Goal: Information Seeking & Learning: Compare options

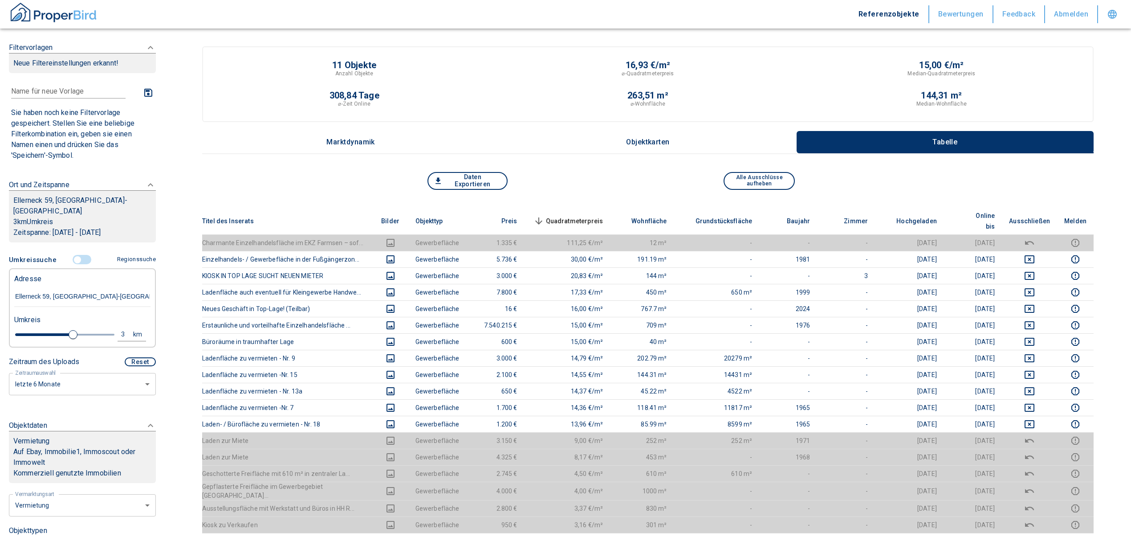
scroll to position [59, 0]
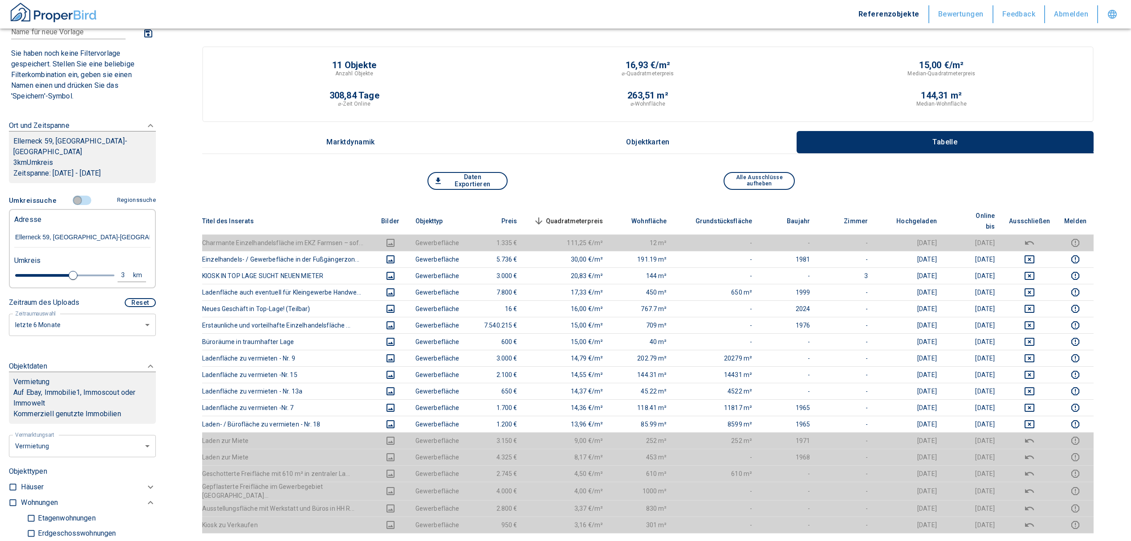
click at [73, 195] on input "controlled" at bounding box center [77, 200] width 27 height 10
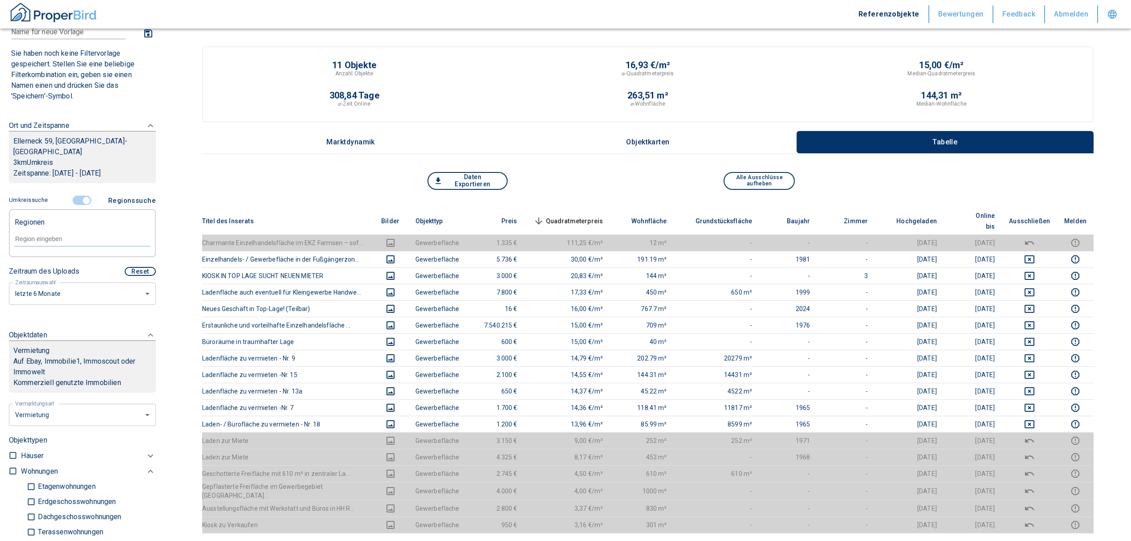
click at [80, 195] on input "controlled" at bounding box center [86, 200] width 27 height 10
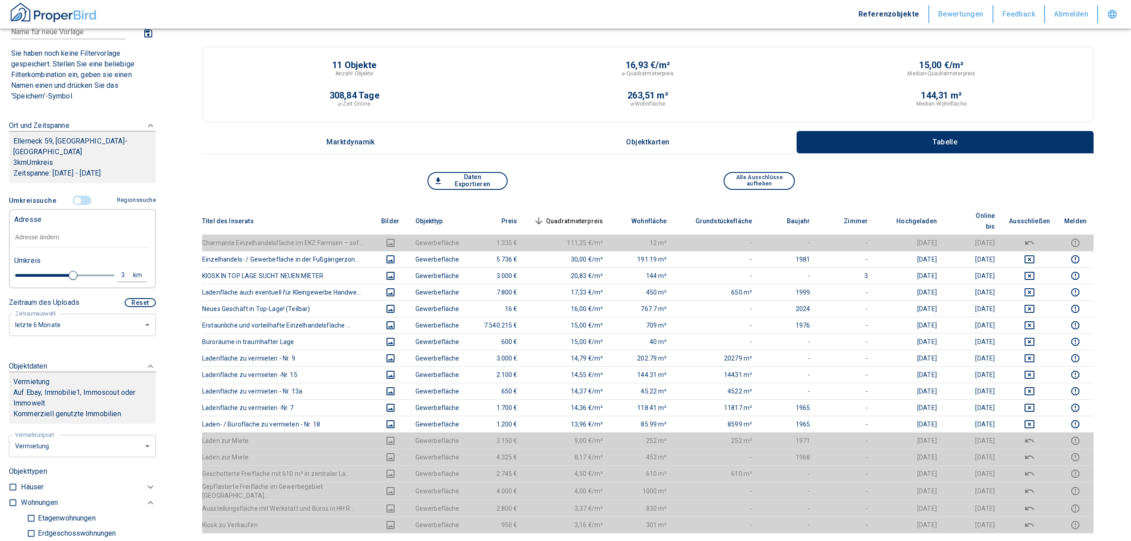
type input "2020"
type input "2.4"
type input "2020"
type input "1.8"
type input "2020"
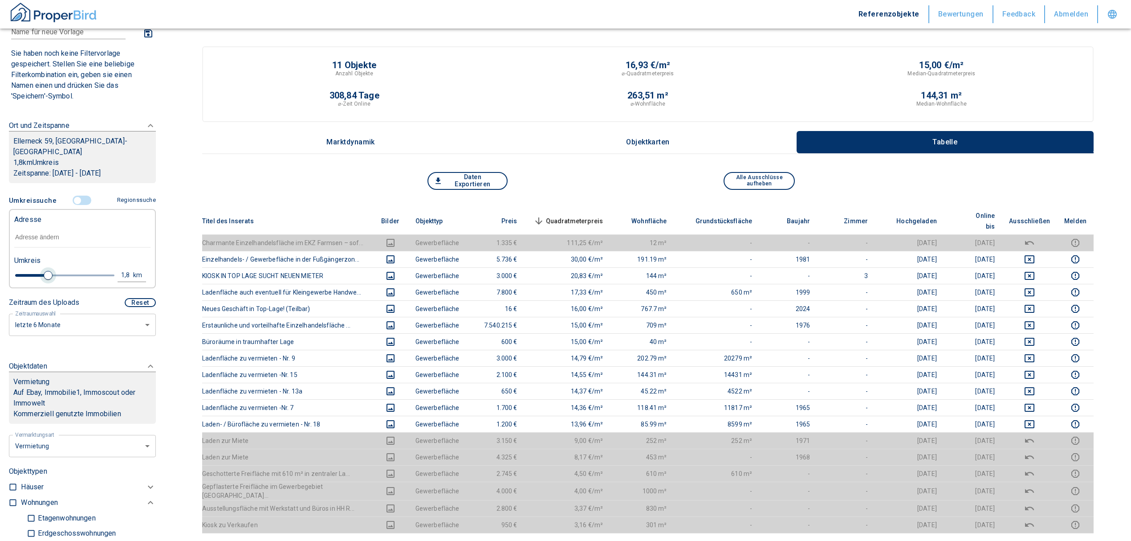
type input "1.6"
type input "2020"
type input "1.4"
type input "2020"
type input "1.2"
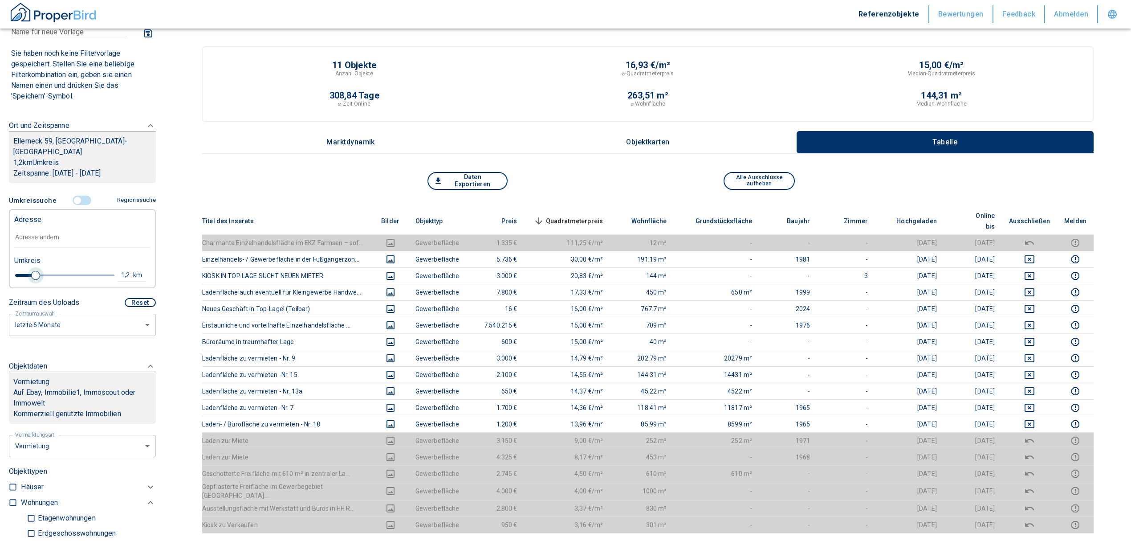
type input "2020"
type input "1"
drag, startPoint x: 67, startPoint y: 265, endPoint x: 31, endPoint y: 264, distance: 36.1
click at [31, 271] on span at bounding box center [31, 275] width 9 height 9
type input "2020"
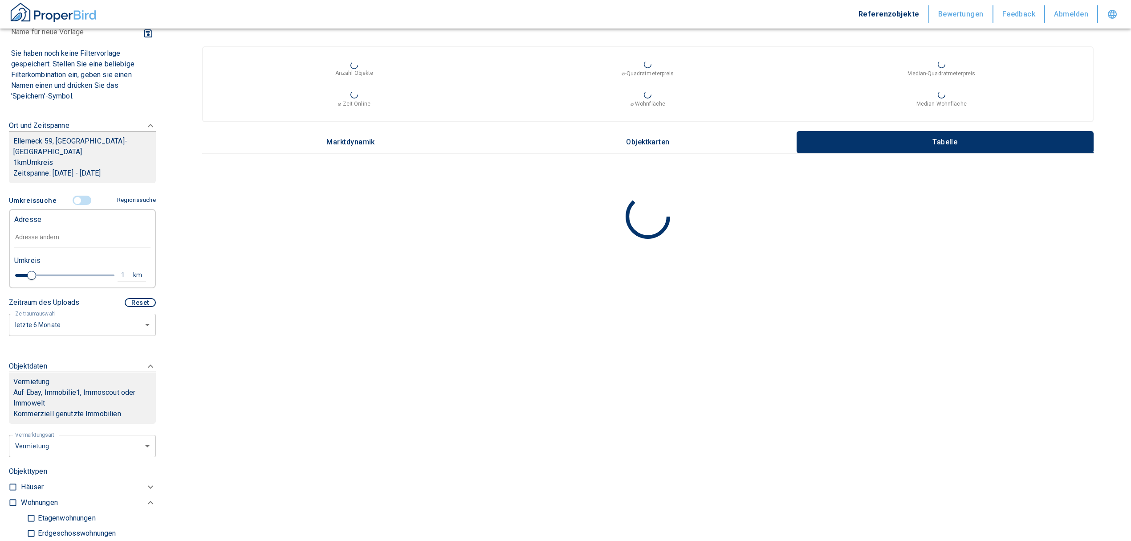
click at [25, 227] on input "text" at bounding box center [82, 237] width 136 height 20
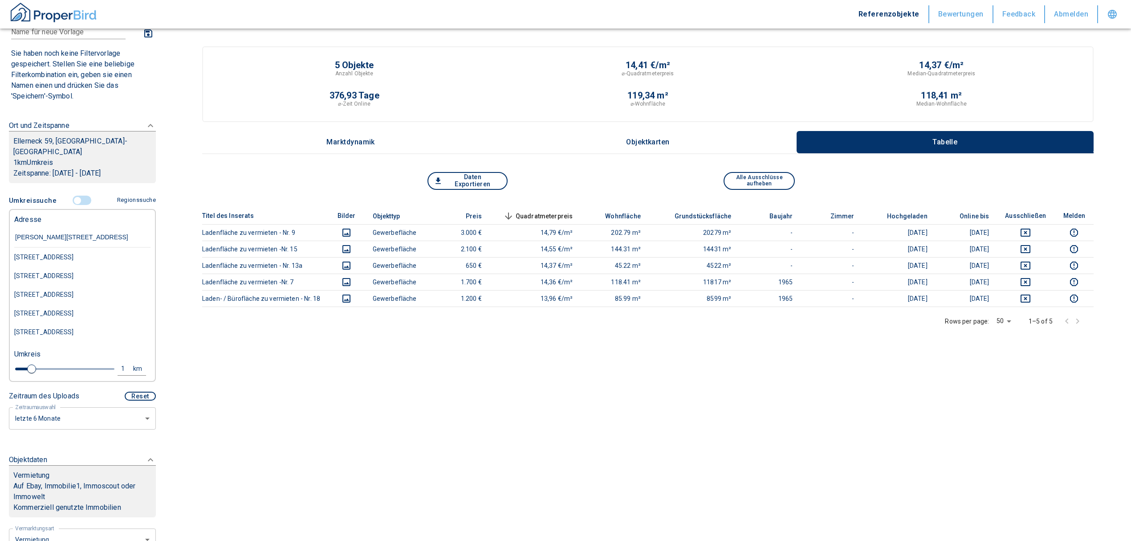
type input "[PERSON_NAME][STREET_ADDRESS]"
click at [54, 255] on div "[PERSON_NAME][STREET_ADDRESS]" at bounding box center [82, 257] width 136 height 19
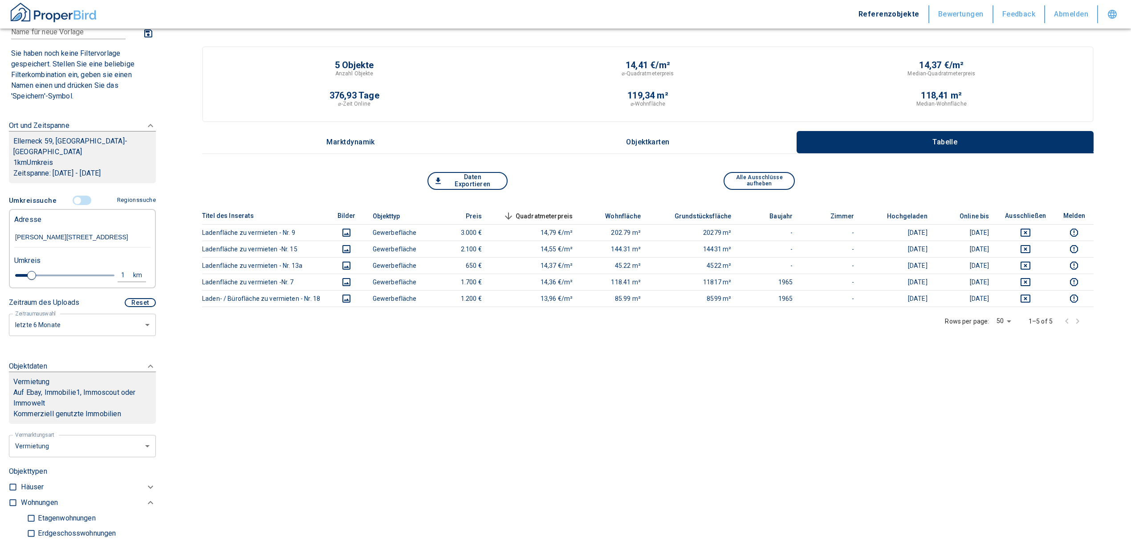
type input "2020"
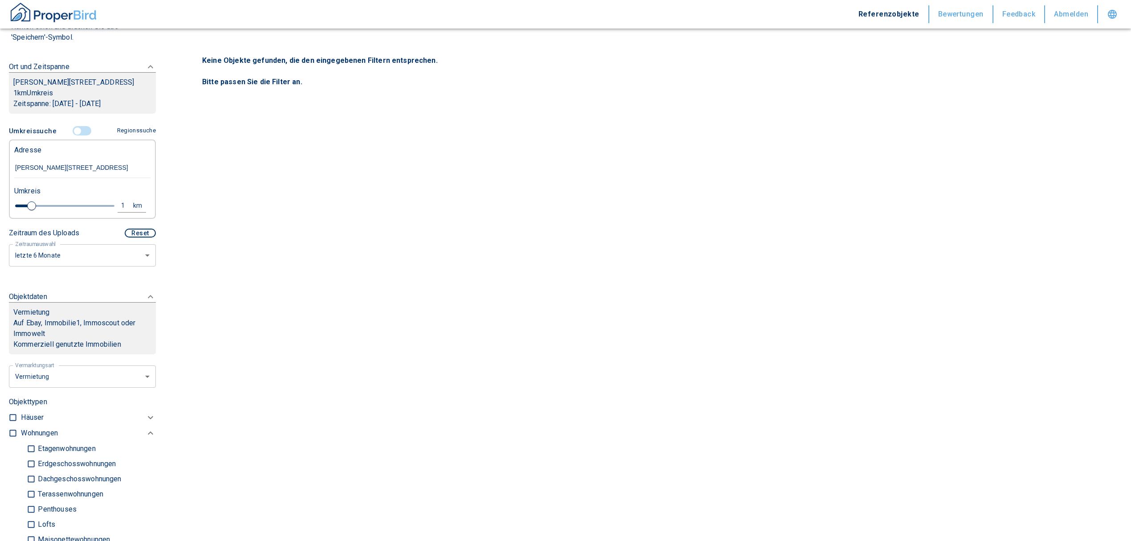
scroll to position [297, 0]
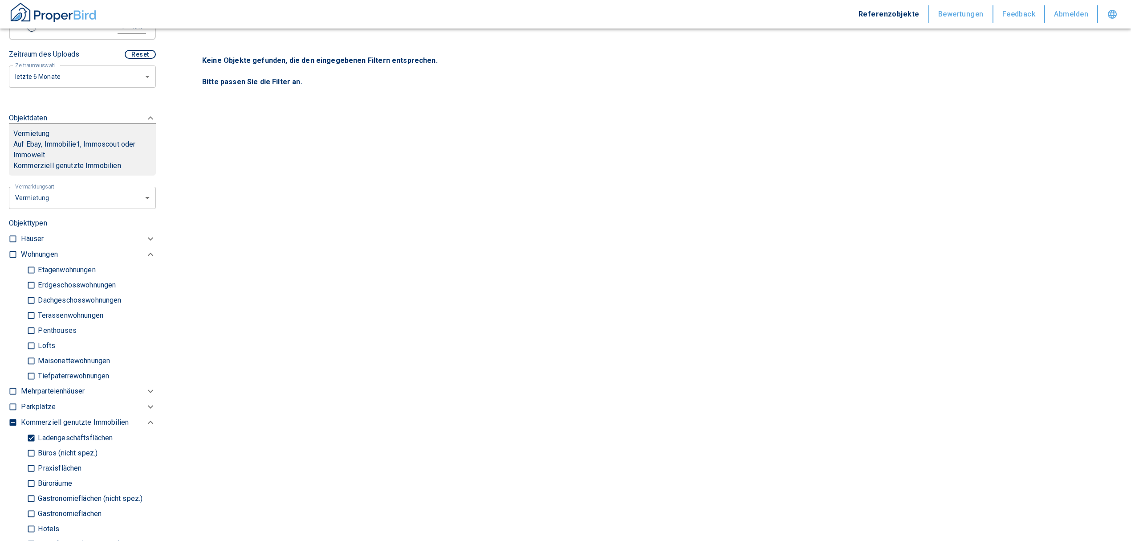
type input "[PERSON_NAME][STREET_ADDRESS]"
click at [15, 259] on input "checkbox" at bounding box center [12, 254] width 9 height 9
checkbox input "true"
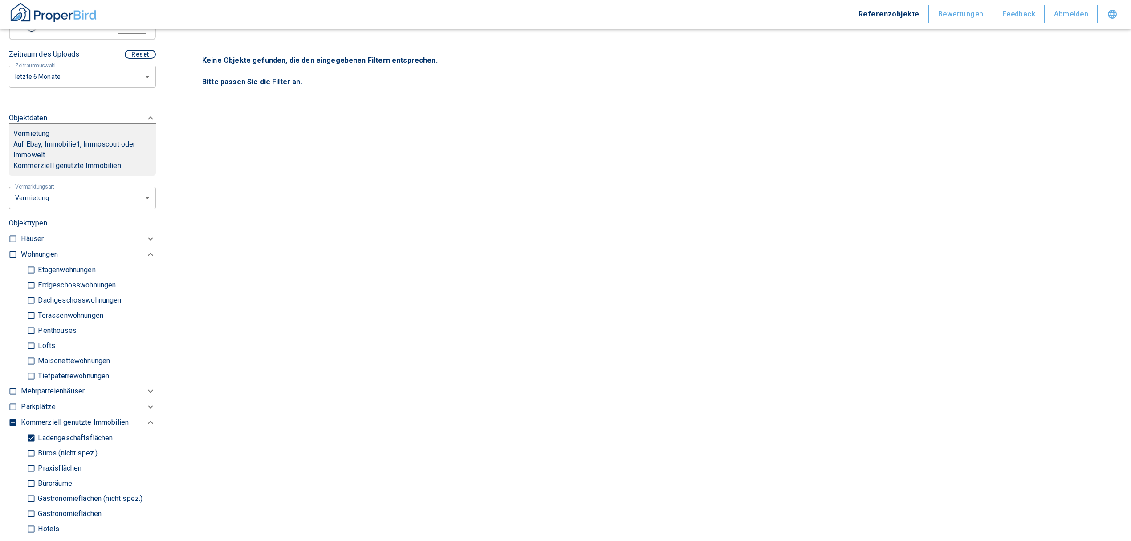
checkbox input "true"
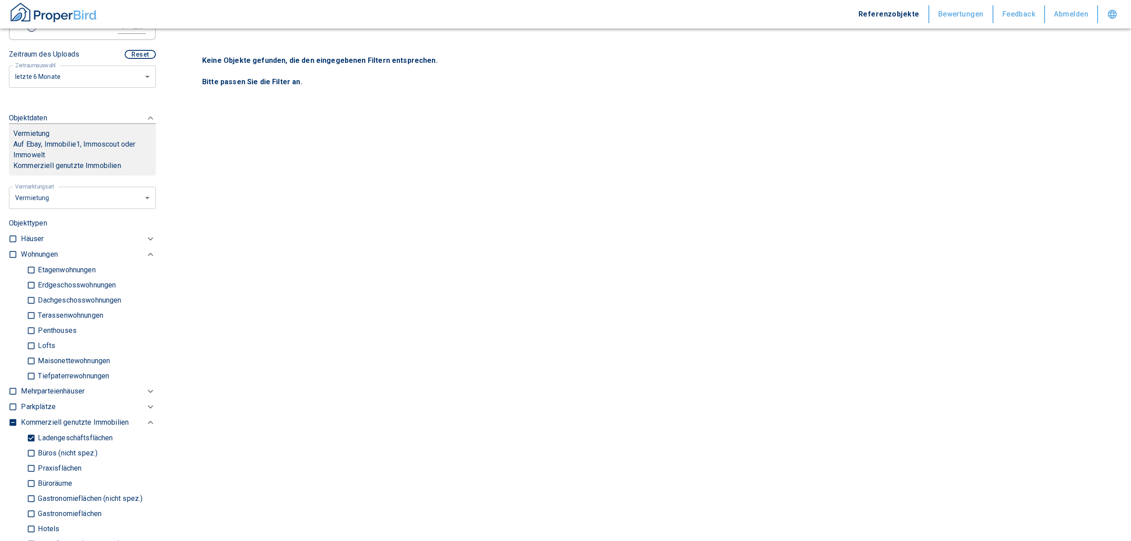
checkbox input "true"
type input "2020"
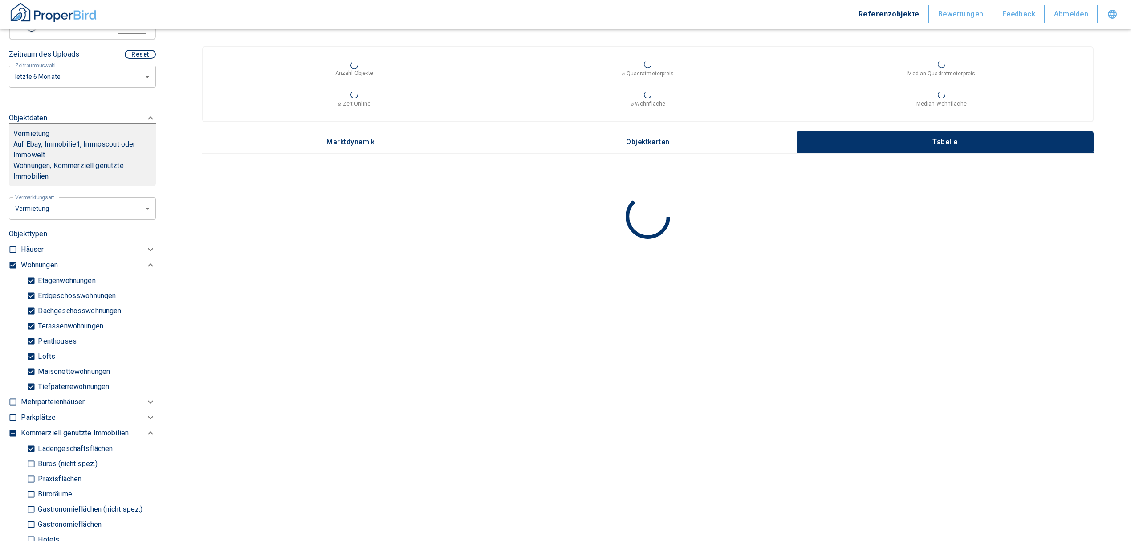
click at [31, 456] on input "Ladengeschäftsflächen" at bounding box center [31, 448] width 9 height 16
checkbox input "false"
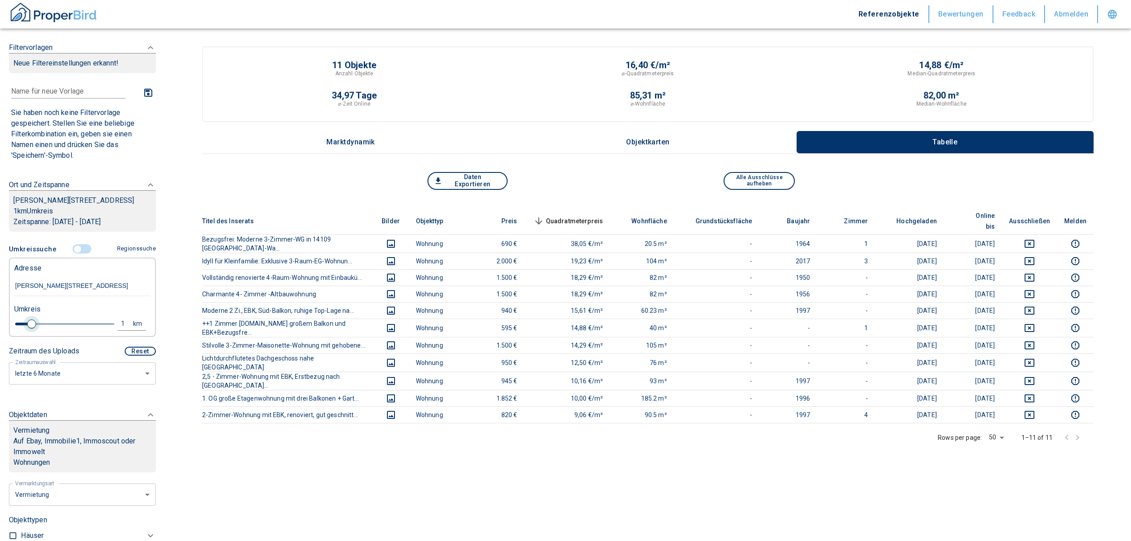
type input "2020"
type input "1.2"
type input "2020"
type input "1.4"
type input "2020"
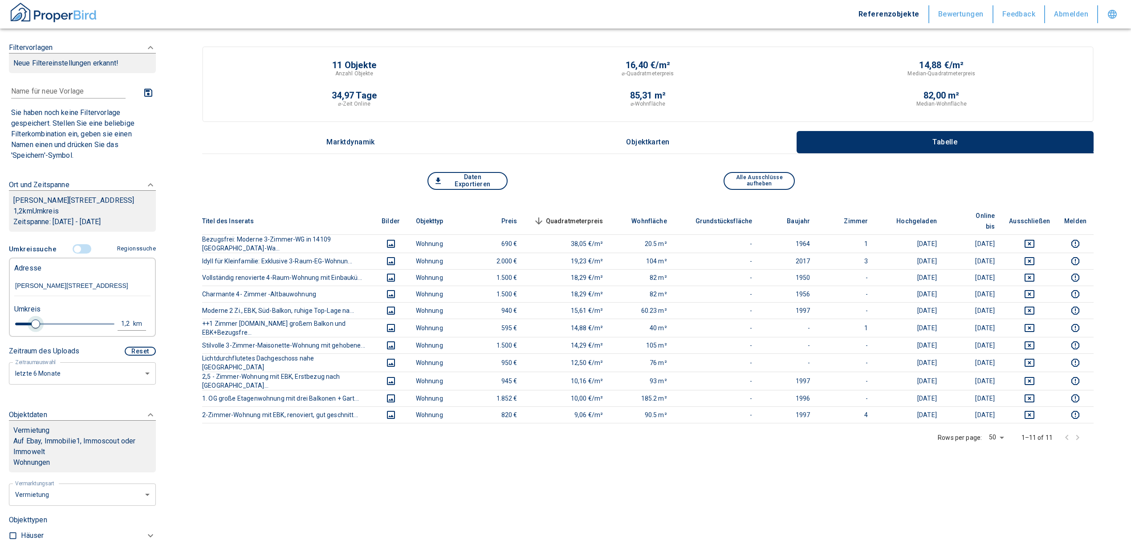
type input "1.6"
type input "2020"
type input "1.8"
type input "2020"
type input "2"
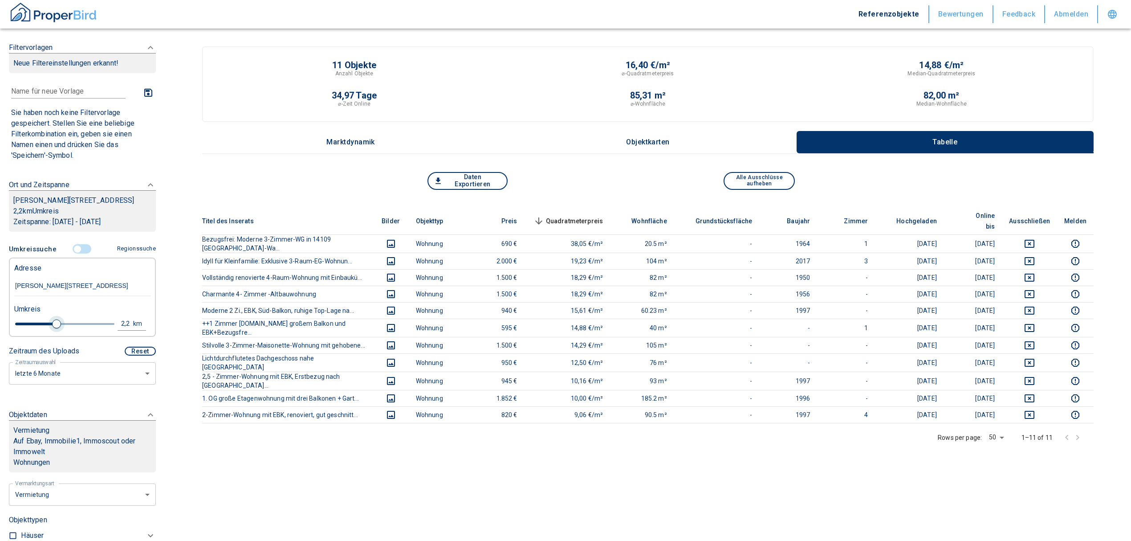
type input "2020"
type input "2.2"
type input "2020"
type input "2"
drag, startPoint x: 33, startPoint y: 333, endPoint x: 50, endPoint y: 337, distance: 17.7
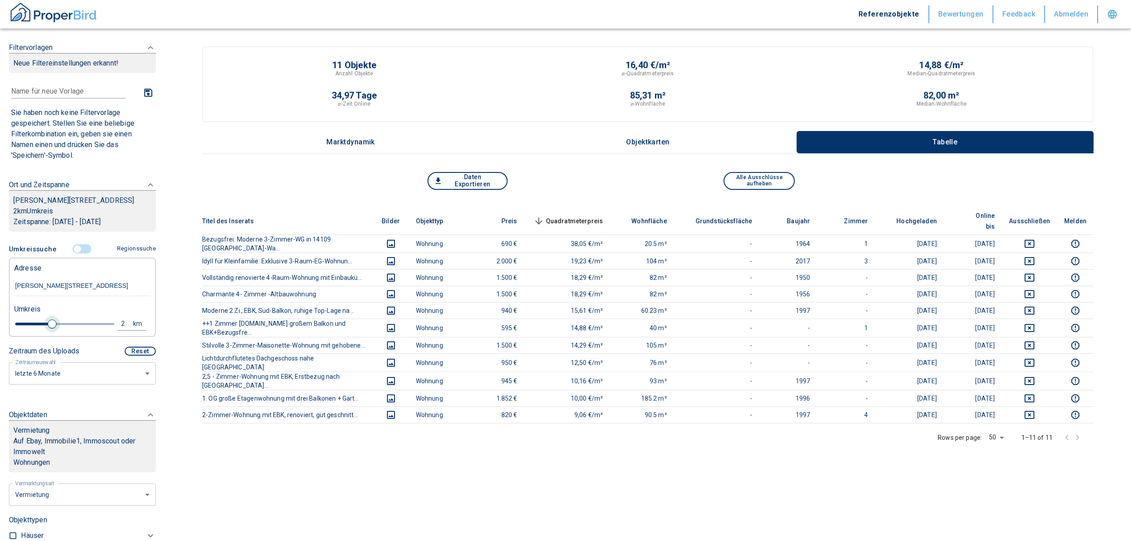
click at [50, 328] on span at bounding box center [52, 323] width 9 height 9
type input "2020"
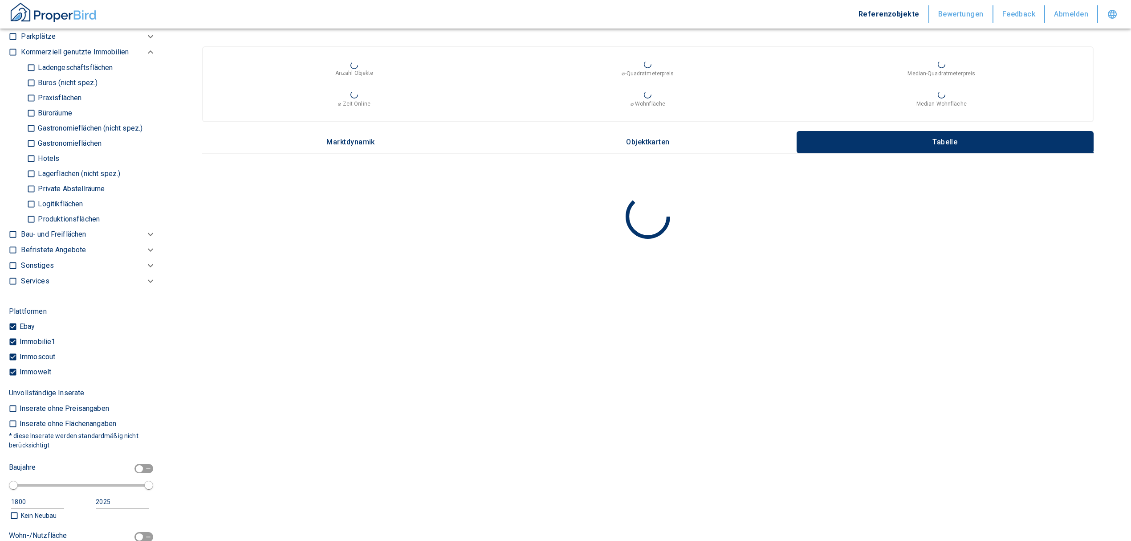
scroll to position [631, 0]
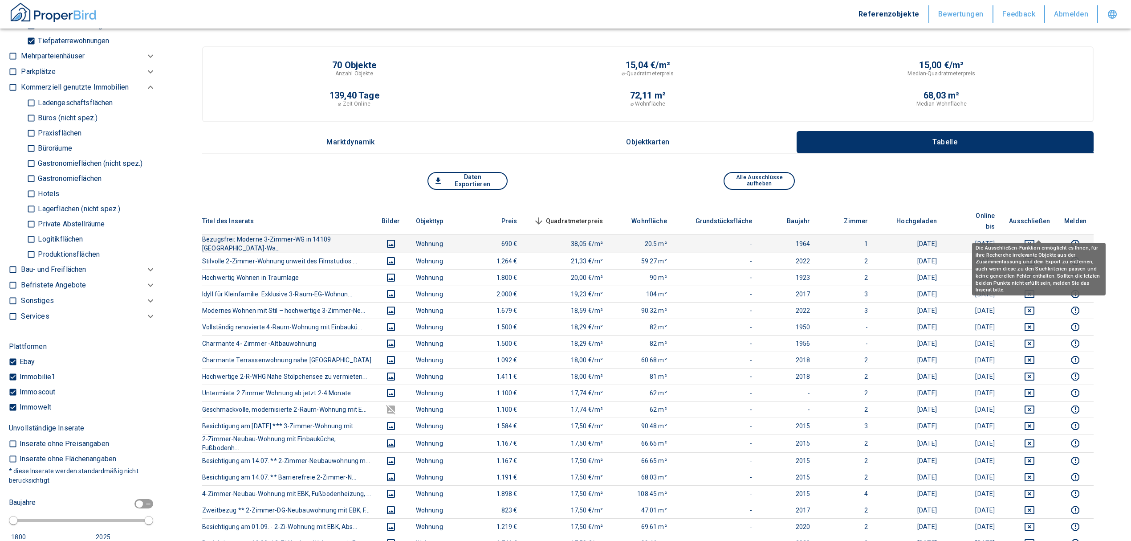
click at [1035, 238] on icon "deselect this listing" at bounding box center [1029, 243] width 11 height 11
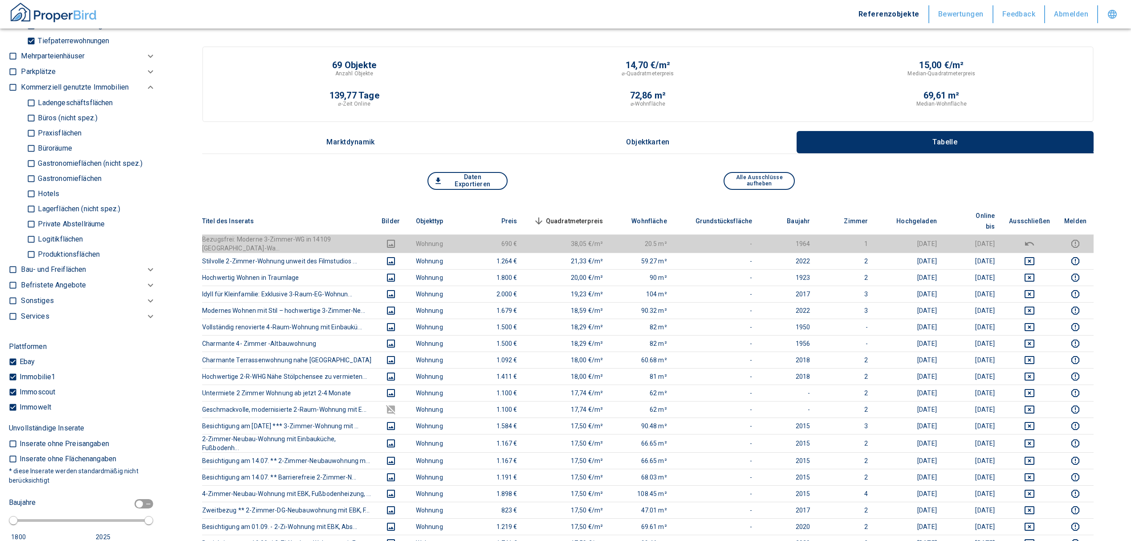
click at [585, 216] on span "Quadratmeterpreis sorted descending" at bounding box center [568, 221] width 72 height 11
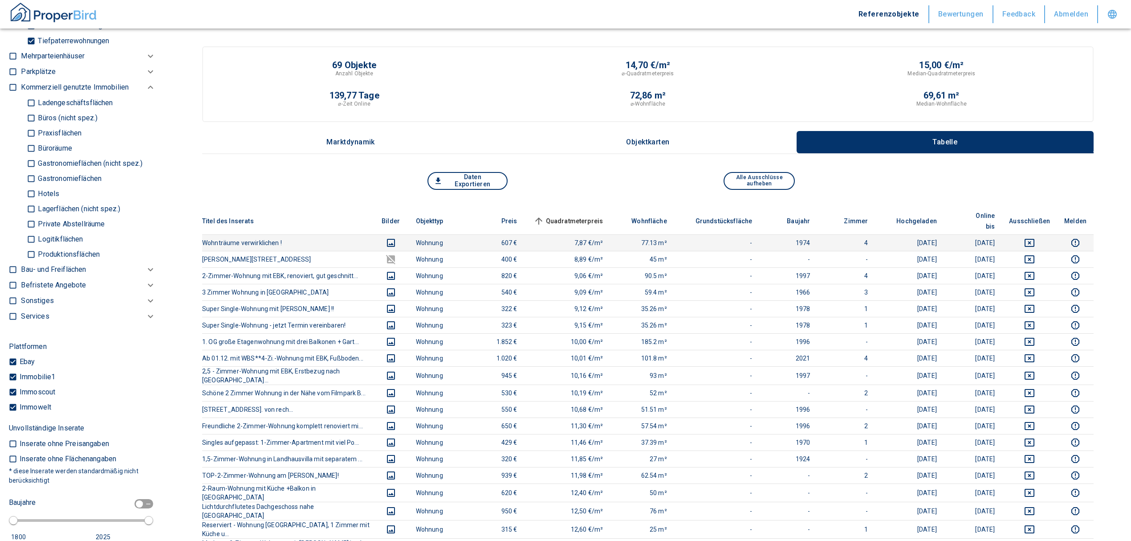
click at [1034, 239] on icon "deselect this listing" at bounding box center [1030, 243] width 10 height 8
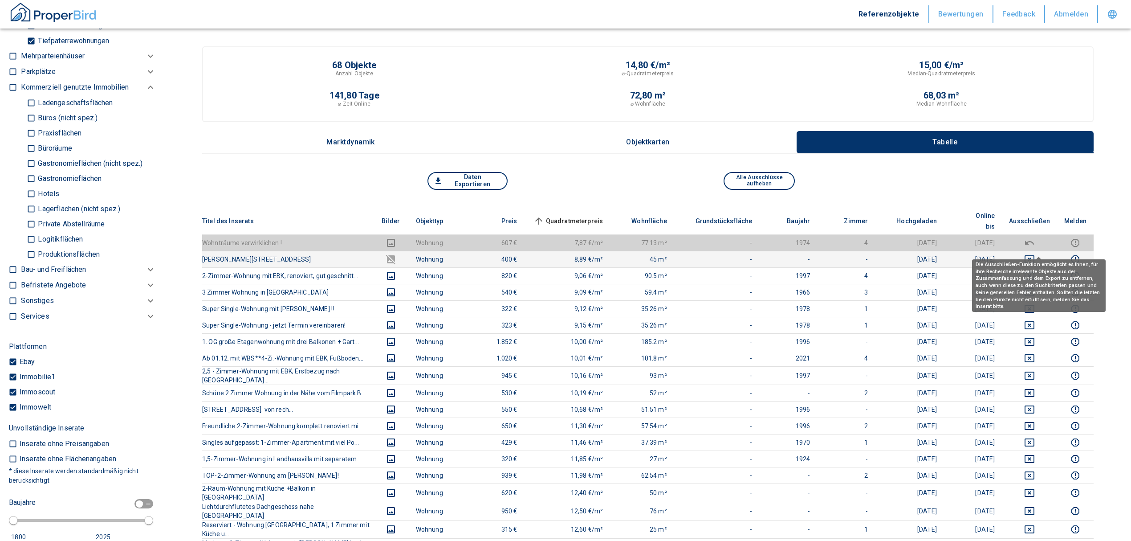
click at [1035, 254] on icon "deselect this listing" at bounding box center [1029, 259] width 11 height 11
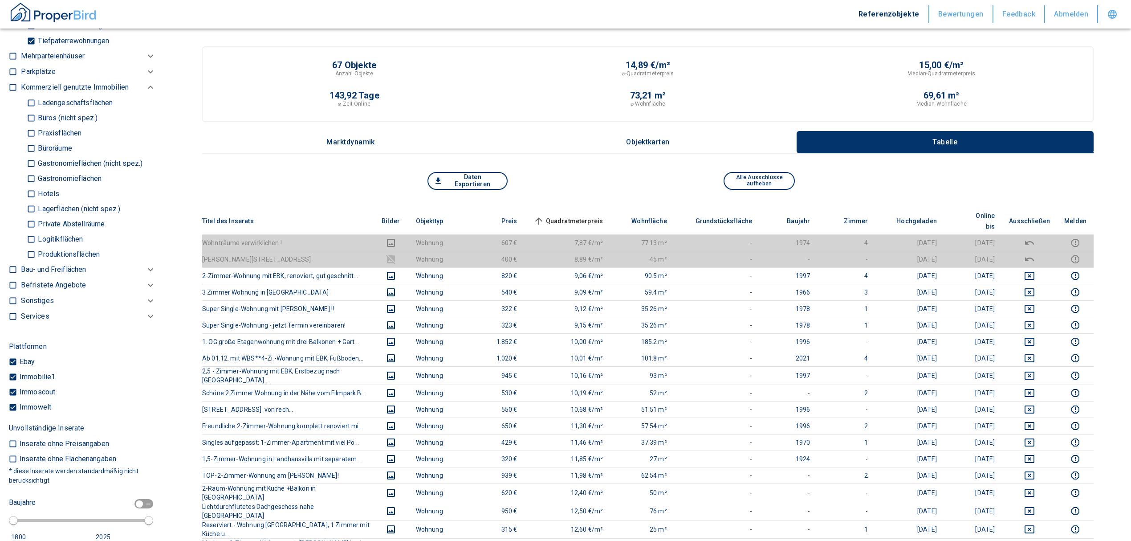
click at [592, 216] on span "Quadratmeterpreis sorted ascending" at bounding box center [568, 221] width 72 height 11
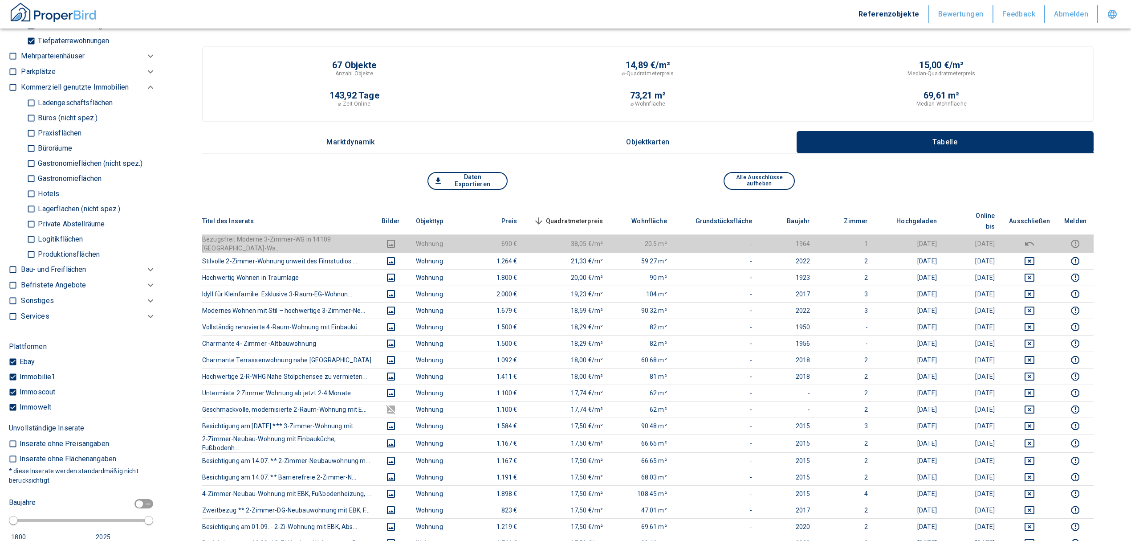
click at [579, 216] on span "Quadratmeterpreis sorted descending" at bounding box center [568, 221] width 72 height 11
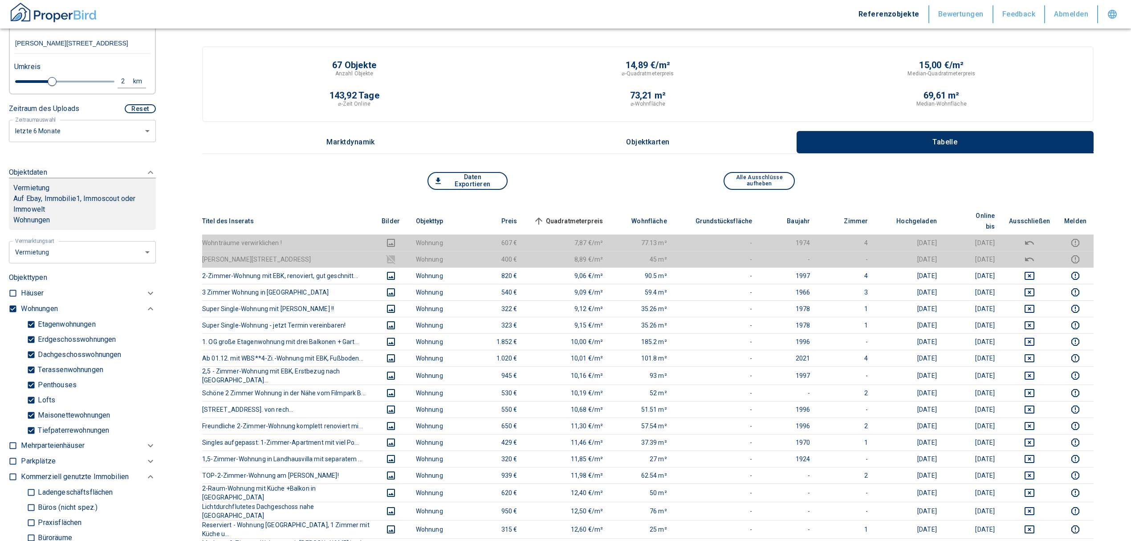
scroll to position [157, 0]
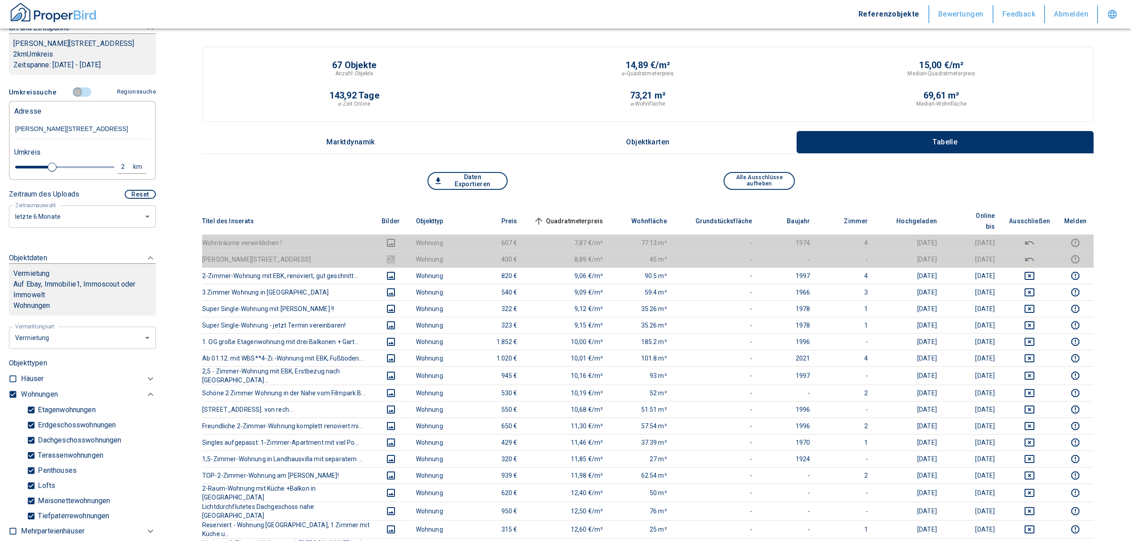
click at [75, 97] on input "controlled" at bounding box center [77, 92] width 27 height 10
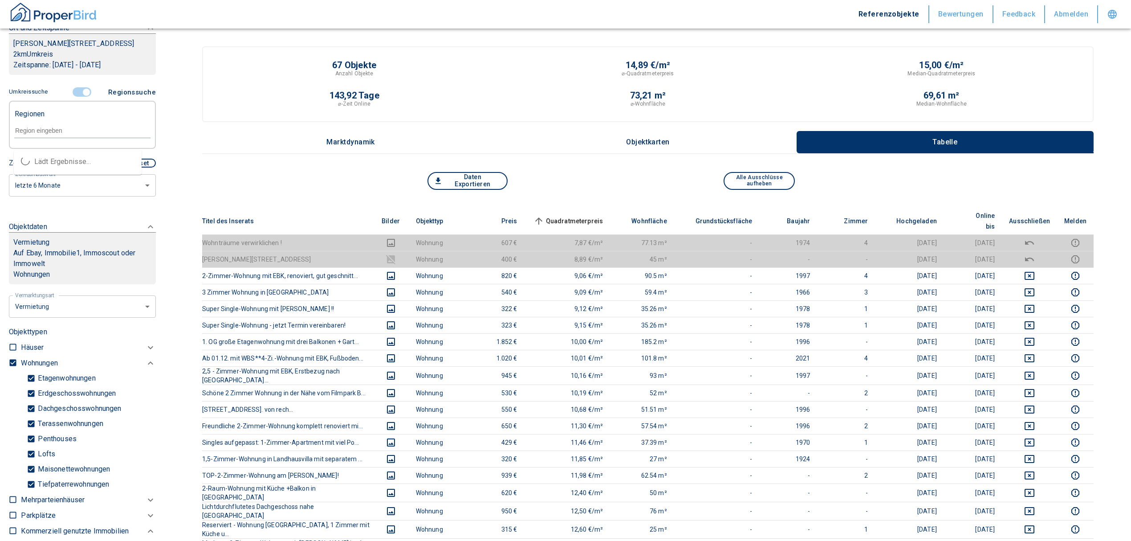
click at [57, 134] on input "text" at bounding box center [82, 130] width 136 height 8
click at [60, 159] on li "14482 [GEOGRAPHIC_DATA]" at bounding box center [78, 162] width 128 height 16
type input "14482"
type input "2020"
type input "14482 [GEOGRAPHIC_DATA]"
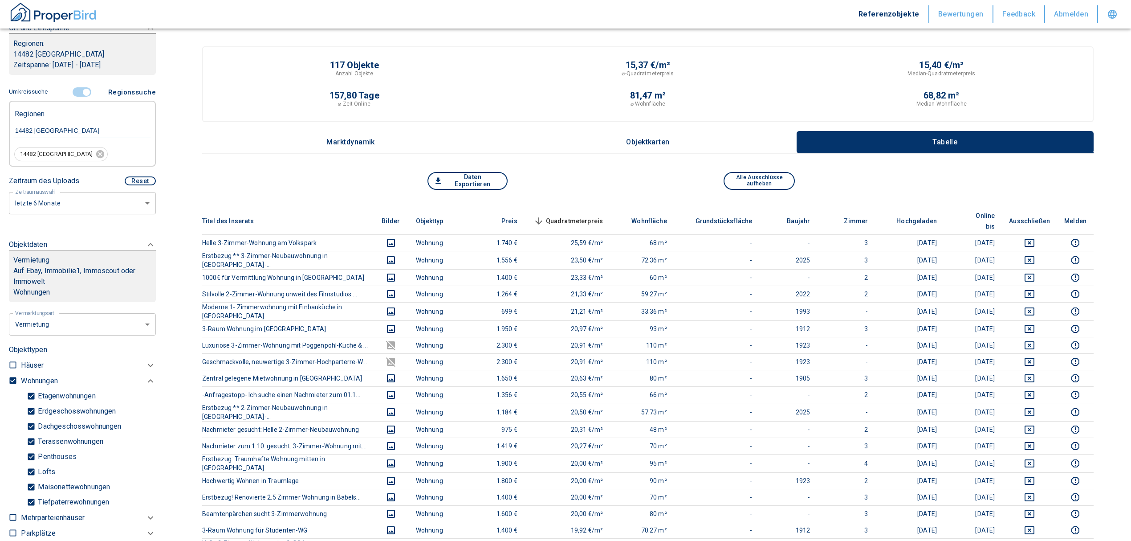
click at [592, 216] on span "Quadratmeterpreis sorted descending" at bounding box center [568, 221] width 72 height 11
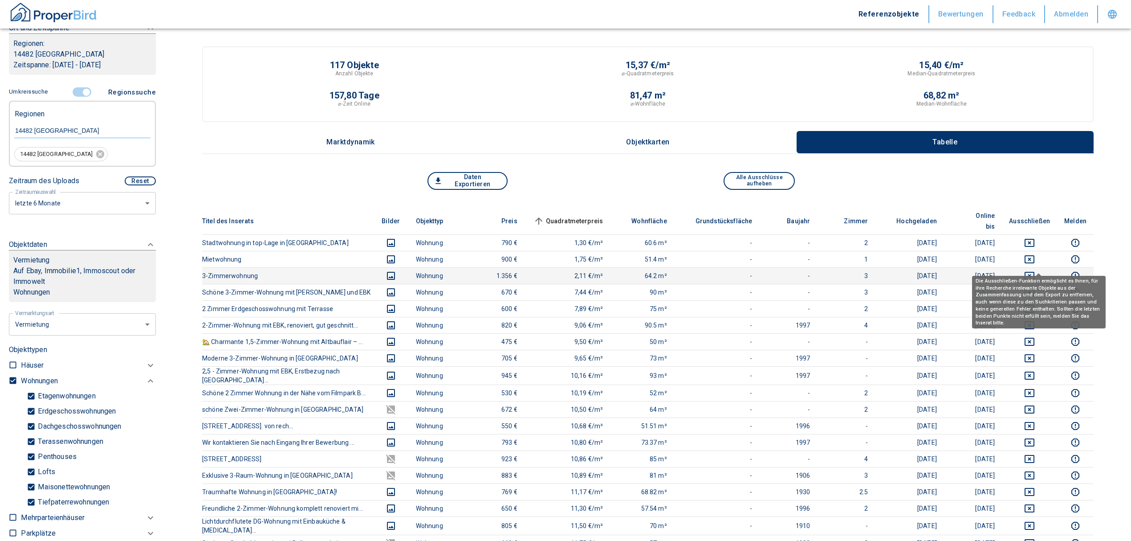
click at [1035, 270] on icon "deselect this listing" at bounding box center [1029, 275] width 11 height 11
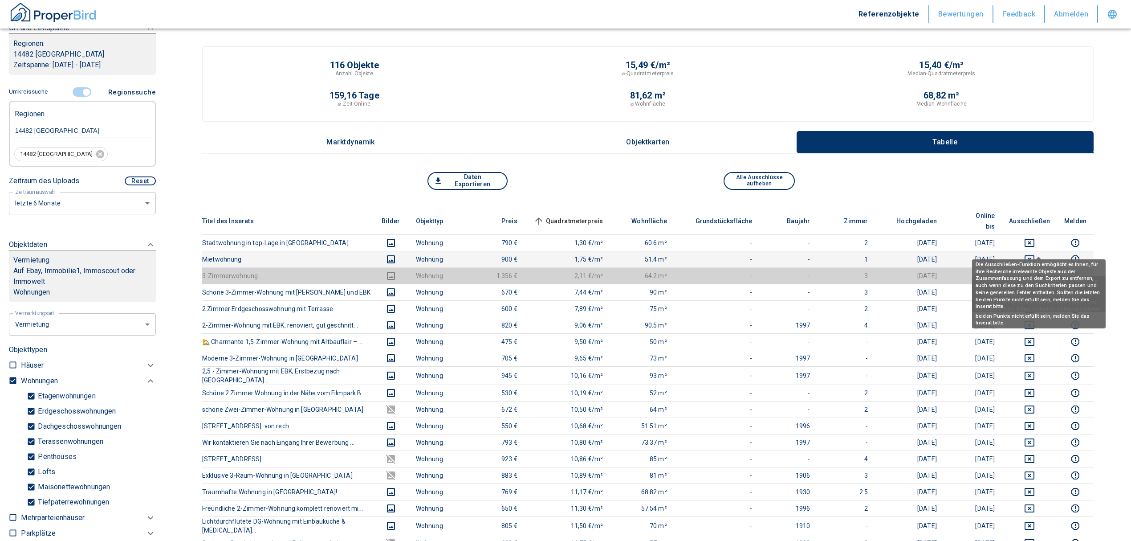
click at [1032, 254] on button "deselect this listing" at bounding box center [1029, 259] width 41 height 11
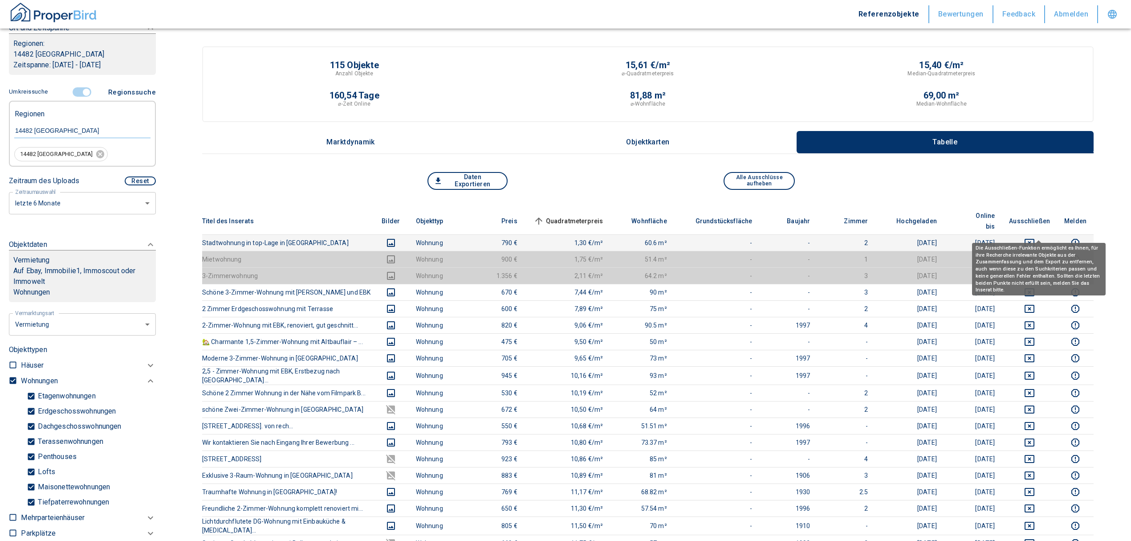
click at [1033, 237] on button "deselect this listing" at bounding box center [1029, 242] width 41 height 11
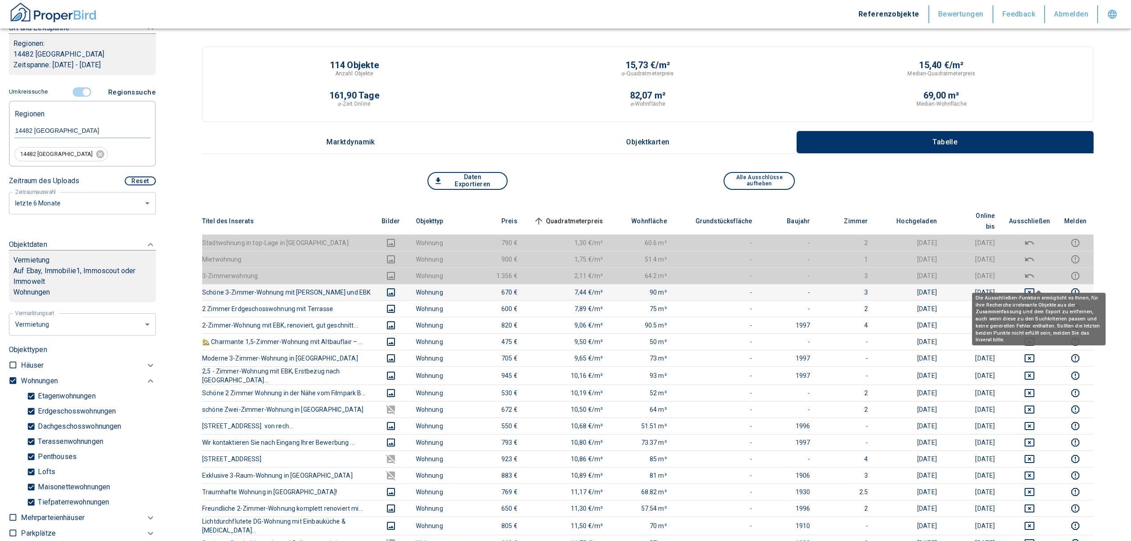
click at [1029, 287] on button "deselect this listing" at bounding box center [1029, 292] width 41 height 11
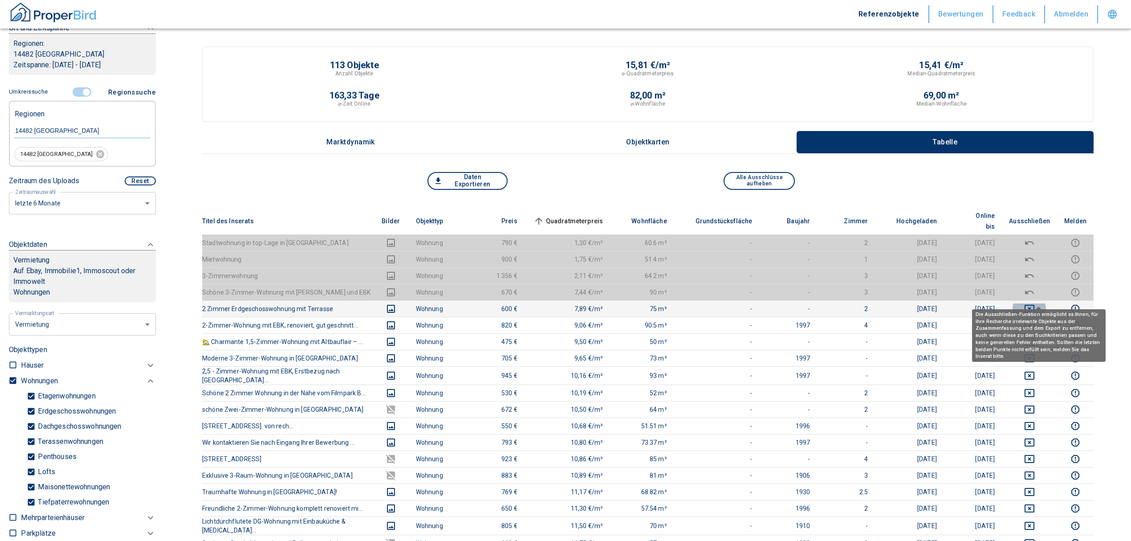
click at [1034, 305] on icon "deselect this listing" at bounding box center [1030, 309] width 10 height 8
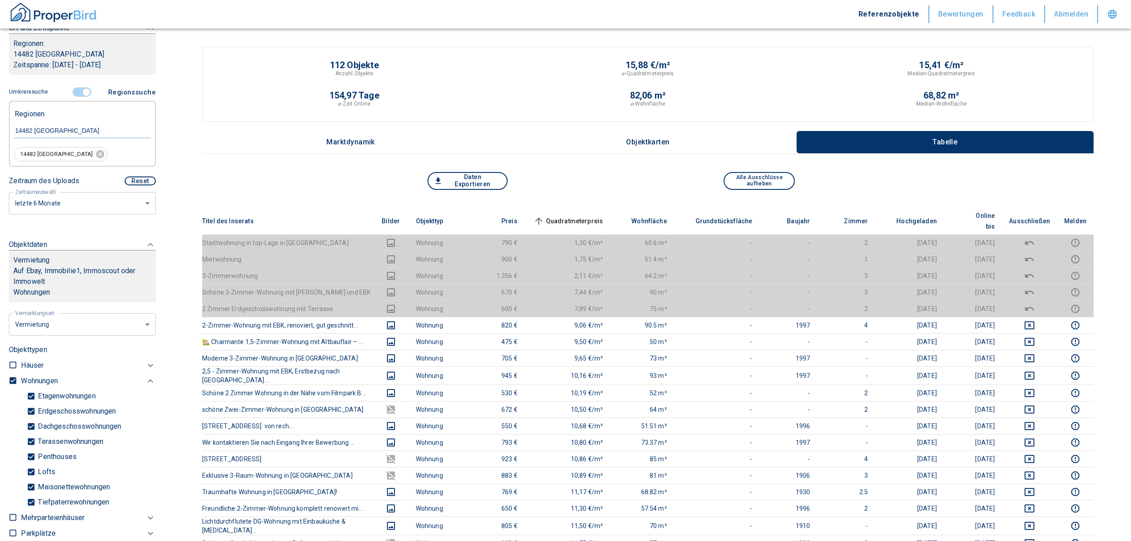
click at [560, 207] on th "Quadratmeterpreis sorted ascending" at bounding box center [568, 220] width 86 height 27
click at [566, 216] on span "Quadratmeterpreis sorted ascending" at bounding box center [568, 221] width 72 height 11
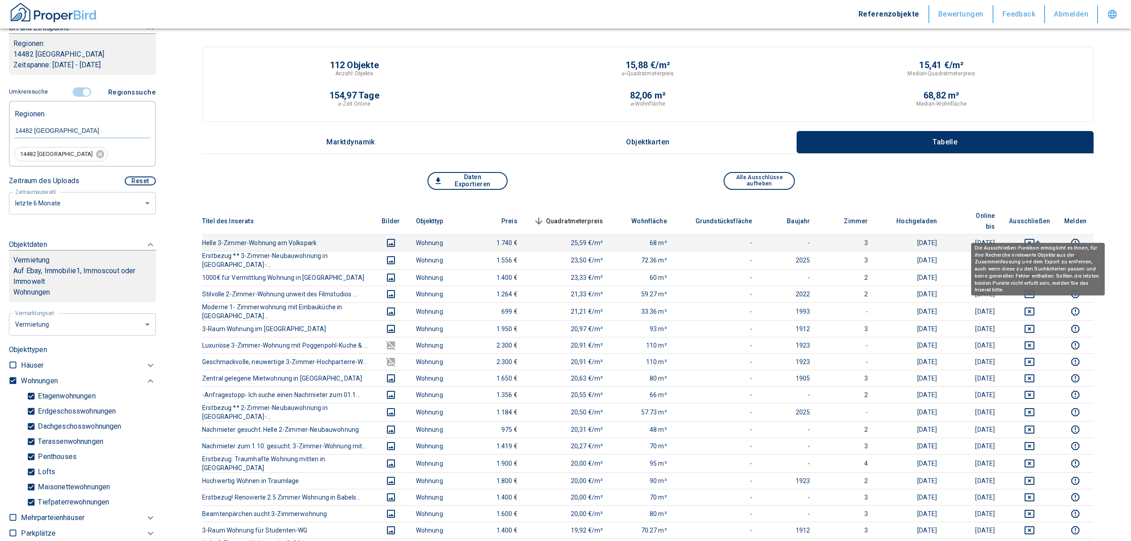
click at [1034, 239] on icon "deselect this listing" at bounding box center [1030, 243] width 10 height 8
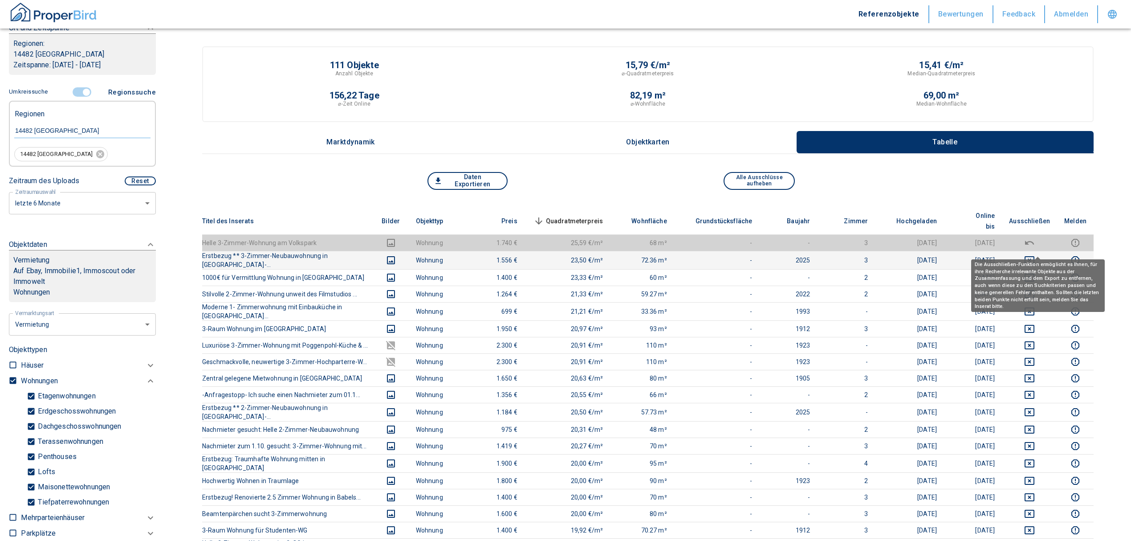
click at [1033, 256] on icon "deselect this listing" at bounding box center [1030, 260] width 10 height 8
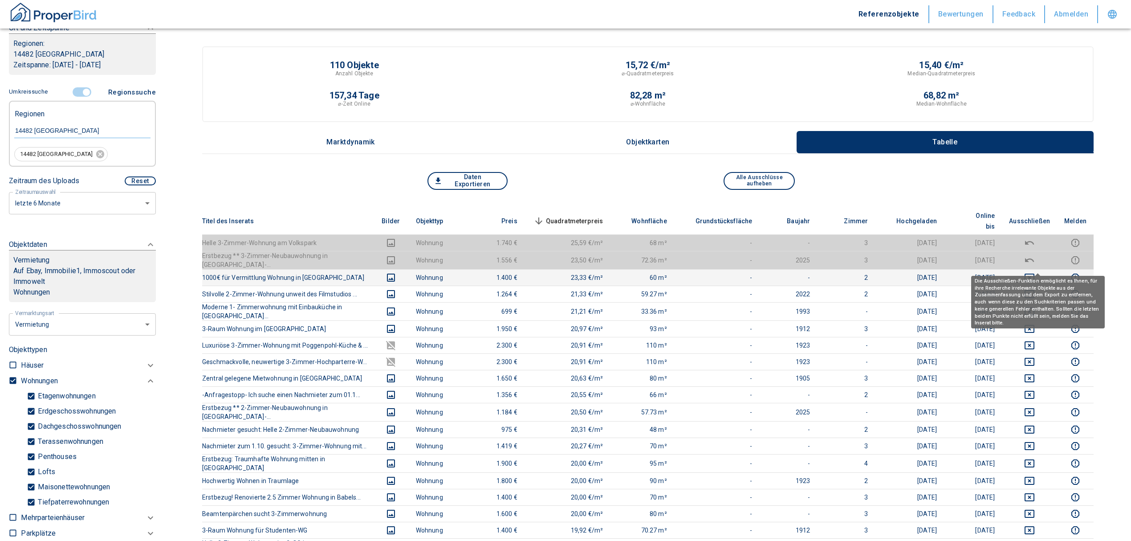
click at [1035, 272] on icon "deselect this listing" at bounding box center [1029, 277] width 11 height 11
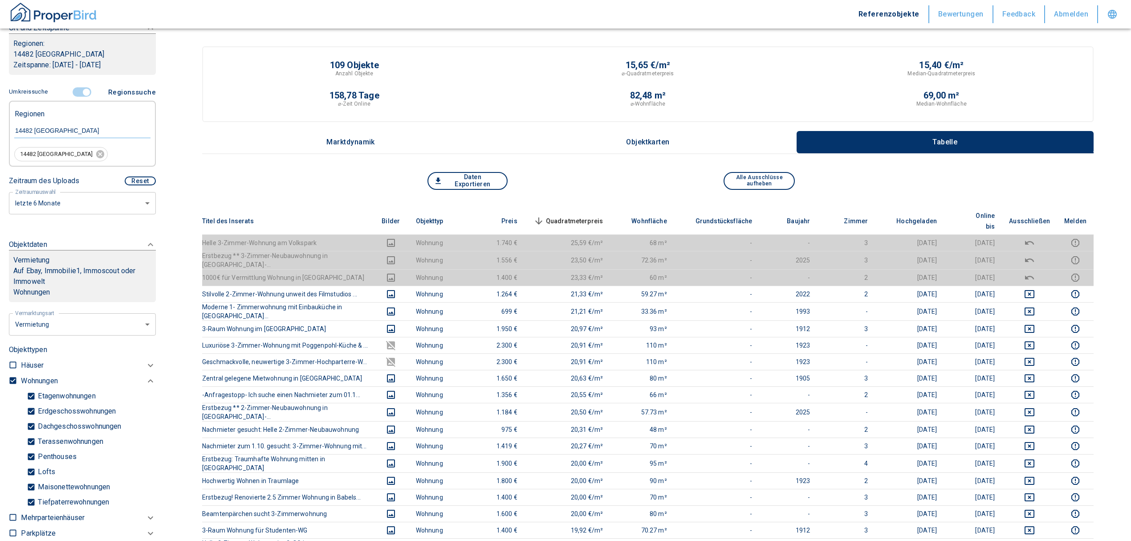
click at [573, 216] on span "Quadratmeterpreis sorted descending" at bounding box center [568, 221] width 72 height 11
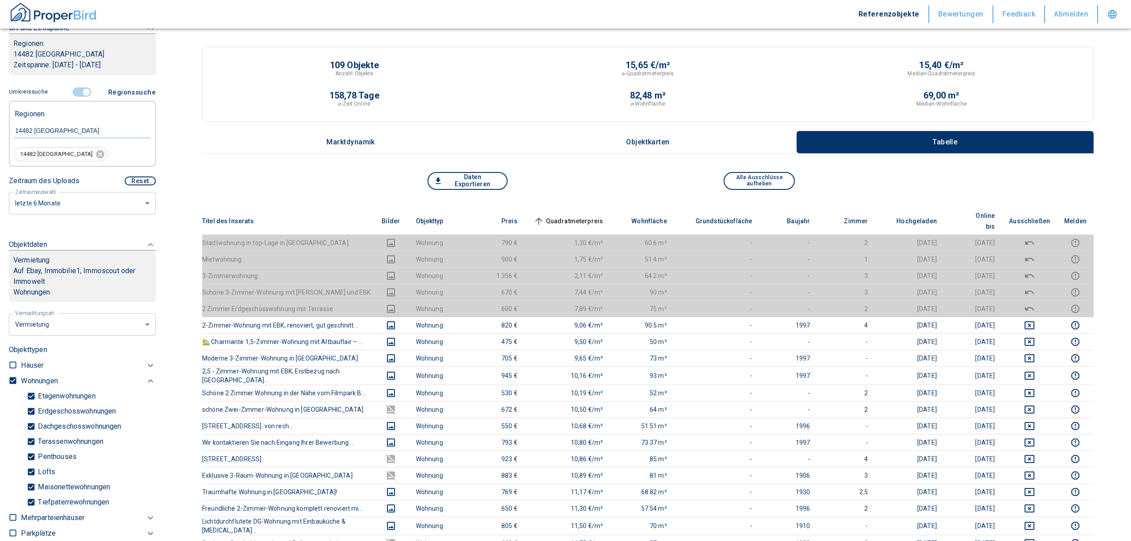
click at [85, 91] on input "controlled" at bounding box center [86, 92] width 27 height 10
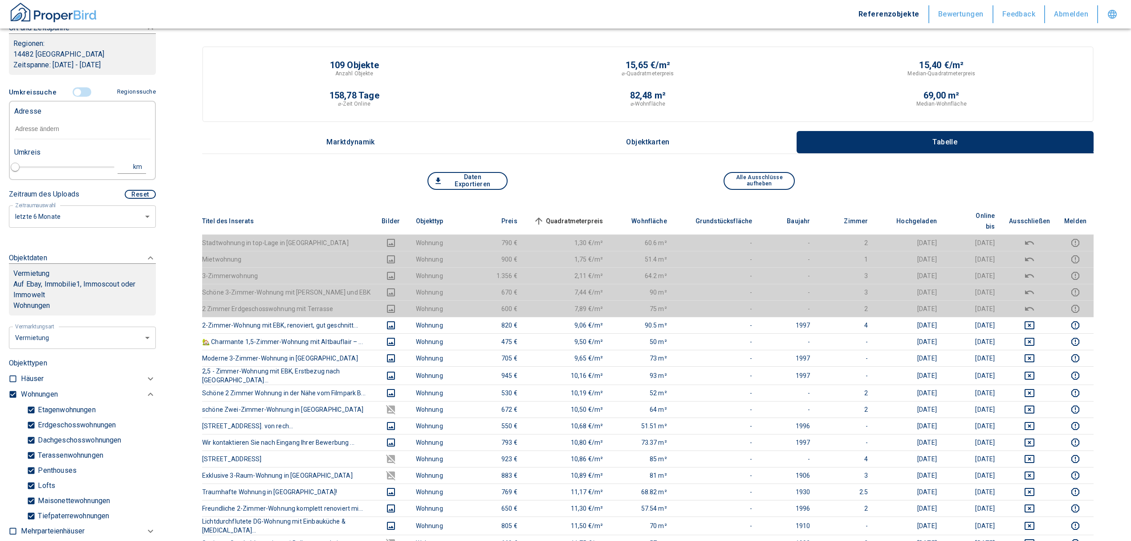
click at [61, 133] on input "text" at bounding box center [82, 129] width 136 height 20
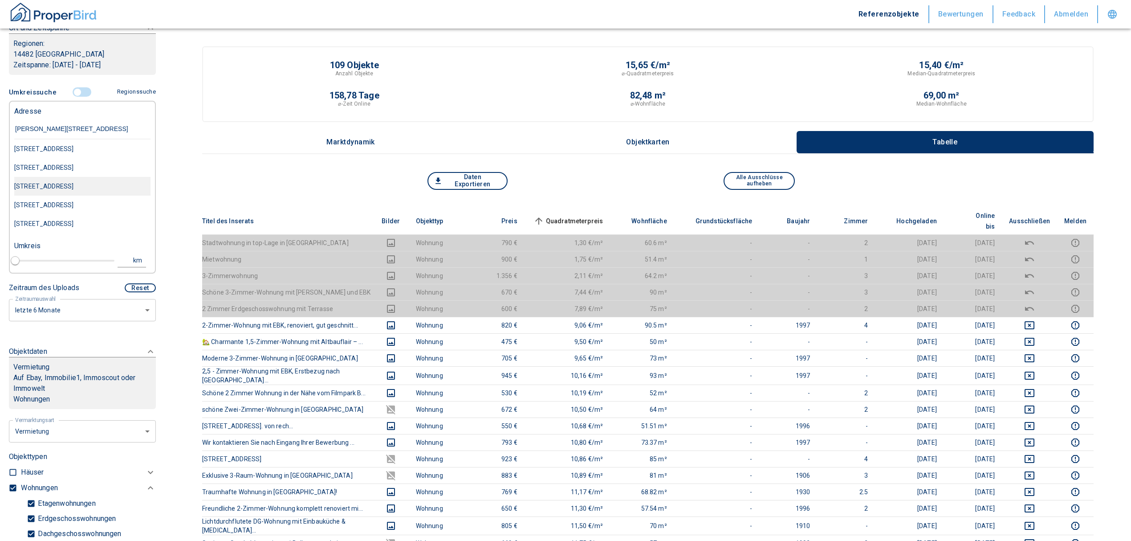
type input "[PERSON_NAME][STREET_ADDRESS]"
click at [51, 154] on div "[PERSON_NAME][STREET_ADDRESS]" at bounding box center [82, 148] width 136 height 19
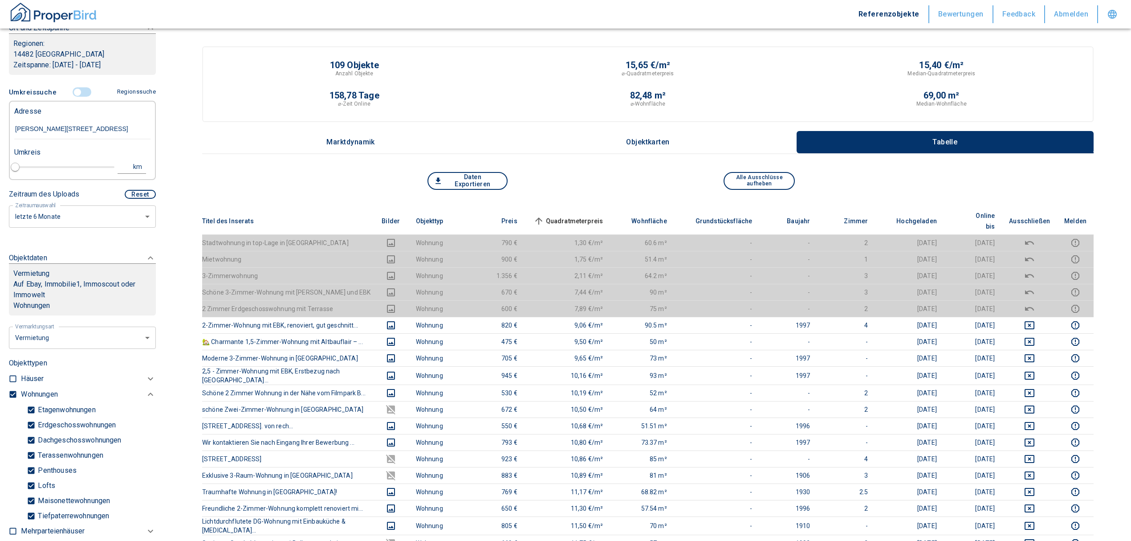
type input "2020"
type input "[PERSON_NAME][STREET_ADDRESS]"
type input "1"
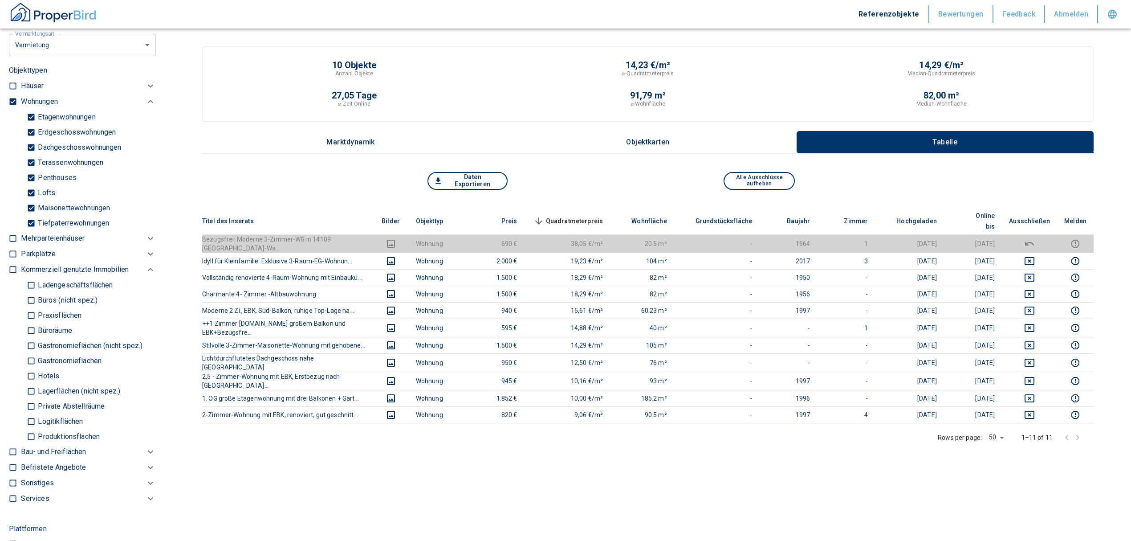
scroll to position [453, 0]
type input "[PERSON_NAME][STREET_ADDRESS]"
click at [9, 102] on input "checkbox" at bounding box center [12, 97] width 9 height 9
checkbox input "false"
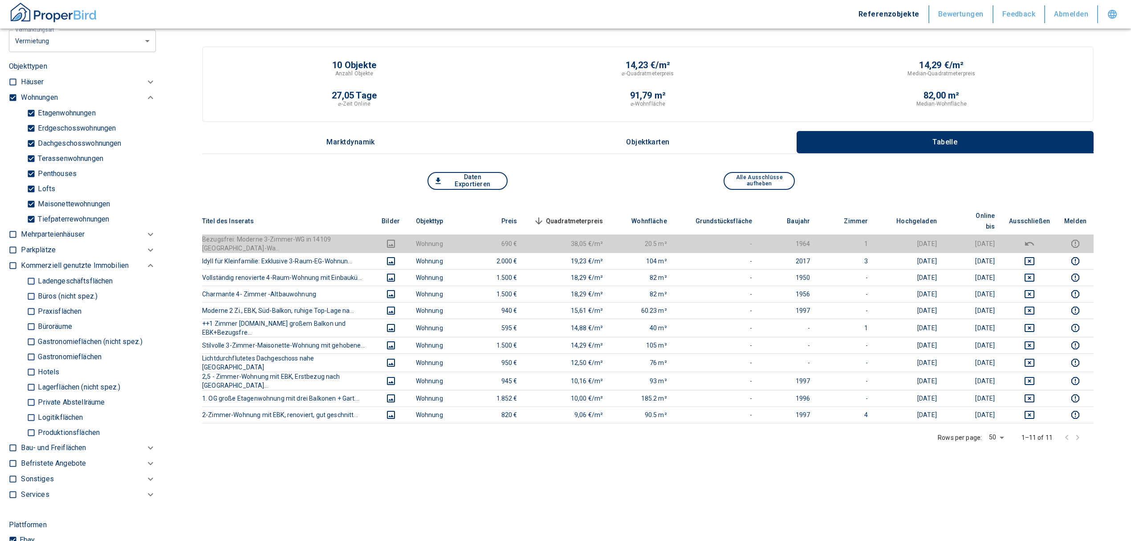
checkbox input "false"
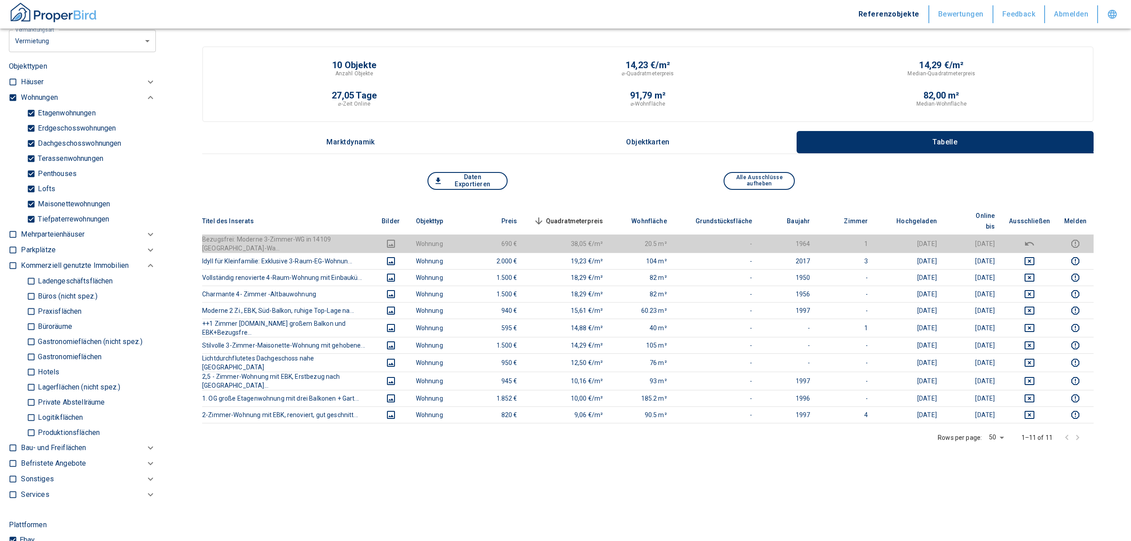
checkbox input "false"
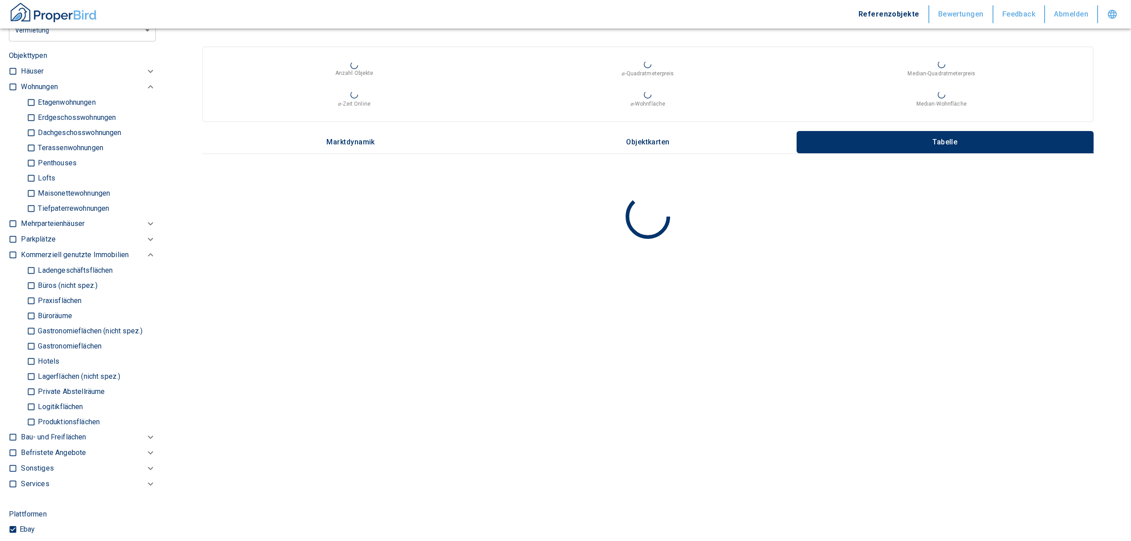
type input "2020"
click at [9, 106] on div at bounding box center [15, 147] width 12 height 137
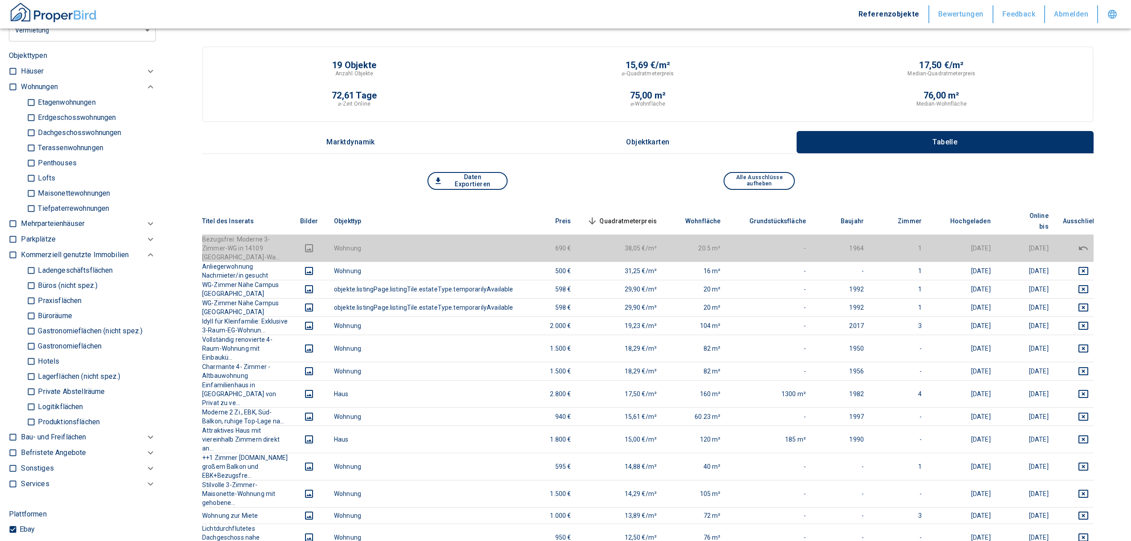
click at [20, 157] on div at bounding box center [15, 147] width 12 height 137
click at [29, 290] on input "Büros (nicht spez.)" at bounding box center [31, 285] width 9 height 16
checkbox input "true"
type input "2020"
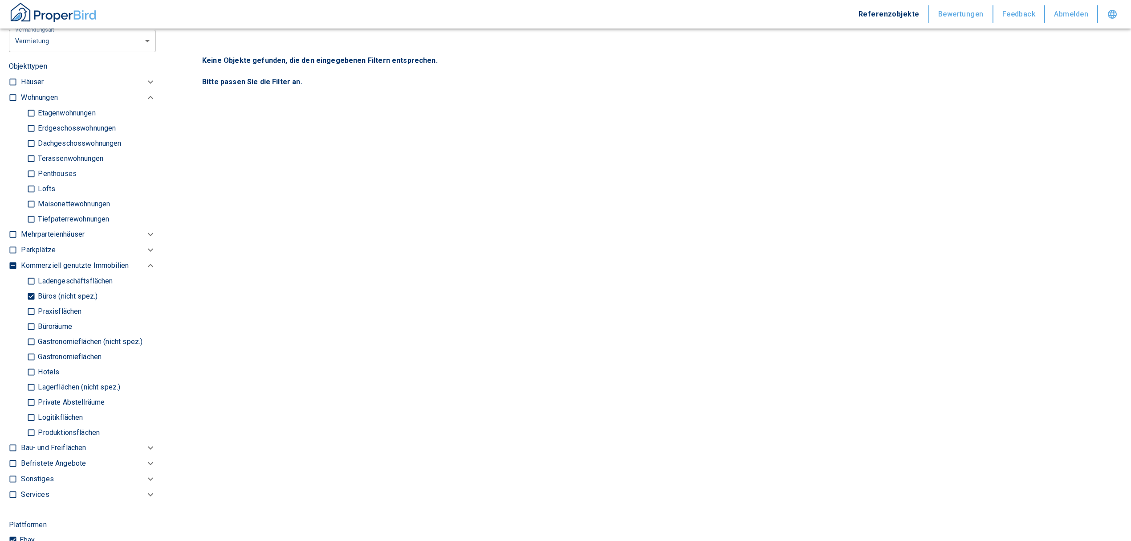
click at [28, 334] on input "Büroräume" at bounding box center [31, 326] width 9 height 16
checkbox input "true"
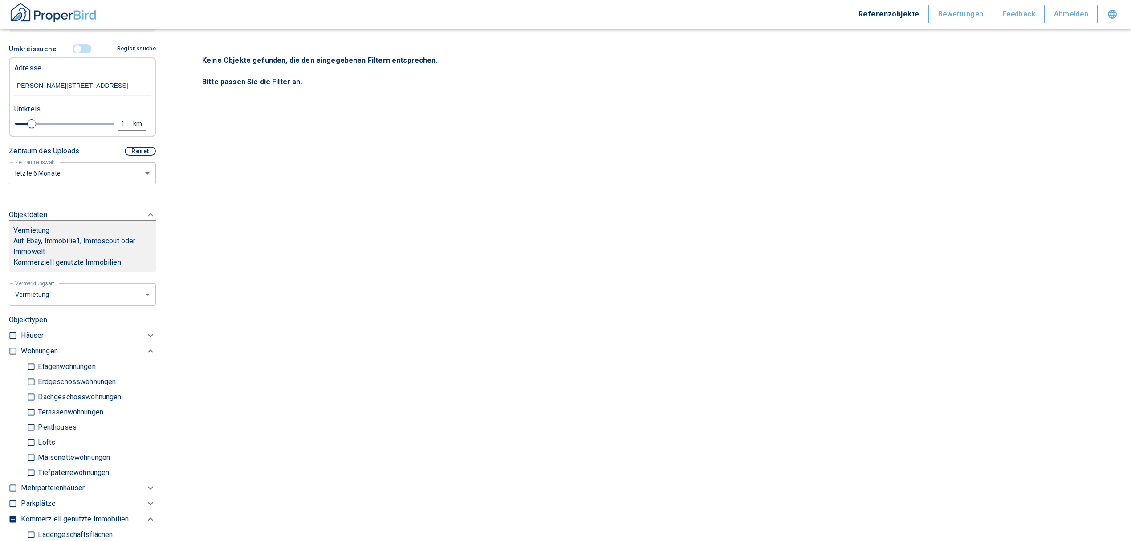
scroll to position [97, 0]
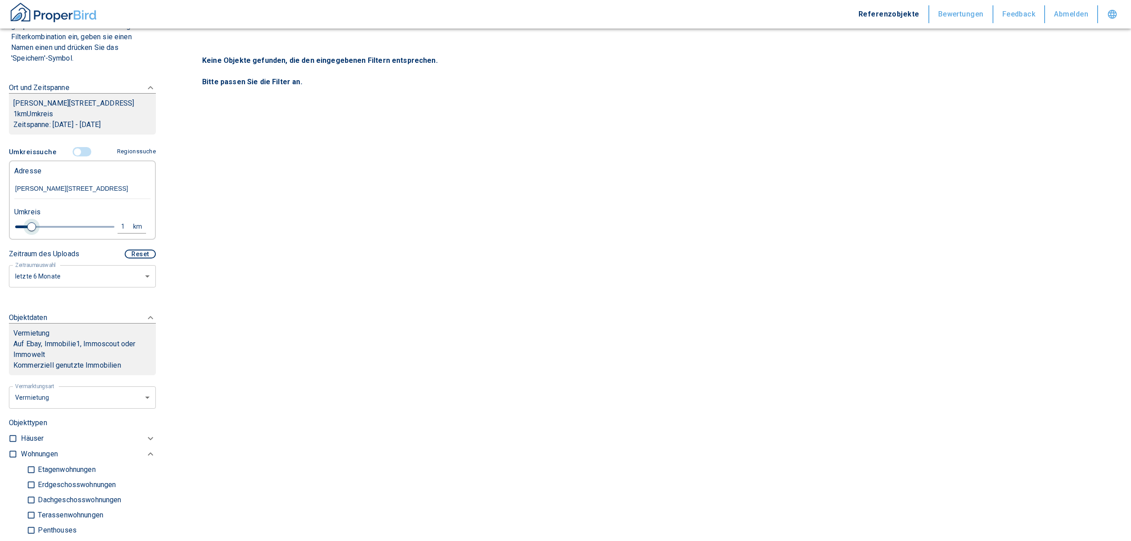
type input "2020"
type input "1.2"
type input "2020"
type input "1.6"
type input "2020"
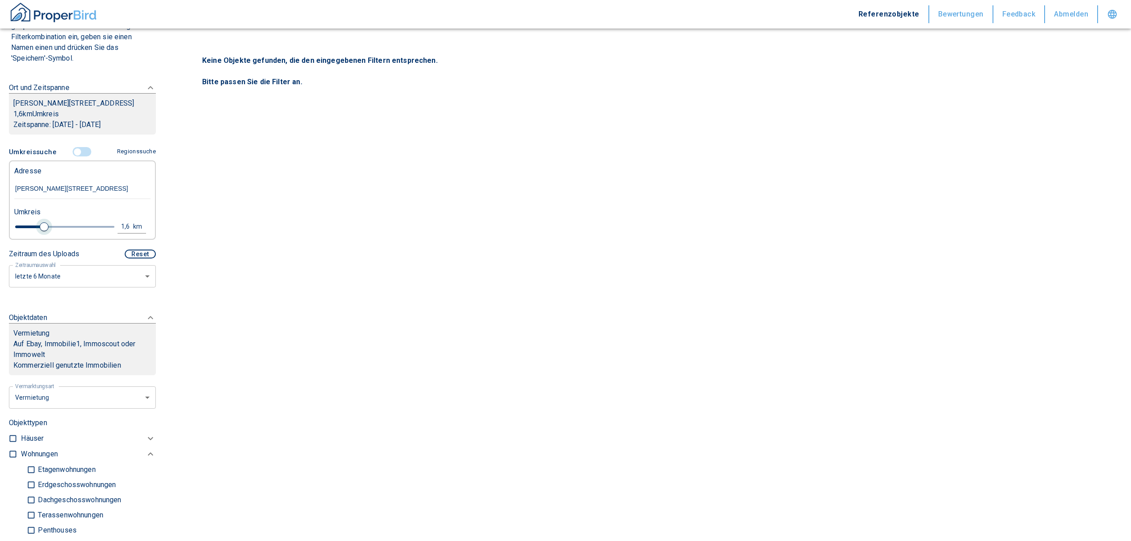
type input "1.8"
type input "2020"
type input "2"
type input "2020"
type input "2.2"
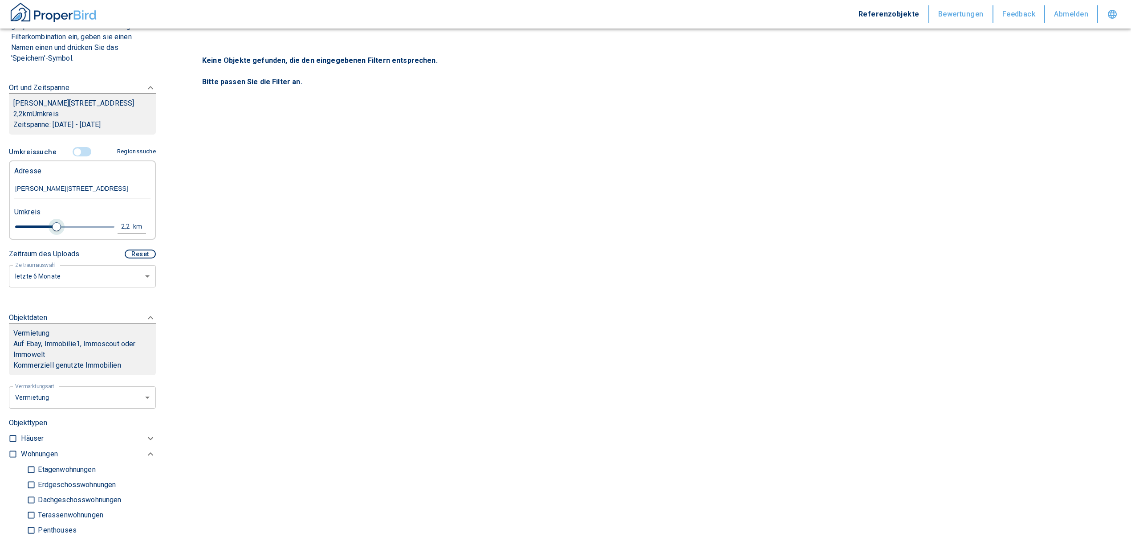
type input "2020"
type input "2"
drag, startPoint x: 30, startPoint y: 240, endPoint x: 52, endPoint y: 238, distance: 21.5
click at [52, 231] on span at bounding box center [52, 226] width 9 height 9
type input "2020"
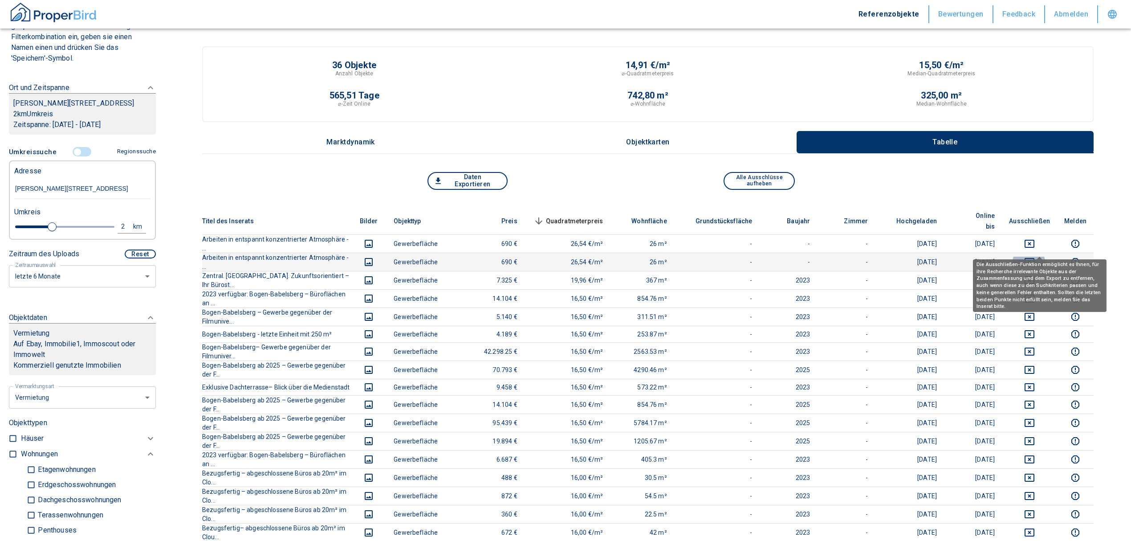
click at [1034, 258] on icon "deselect this listing" at bounding box center [1030, 262] width 10 height 8
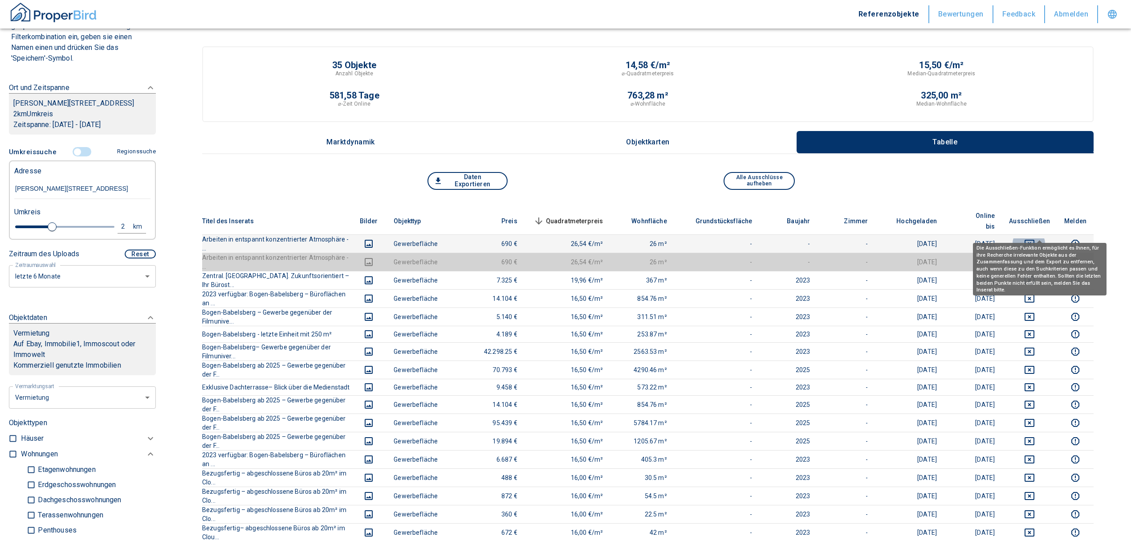
click at [1032, 238] on button "deselect this listing" at bounding box center [1029, 243] width 41 height 11
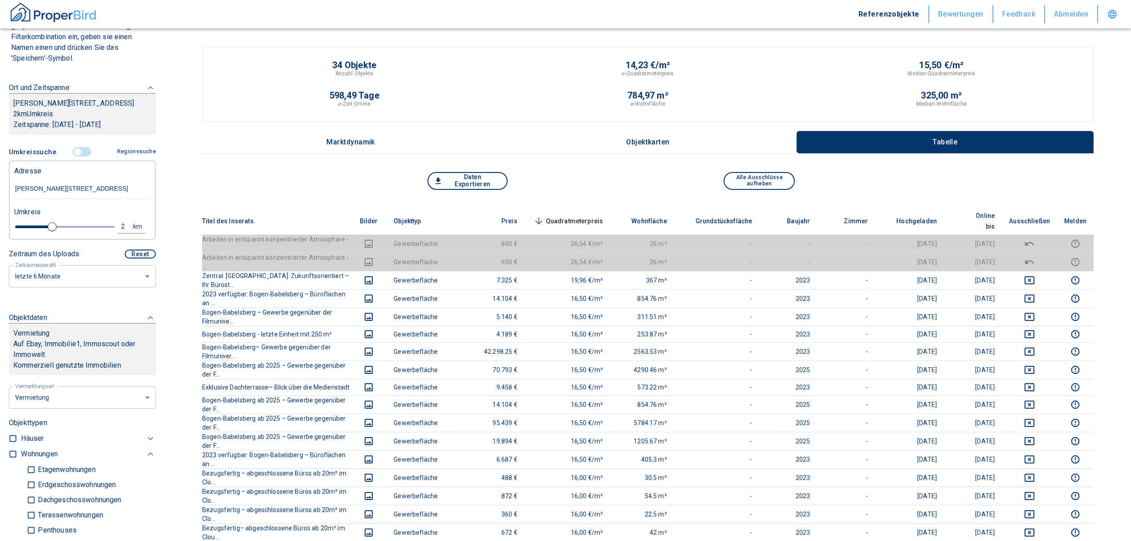
click at [594, 216] on span "Quadratmeterpreis sorted descending" at bounding box center [568, 221] width 72 height 11
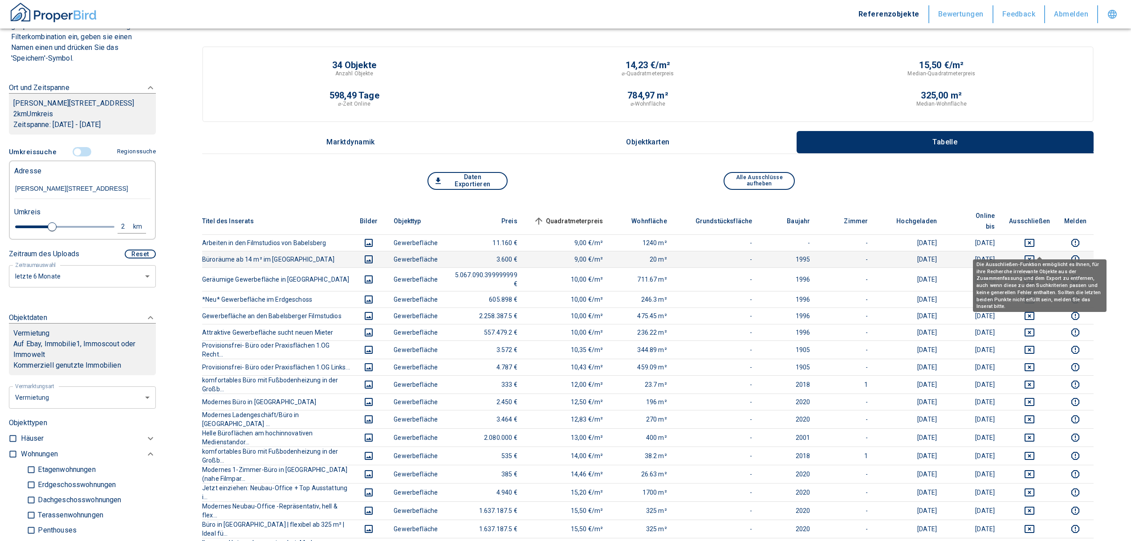
click at [1035, 254] on icon "deselect this listing" at bounding box center [1029, 259] width 11 height 11
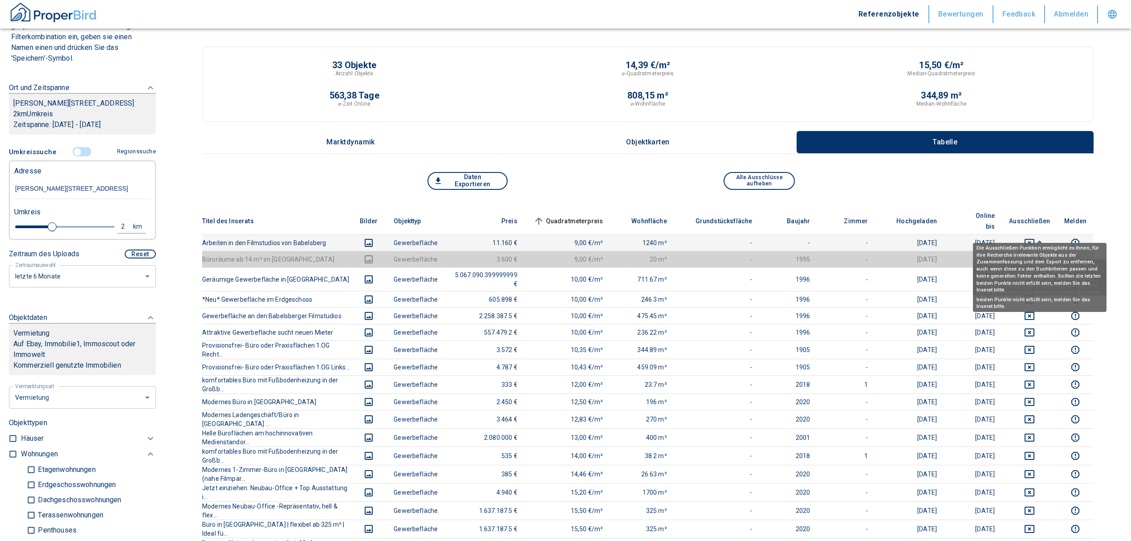
click at [1035, 237] on icon "deselect this listing" at bounding box center [1029, 242] width 11 height 11
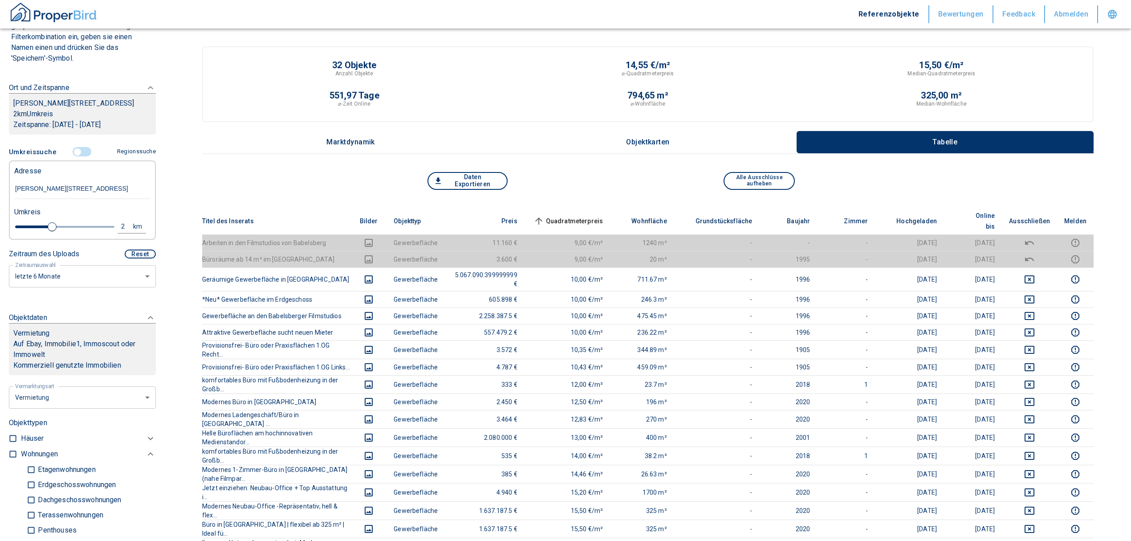
click at [603, 216] on span "Quadratmeterpreis sorted ascending" at bounding box center [568, 221] width 72 height 11
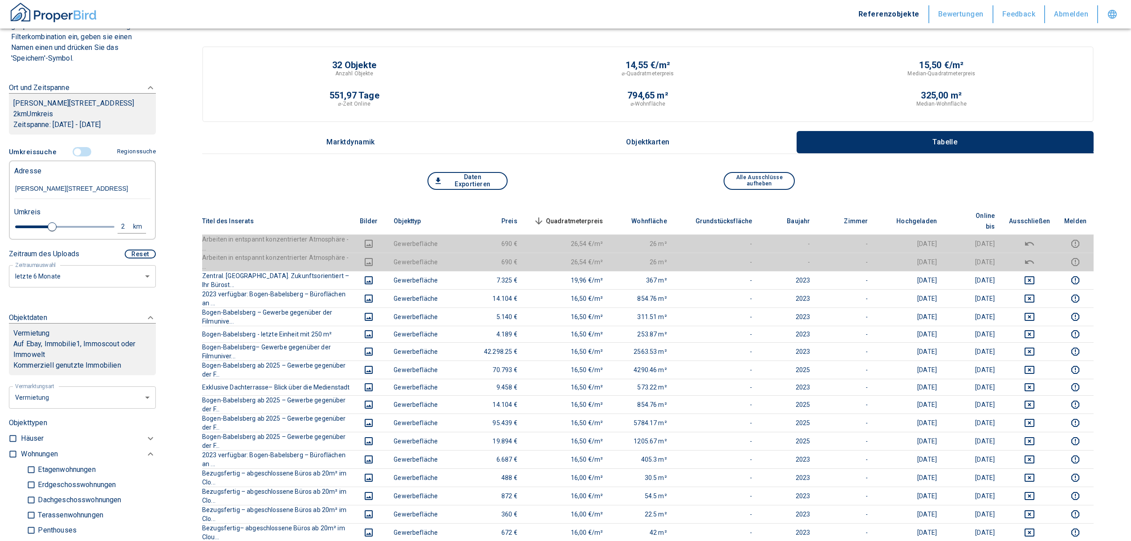
click at [596, 216] on span "Quadratmeterpreis sorted descending" at bounding box center [568, 221] width 72 height 11
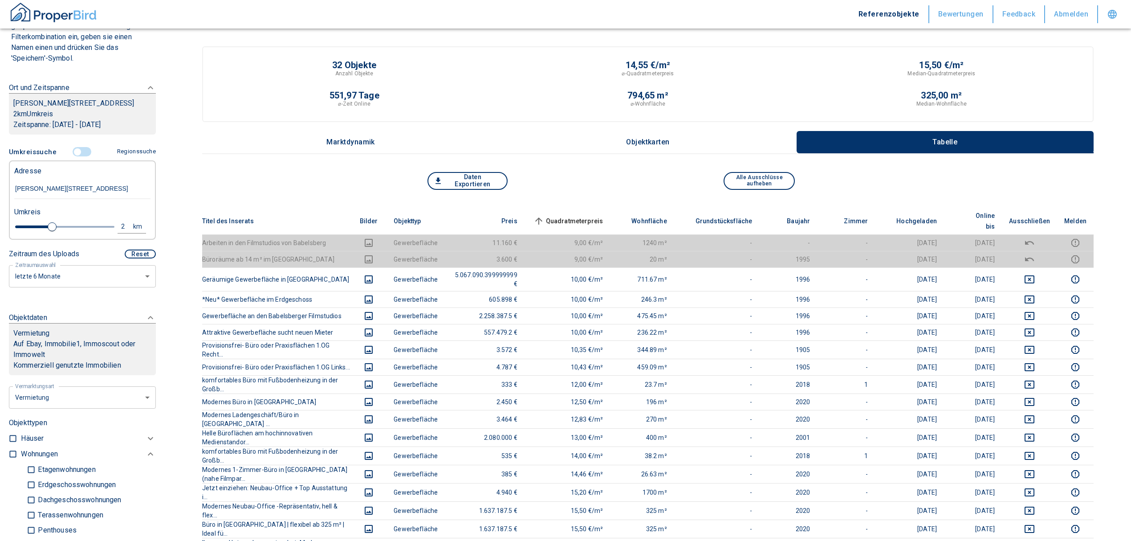
click at [76, 157] on input "controlled" at bounding box center [77, 152] width 27 height 10
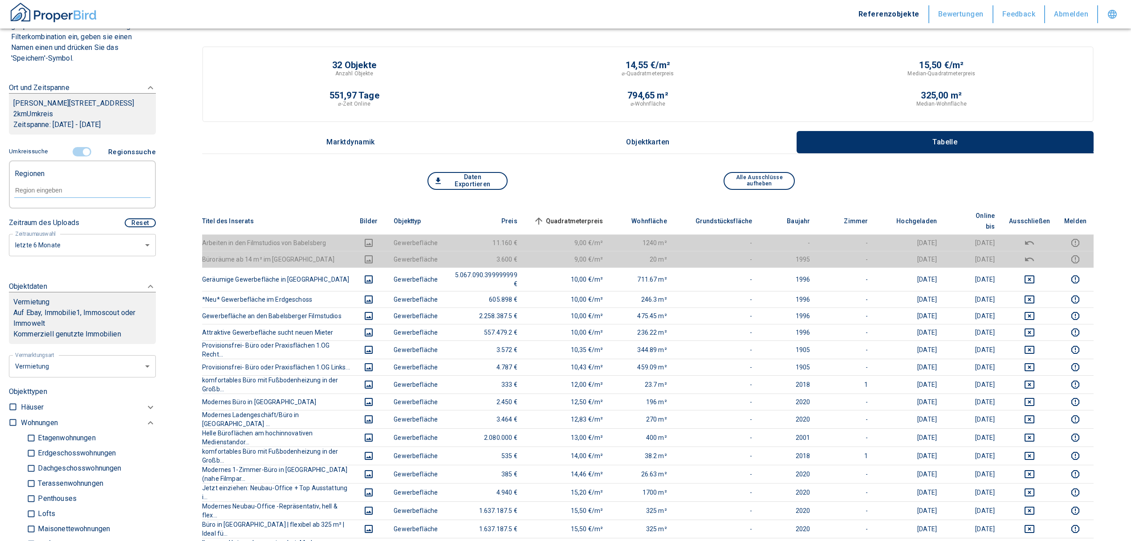
click at [52, 194] on input "text" at bounding box center [82, 190] width 136 height 8
click at [66, 214] on li "14482 [GEOGRAPHIC_DATA]" at bounding box center [78, 221] width 128 height 16
type input "14482"
type input "2020"
type input "14482 [GEOGRAPHIC_DATA]"
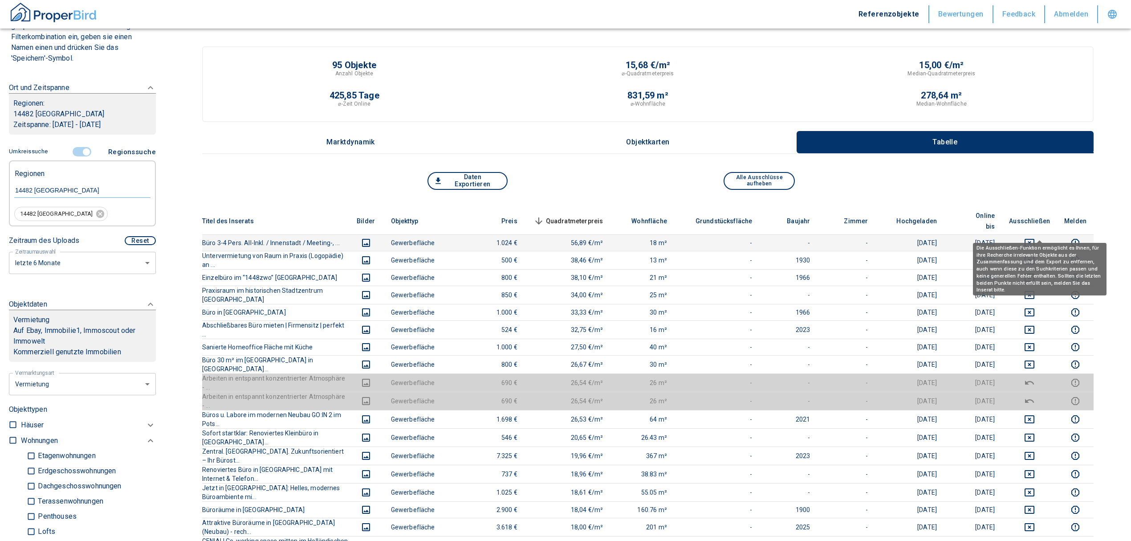
click at [1035, 237] on icon "deselect this listing" at bounding box center [1029, 242] width 11 height 11
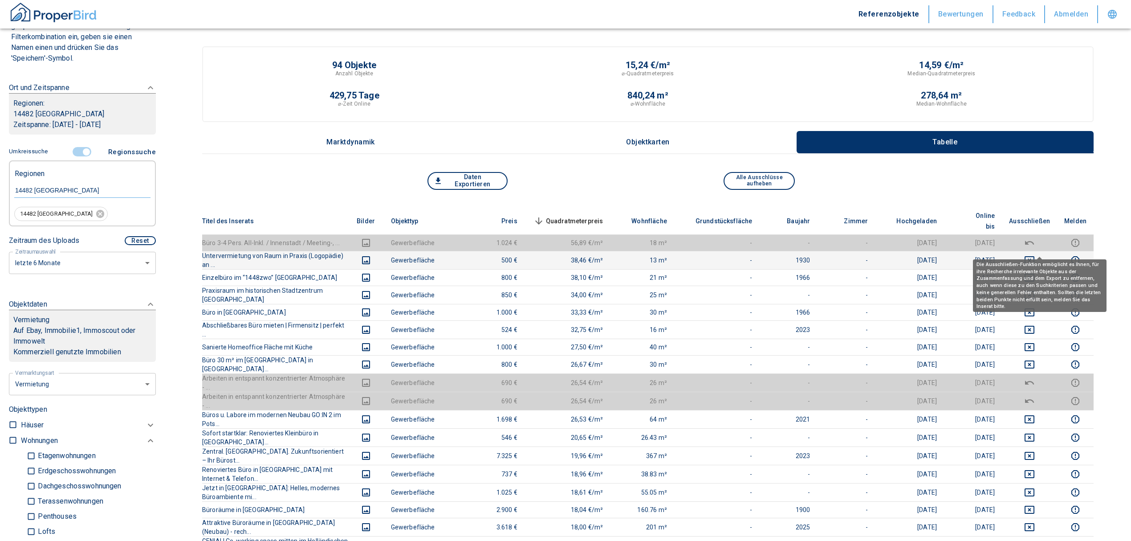
click at [1035, 255] on icon "deselect this listing" at bounding box center [1029, 260] width 11 height 11
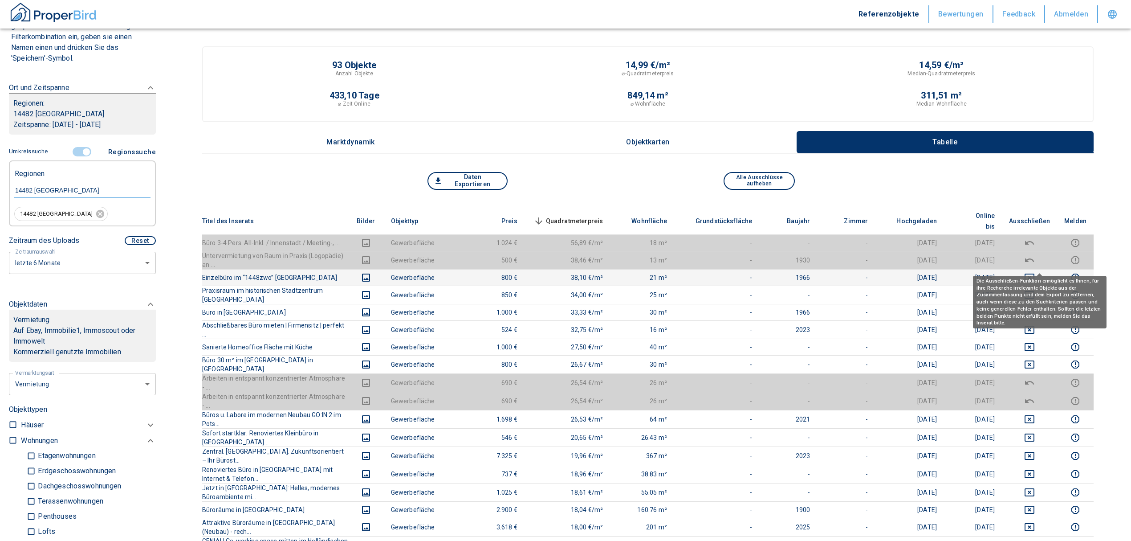
click at [1035, 272] on icon "deselect this listing" at bounding box center [1029, 277] width 11 height 11
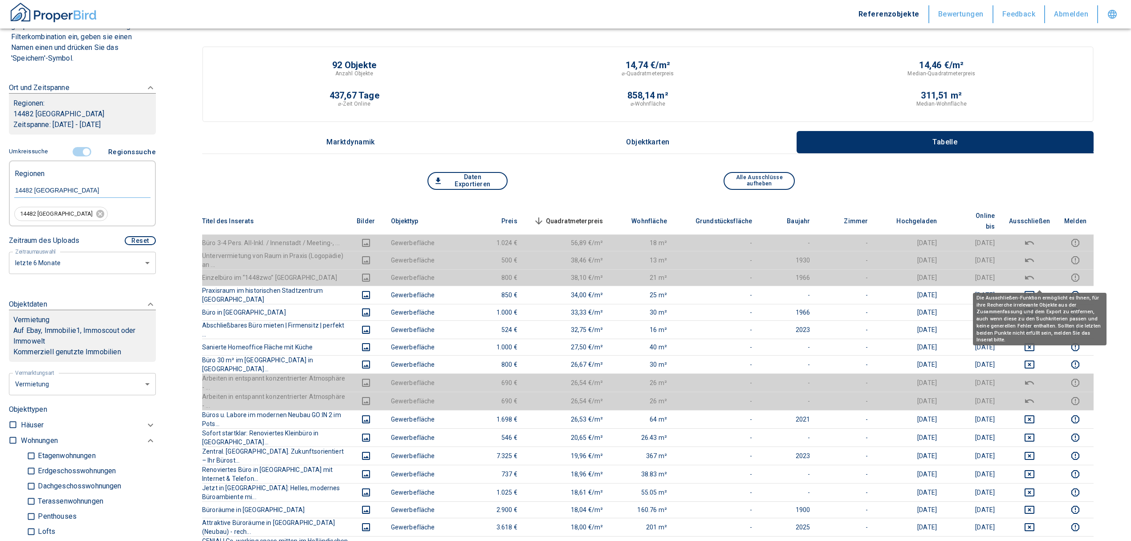
click at [1035, 289] on icon "deselect this listing" at bounding box center [1029, 294] width 11 height 11
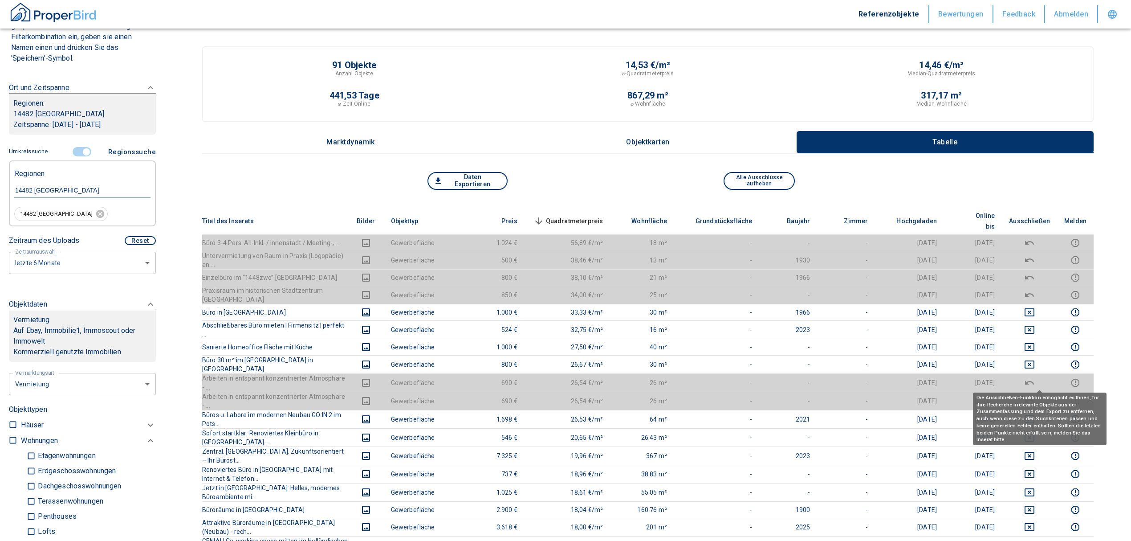
scroll to position [59, 0]
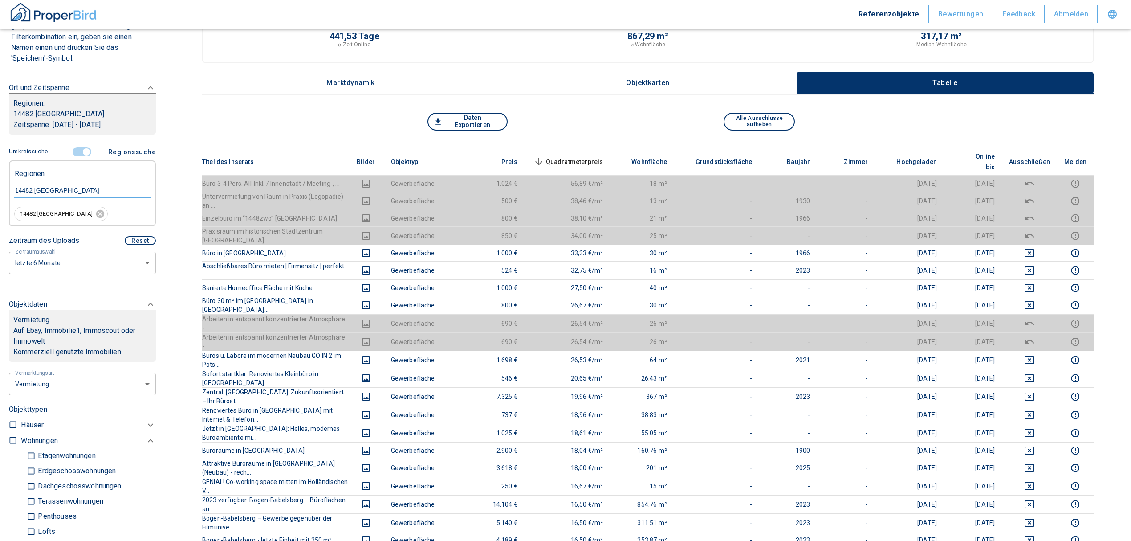
click at [591, 156] on span "Quadratmeterpreis sorted descending" at bounding box center [568, 161] width 72 height 11
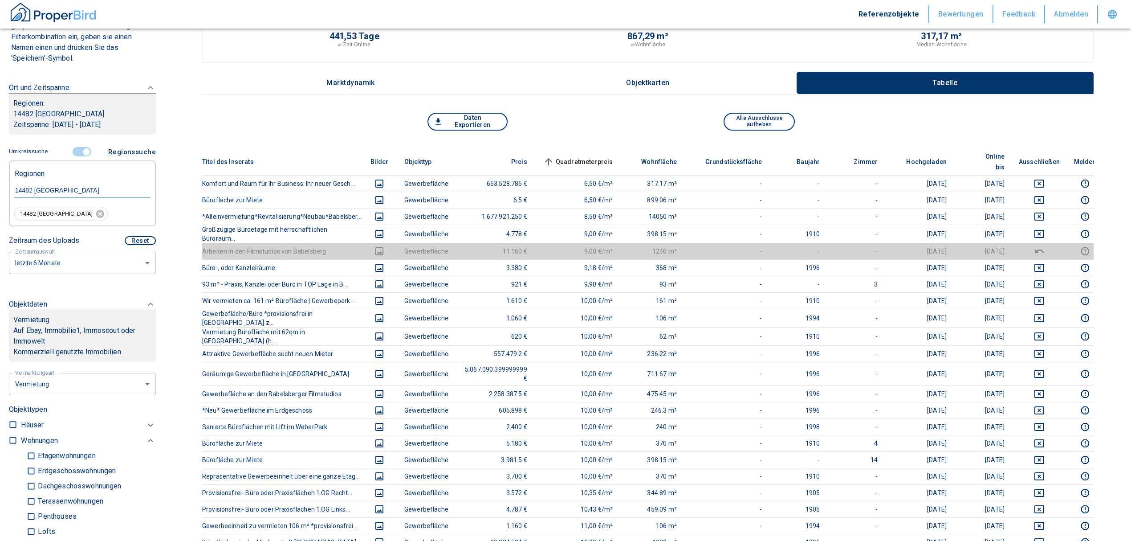
click at [591, 156] on span "Quadratmeterpreis sorted ascending" at bounding box center [577, 161] width 72 height 11
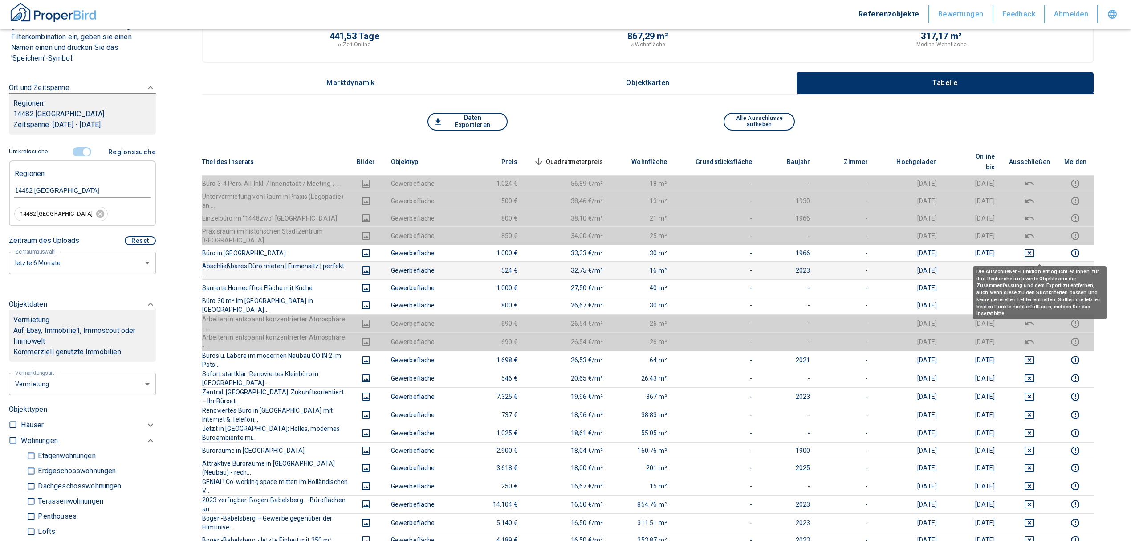
drag, startPoint x: 1037, startPoint y: 255, endPoint x: 1039, endPoint y: 248, distance: 7.3
click at [1035, 265] on icon "deselect this listing" at bounding box center [1029, 270] width 11 height 11
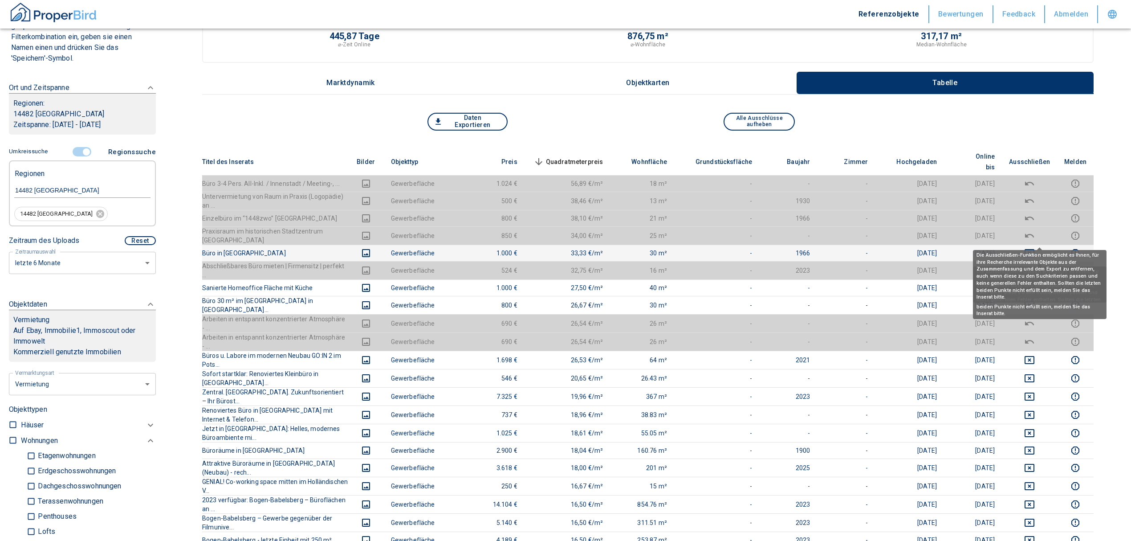
click at [1035, 248] on icon "deselect this listing" at bounding box center [1029, 253] width 11 height 11
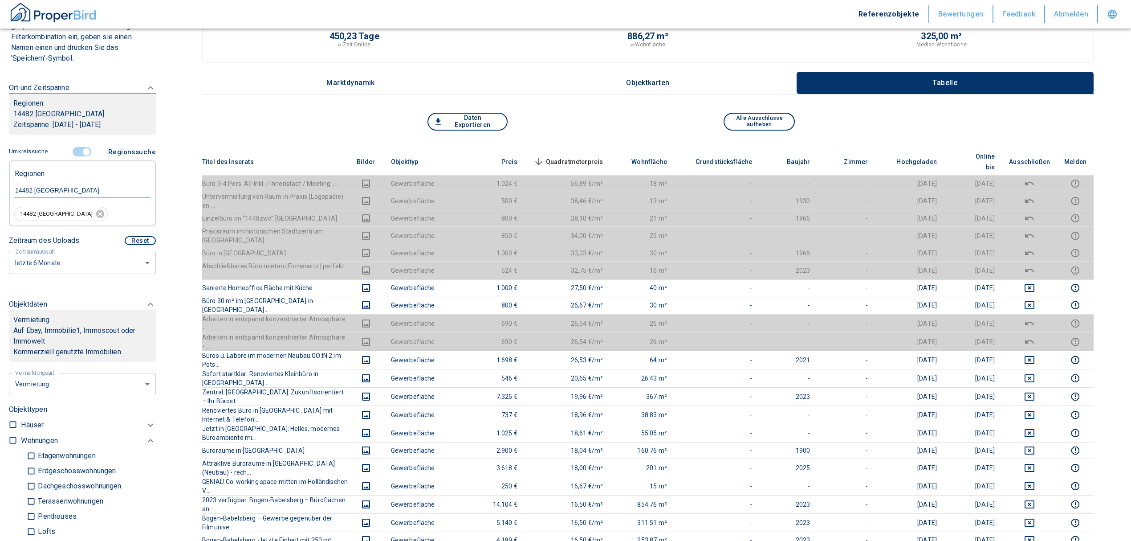
click at [586, 148] on th "Quadratmeterpreis sorted descending" at bounding box center [568, 161] width 86 height 27
click at [586, 156] on span "Quadratmeterpreis sorted descending" at bounding box center [568, 161] width 72 height 11
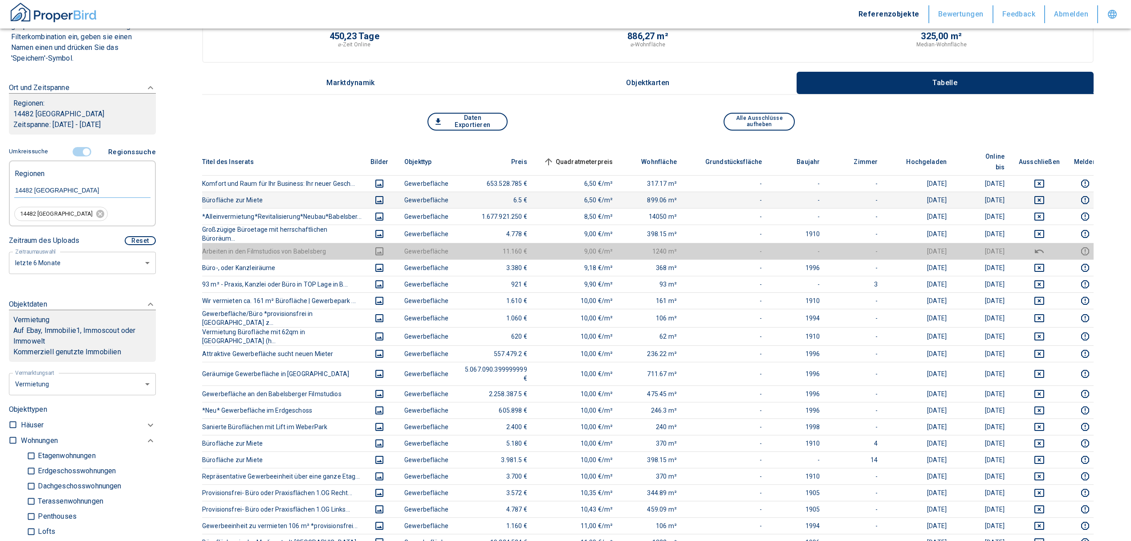
click at [1041, 196] on icon "deselect this listing" at bounding box center [1039, 200] width 10 height 8
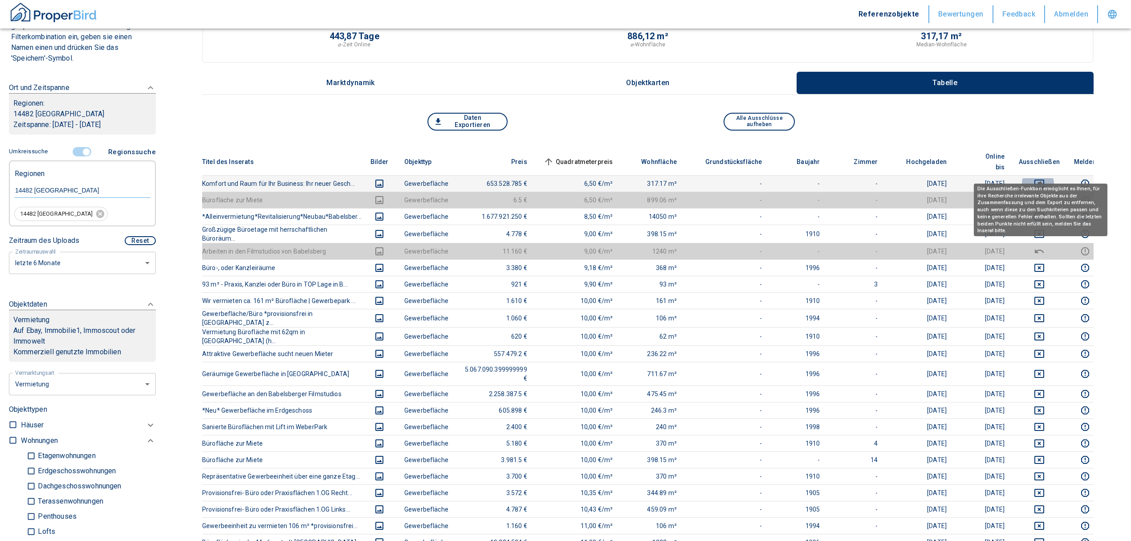
click at [1039, 179] on icon "deselect this listing" at bounding box center [1039, 183] width 10 height 8
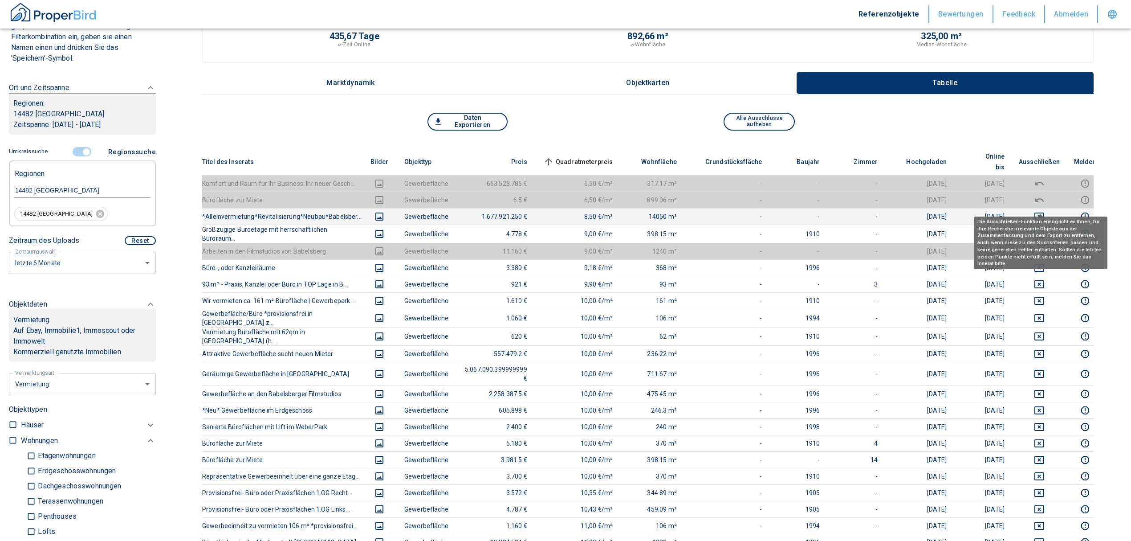
click at [1044, 212] on icon "deselect this listing" at bounding box center [1039, 216] width 10 height 8
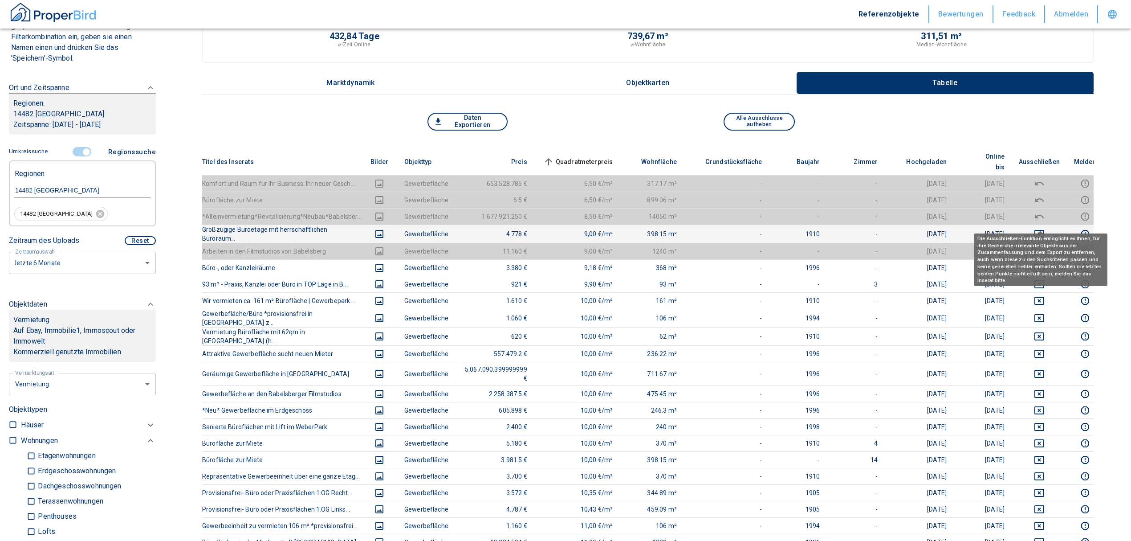
click at [1037, 228] on icon "deselect this listing" at bounding box center [1039, 233] width 11 height 11
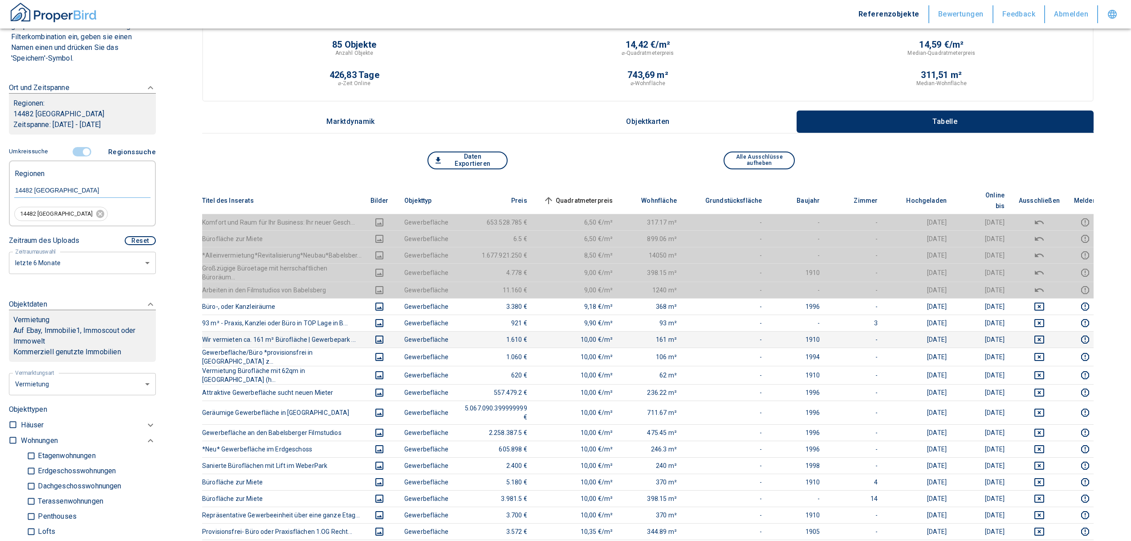
scroll to position [0, 0]
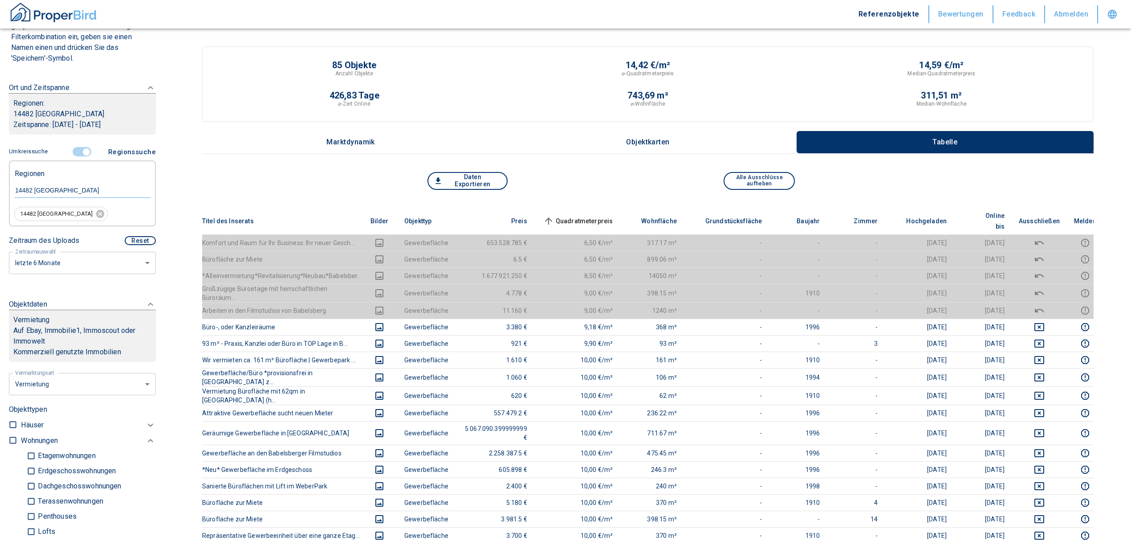
click at [595, 216] on span "Quadratmeterpreis sorted ascending" at bounding box center [577, 221] width 72 height 11
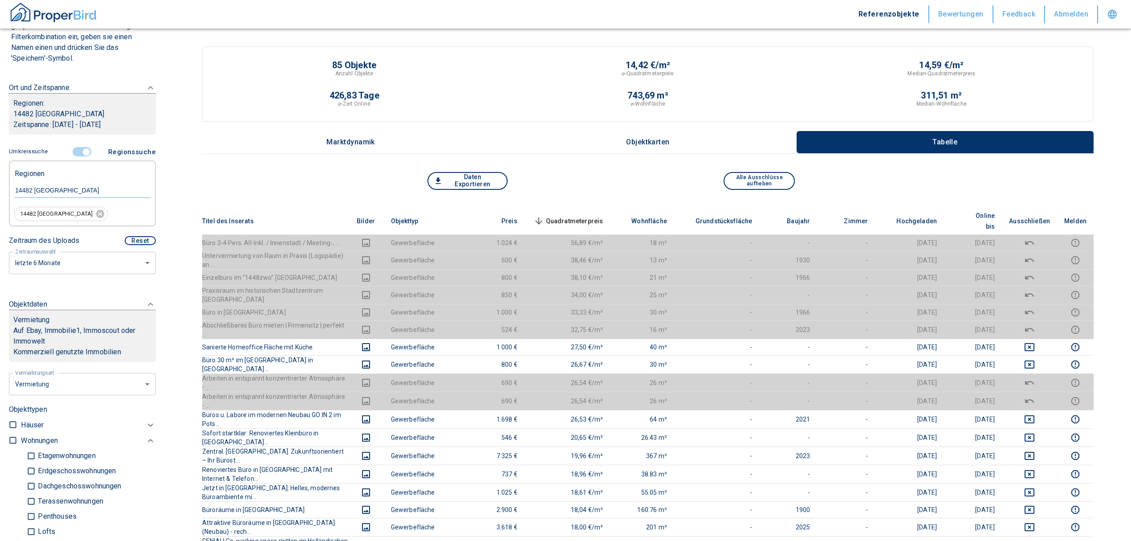
click at [587, 216] on span "Quadratmeterpreis sorted descending" at bounding box center [568, 221] width 72 height 11
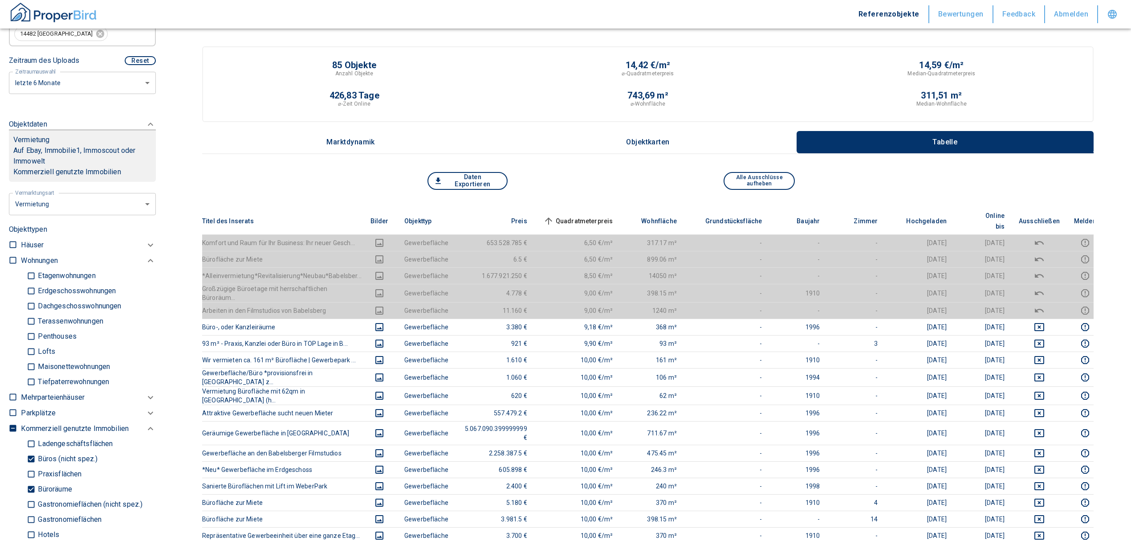
scroll to position [335, 0]
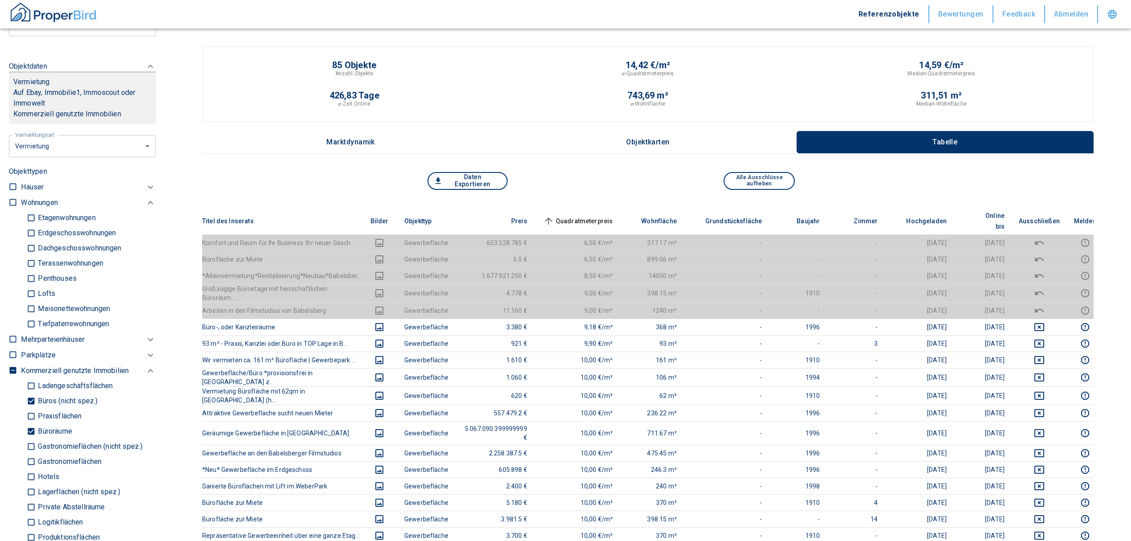
drag, startPoint x: 31, startPoint y: 431, endPoint x: 22, endPoint y: 400, distance: 32.5
click at [31, 431] on input "Büroräume" at bounding box center [31, 431] width 9 height 16
checkbox input "false"
type input "2020"
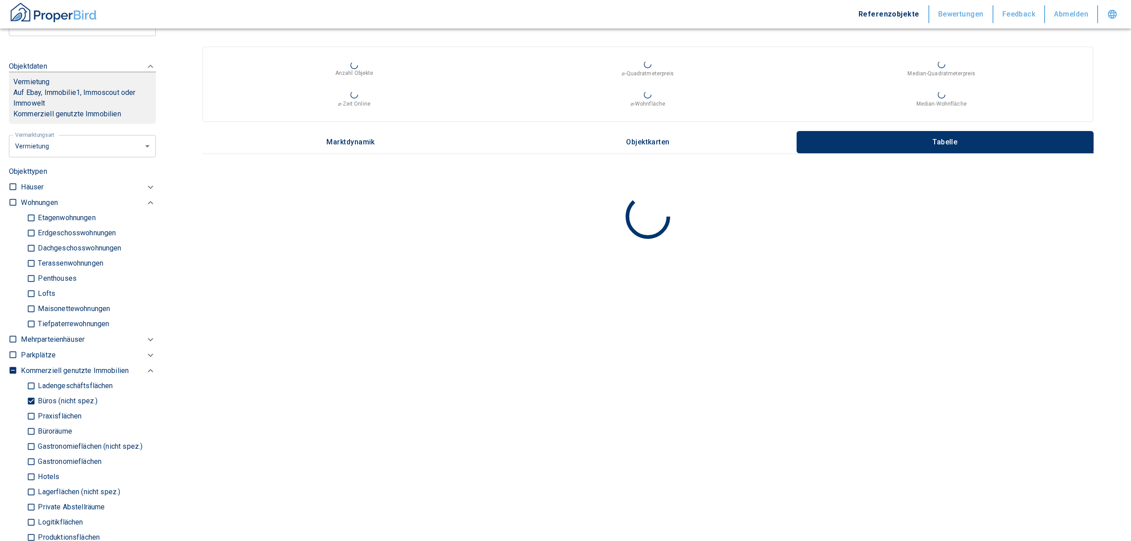
click at [28, 397] on input "Büros (nicht spez.)" at bounding box center [31, 401] width 9 height 16
checkbox input "false"
type input "2020"
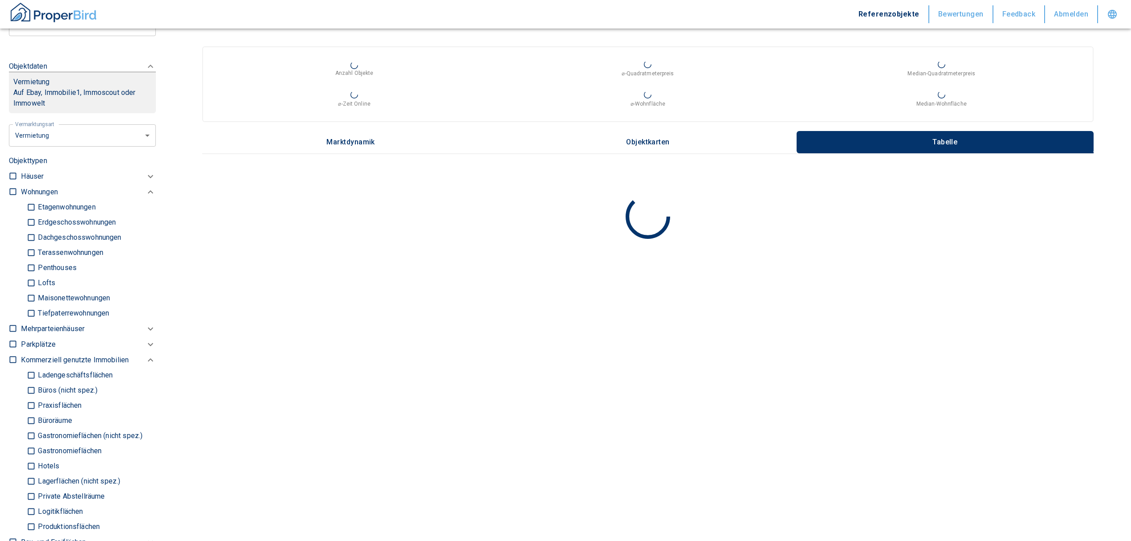
click at [28, 376] on input "Ladengeschäftsflächen" at bounding box center [31, 375] width 9 height 16
checkbox input "true"
type input "2020"
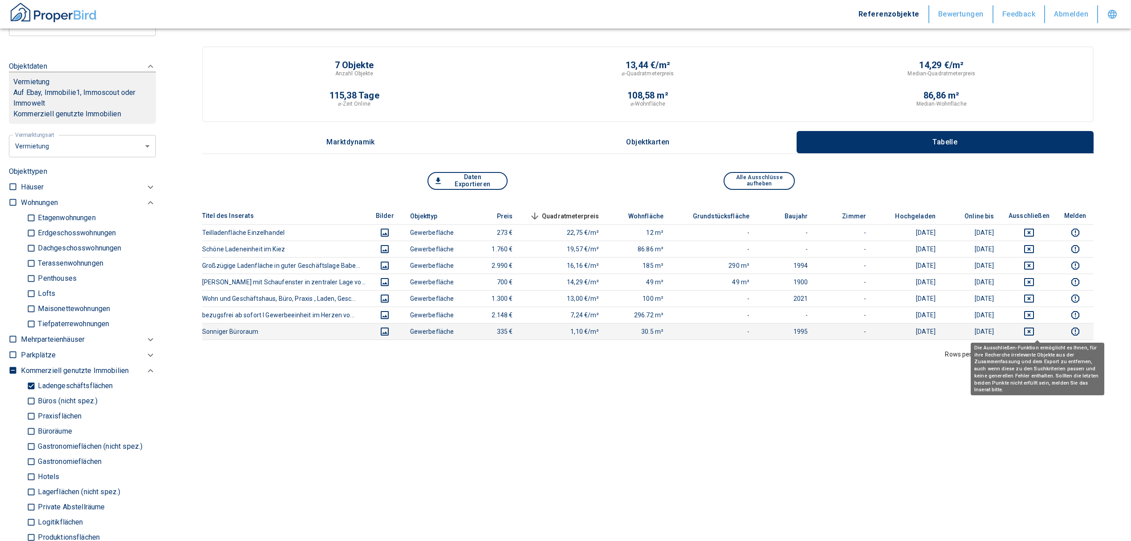
click at [1034, 329] on icon "deselect this listing" at bounding box center [1029, 331] width 11 height 11
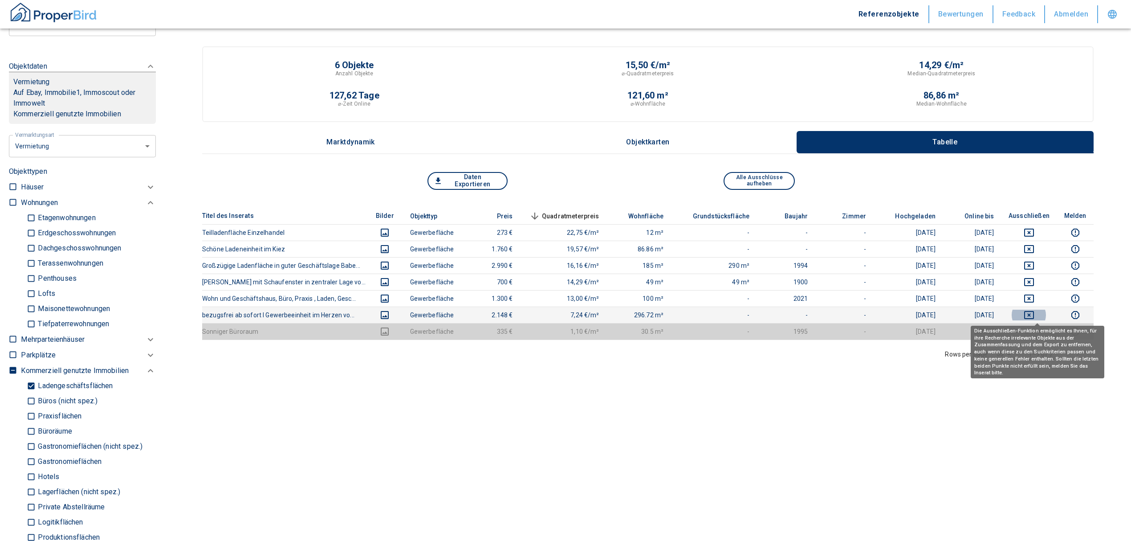
click at [1034, 315] on icon "deselect this listing" at bounding box center [1029, 314] width 11 height 11
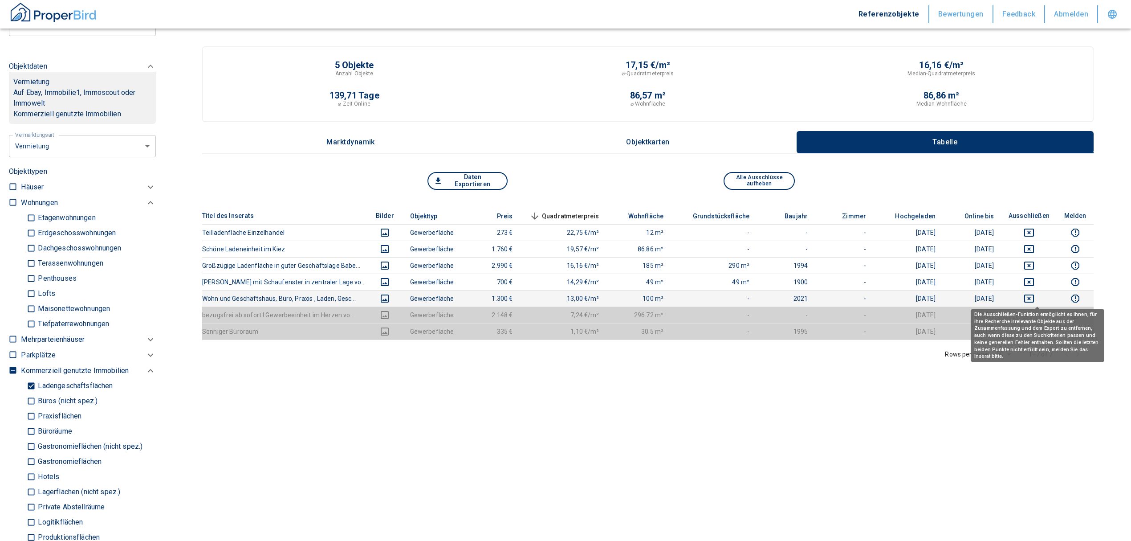
click at [1034, 296] on icon "deselect this listing" at bounding box center [1029, 298] width 11 height 11
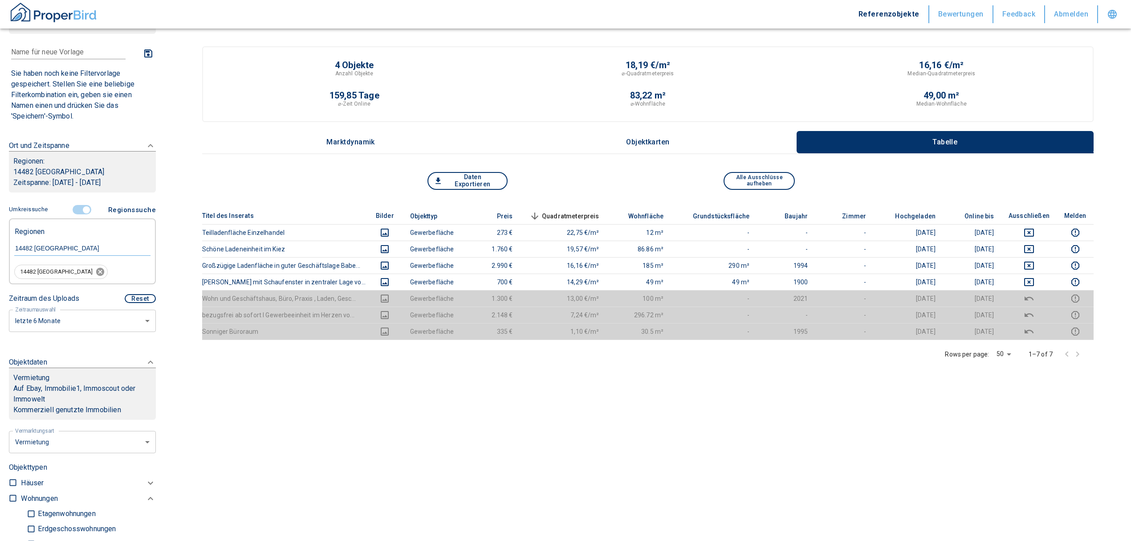
scroll to position [38, 0]
click at [76, 213] on input "controlled" at bounding box center [86, 211] width 27 height 10
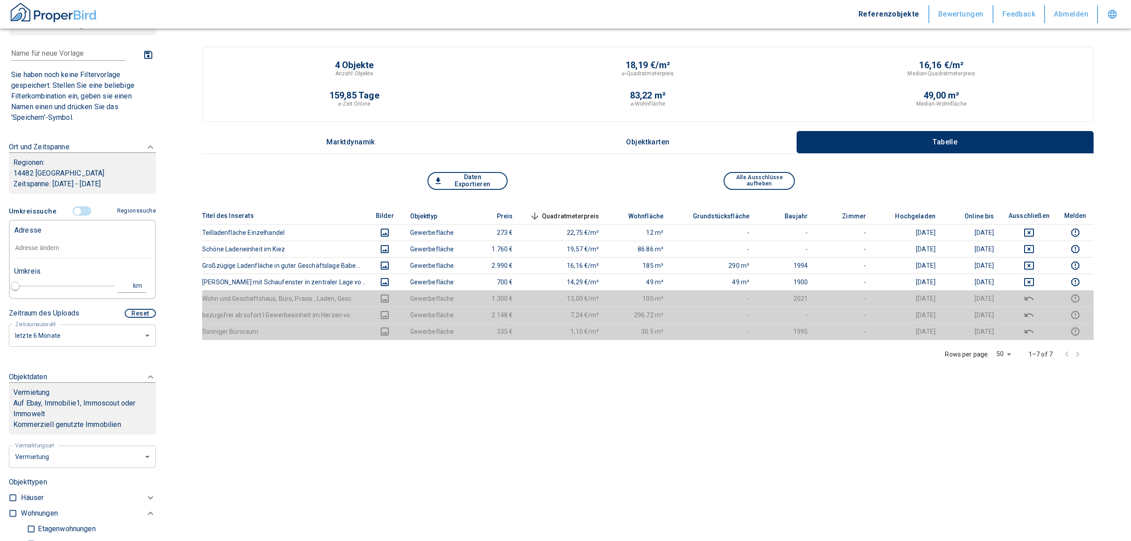
click at [65, 250] on input "text" at bounding box center [82, 248] width 136 height 20
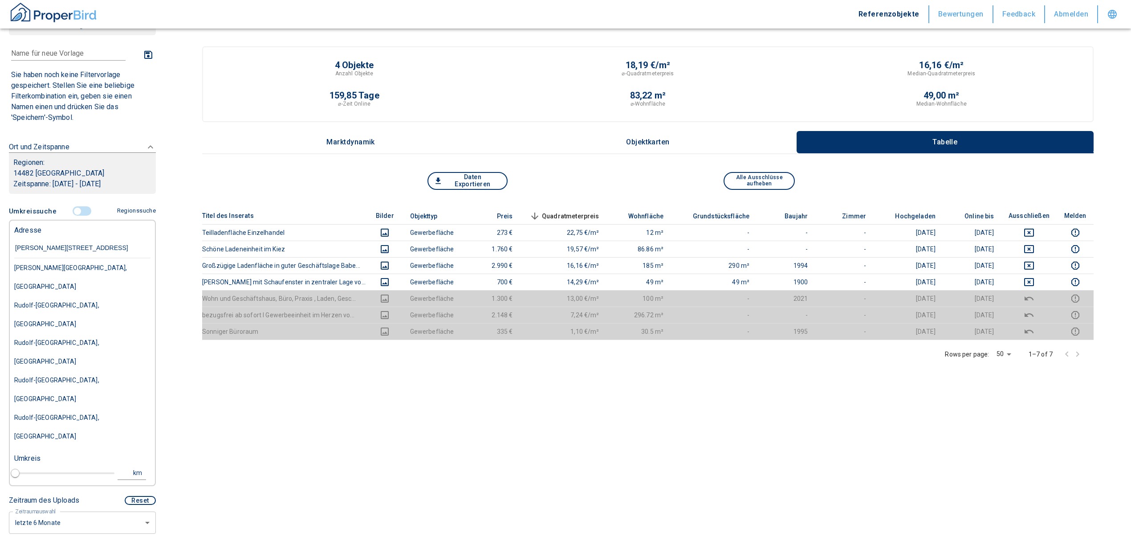
type input "[PERSON_NAME][STREET_ADDRESS]"
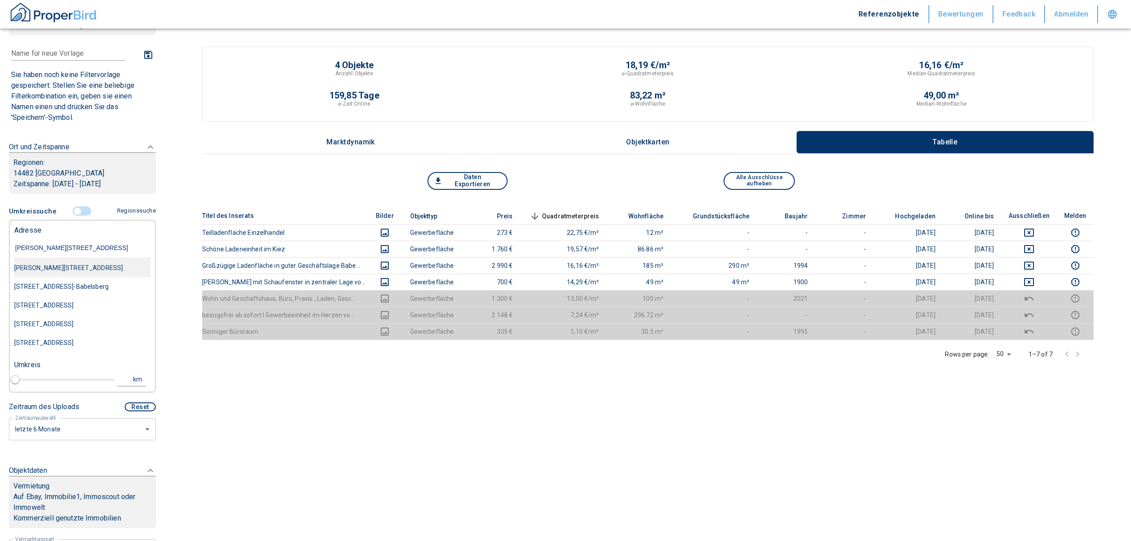
click at [77, 264] on div "[PERSON_NAME][STREET_ADDRESS]" at bounding box center [82, 267] width 136 height 19
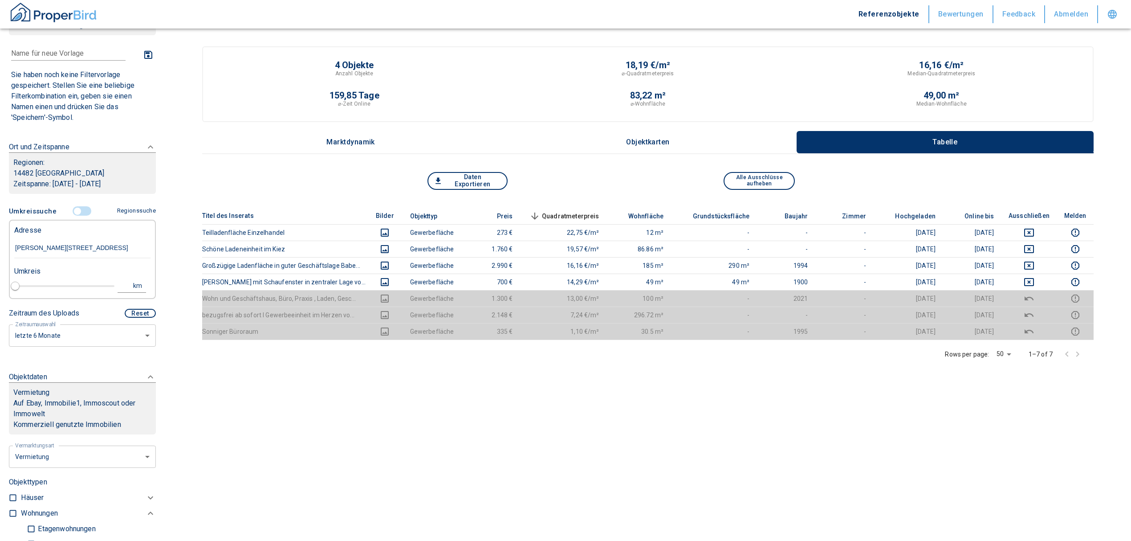
type input "2020"
type input "[PERSON_NAME][STREET_ADDRESS]"
type input "1"
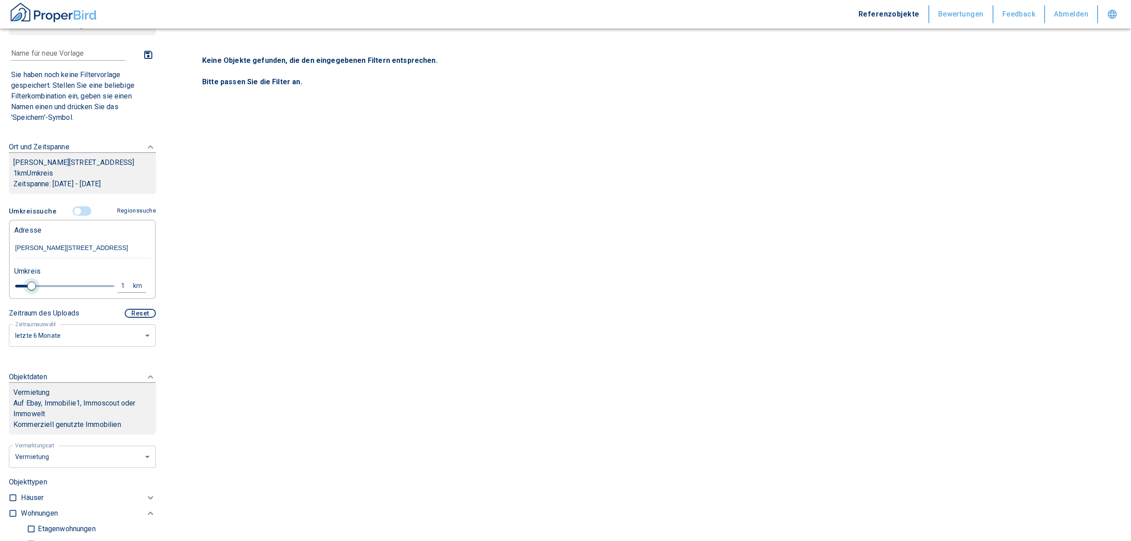
type input "[PERSON_NAME][STREET_ADDRESS]"
type input "2020"
type input "1.2"
type input "2020"
type input "1.4"
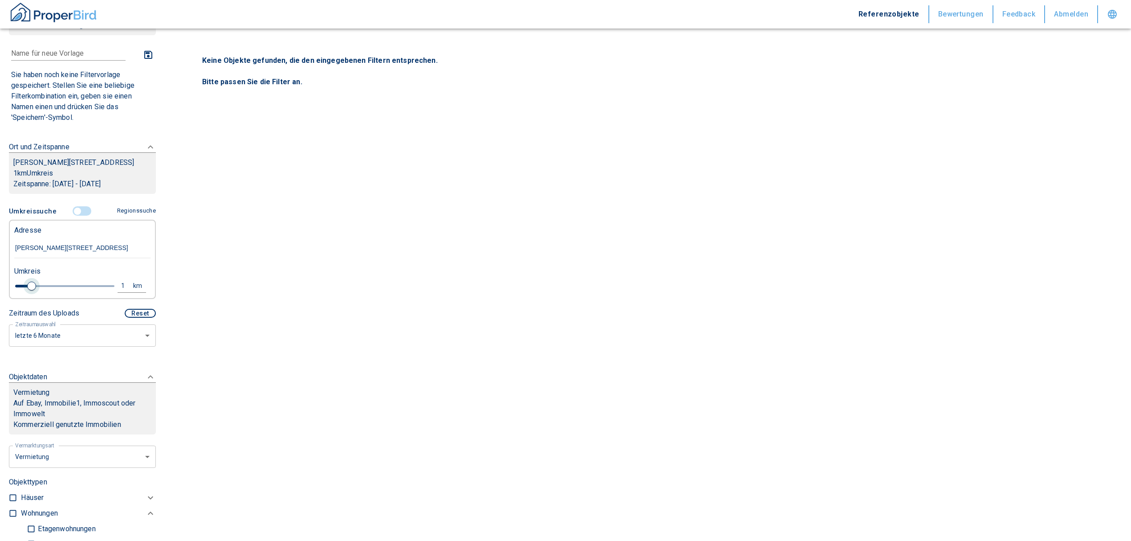
type input "2020"
type input "1.6"
type input "2020"
type input "1.8"
type input "2020"
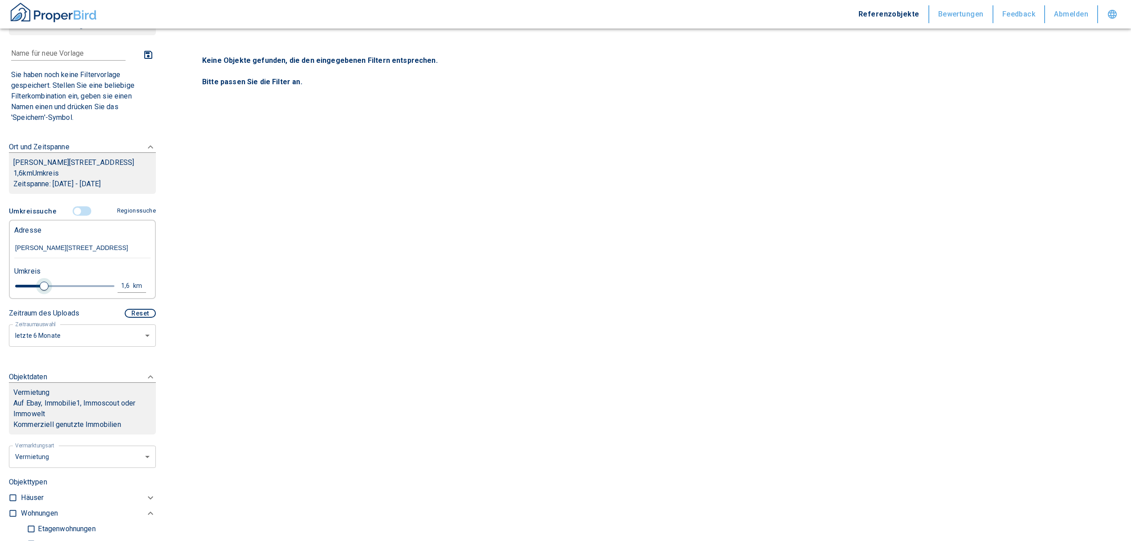
type input "2"
type input "2020"
type input "2.2"
type input "2020"
type input "2.4"
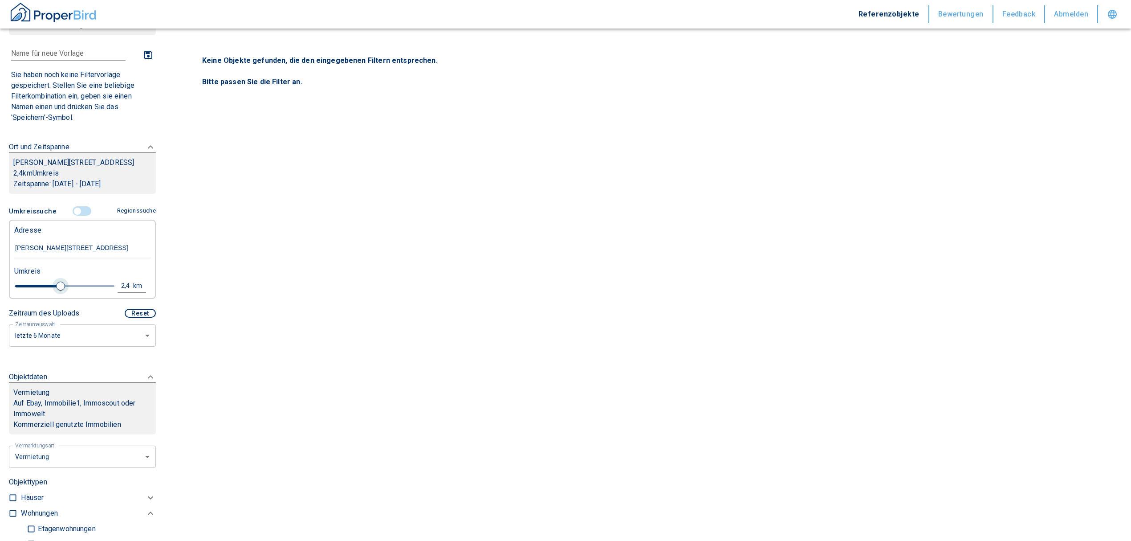
type input "2020"
type input "2.6"
type input "2020"
type input "2.8"
type input "2020"
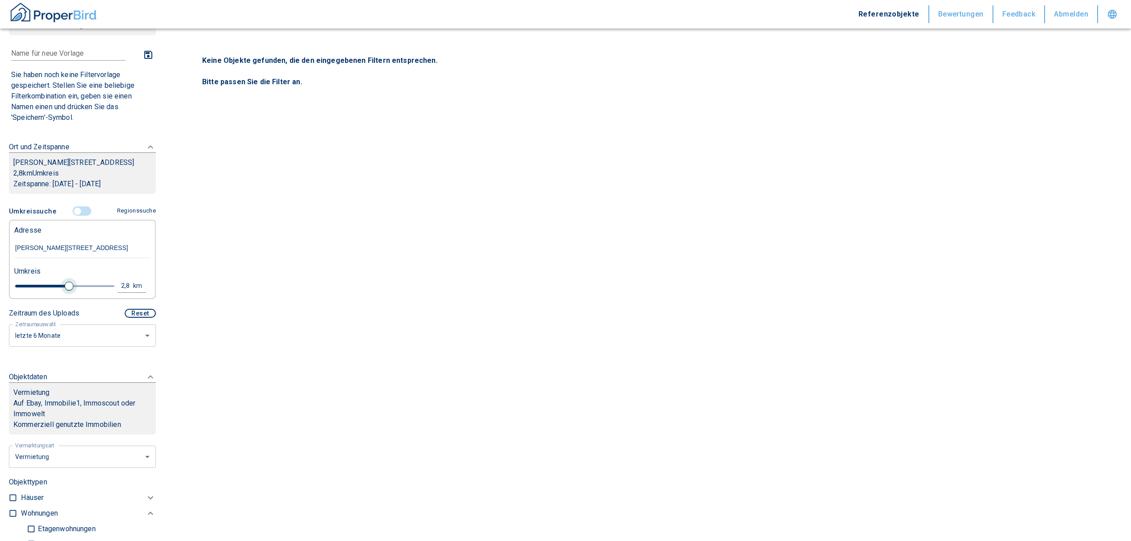
type input "3"
drag, startPoint x: 31, startPoint y: 296, endPoint x: 69, endPoint y: 301, distance: 37.7
click at [69, 290] on span at bounding box center [73, 285] width 9 height 9
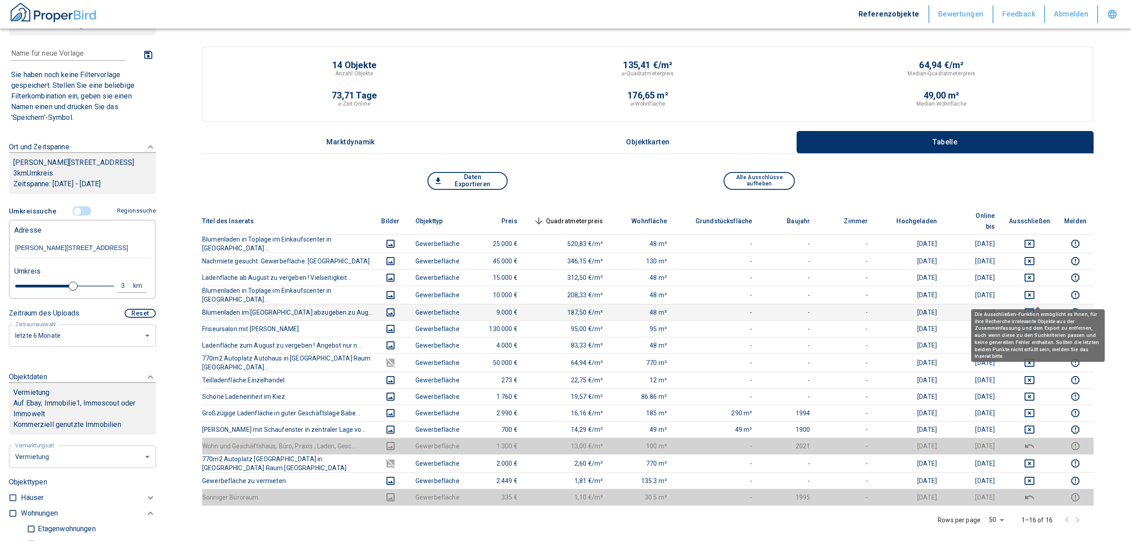
click at [1034, 308] on icon "deselect this listing" at bounding box center [1030, 312] width 10 height 8
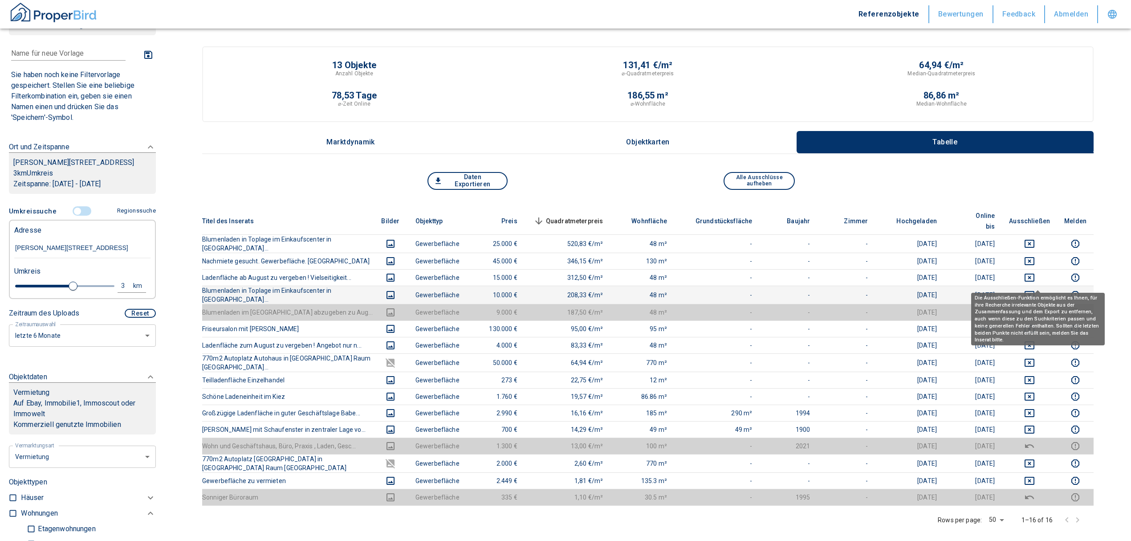
click at [1044, 289] on button "deselect this listing" at bounding box center [1029, 294] width 41 height 11
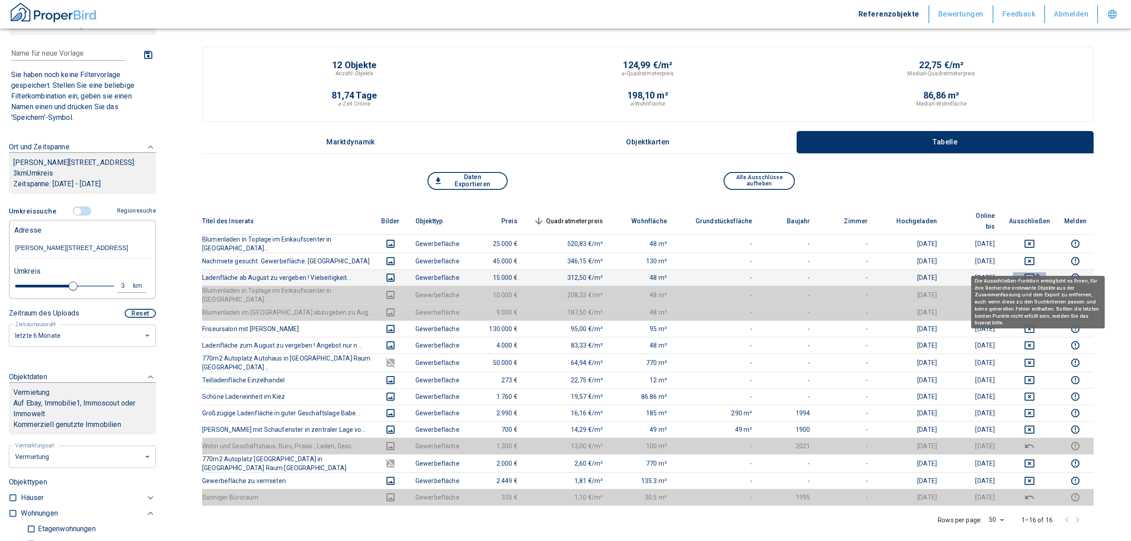
click at [1035, 272] on icon "deselect this listing" at bounding box center [1029, 277] width 11 height 11
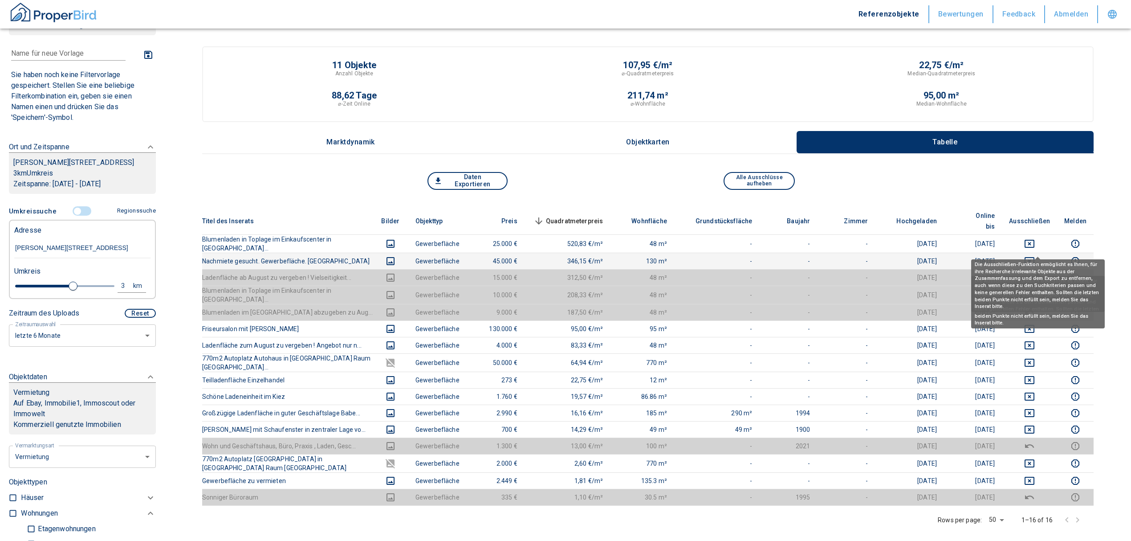
click at [1041, 252] on td at bounding box center [1029, 260] width 55 height 16
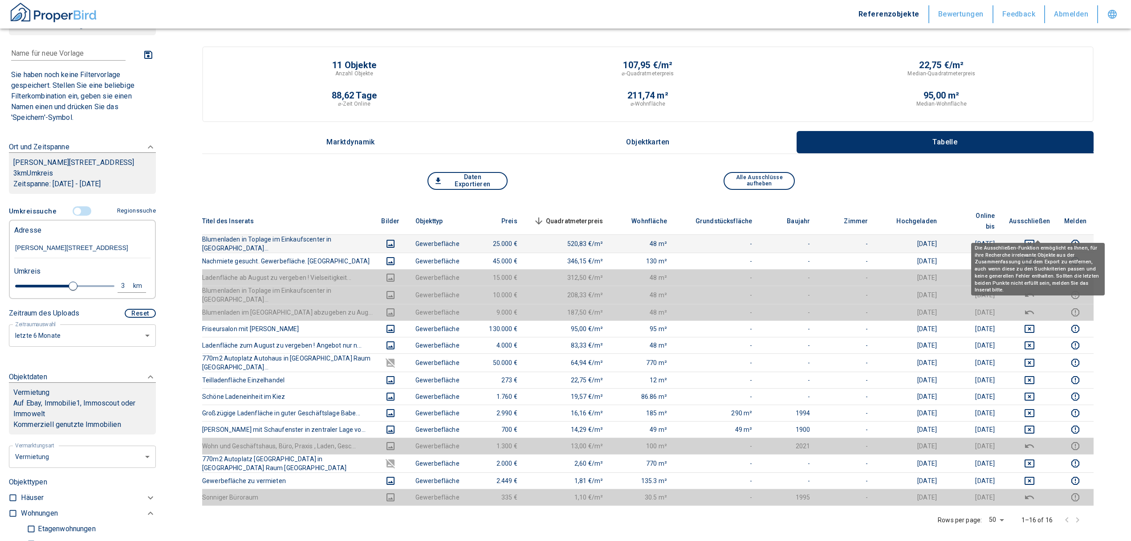
click at [1034, 240] on icon "deselect this listing" at bounding box center [1030, 244] width 10 height 8
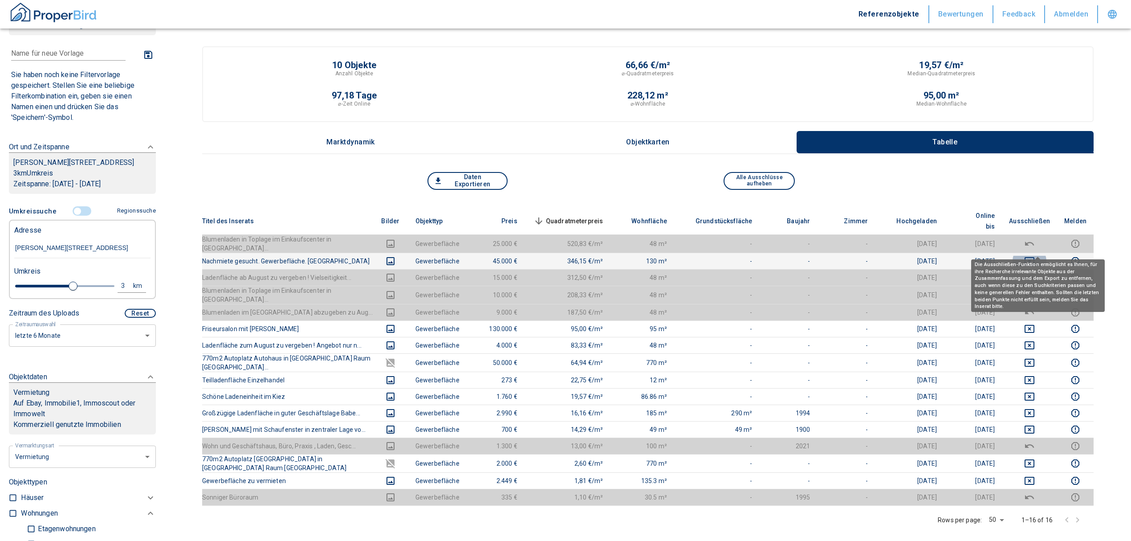
click at [1034, 257] on icon "deselect this listing" at bounding box center [1030, 261] width 10 height 8
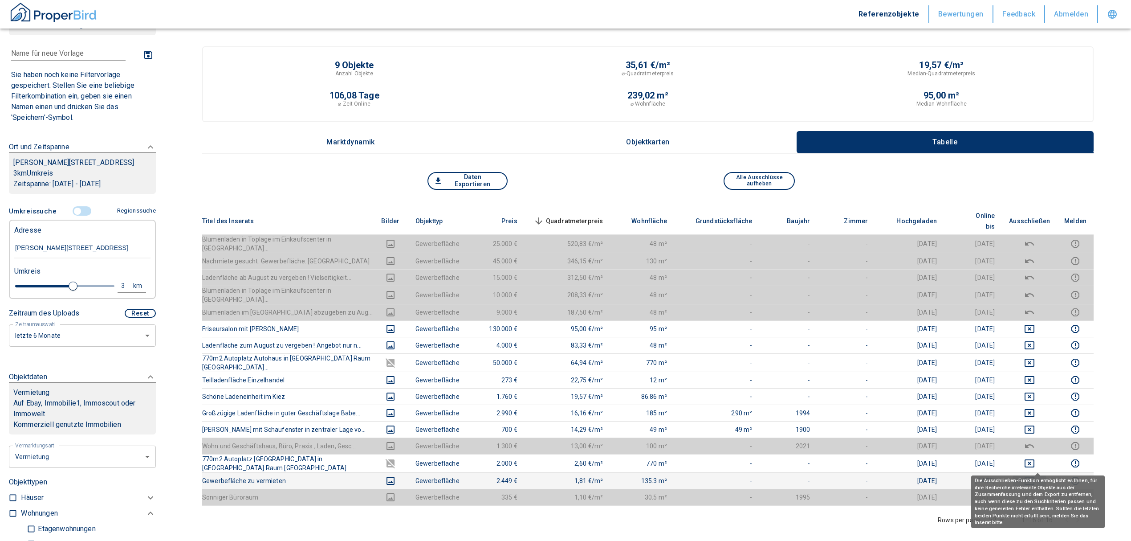
click at [1035, 475] on icon "deselect this listing" at bounding box center [1029, 480] width 11 height 11
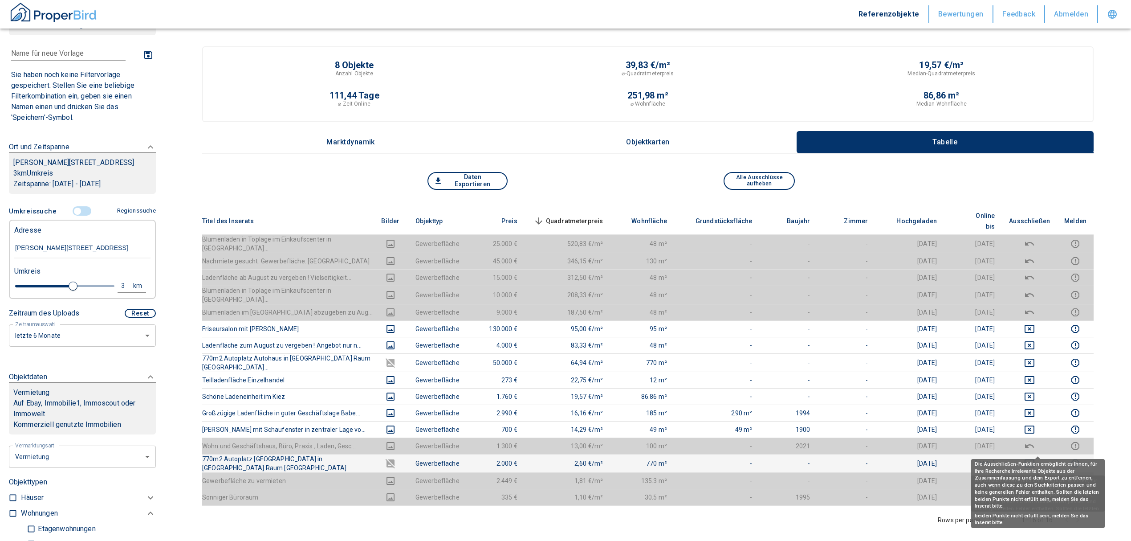
click at [1035, 458] on icon "deselect this listing" at bounding box center [1029, 463] width 11 height 11
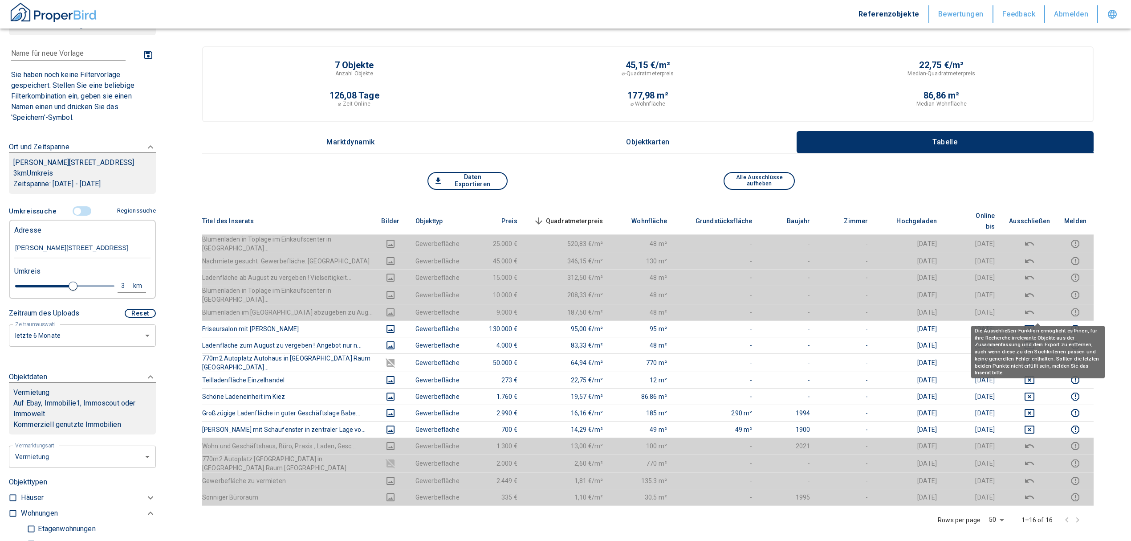
click at [1035, 319] on div "Die Ausschließen-Funktion ermöglicht es Ihnen, für ihre Recherche irrelevante O…" at bounding box center [1038, 348] width 134 height 59
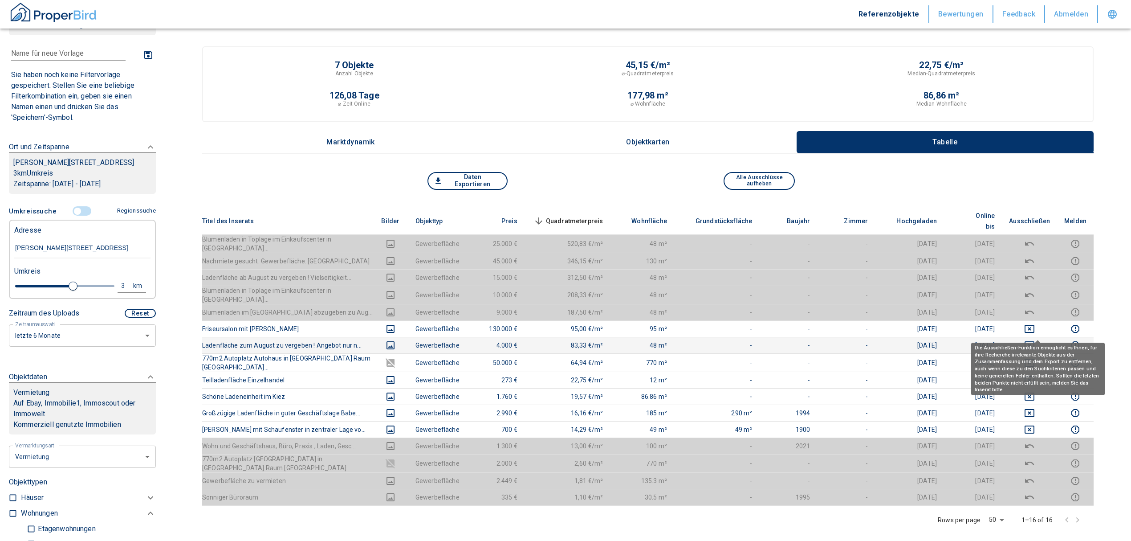
click at [1035, 340] on icon "deselect this listing" at bounding box center [1029, 345] width 11 height 11
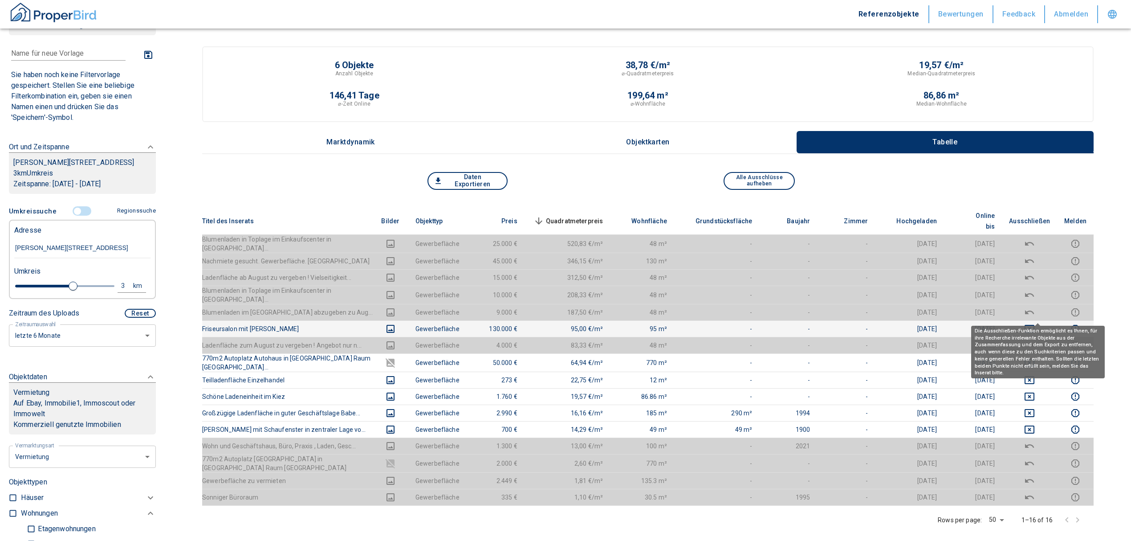
click at [1034, 325] on icon "deselect this listing" at bounding box center [1030, 329] width 10 height 8
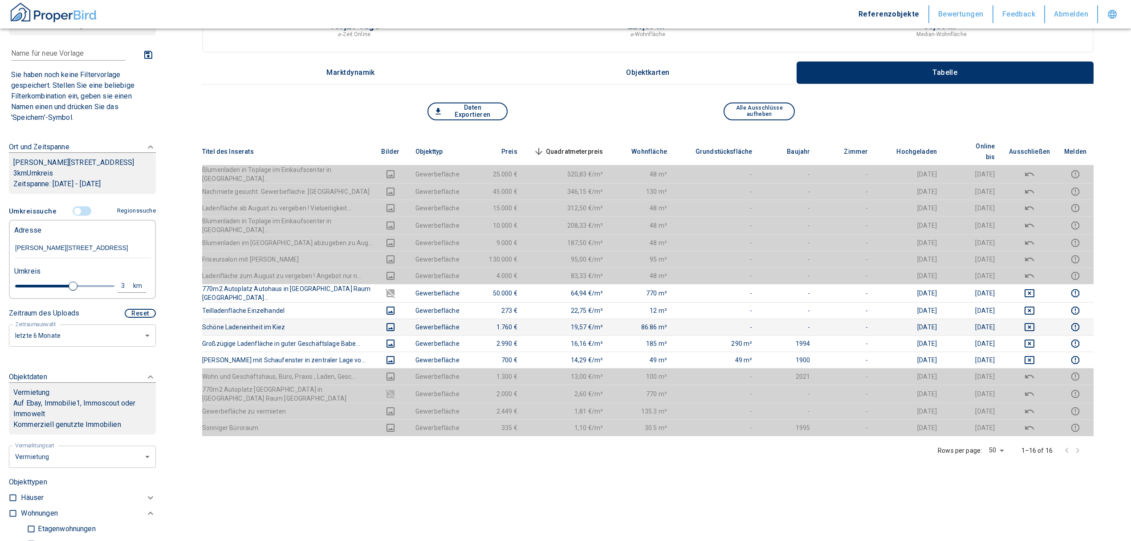
scroll to position [59, 0]
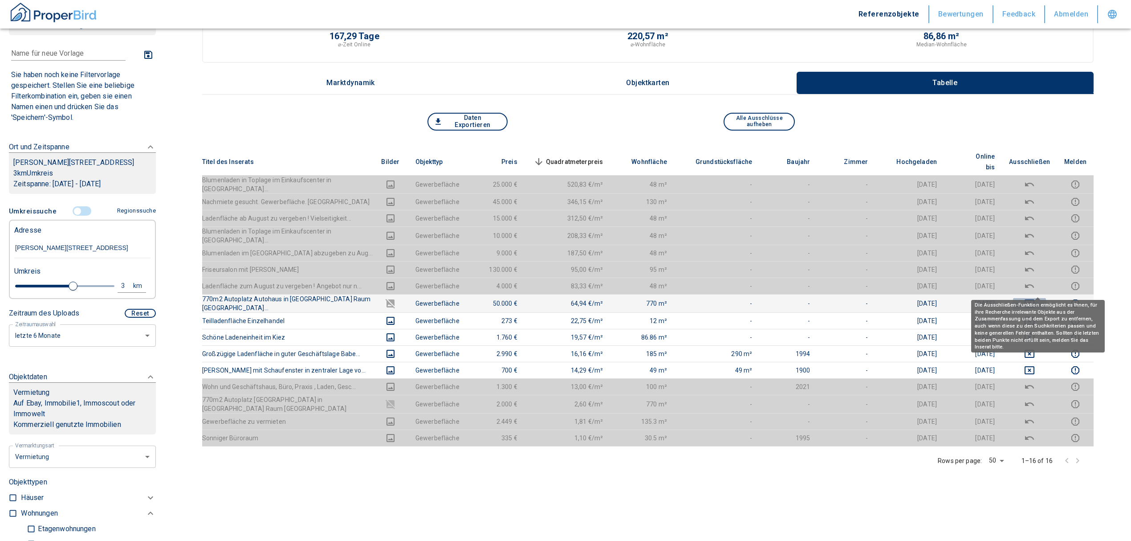
click at [1034, 299] on icon "deselect this listing" at bounding box center [1030, 303] width 10 height 8
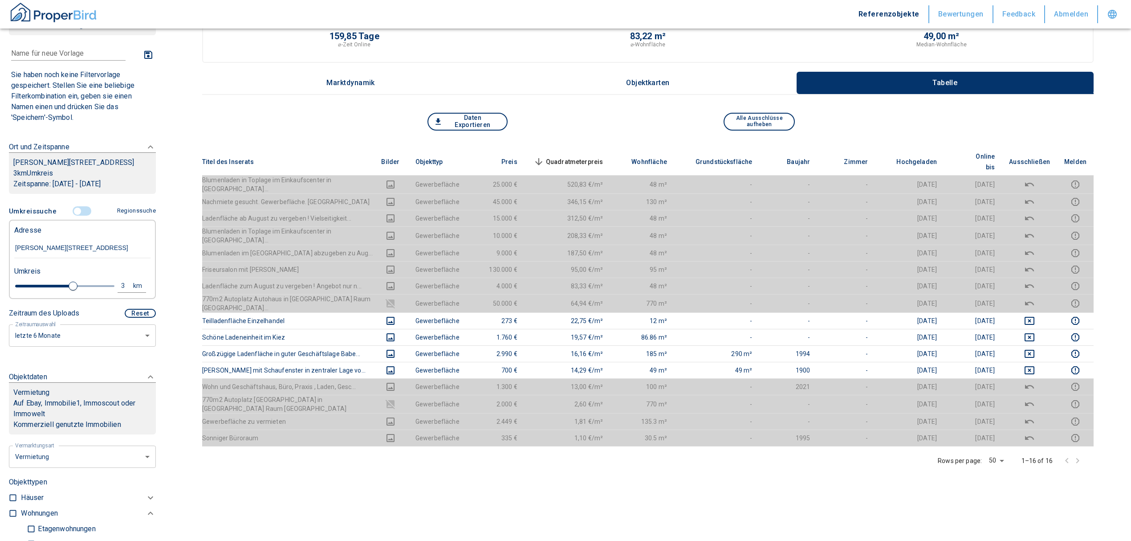
type input "2020"
type input "3.2"
type input "2020"
type input "4.4"
type input "2020"
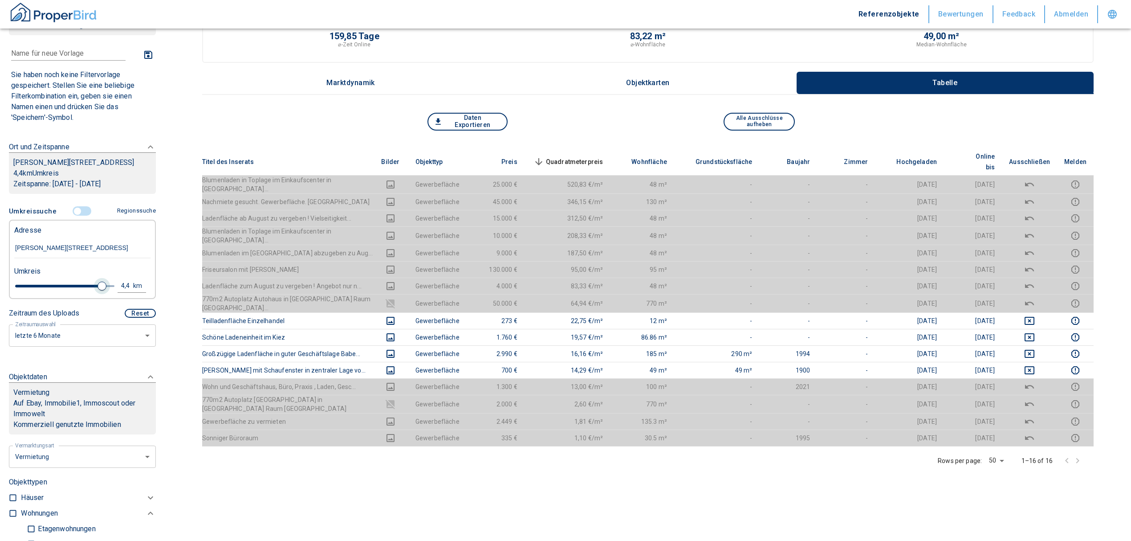
type input "4.6"
drag, startPoint x: 97, startPoint y: 294, endPoint x: 106, endPoint y: 292, distance: 9.6
click at [104, 290] on span at bounding box center [102, 285] width 9 height 9
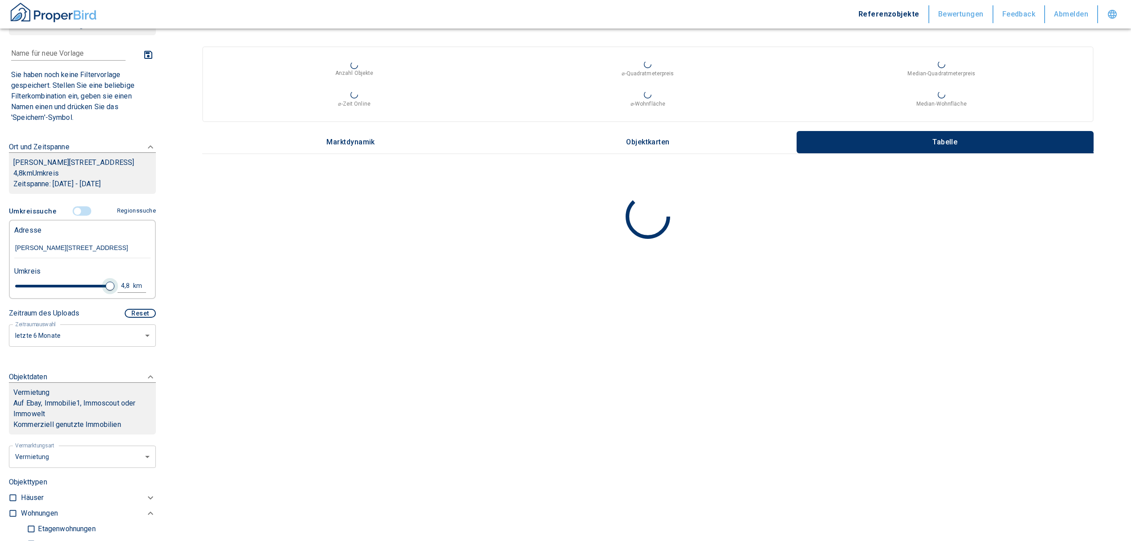
type input "2020"
type input "4.8"
type input "2020"
type input "5"
drag, startPoint x: 106, startPoint y: 296, endPoint x: 118, endPoint y: 296, distance: 12.5
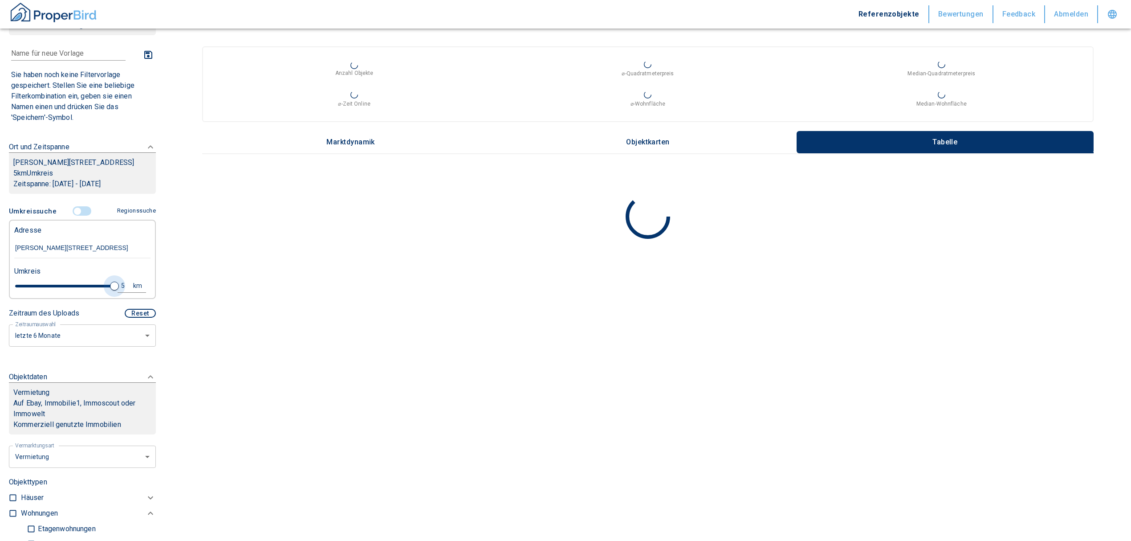
click at [118, 295] on div "5 km" at bounding box center [79, 287] width 136 height 16
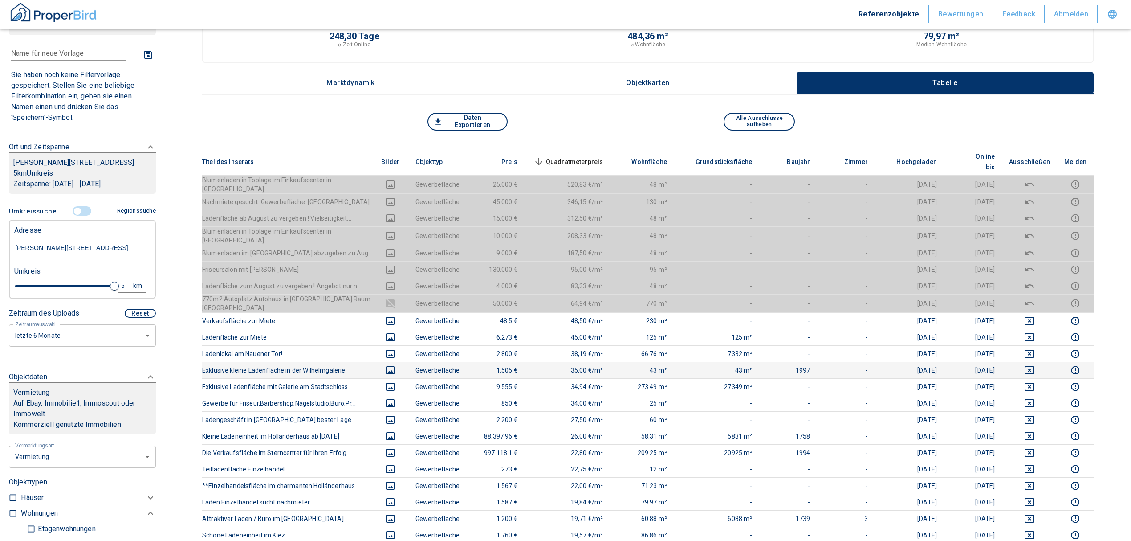
scroll to position [118, 0]
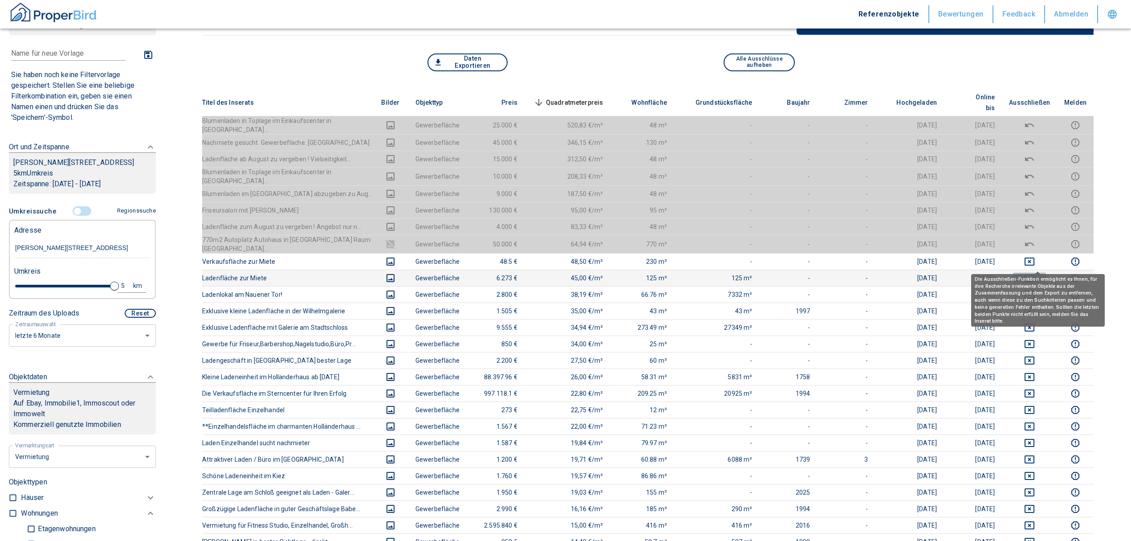
click at [1034, 274] on icon "deselect this listing" at bounding box center [1030, 278] width 10 height 8
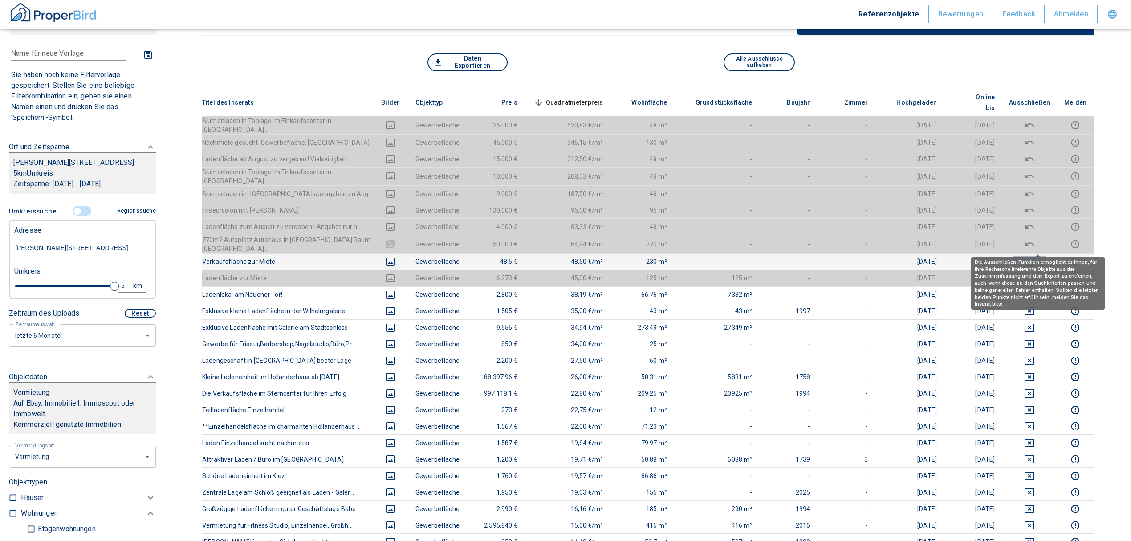
click at [1035, 256] on icon "deselect this listing" at bounding box center [1029, 261] width 11 height 11
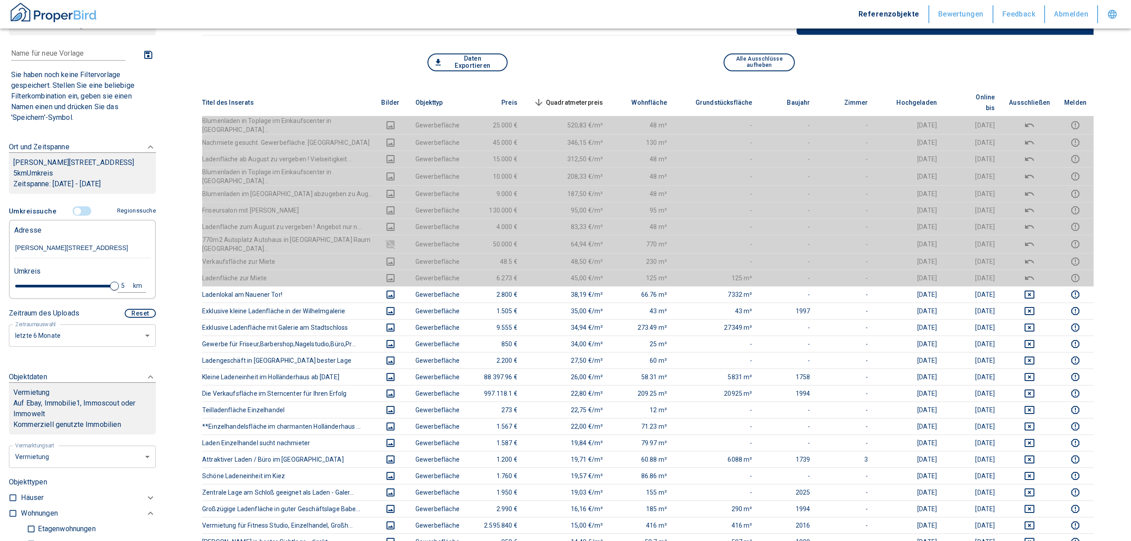
click at [579, 97] on span "Quadratmeterpreis sorted descending" at bounding box center [568, 102] width 72 height 11
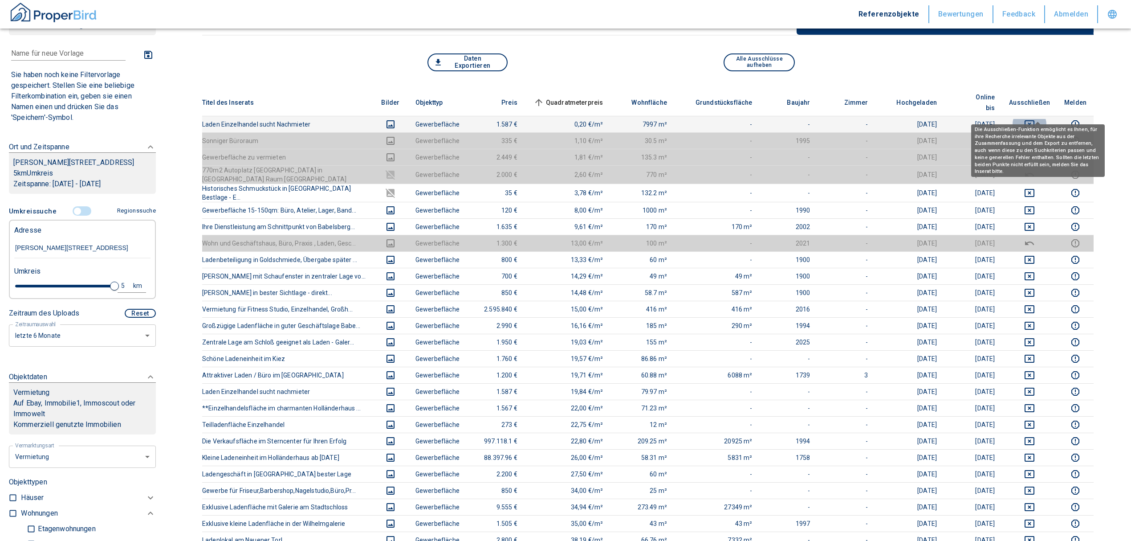
click at [1035, 119] on icon "deselect this listing" at bounding box center [1029, 124] width 11 height 11
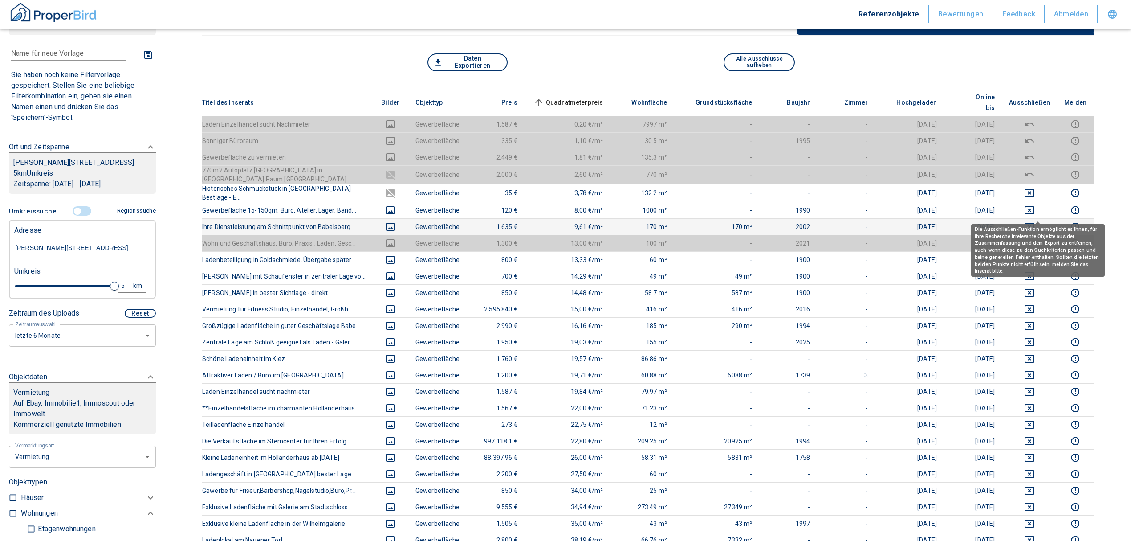
click at [1033, 221] on icon "deselect this listing" at bounding box center [1029, 226] width 11 height 11
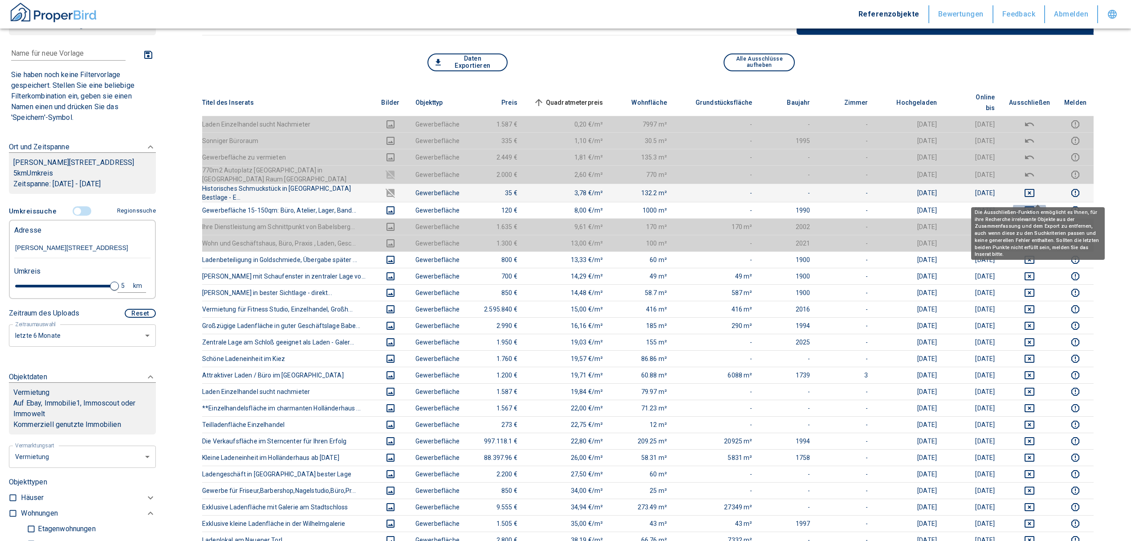
drag, startPoint x: 1038, startPoint y: 199, endPoint x: 1035, endPoint y: 184, distance: 15.0
click at [1035, 205] on icon "deselect this listing" at bounding box center [1029, 210] width 11 height 11
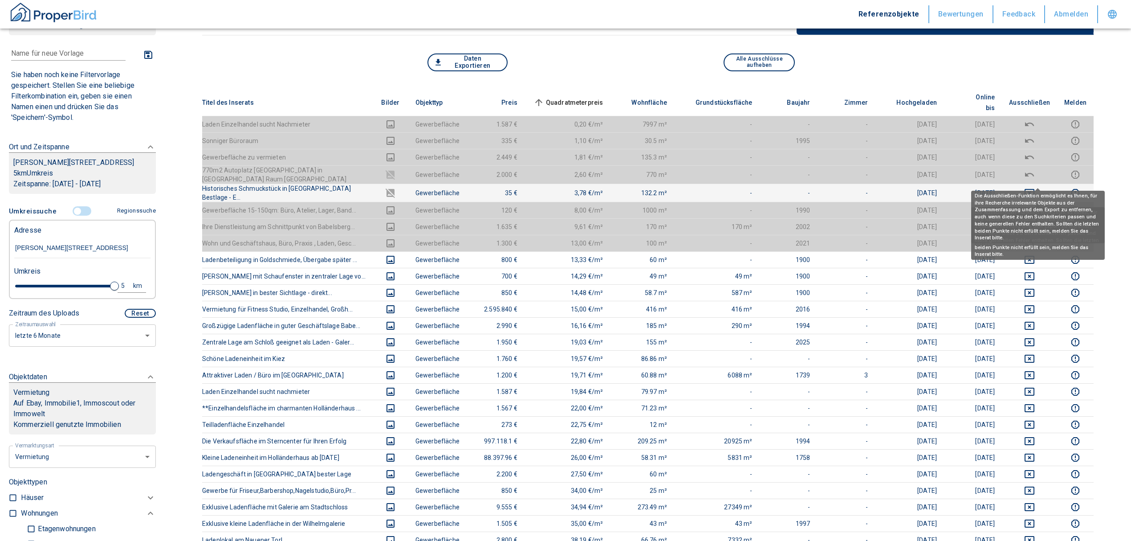
click at [1035, 187] on icon "deselect this listing" at bounding box center [1029, 192] width 11 height 11
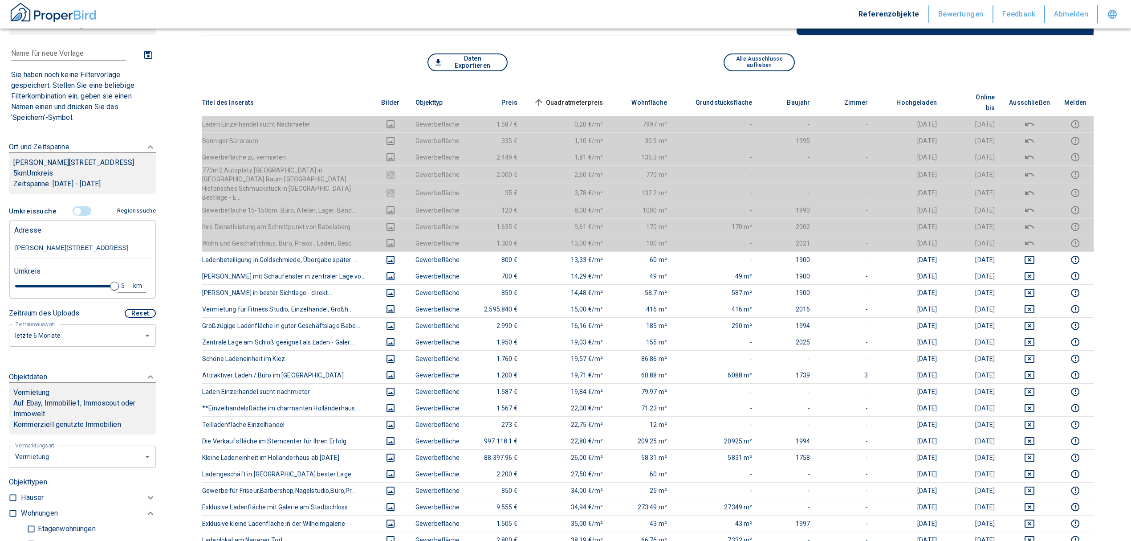
click at [586, 97] on span "Quadratmeterpreis sorted ascending" at bounding box center [568, 102] width 72 height 11
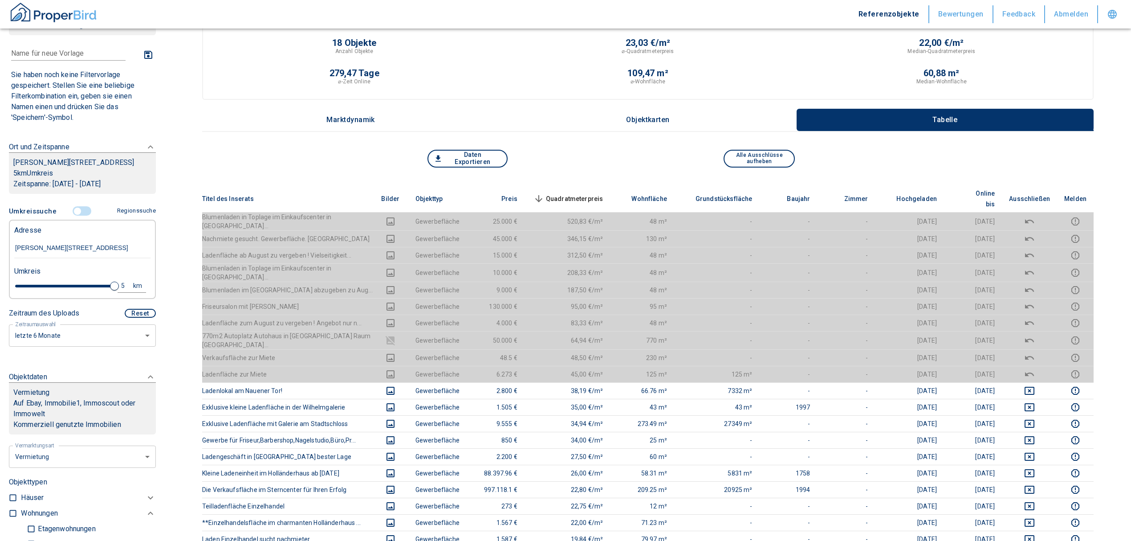
scroll to position [0, 0]
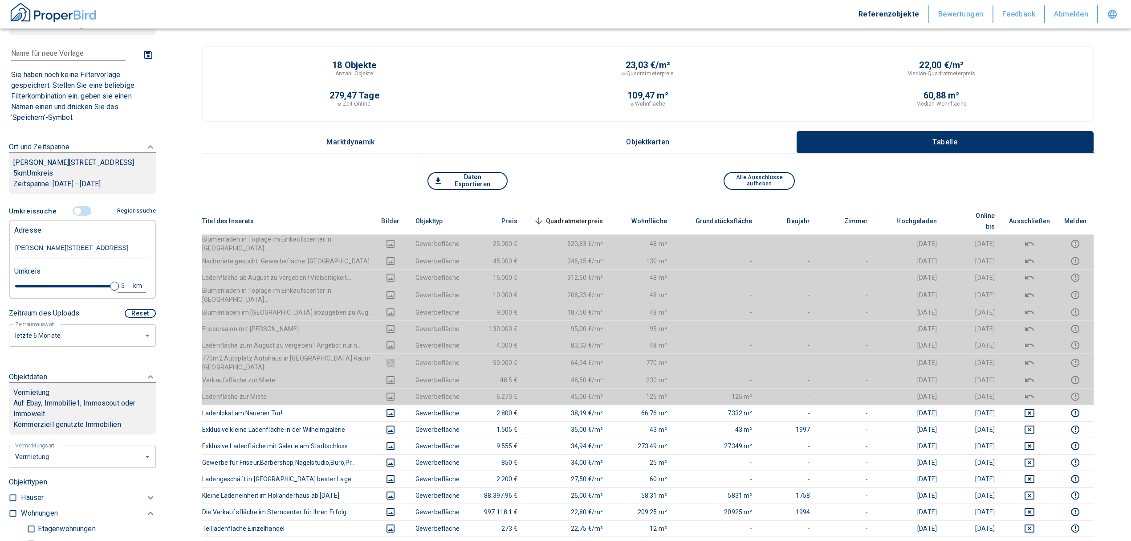
click at [592, 216] on span "Quadratmeterpreis sorted descending" at bounding box center [568, 221] width 72 height 11
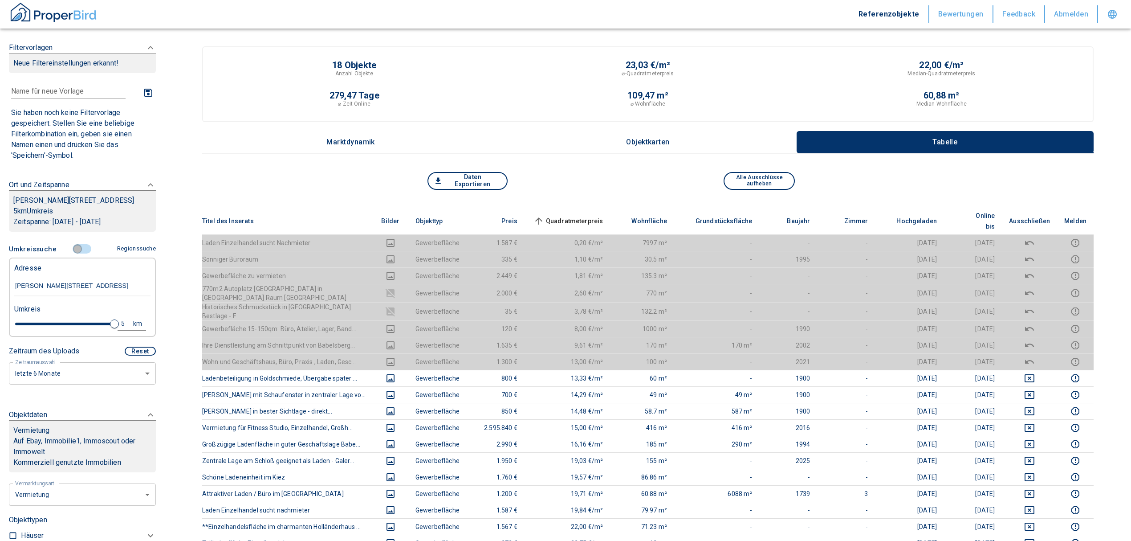
click at [71, 254] on input "controlled" at bounding box center [77, 249] width 27 height 10
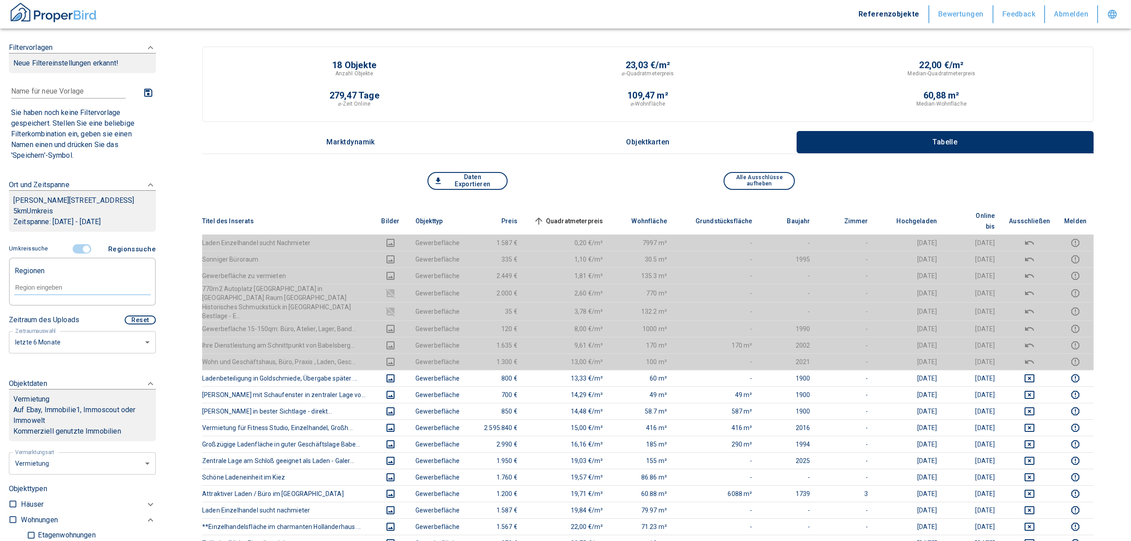
click at [79, 254] on input "controlled" at bounding box center [86, 249] width 27 height 10
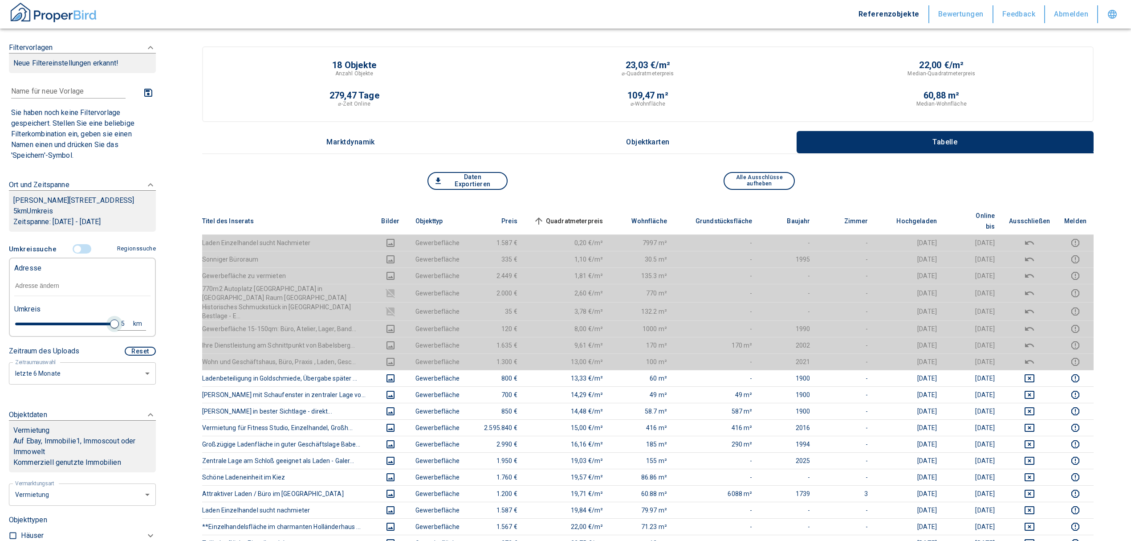
type input "2020"
type input "4.8"
type input "2020"
type input "4.6"
type input "2020"
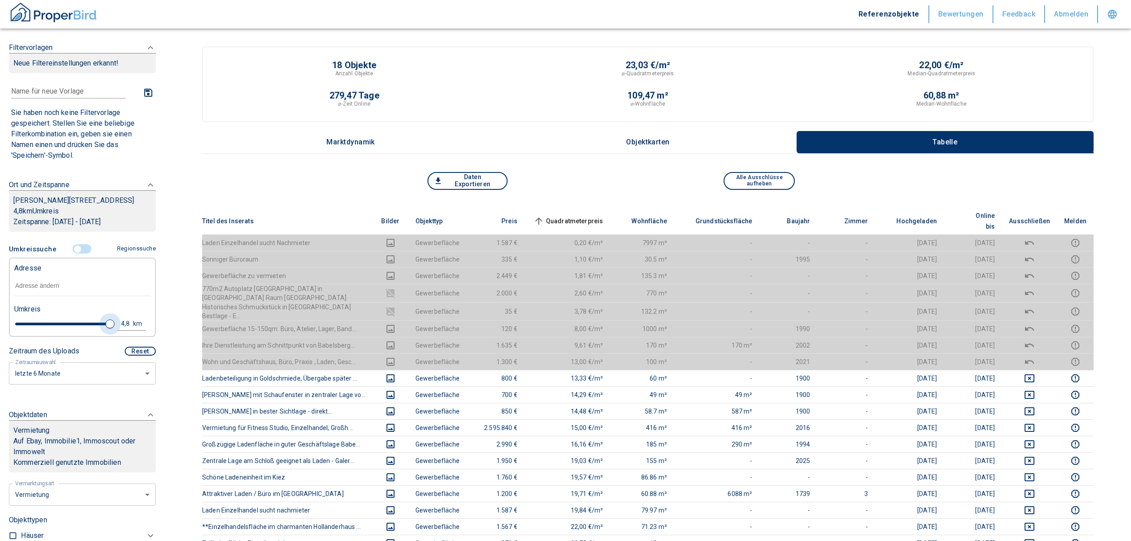
type input "3.8"
type input "2020"
type input "2.4"
type input "2020"
type input "2"
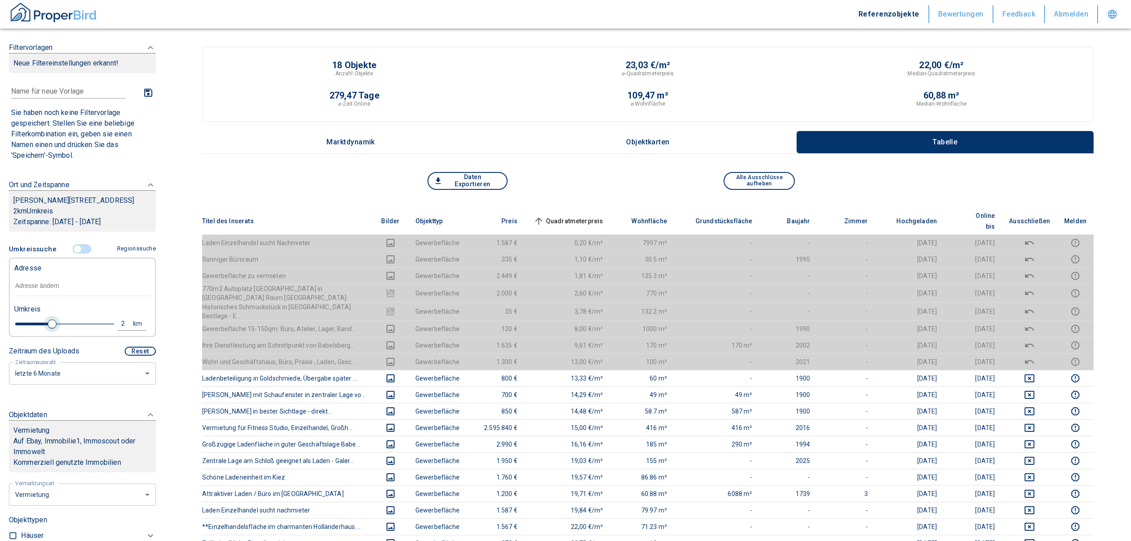
type input "2020"
type input "1.8"
type input "2020"
type input "1.4"
type input "2020"
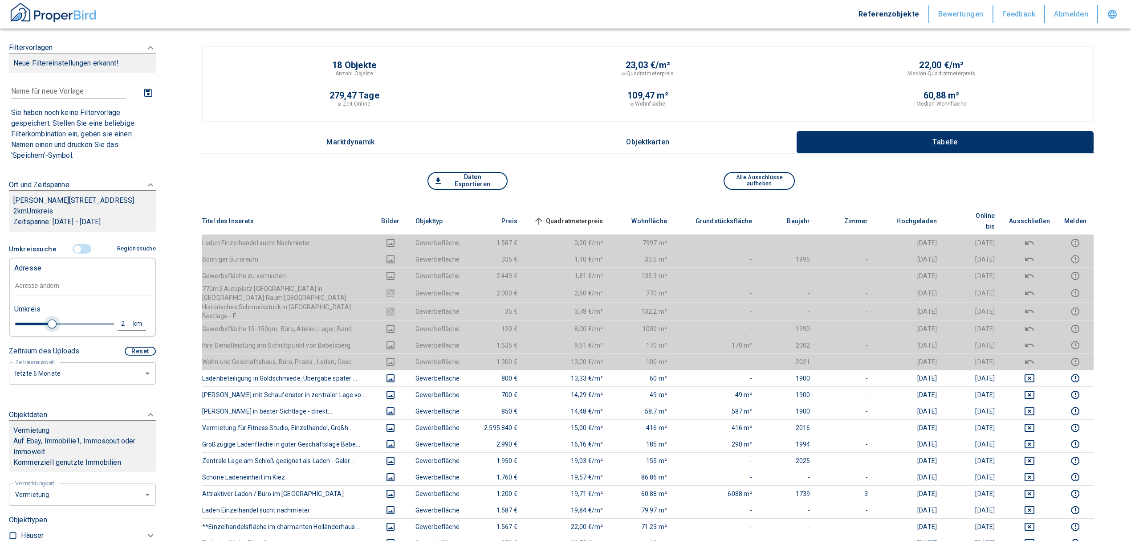
type input "1.2"
type input "2020"
type input "1"
drag, startPoint x: 102, startPoint y: 332, endPoint x: 31, endPoint y: 341, distance: 71.8
click at [31, 328] on span at bounding box center [31, 323] width 9 height 9
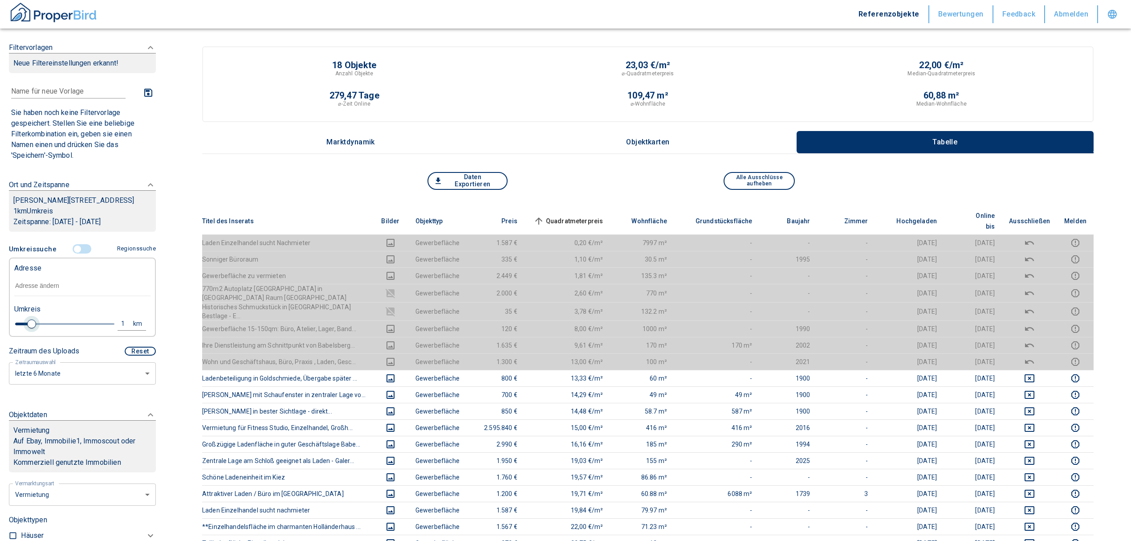
type input "2020"
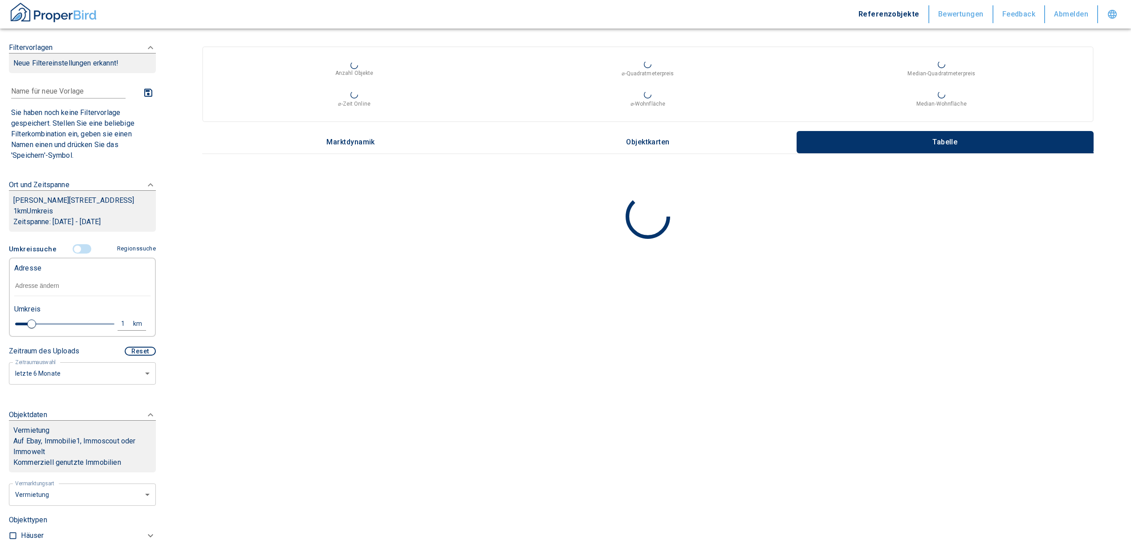
click at [38, 296] on input "text" at bounding box center [82, 286] width 136 height 20
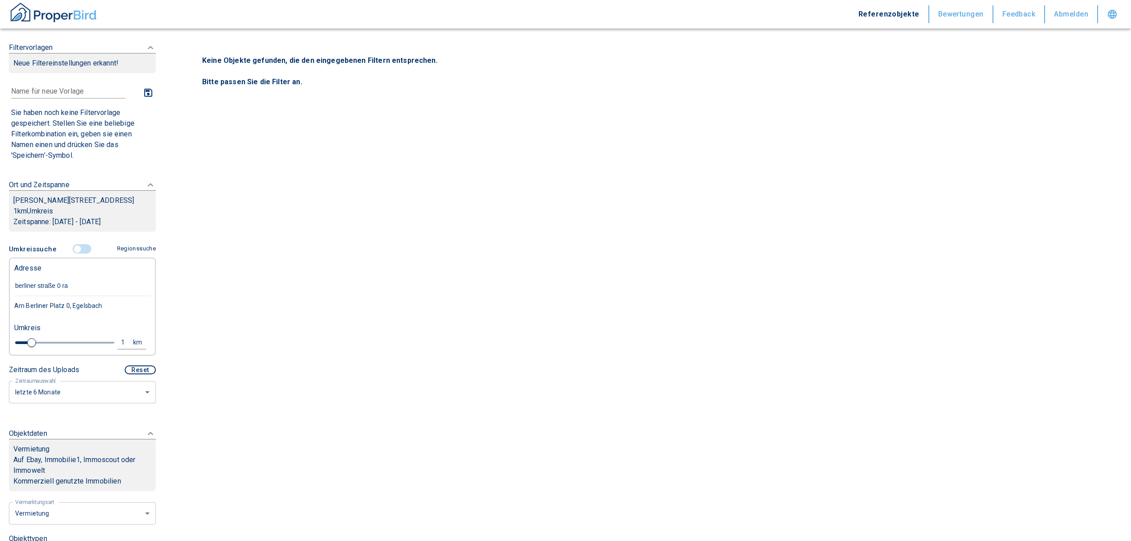
type input "berliner straße 0 rat"
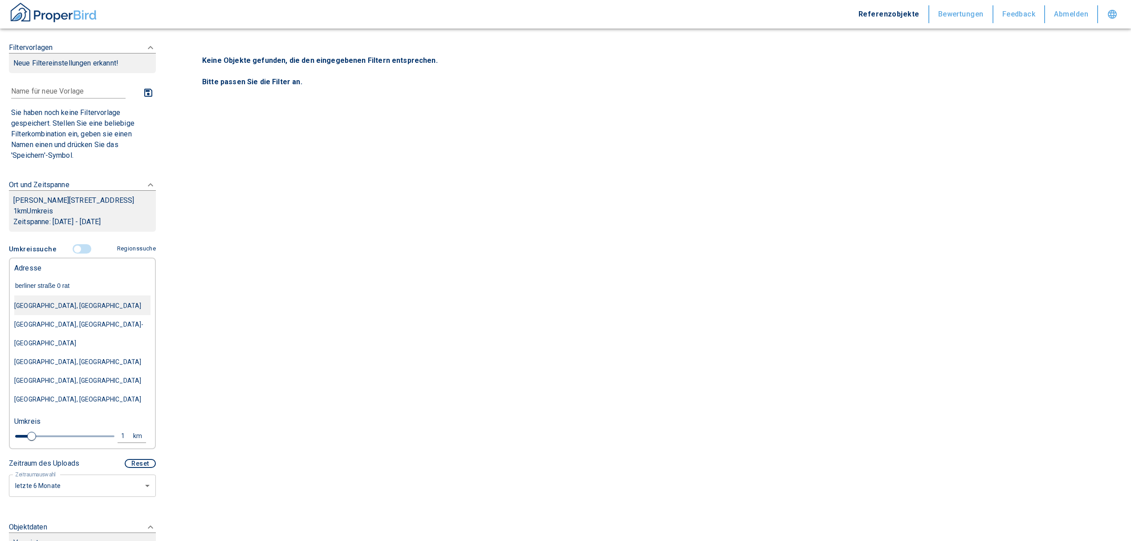
click at [57, 315] on div "[GEOGRAPHIC_DATA], [GEOGRAPHIC_DATA]" at bounding box center [82, 305] width 136 height 19
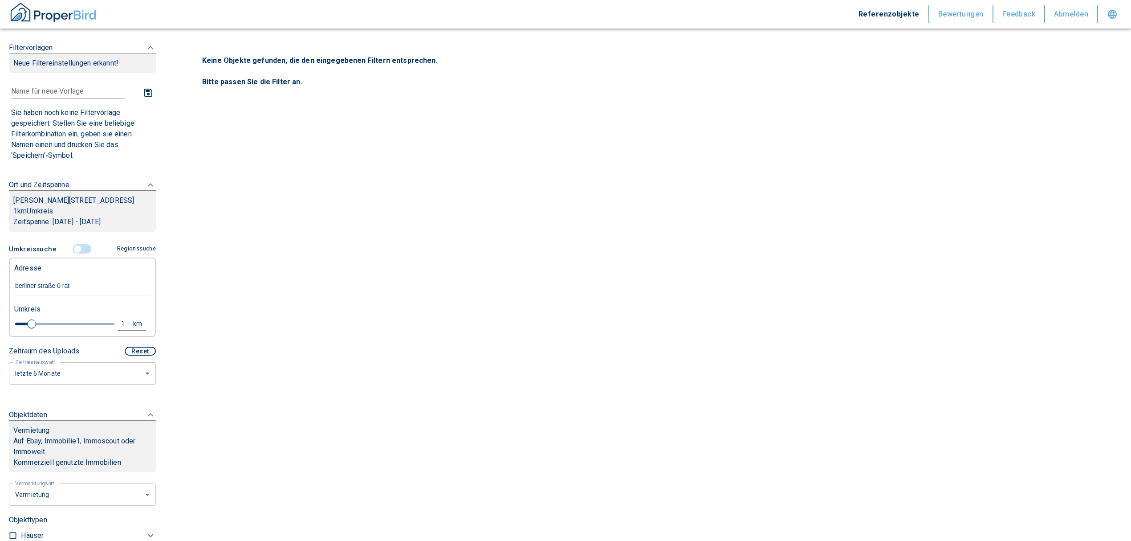
type input "2020"
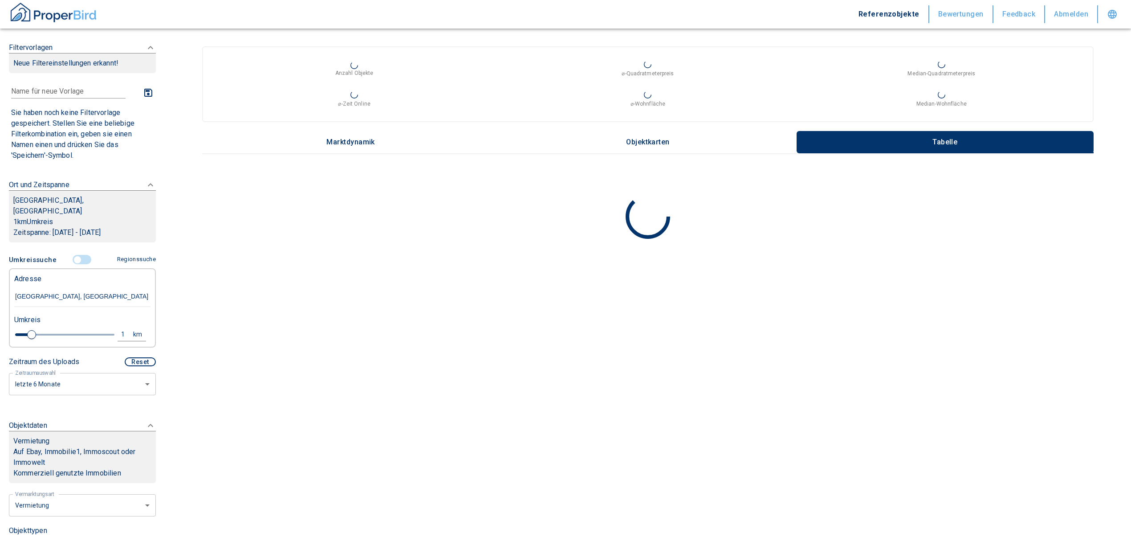
click at [56, 286] on input "[GEOGRAPHIC_DATA], [GEOGRAPHIC_DATA]" at bounding box center [82, 296] width 136 height 20
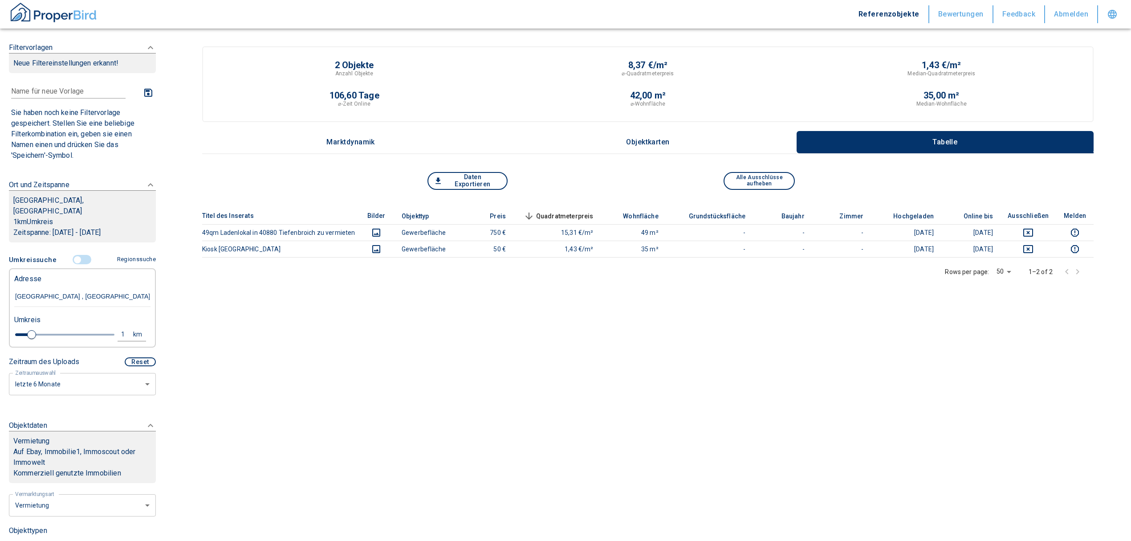
type input "[GEOGRAPHIC_DATA], [GEOGRAPHIC_DATA]"
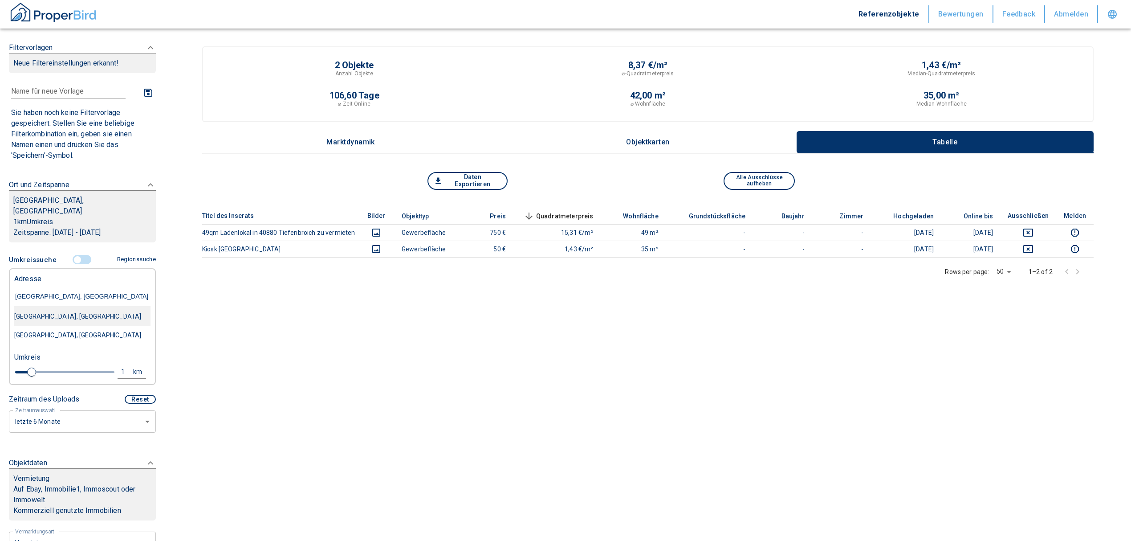
click at [63, 307] on div "[GEOGRAPHIC_DATA], [GEOGRAPHIC_DATA]" at bounding box center [82, 316] width 136 height 19
type input "2020"
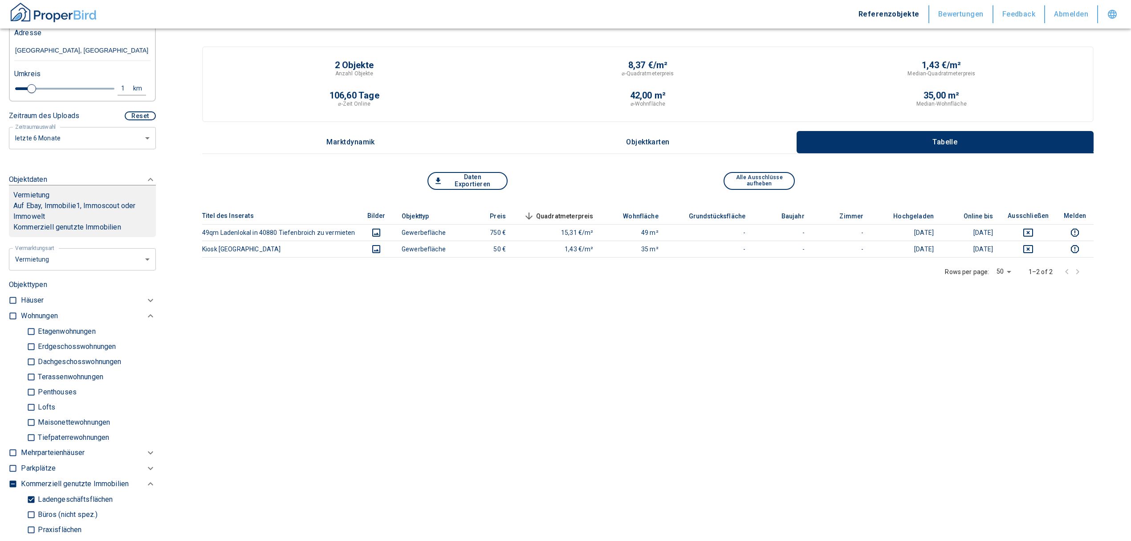
scroll to position [356, 0]
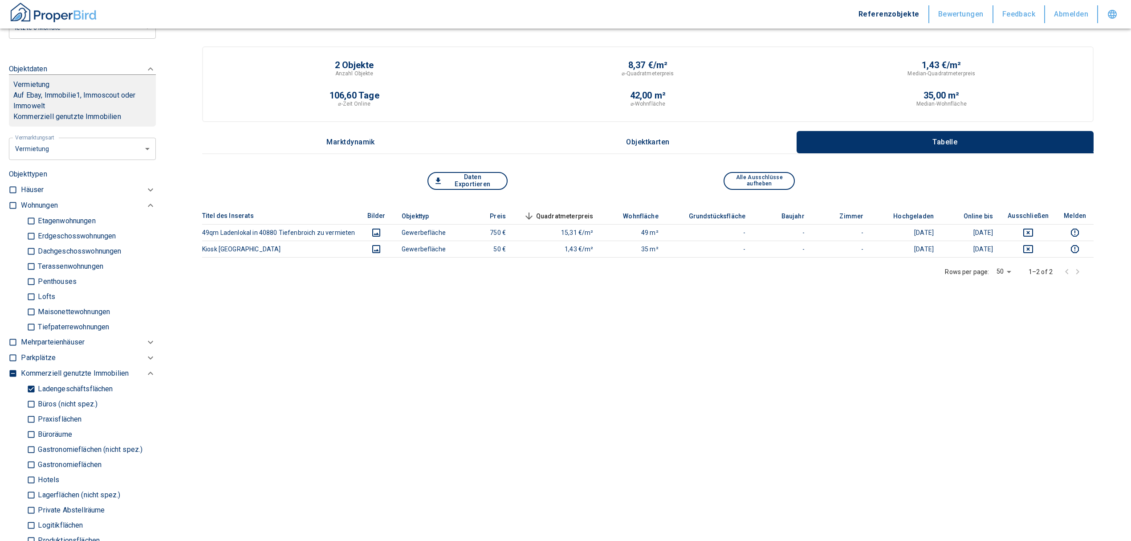
type input "[GEOGRAPHIC_DATA], [GEOGRAPHIC_DATA]"
click at [33, 381] on input "Ladengeschäftsflächen" at bounding box center [31, 389] width 9 height 16
checkbox input "false"
type input "2020"
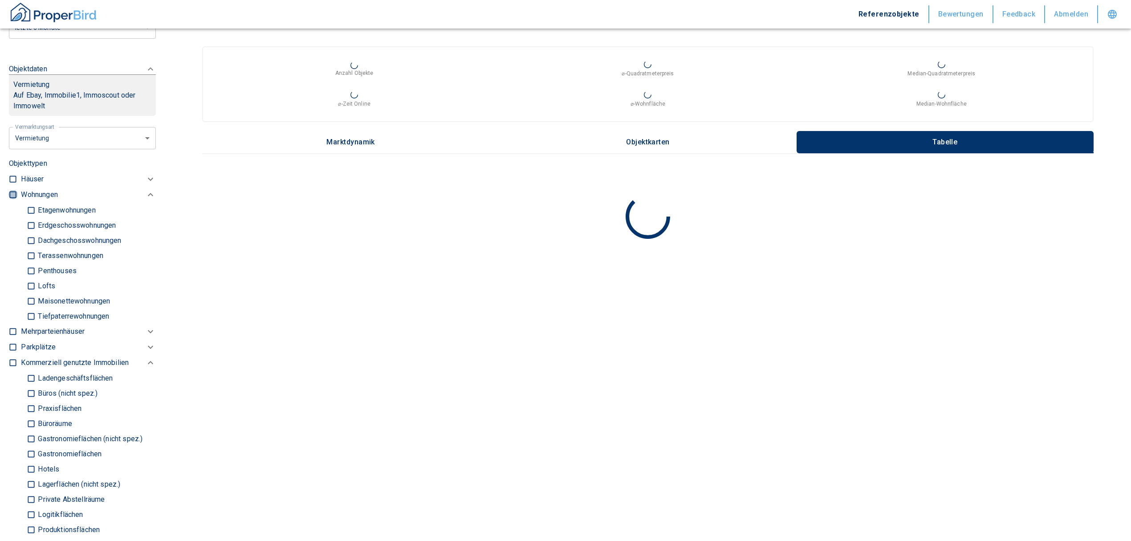
click at [8, 190] on input "checkbox" at bounding box center [12, 194] width 9 height 9
checkbox input "true"
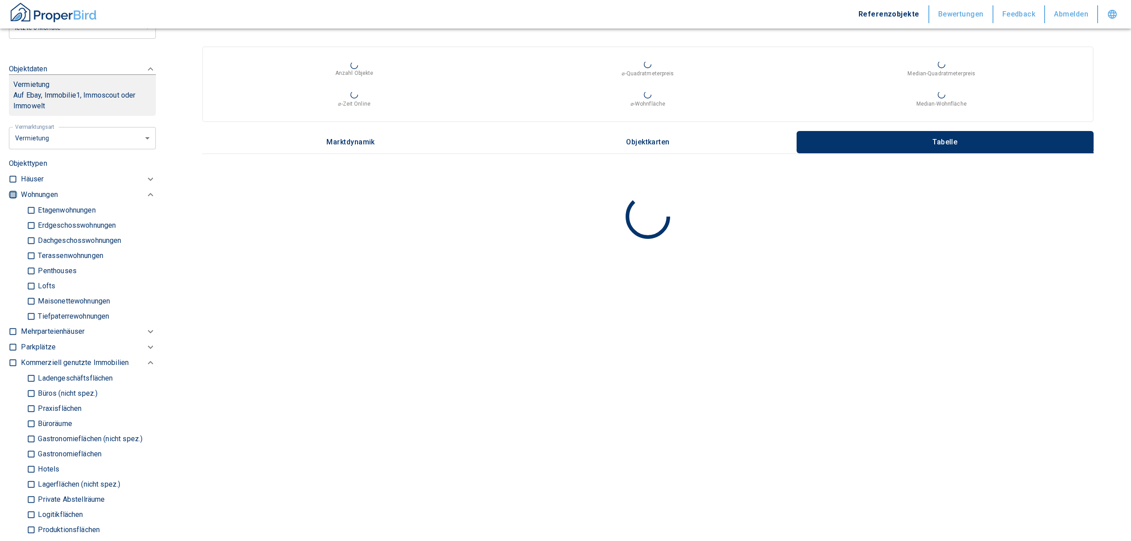
checkbox input "true"
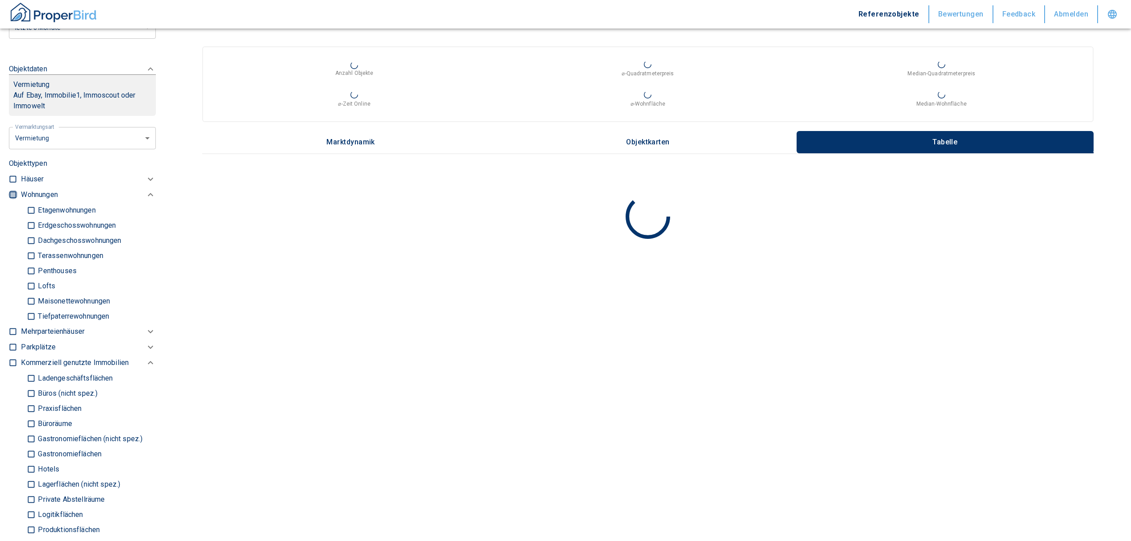
type input "2020"
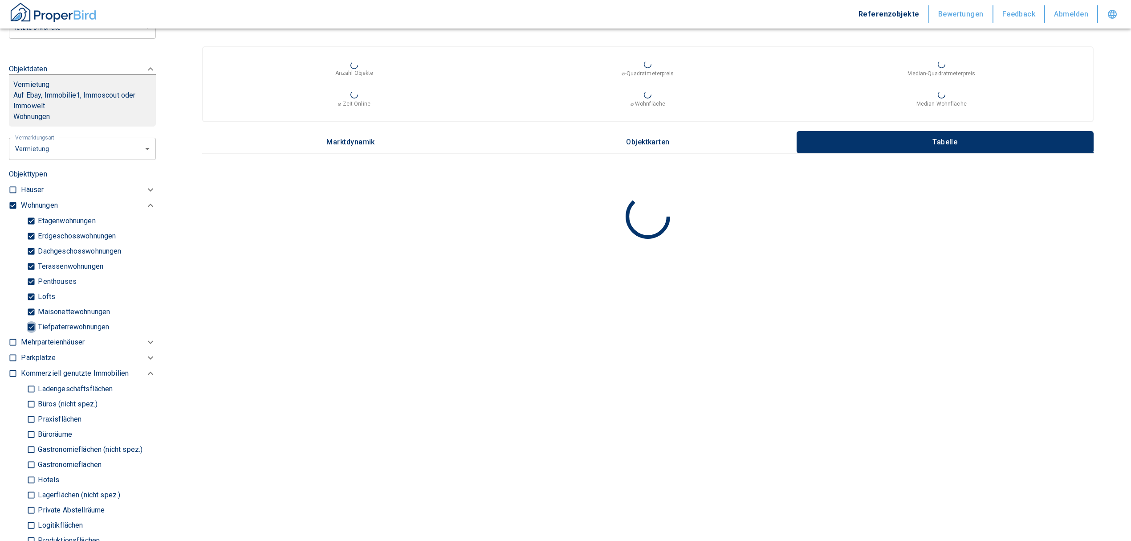
click at [29, 319] on input "Tiefpaterrewohnungen" at bounding box center [31, 327] width 9 height 16
checkbox input "false"
type input "2020"
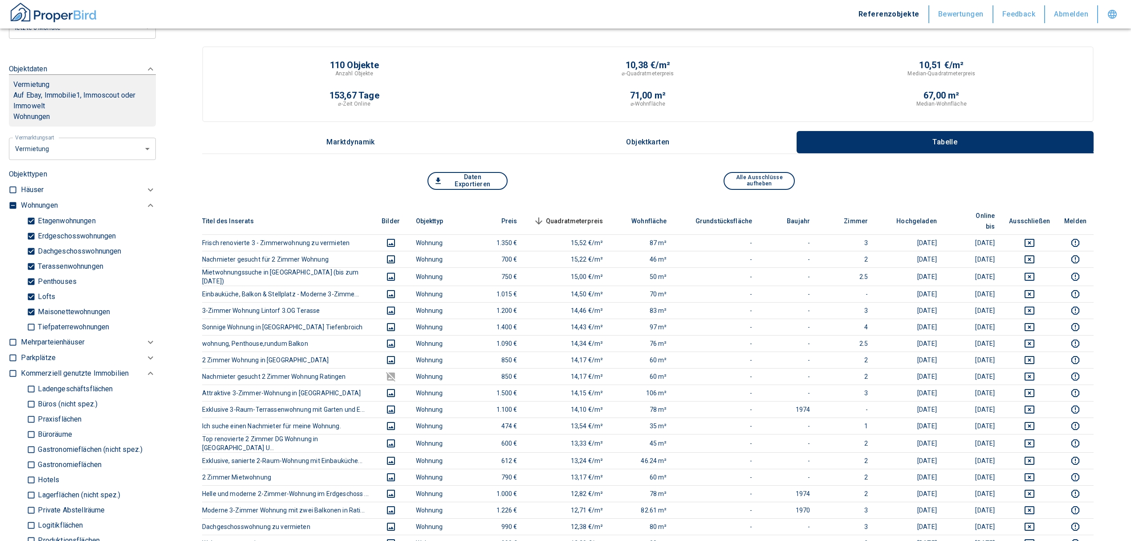
click at [579, 216] on span "Quadratmeterpreis sorted descending" at bounding box center [568, 221] width 72 height 11
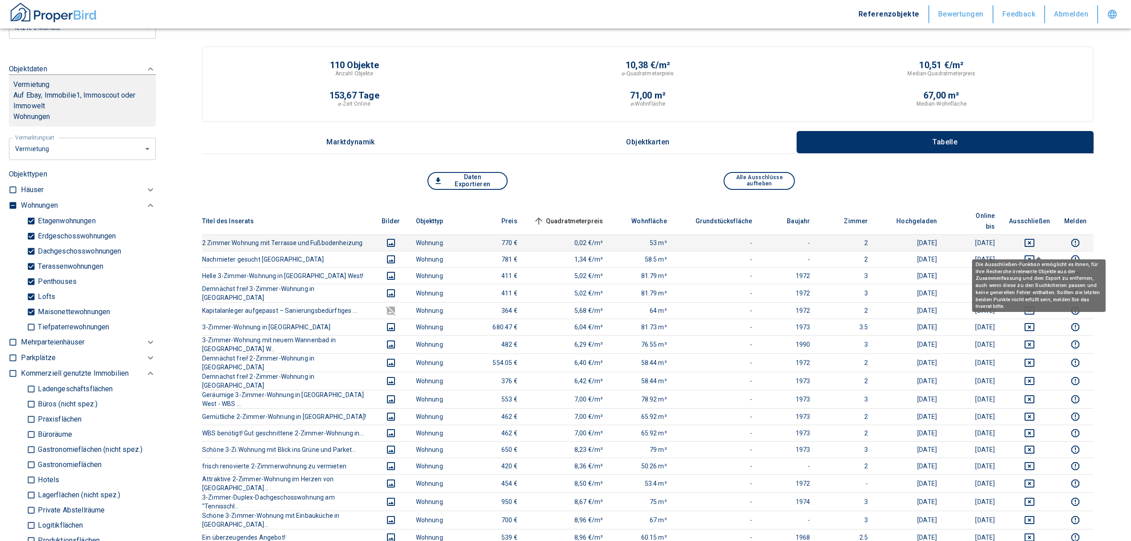
click at [1035, 254] on icon "deselect this listing" at bounding box center [1029, 259] width 11 height 11
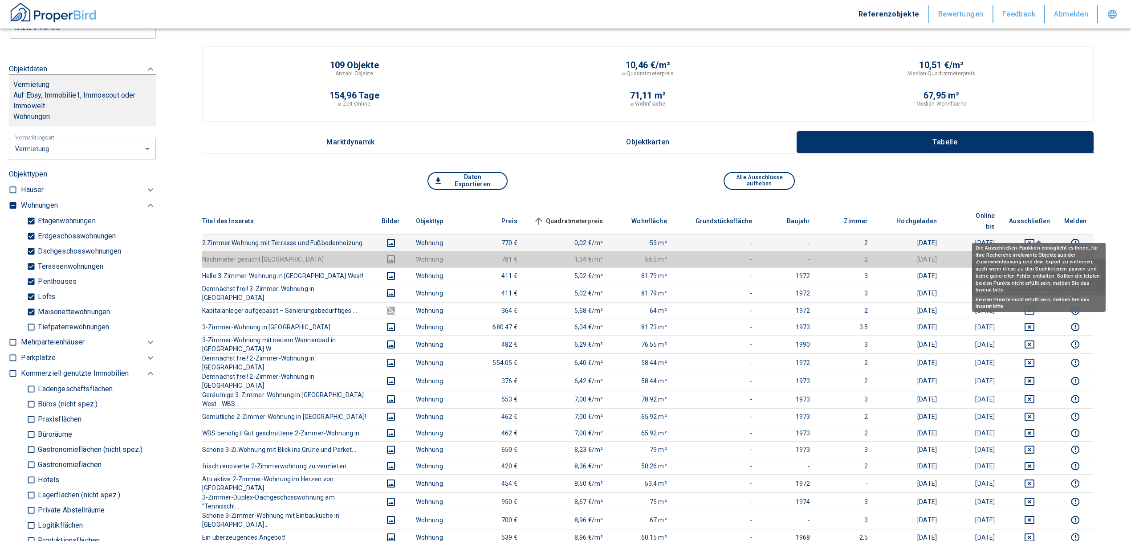
click at [1034, 239] on icon "deselect this listing" at bounding box center [1030, 243] width 10 height 8
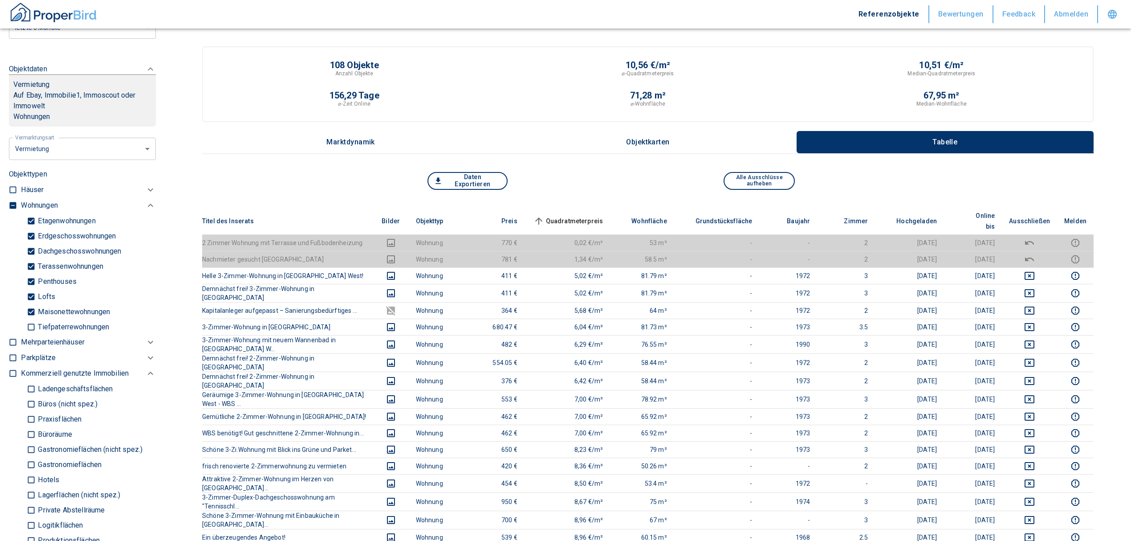
click at [577, 207] on th "Quadratmeterpreis sorted ascending" at bounding box center [568, 220] width 86 height 27
click at [581, 216] on span "Quadratmeterpreis sorted ascending" at bounding box center [568, 221] width 72 height 11
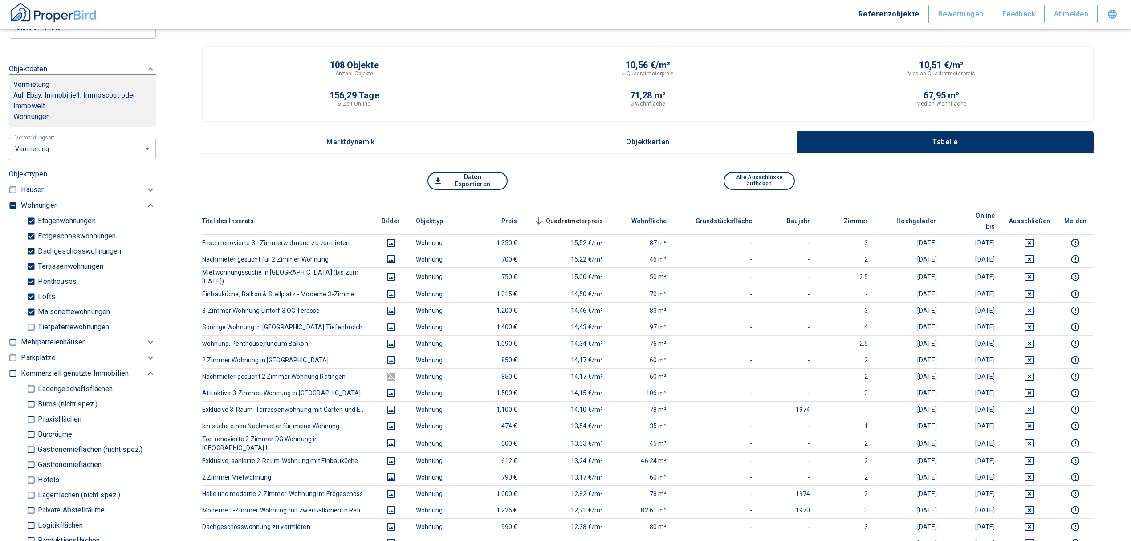
click at [581, 216] on span "Quadratmeterpreis sorted descending" at bounding box center [568, 221] width 72 height 11
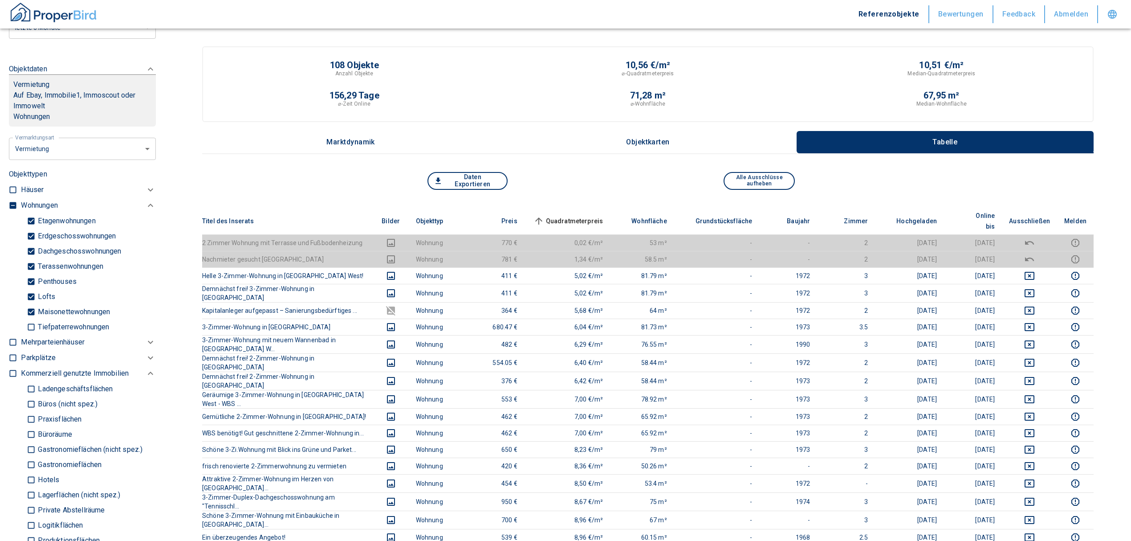
click at [581, 216] on span "Quadratmeterpreis sorted ascending" at bounding box center [568, 221] width 72 height 11
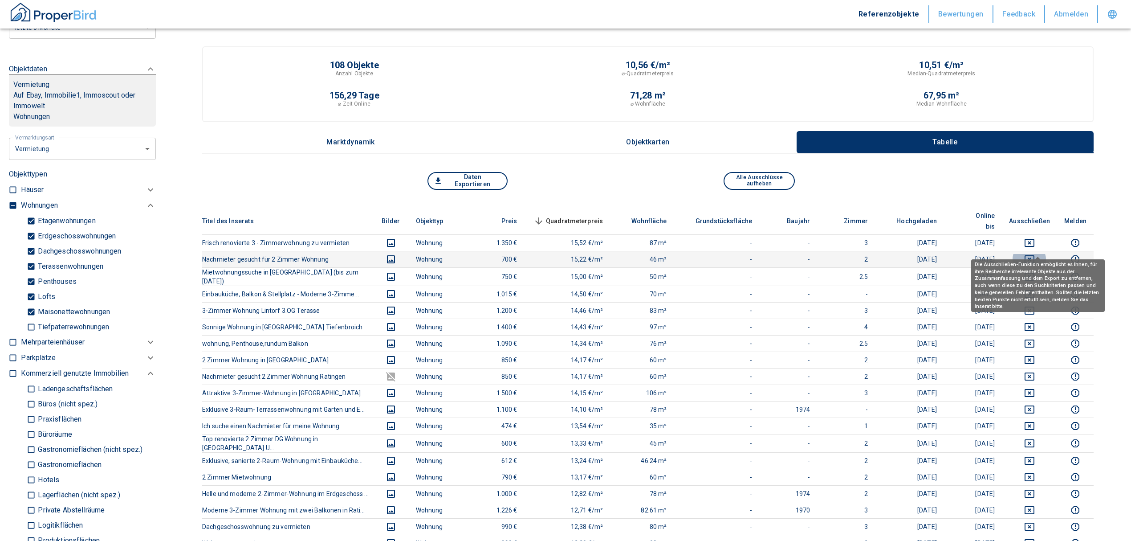
click at [1035, 254] on icon "deselect this listing" at bounding box center [1029, 259] width 11 height 11
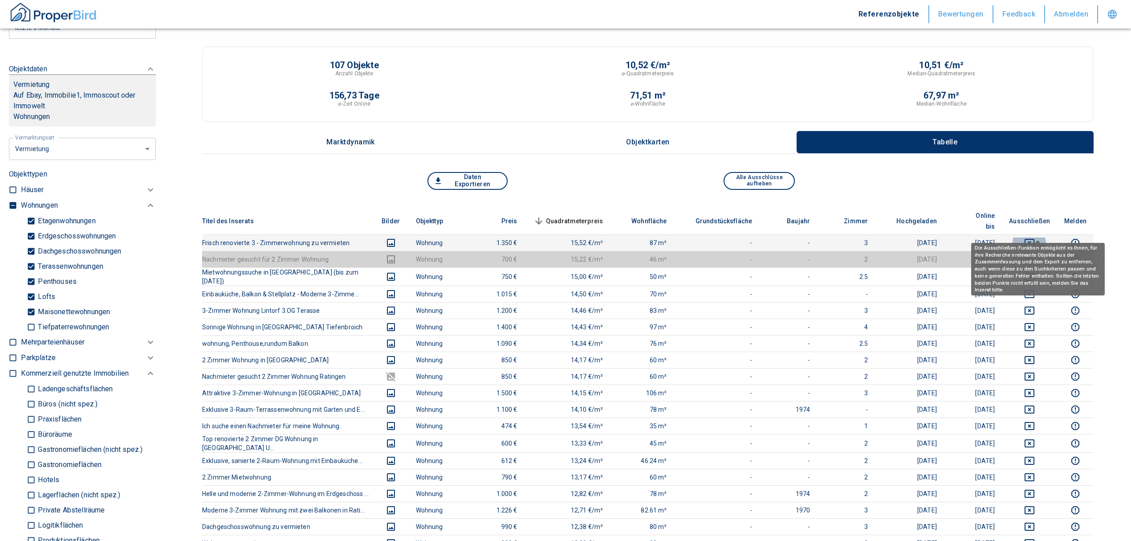
click at [1034, 239] on icon "deselect this listing" at bounding box center [1030, 243] width 10 height 8
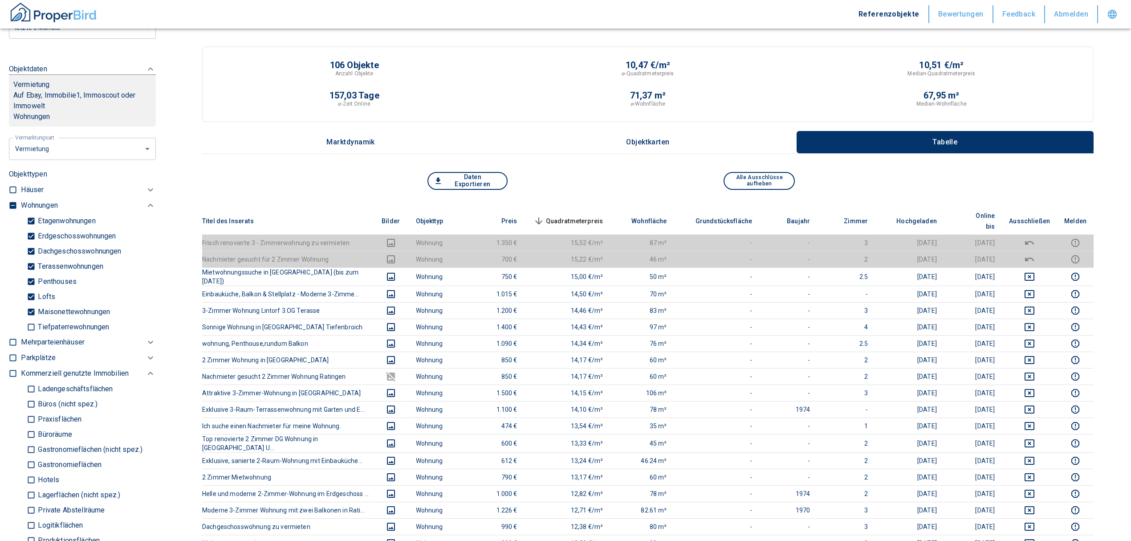
click at [585, 216] on span "Quadratmeterpreis sorted descending" at bounding box center [568, 221] width 72 height 11
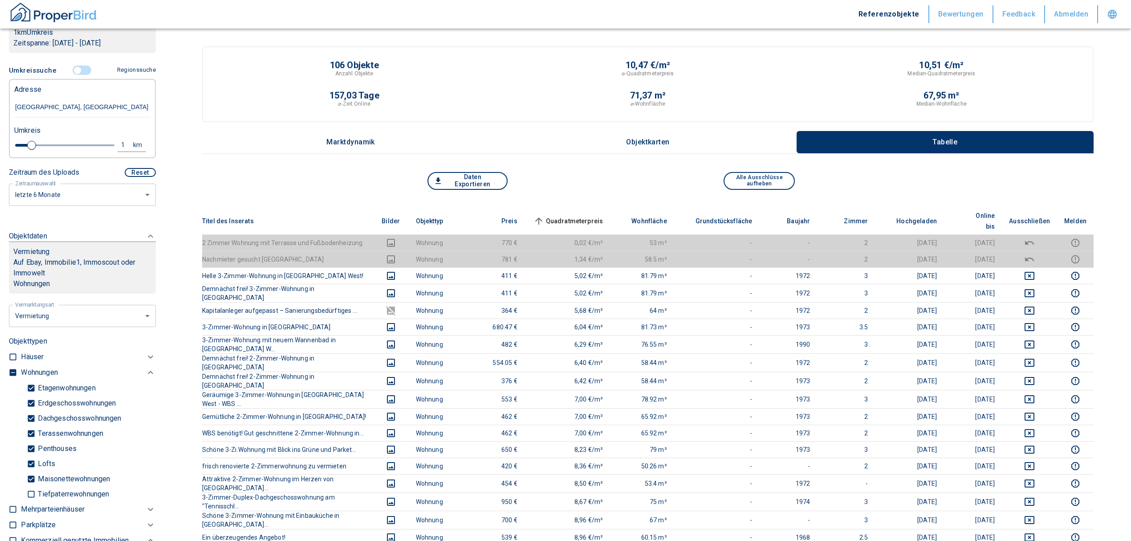
scroll to position [178, 0]
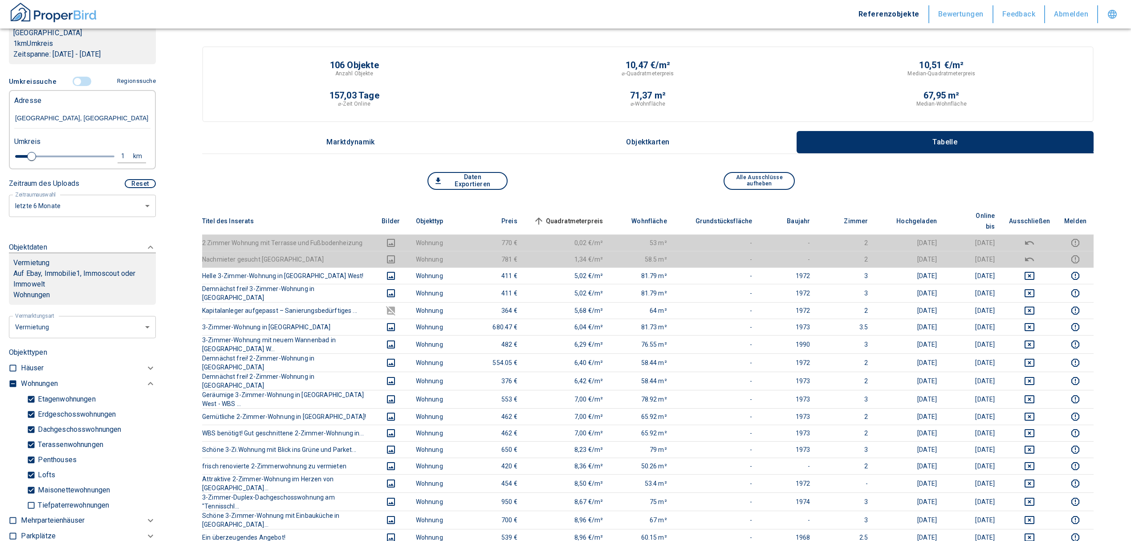
click at [73, 77] on input "controlled" at bounding box center [77, 82] width 27 height 10
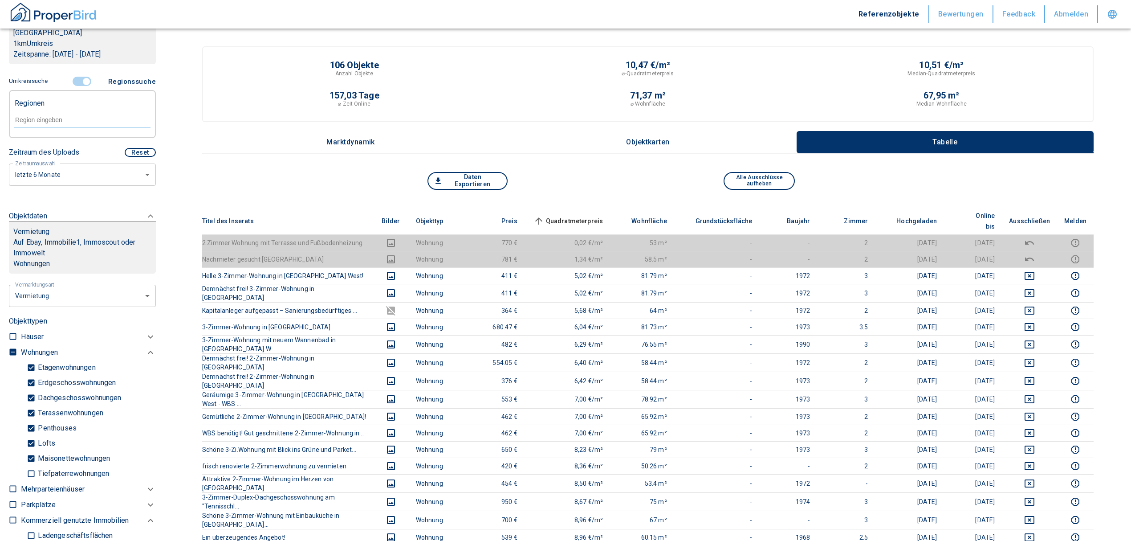
click at [57, 111] on div at bounding box center [82, 119] width 136 height 16
click at [52, 111] on div at bounding box center [82, 119] width 136 height 16
click at [75, 129] on li "40880 [GEOGRAPHIC_DATA]" at bounding box center [78, 130] width 128 height 16
type input "40880"
type input "2020"
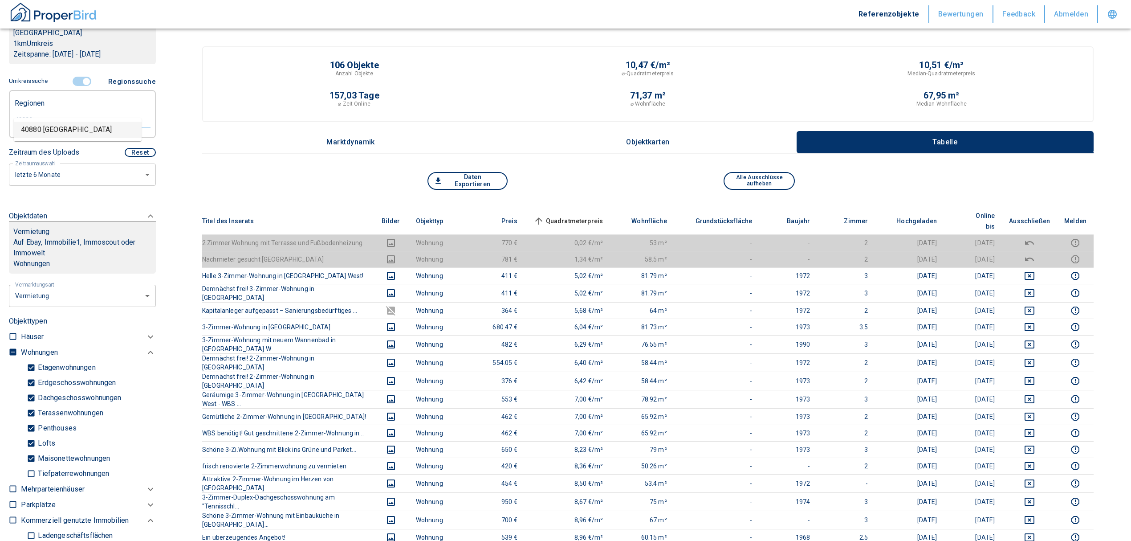
type input "40880 [GEOGRAPHIC_DATA]"
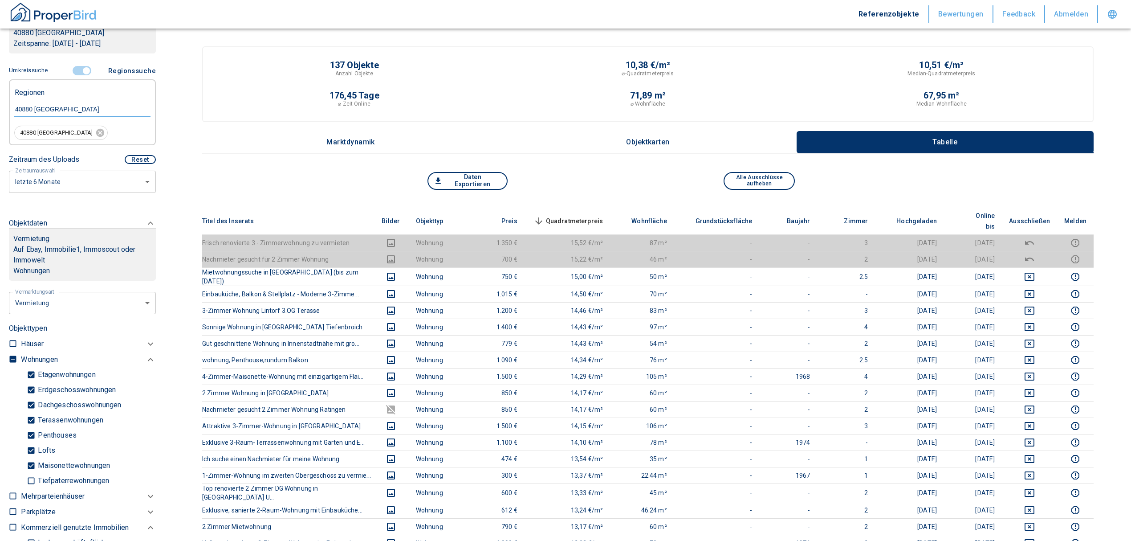
click at [576, 216] on span "Quadratmeterpreis sorted descending" at bounding box center [568, 221] width 72 height 11
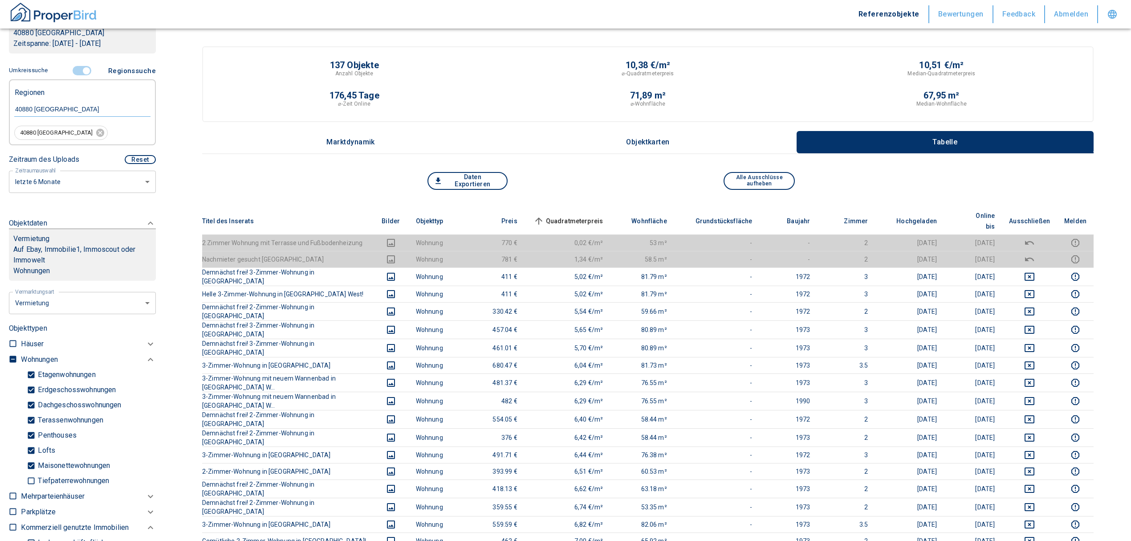
click at [588, 207] on th "Quadratmeterpreis sorted ascending" at bounding box center [568, 220] width 86 height 27
click at [588, 216] on span "Quadratmeterpreis sorted ascending" at bounding box center [568, 221] width 72 height 11
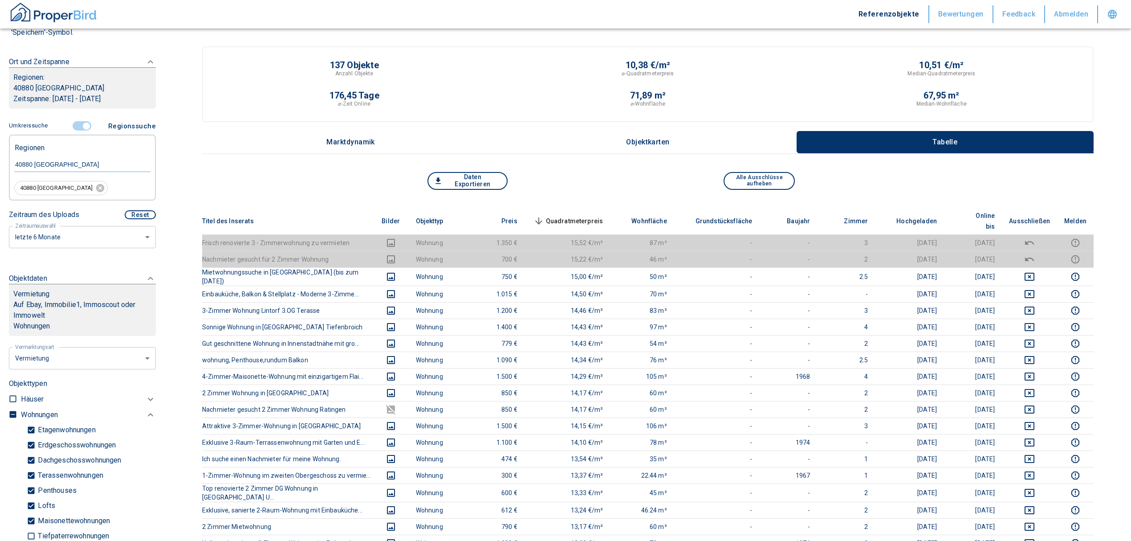
scroll to position [118, 0]
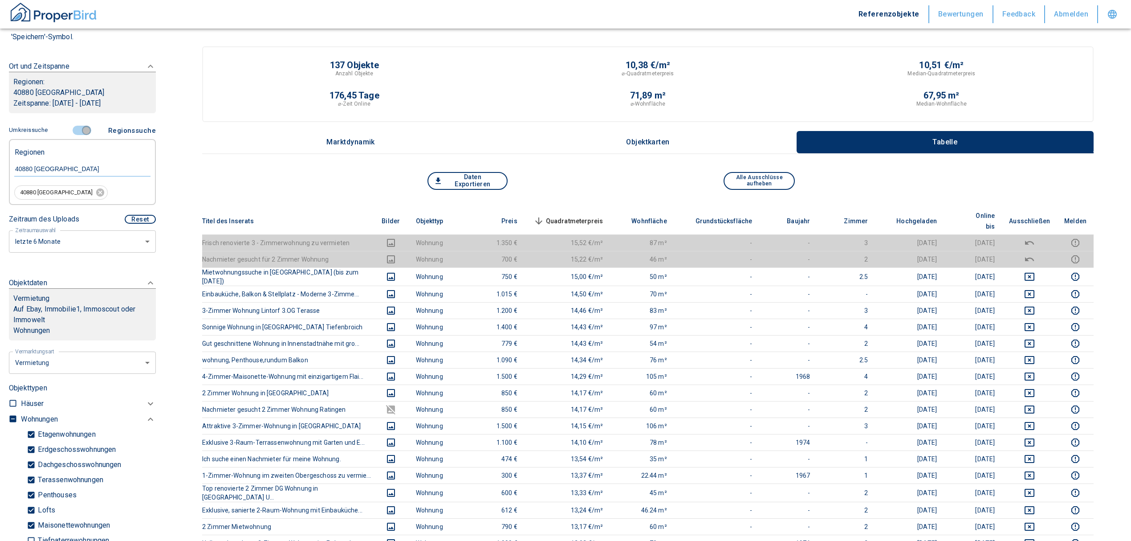
click at [84, 126] on input "controlled" at bounding box center [86, 131] width 27 height 10
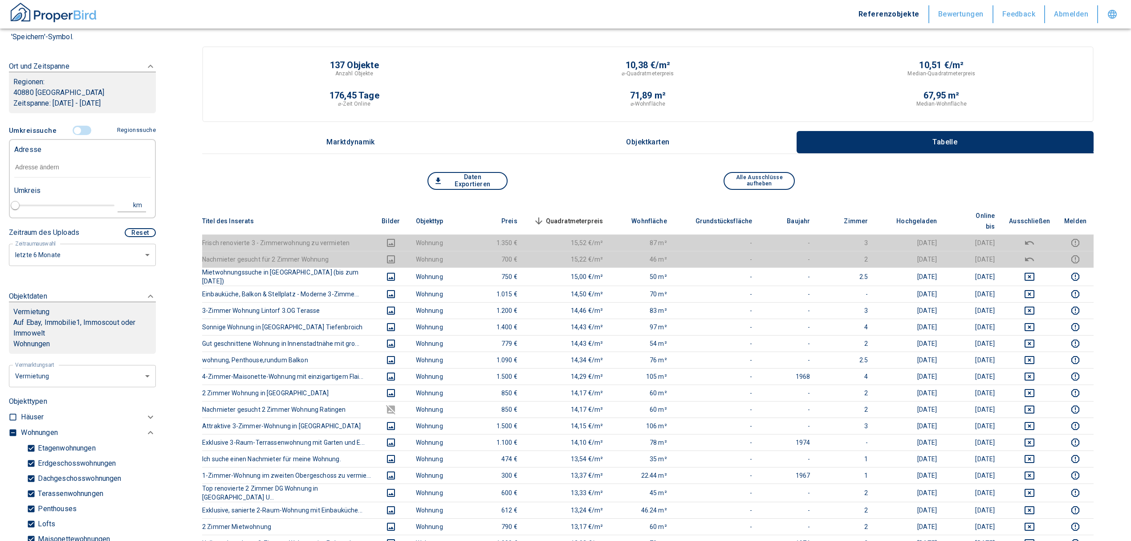
click at [38, 170] on input "text" at bounding box center [82, 167] width 136 height 20
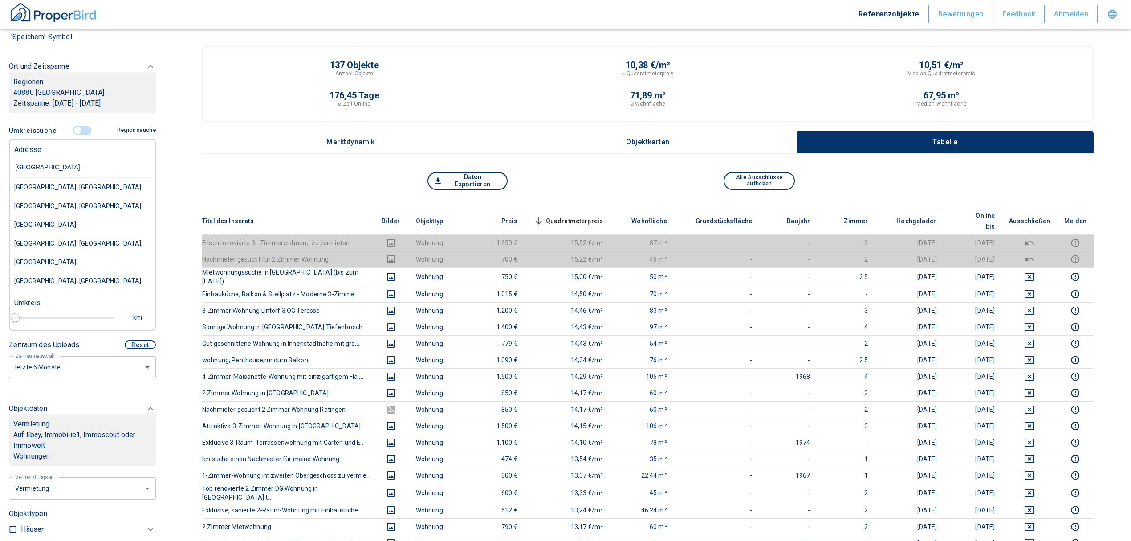
type input "[GEOGRAPHIC_DATA]"
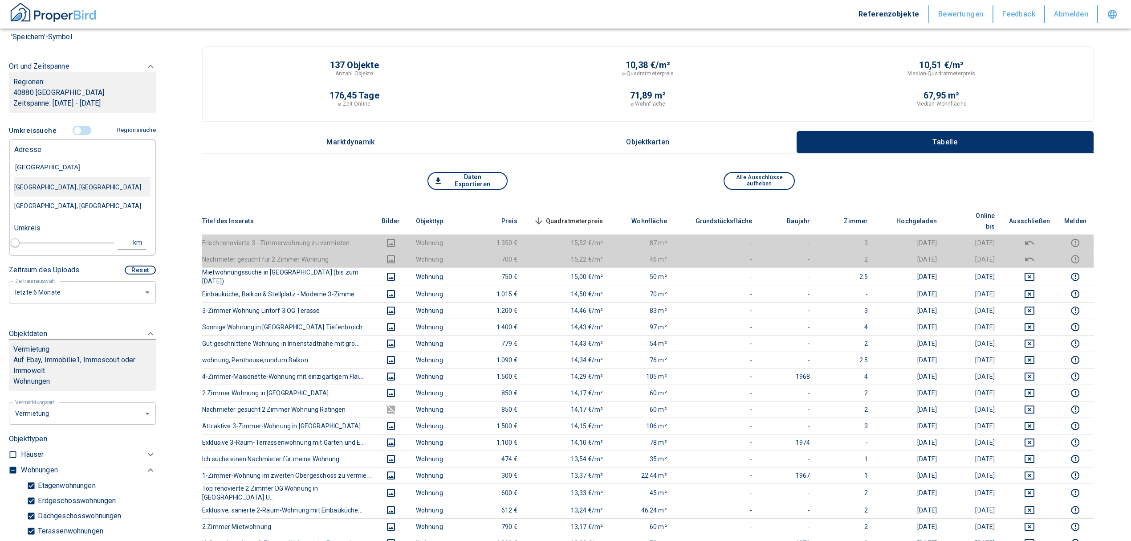
click at [45, 182] on div "[GEOGRAPHIC_DATA], [GEOGRAPHIC_DATA]" at bounding box center [82, 187] width 136 height 19
type input "2020"
type input "[GEOGRAPHIC_DATA], [GEOGRAPHIC_DATA]"
type input "1"
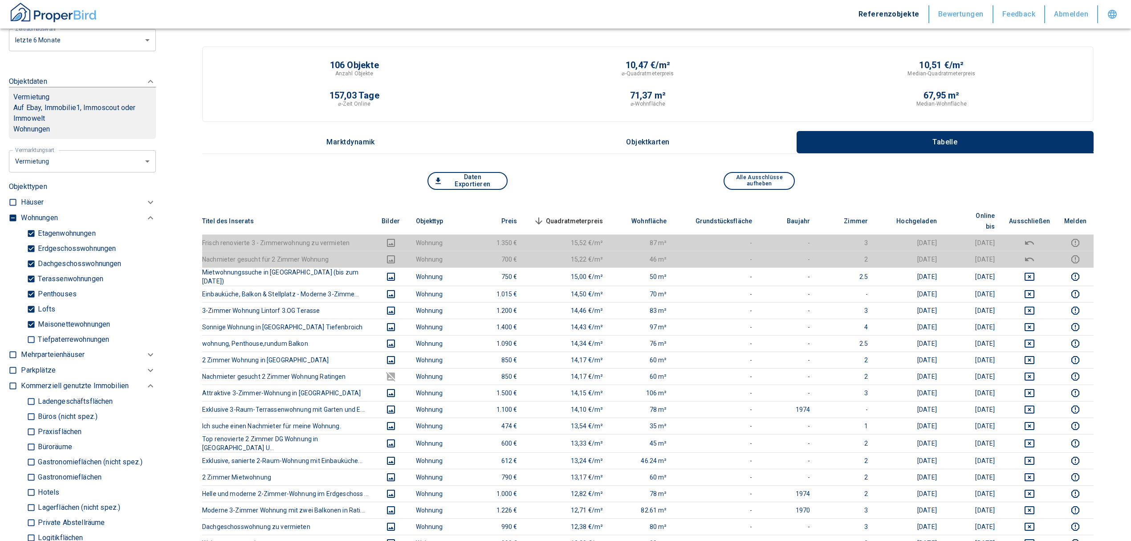
scroll to position [297, 0]
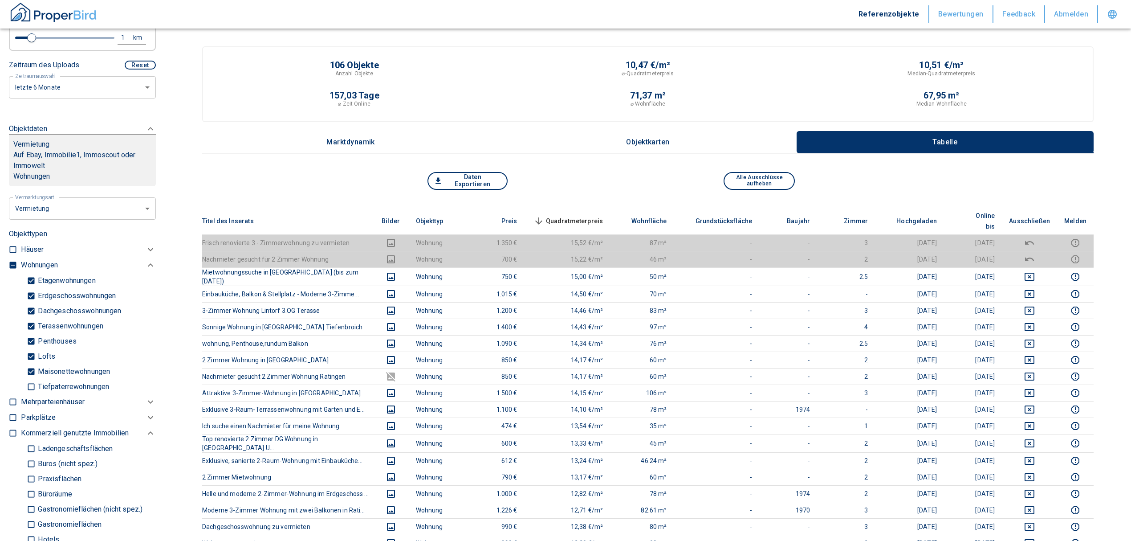
type input "[GEOGRAPHIC_DATA], [GEOGRAPHIC_DATA]"
click at [12, 260] on input "checkbox" at bounding box center [12, 264] width 9 height 9
checkbox input "true"
type input "2020"
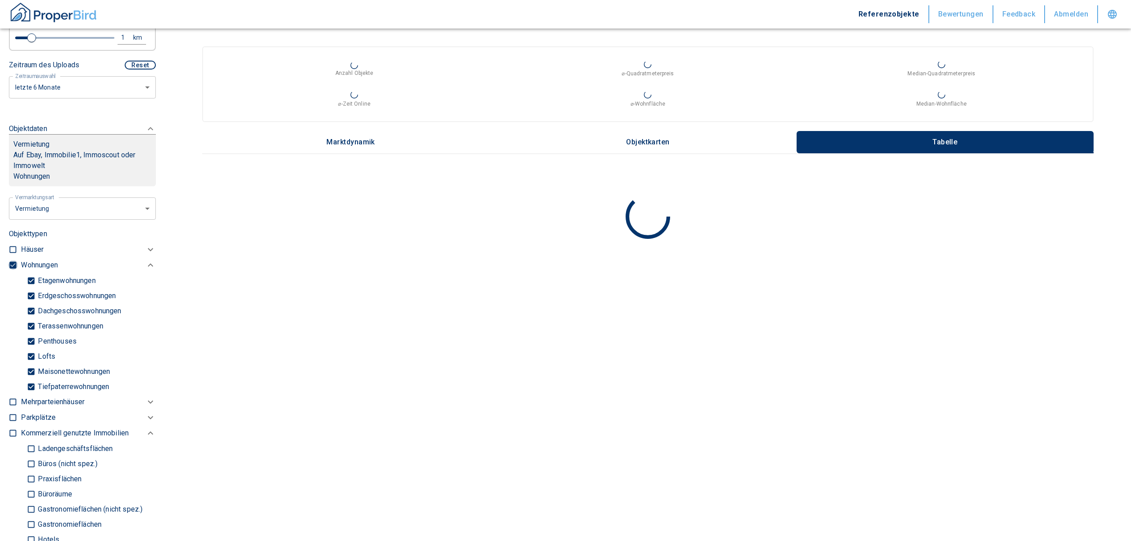
click at [12, 260] on input "checkbox" at bounding box center [12, 264] width 9 height 9
checkbox input "false"
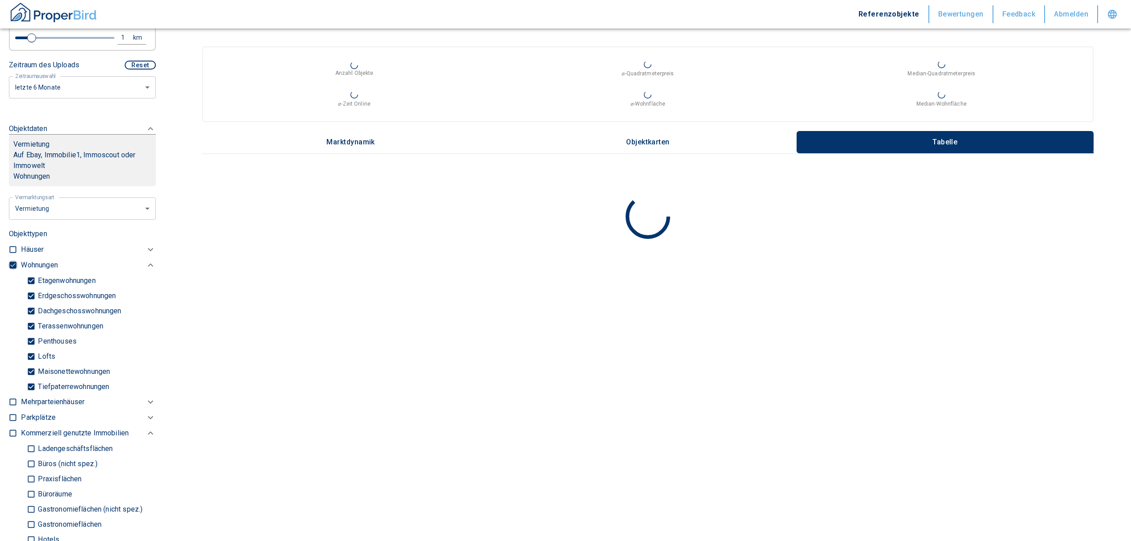
checkbox input "false"
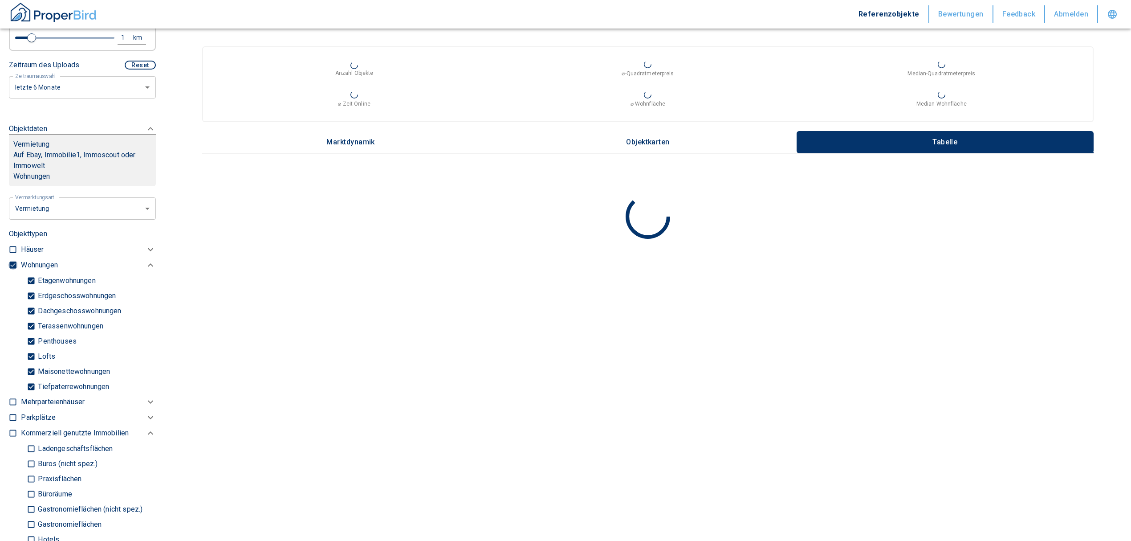
type input "2020"
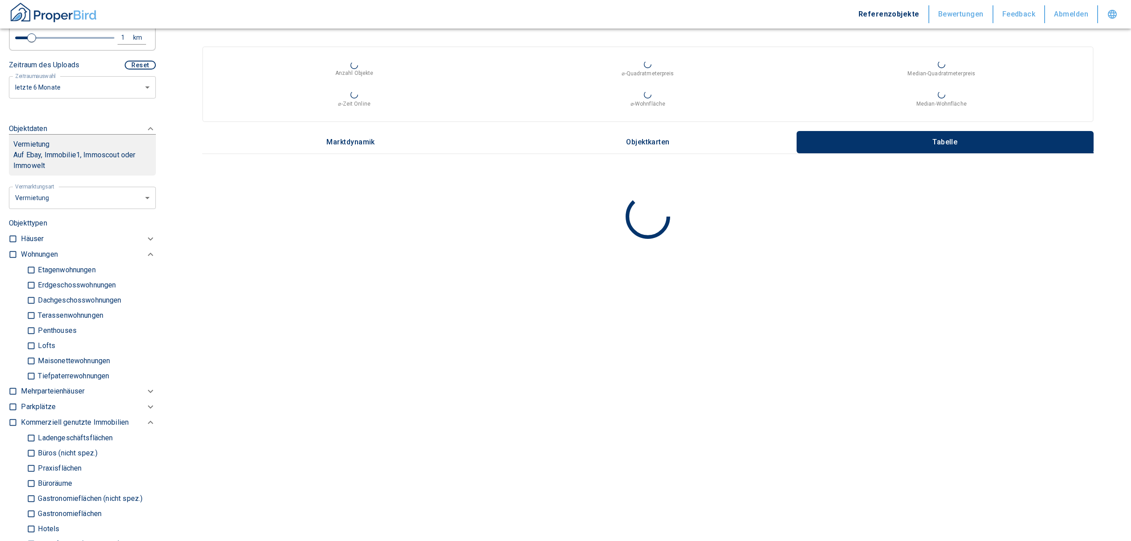
click at [33, 445] on input "Büros (nicht spez.)" at bounding box center [31, 453] width 9 height 16
checkbox input "true"
type input "2020"
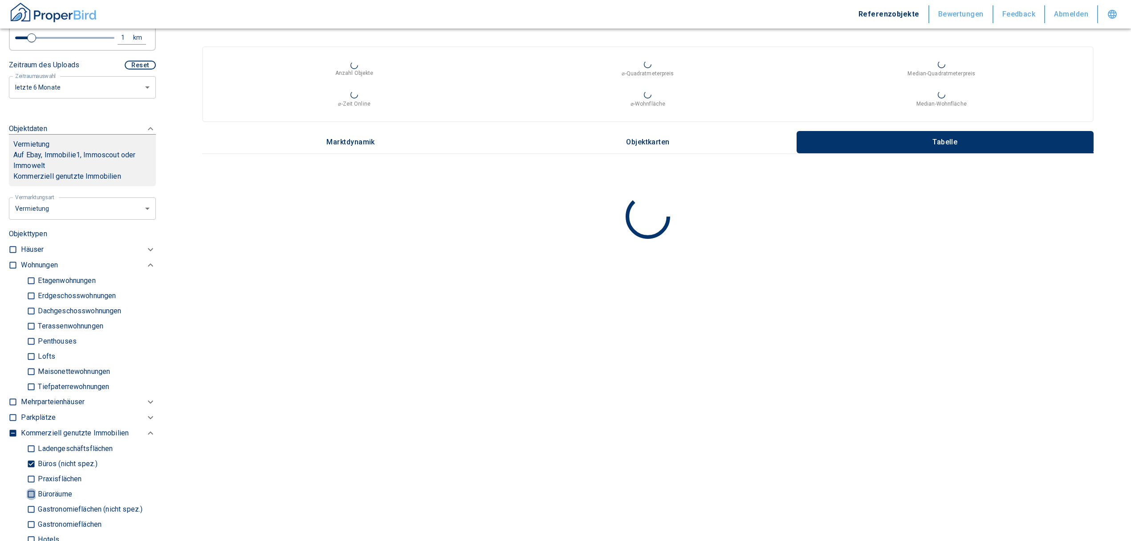
click at [29, 486] on input "Büroräume" at bounding box center [31, 494] width 9 height 16
checkbox input "true"
type input "2020"
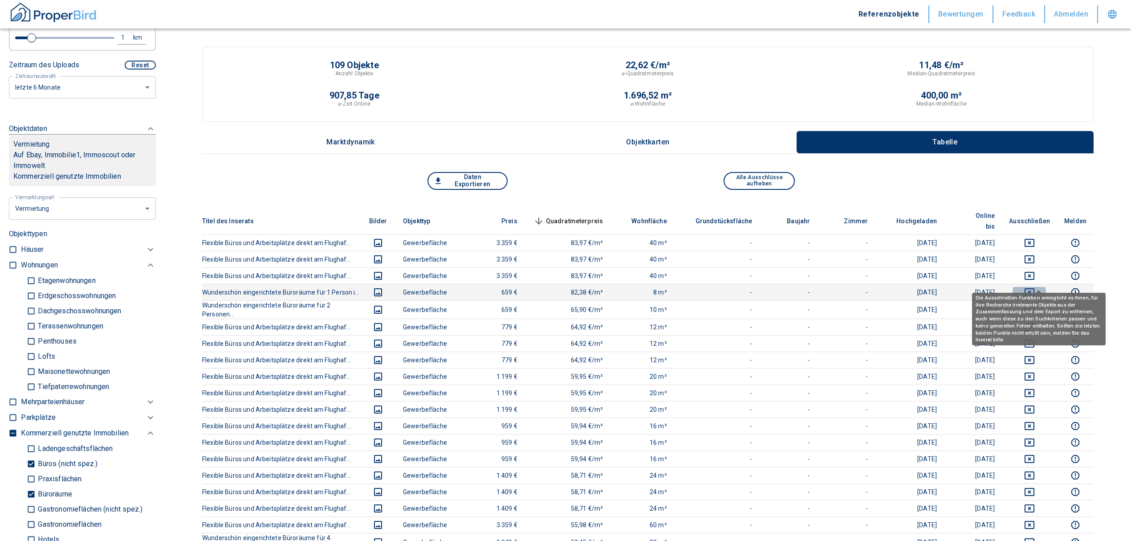
click at [1035, 287] on icon "deselect this listing" at bounding box center [1029, 292] width 11 height 11
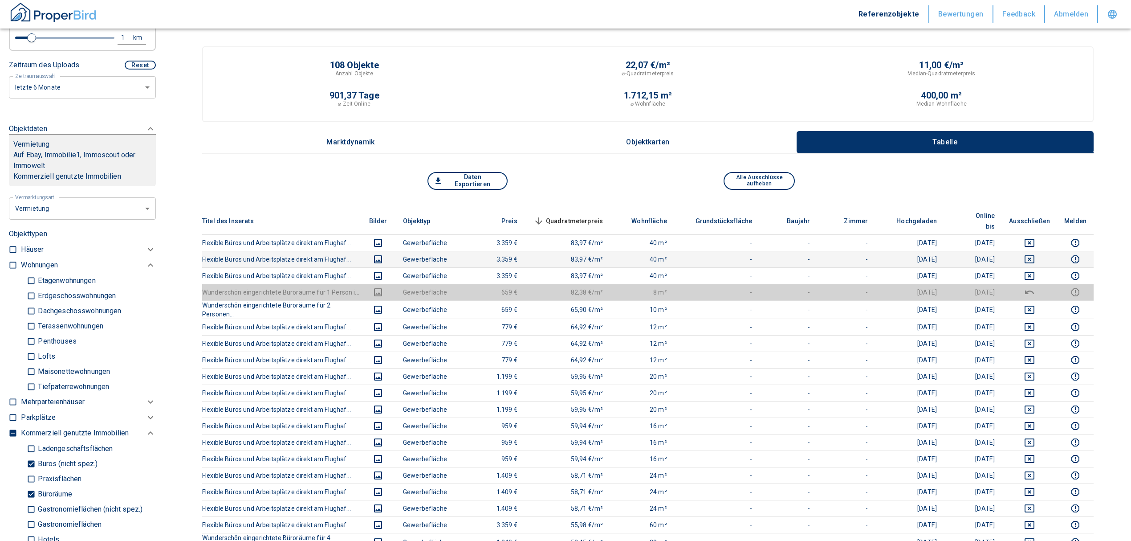
click at [1040, 255] on td at bounding box center [1029, 259] width 55 height 16
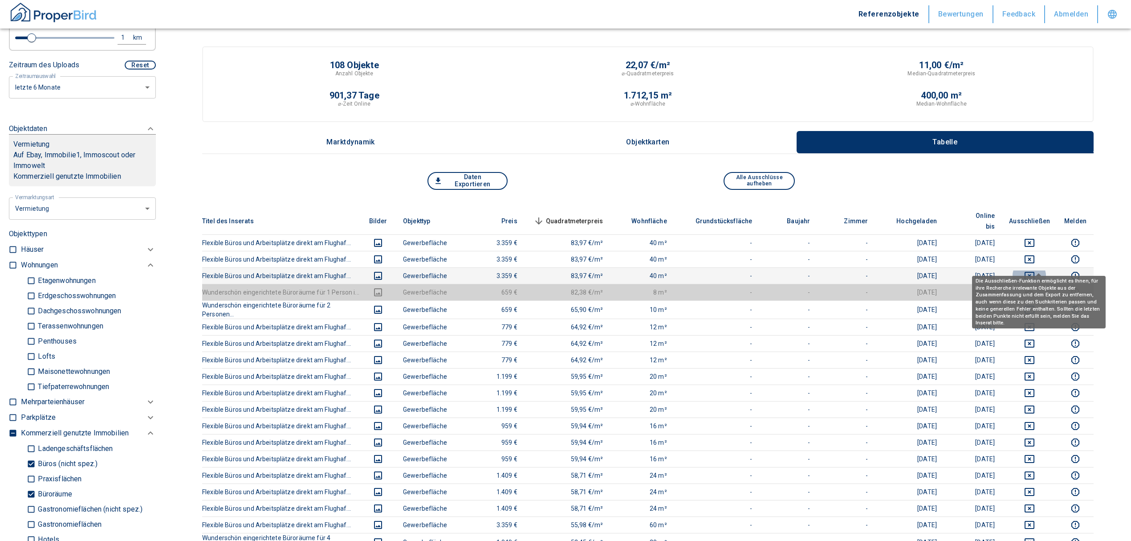
click at [1035, 270] on icon "deselect this listing" at bounding box center [1029, 275] width 11 height 11
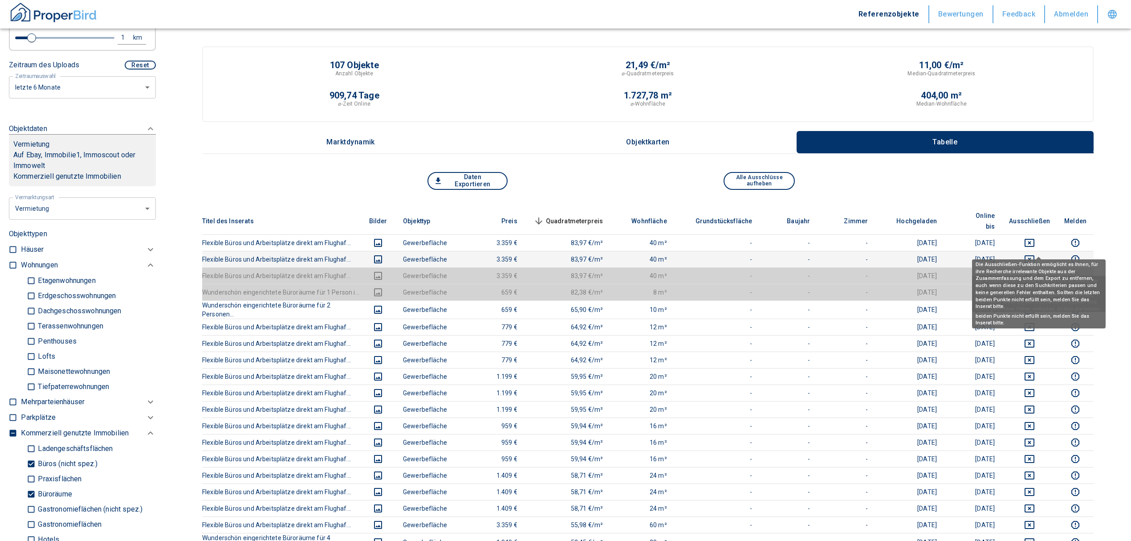
click at [1035, 254] on icon "deselect this listing" at bounding box center [1029, 259] width 11 height 11
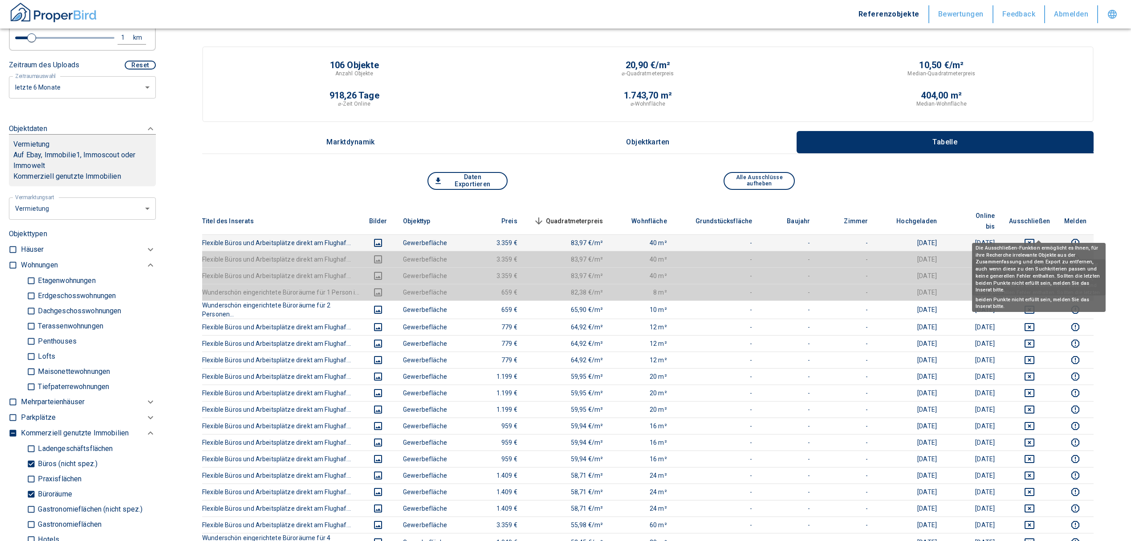
click at [1035, 237] on icon "deselect this listing" at bounding box center [1029, 242] width 11 height 11
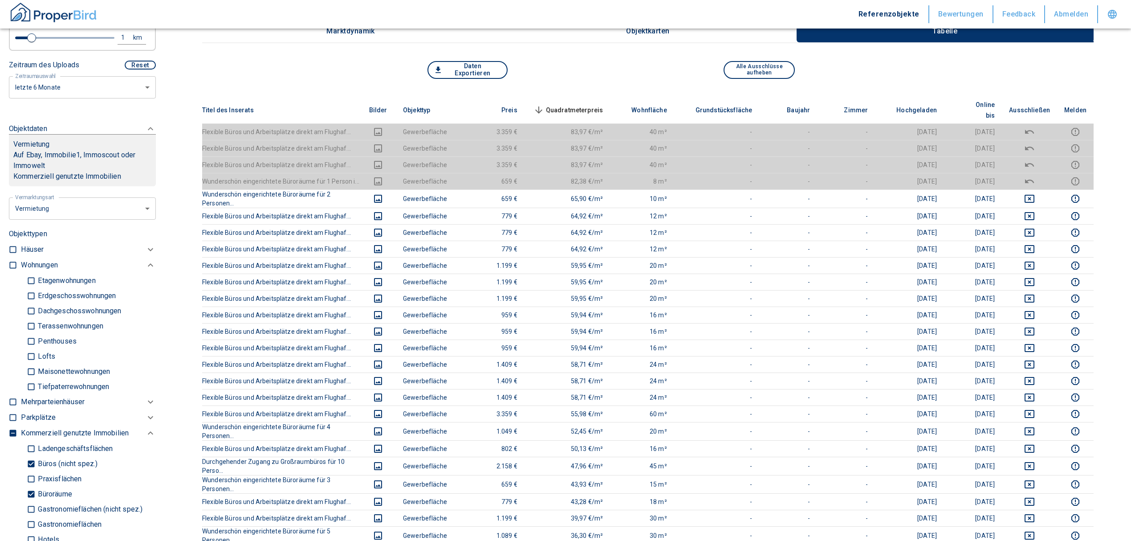
scroll to position [59, 0]
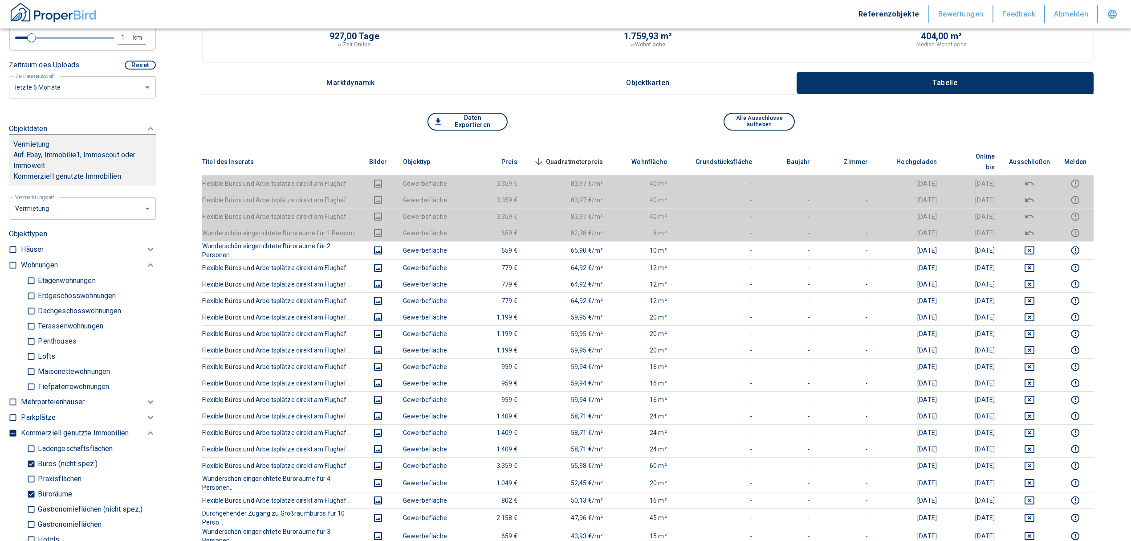
click at [579, 156] on span "Quadratmeterpreis sorted descending" at bounding box center [568, 161] width 72 height 11
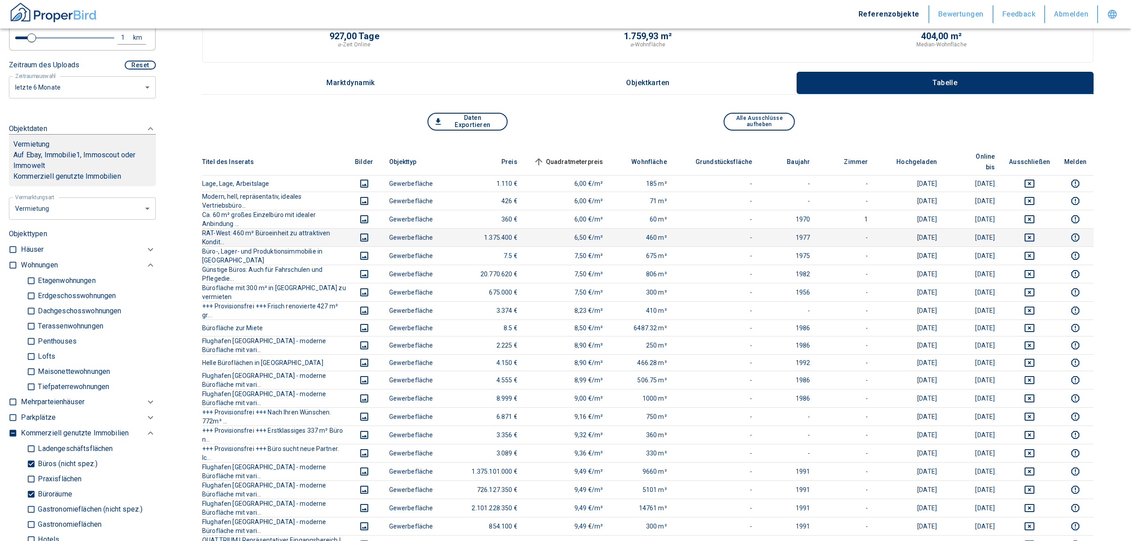
click at [1039, 228] on td at bounding box center [1029, 237] width 55 height 18
click at [1042, 196] on td at bounding box center [1029, 200] width 55 height 18
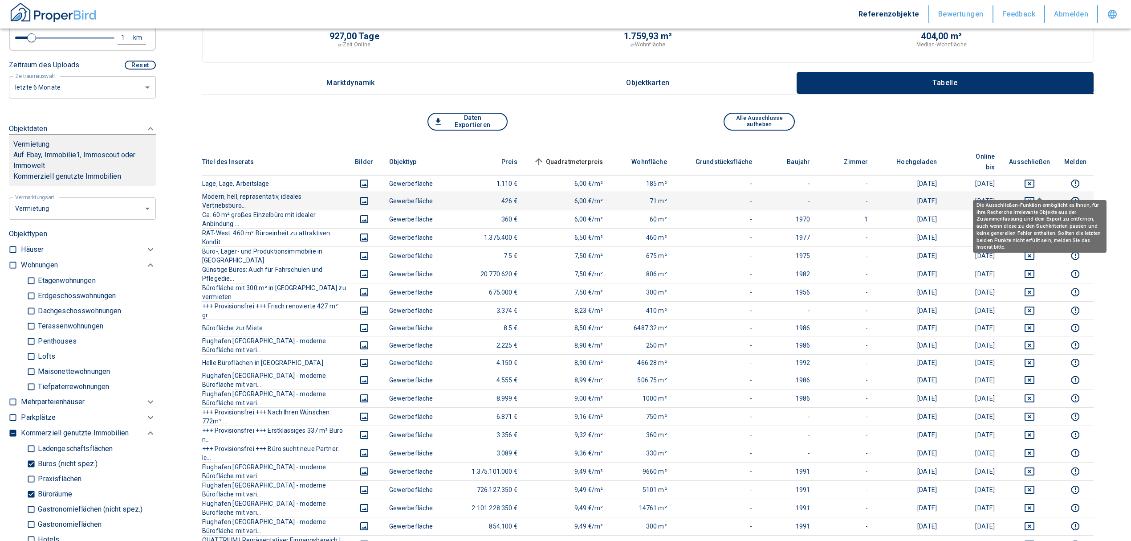
click at [1035, 195] on icon "deselect this listing" at bounding box center [1029, 200] width 11 height 11
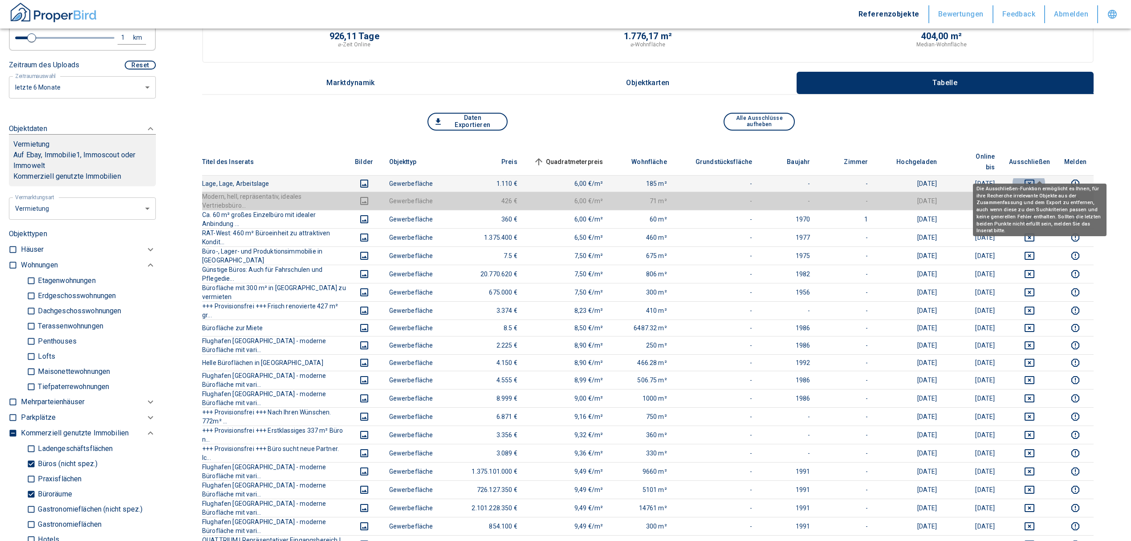
click at [1034, 179] on icon "deselect this listing" at bounding box center [1030, 183] width 10 height 8
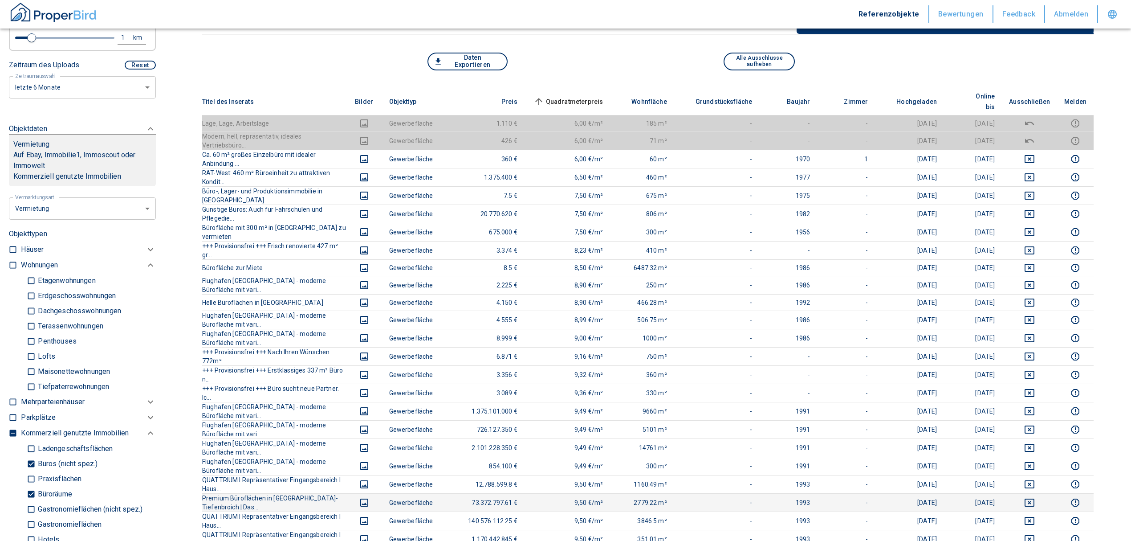
scroll to position [118, 0]
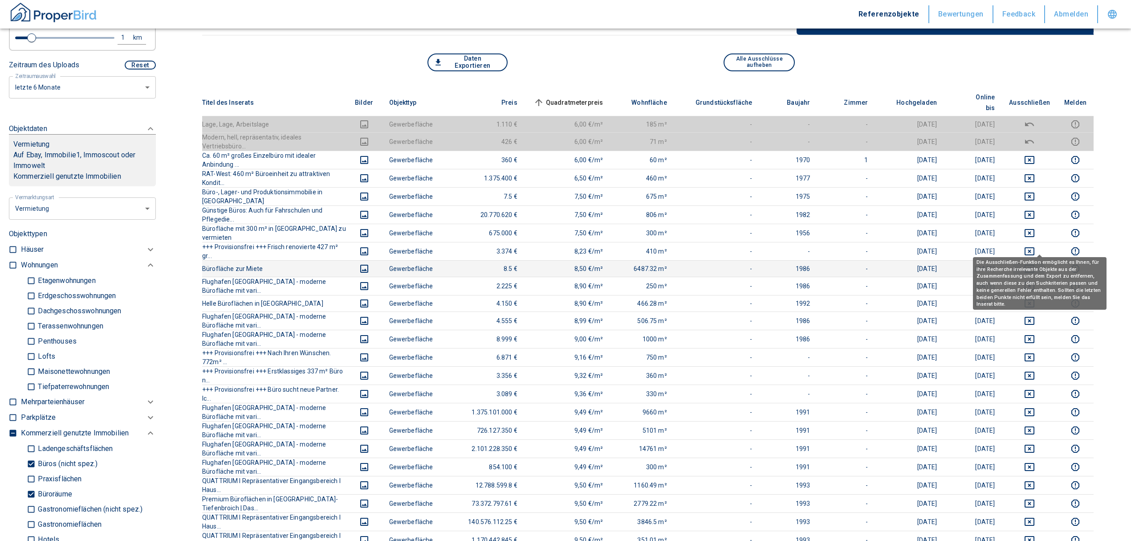
click at [1035, 263] on icon "deselect this listing" at bounding box center [1029, 268] width 11 height 11
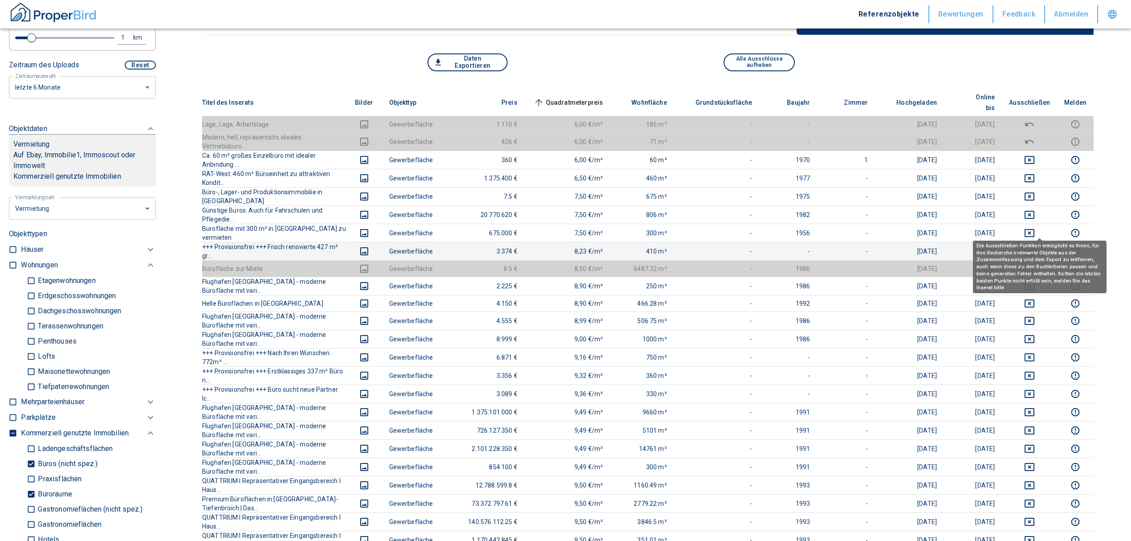
click at [1035, 246] on icon "deselect this listing" at bounding box center [1029, 251] width 11 height 11
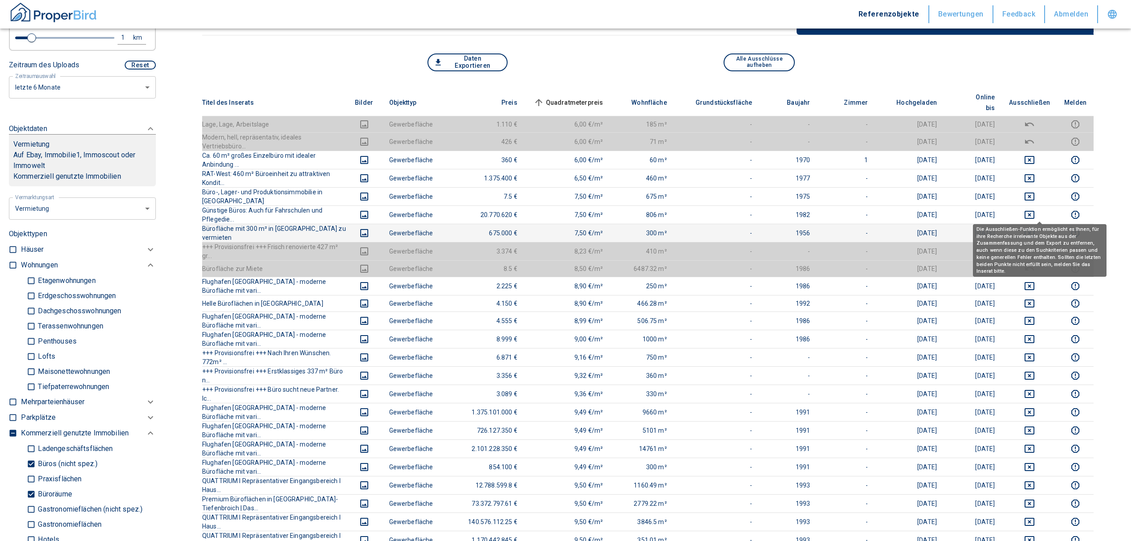
click at [1035, 228] on icon "deselect this listing" at bounding box center [1029, 233] width 11 height 11
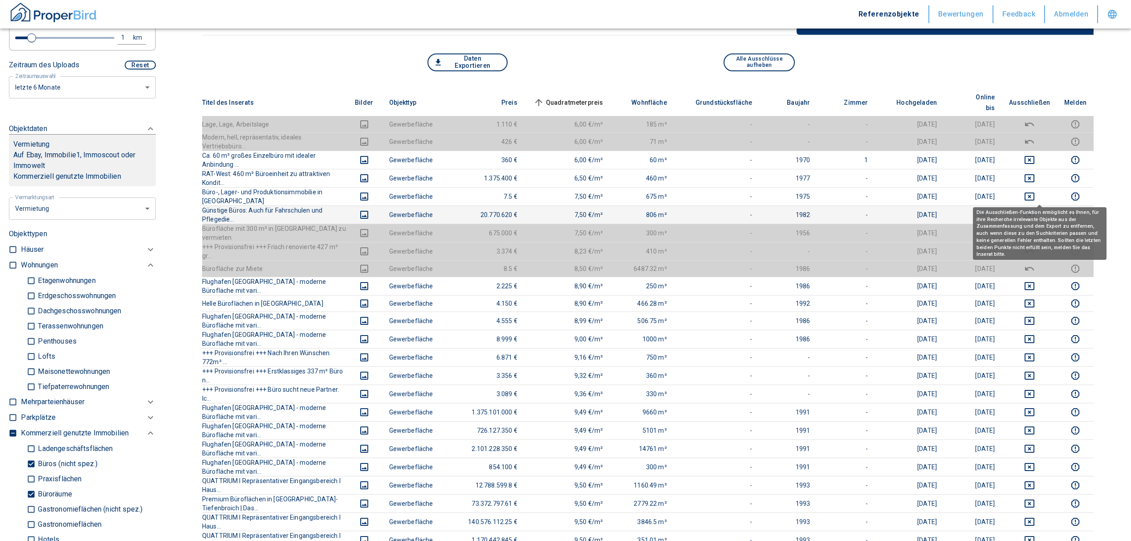
click at [1035, 209] on icon "deselect this listing" at bounding box center [1029, 214] width 11 height 11
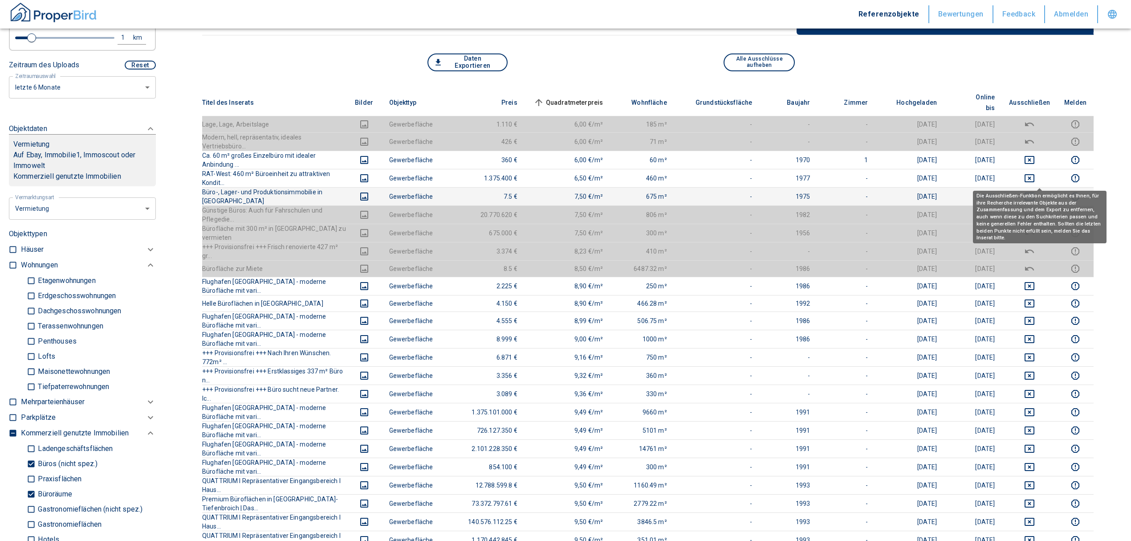
click at [1035, 191] on icon "deselect this listing" at bounding box center [1029, 196] width 11 height 11
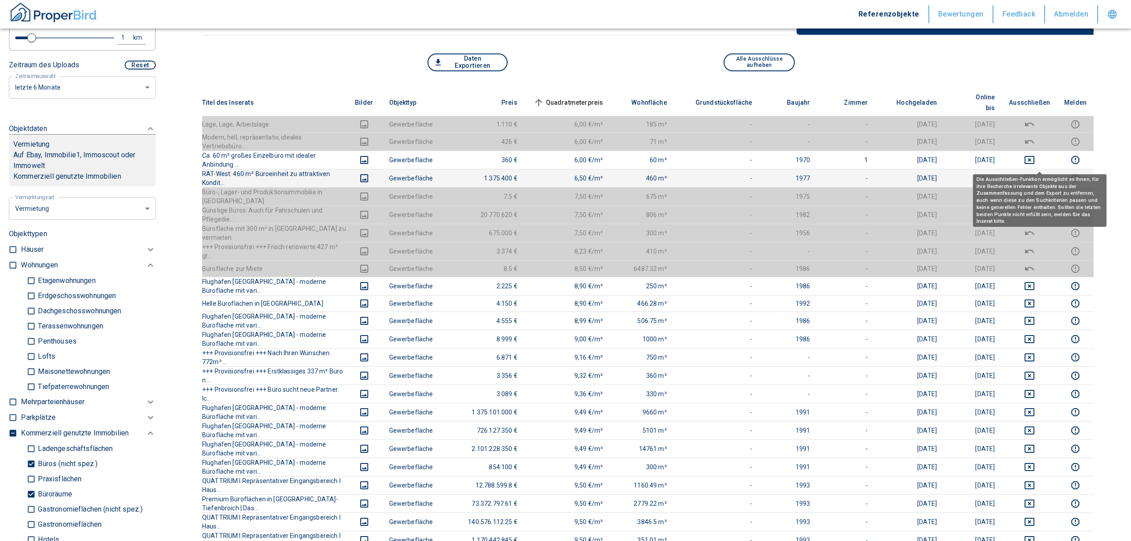
click at [1035, 173] on icon "deselect this listing" at bounding box center [1029, 178] width 11 height 11
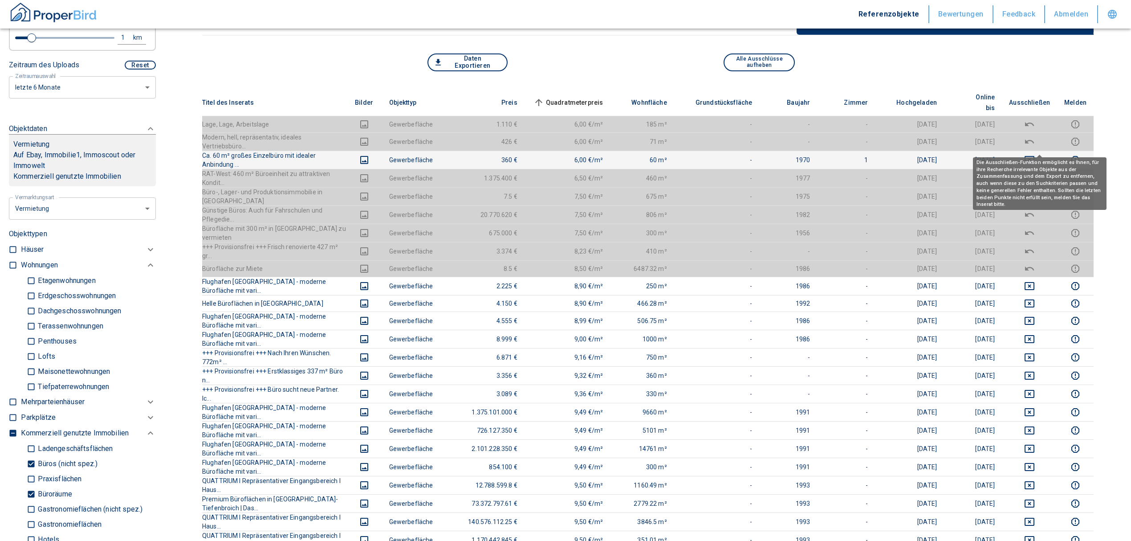
click at [1035, 155] on icon "deselect this listing" at bounding box center [1029, 160] width 11 height 11
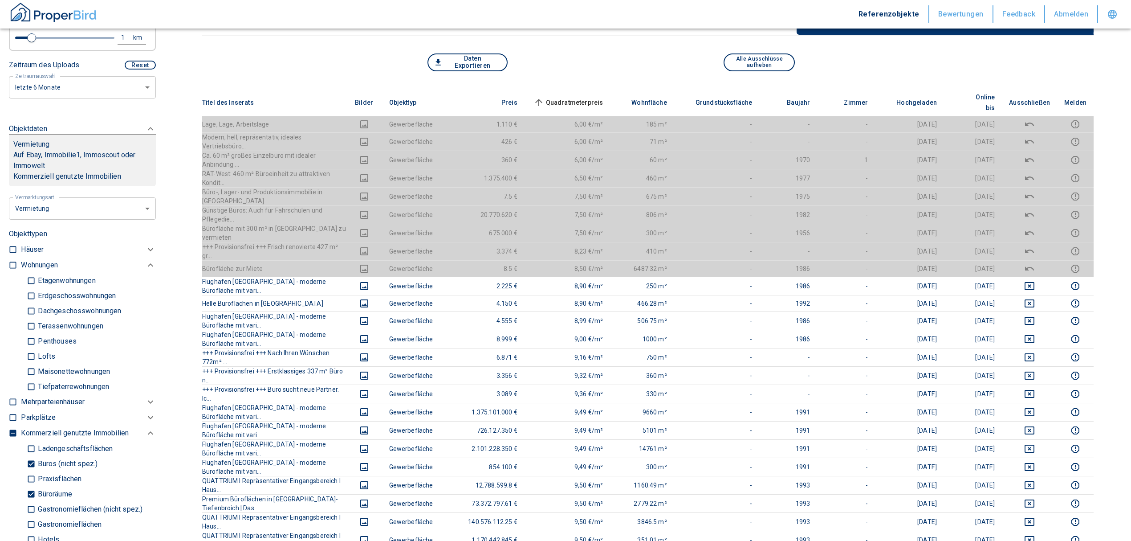
click at [603, 97] on span "Quadratmeterpreis sorted ascending" at bounding box center [568, 102] width 72 height 11
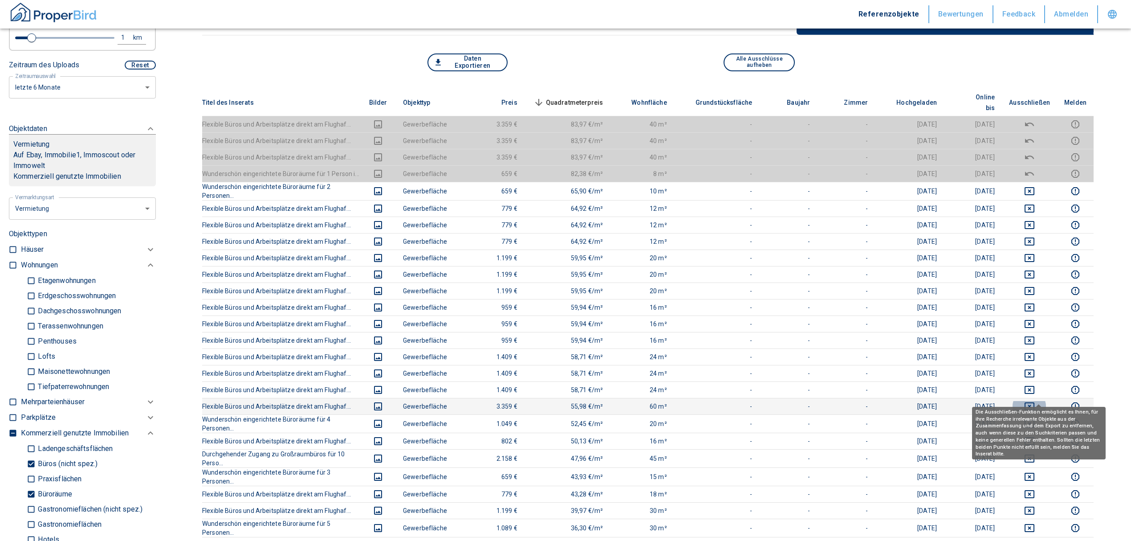
click at [1034, 402] on icon "deselect this listing" at bounding box center [1030, 406] width 10 height 8
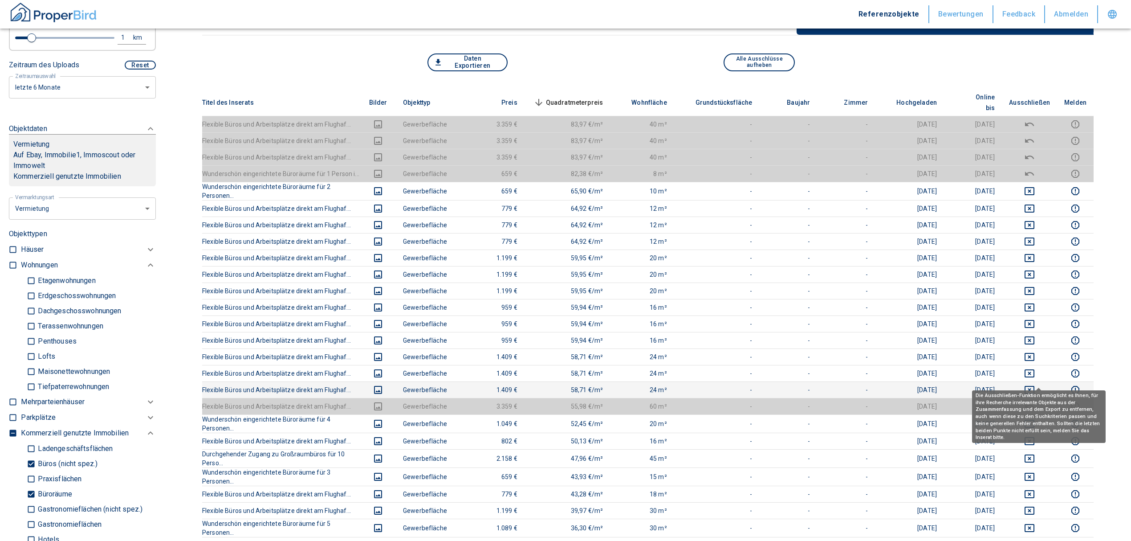
click at [1034, 386] on icon "deselect this listing" at bounding box center [1030, 390] width 10 height 8
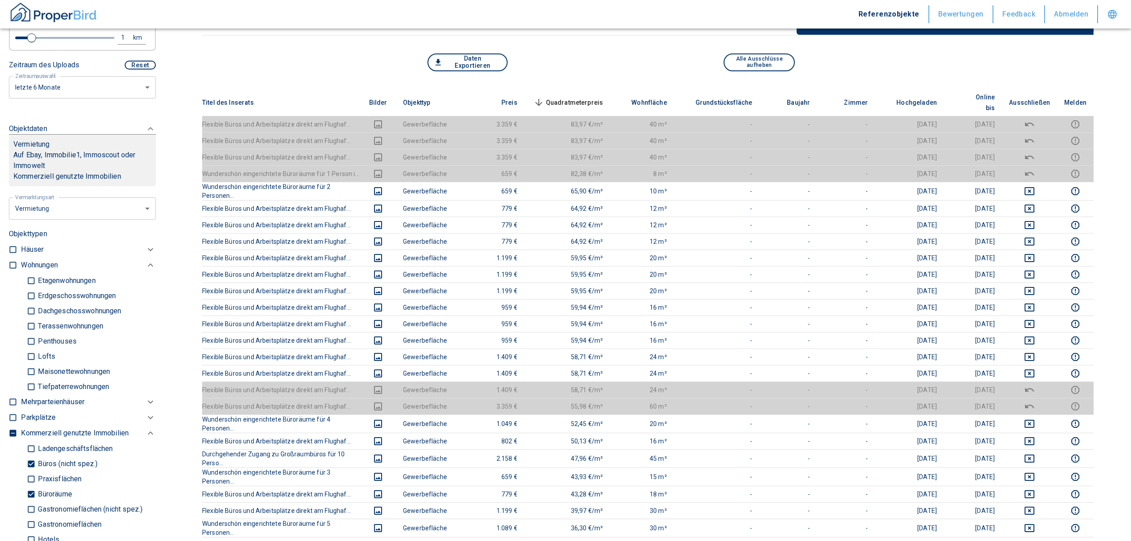
click at [1037, 381] on td at bounding box center [1029, 389] width 55 height 16
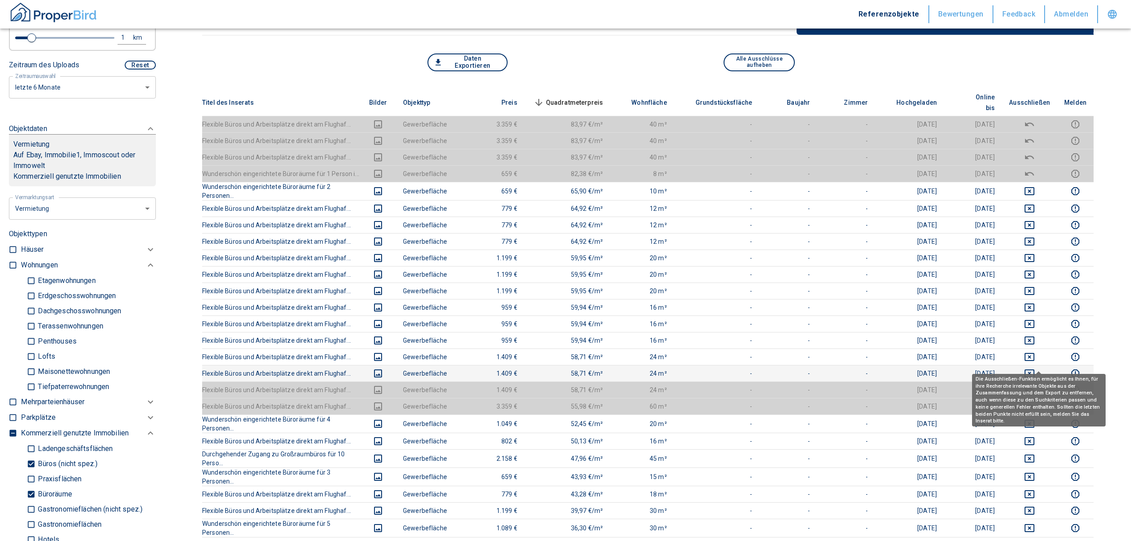
click at [1034, 369] on icon "deselect this listing" at bounding box center [1030, 373] width 10 height 8
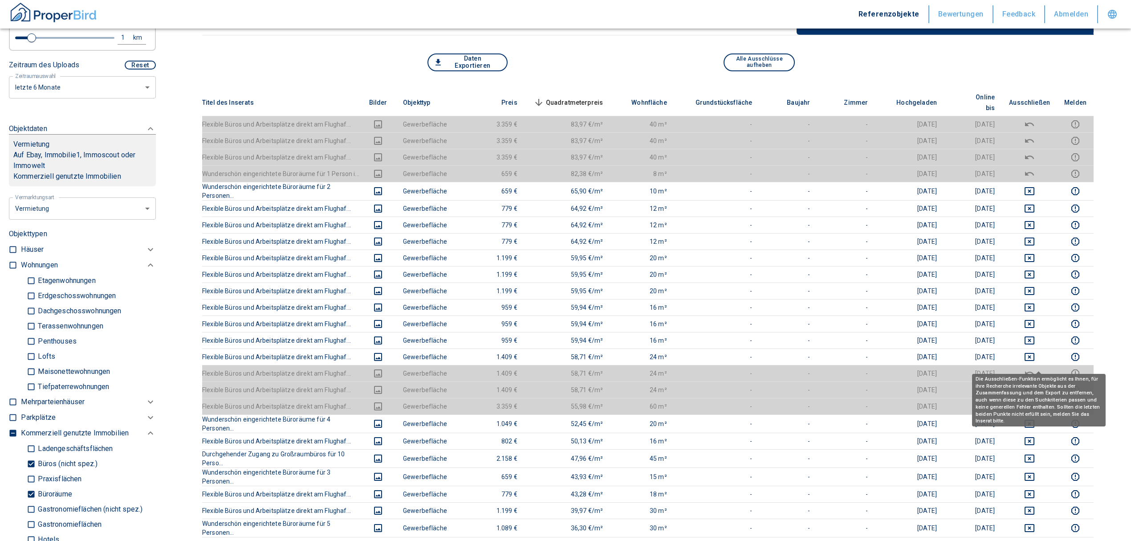
click at [1034, 371] on icon "deselect this listing" at bounding box center [1029, 373] width 9 height 4
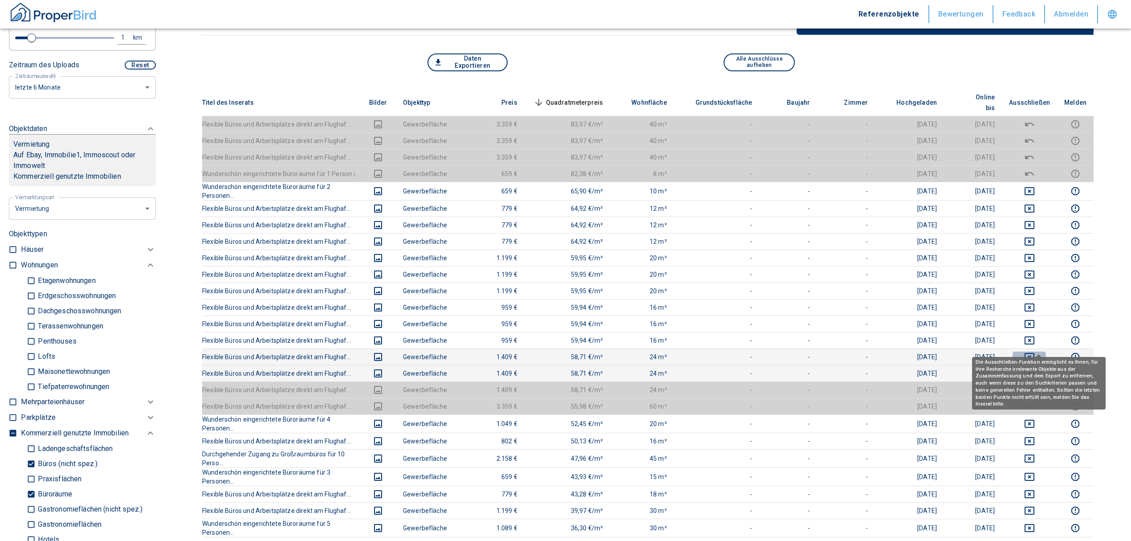
click at [1033, 351] on icon "deselect this listing" at bounding box center [1029, 356] width 11 height 11
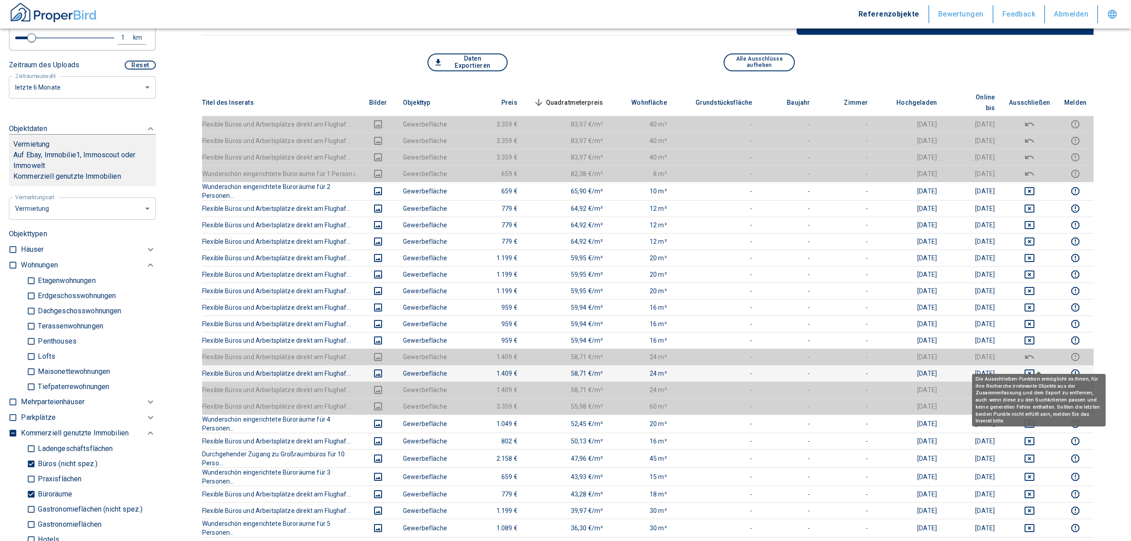
click at [1035, 368] on icon "deselect this listing" at bounding box center [1029, 373] width 11 height 11
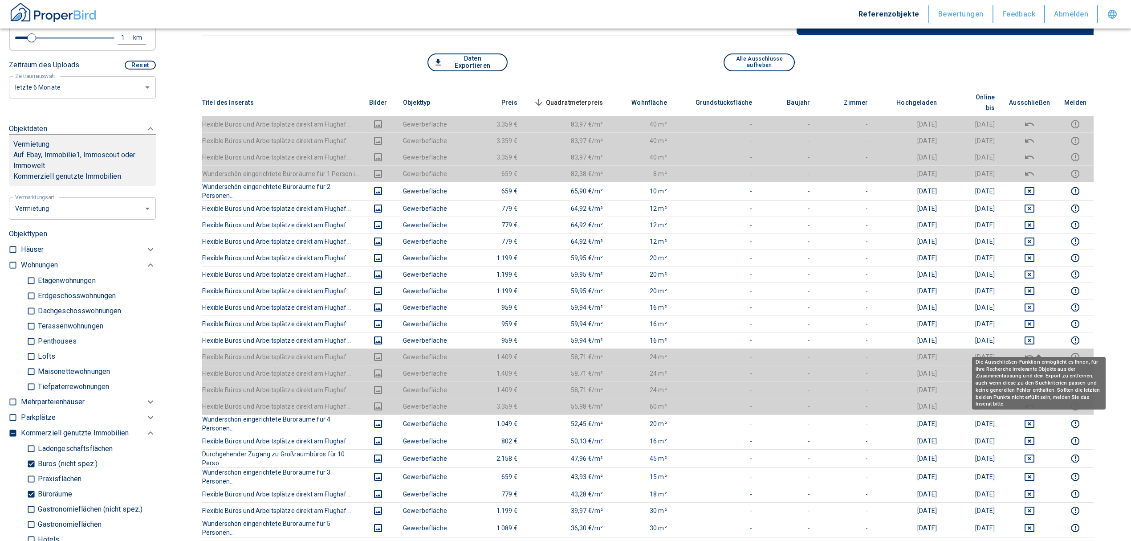
click at [1034, 354] on icon "deselect this listing" at bounding box center [1029, 356] width 9 height 4
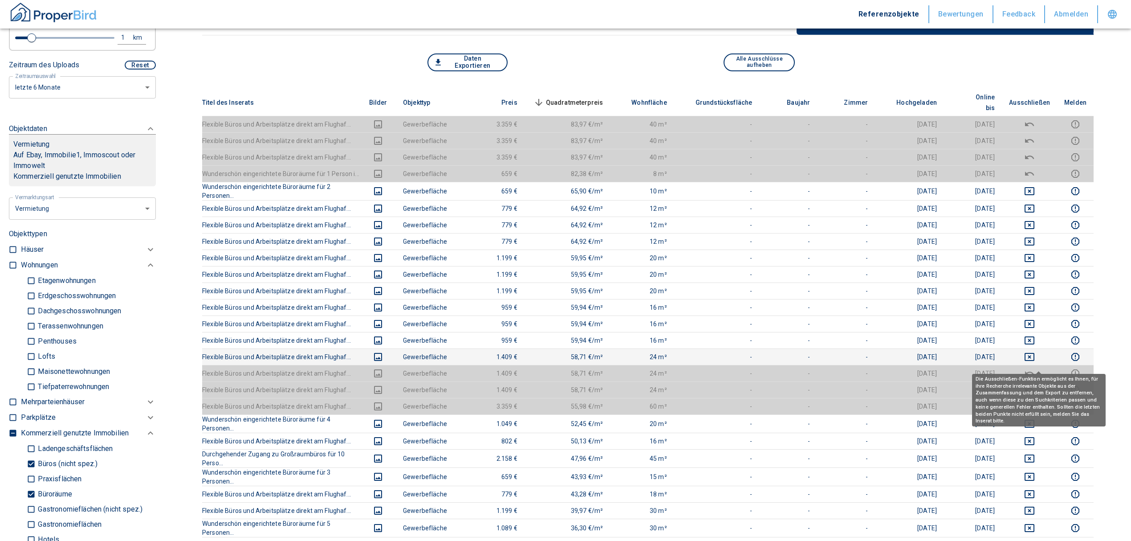
click at [1035, 368] on icon "deselect this listing" at bounding box center [1029, 373] width 11 height 11
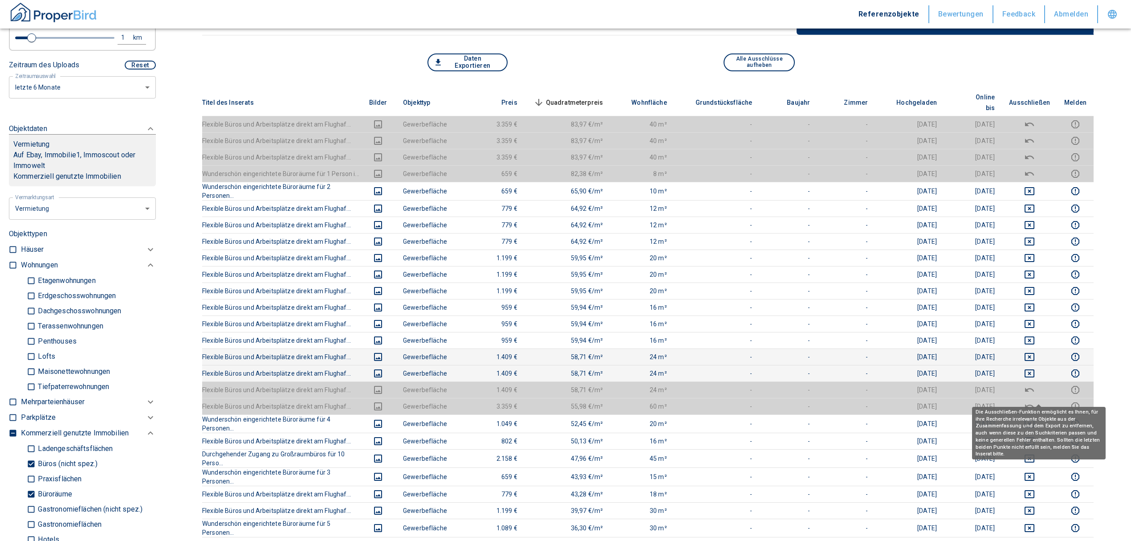
click at [1034, 404] on icon "deselect this listing" at bounding box center [1029, 406] width 9 height 4
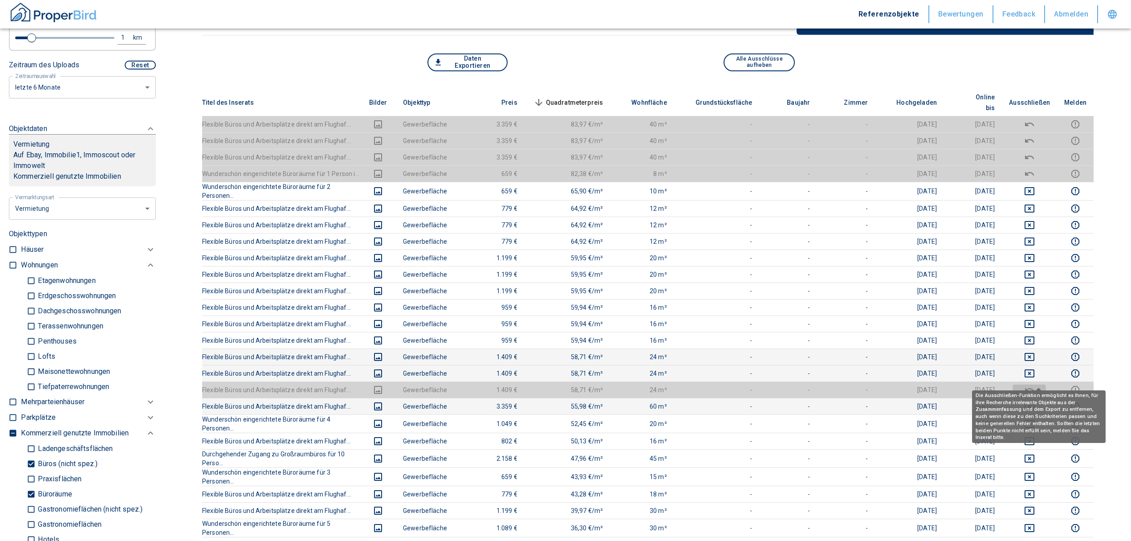
click at [1034, 387] on icon "deselect this listing" at bounding box center [1029, 389] width 9 height 4
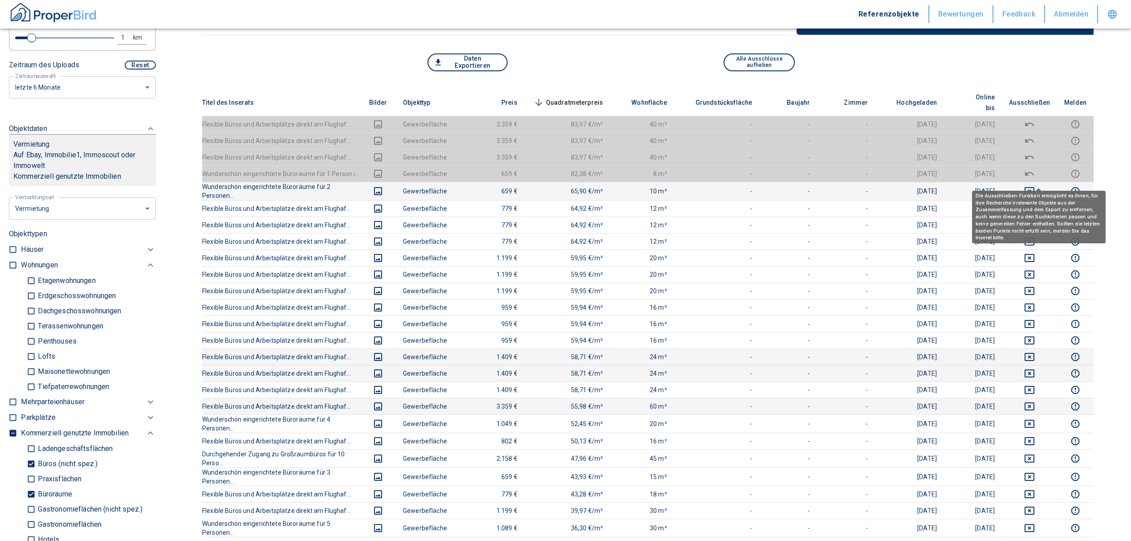
click at [1035, 186] on icon "deselect this listing" at bounding box center [1029, 191] width 11 height 11
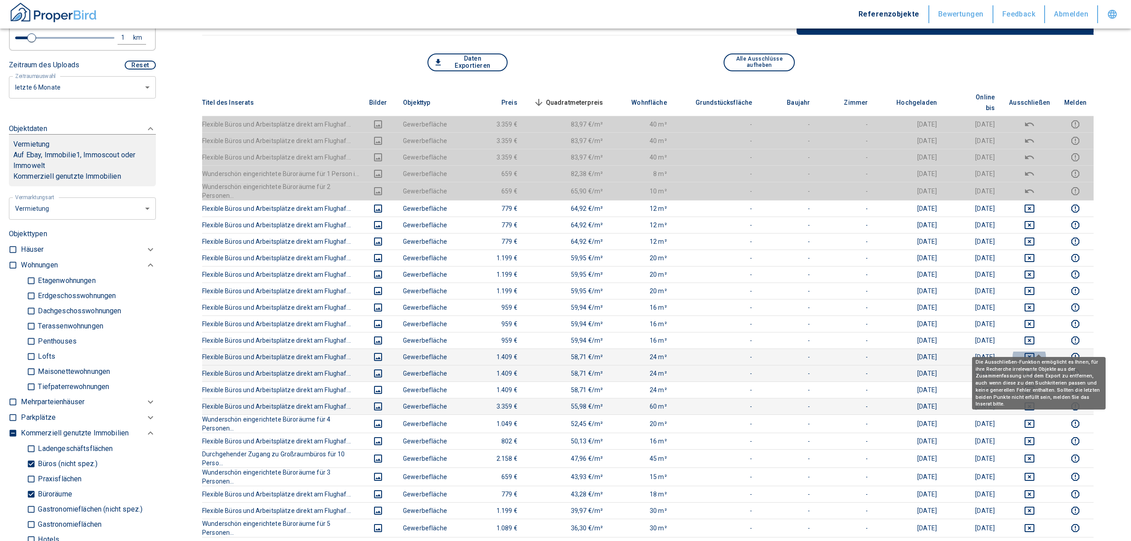
click at [1034, 353] on icon "deselect this listing" at bounding box center [1030, 357] width 10 height 8
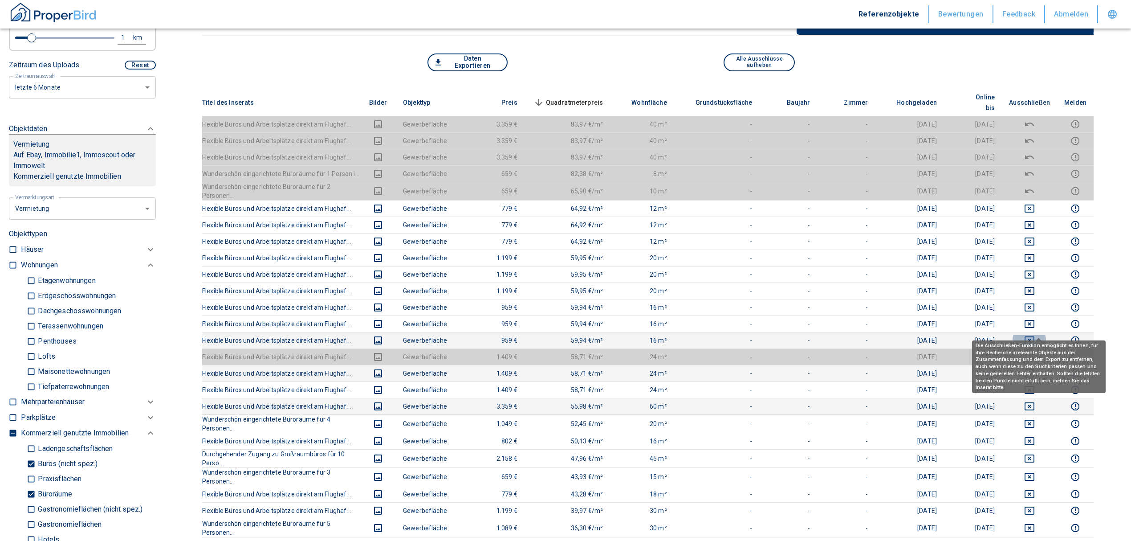
click at [1035, 335] on icon "deselect this listing" at bounding box center [1029, 340] width 11 height 11
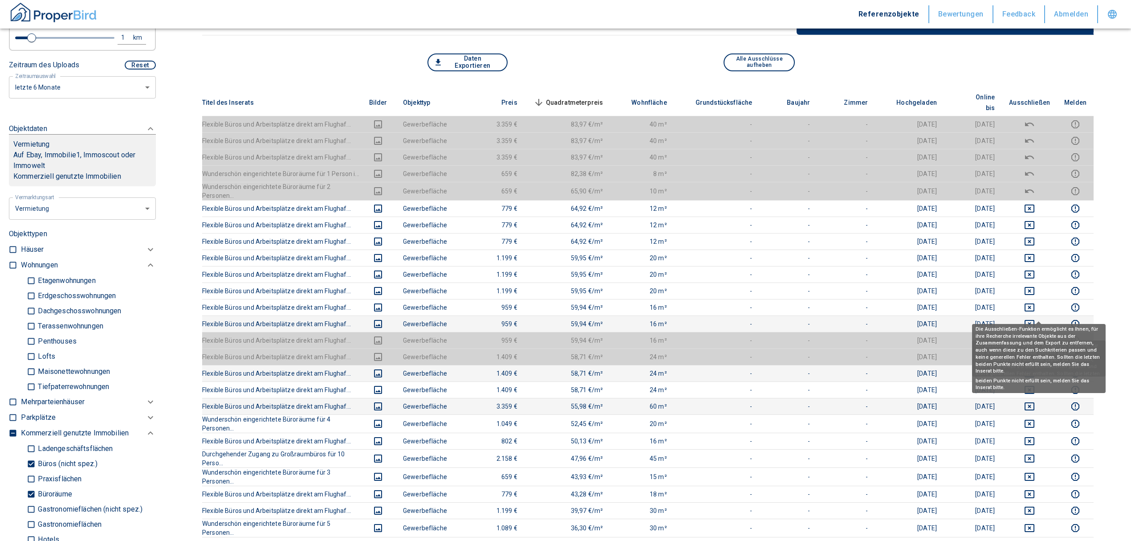
click at [1034, 320] on icon "deselect this listing" at bounding box center [1030, 324] width 10 height 8
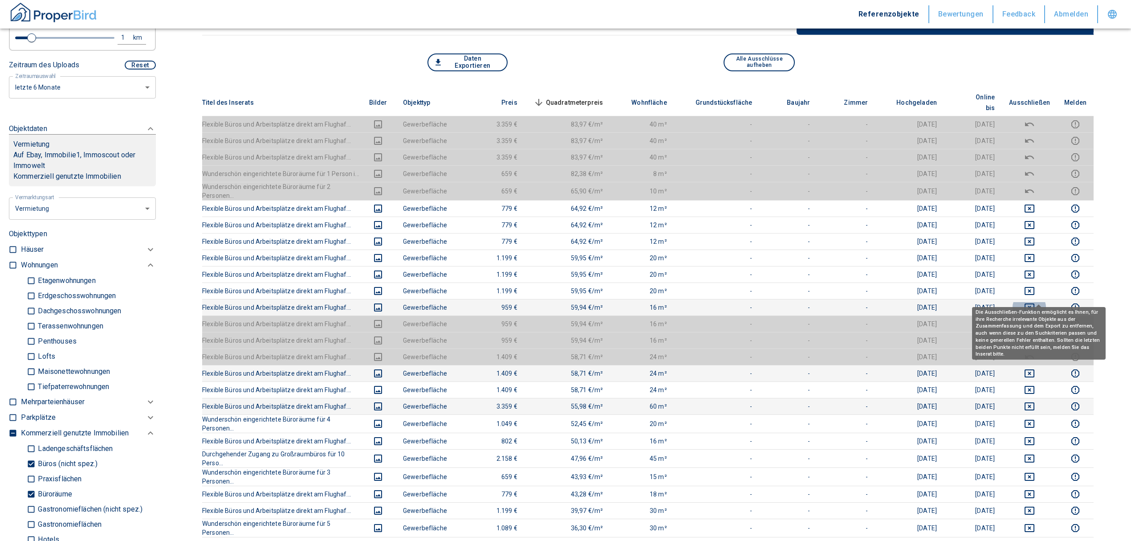
click at [1035, 302] on icon "deselect this listing" at bounding box center [1029, 307] width 11 height 11
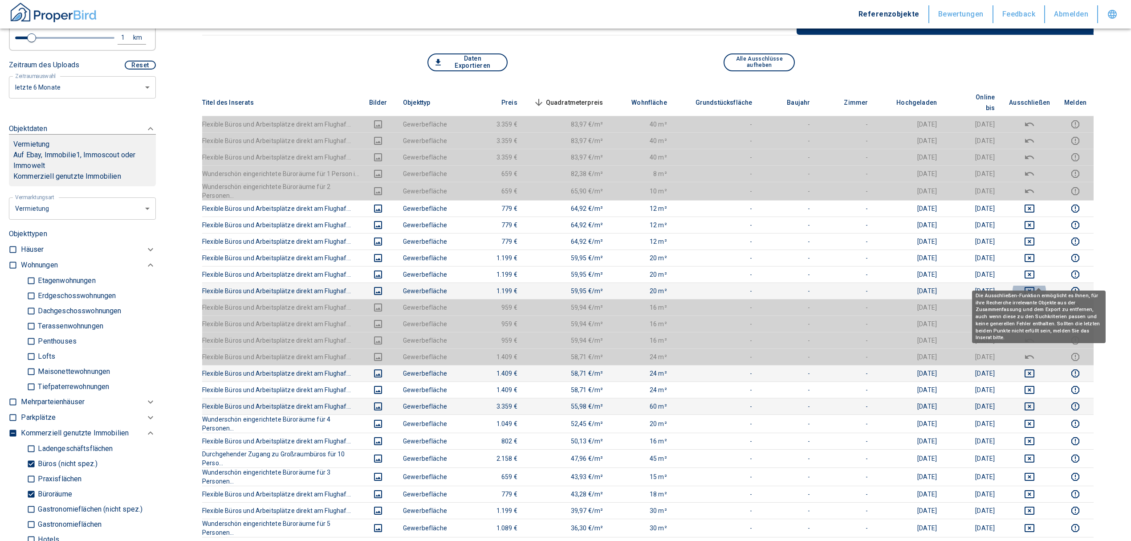
click at [1035, 285] on icon "deselect this listing" at bounding box center [1029, 290] width 11 height 11
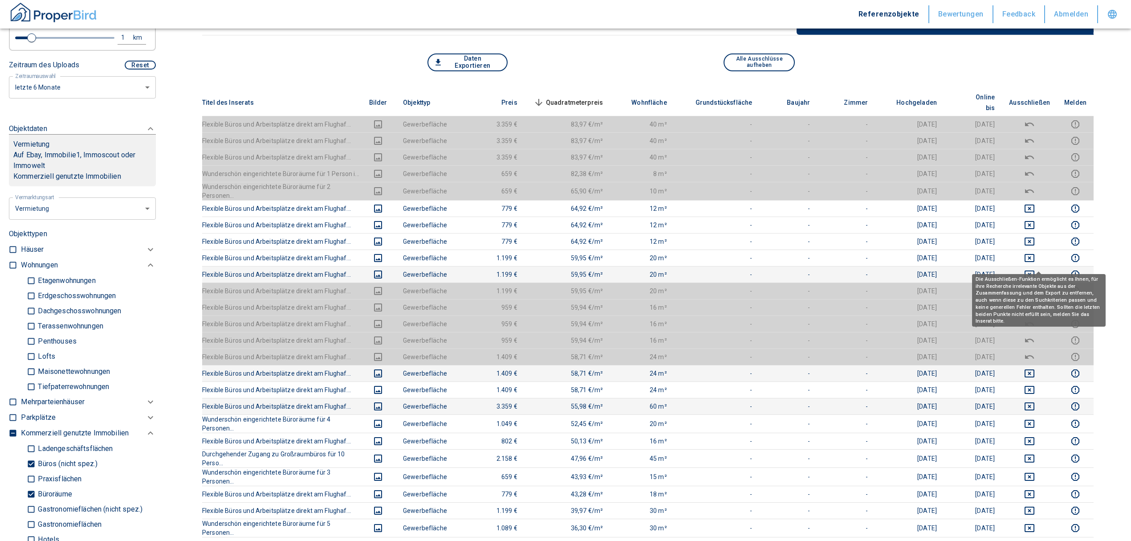
click at [1035, 269] on icon "deselect this listing" at bounding box center [1029, 274] width 11 height 11
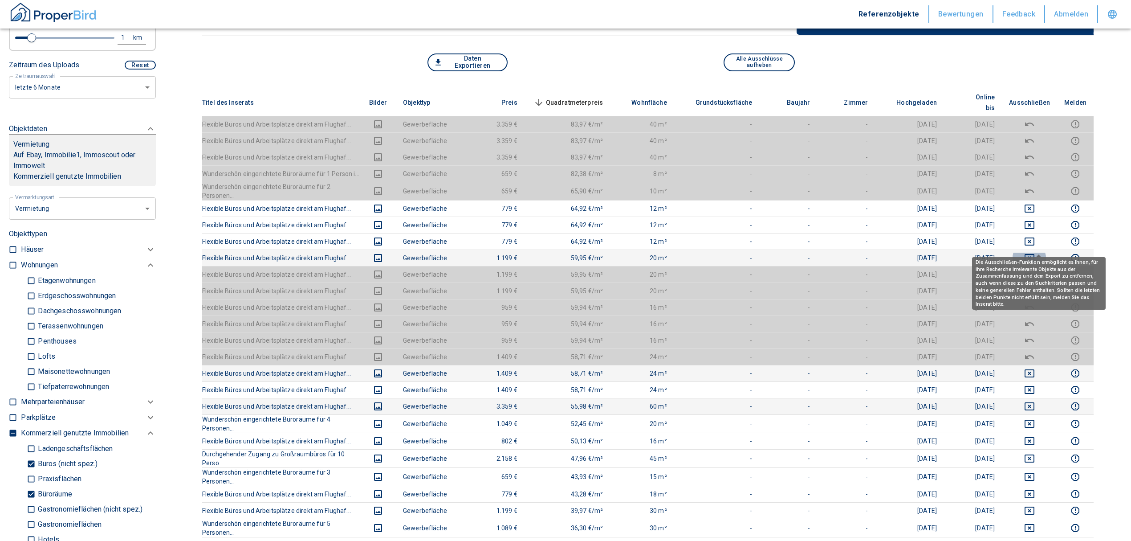
click at [1034, 254] on icon "deselect this listing" at bounding box center [1030, 258] width 10 height 8
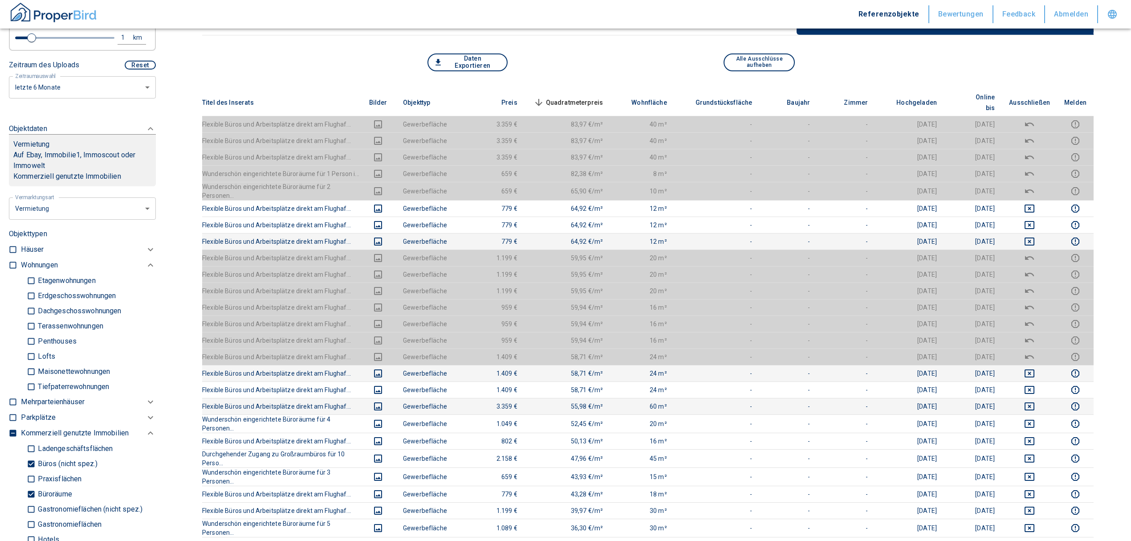
click at [1042, 233] on td at bounding box center [1029, 241] width 55 height 16
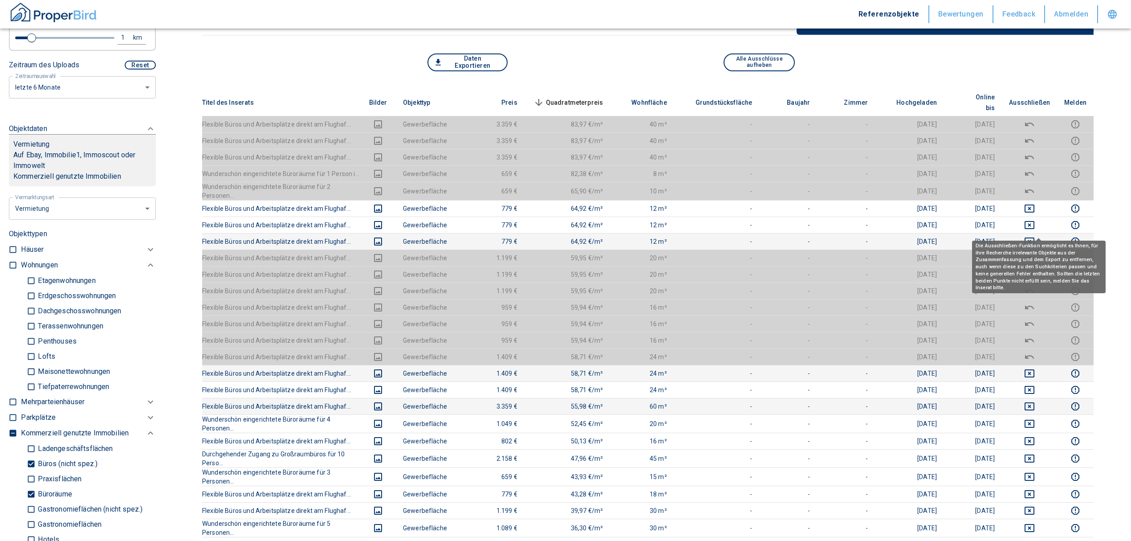
click at [1034, 237] on icon "deselect this listing" at bounding box center [1030, 241] width 10 height 8
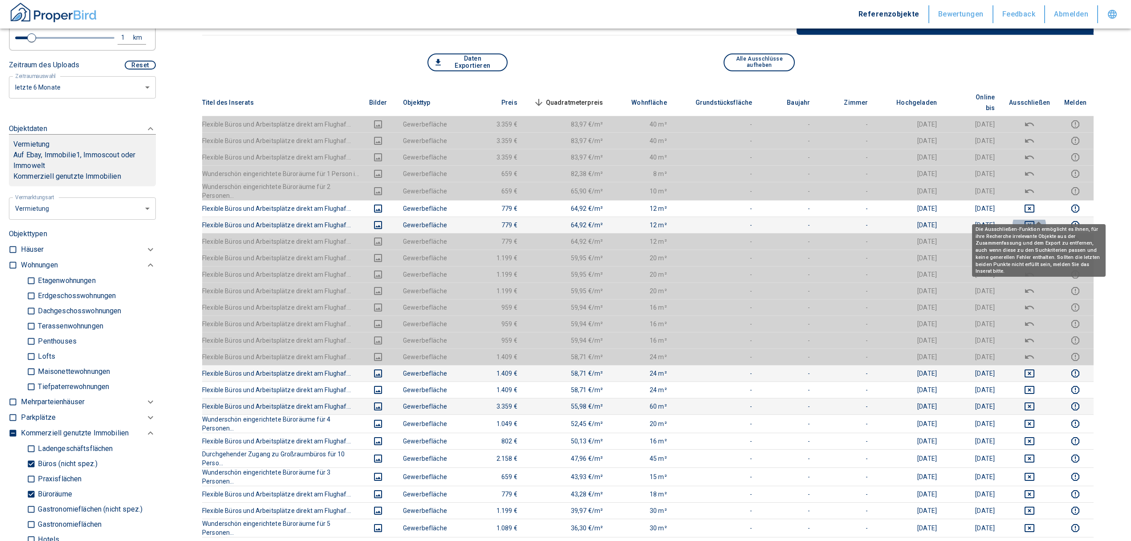
click at [1035, 220] on icon "deselect this listing" at bounding box center [1029, 225] width 11 height 11
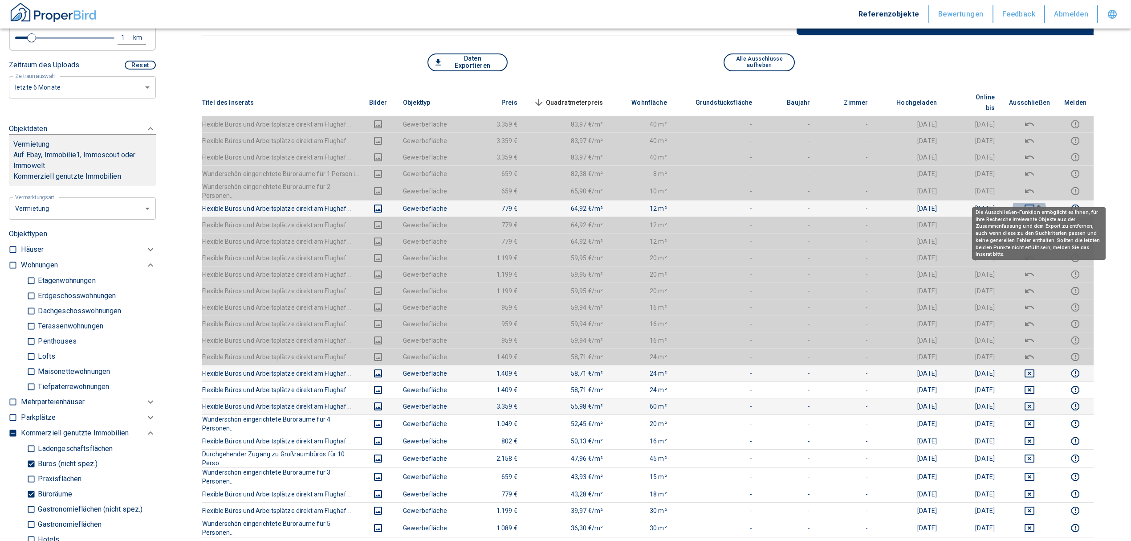
click at [1034, 204] on icon "deselect this listing" at bounding box center [1030, 208] width 10 height 8
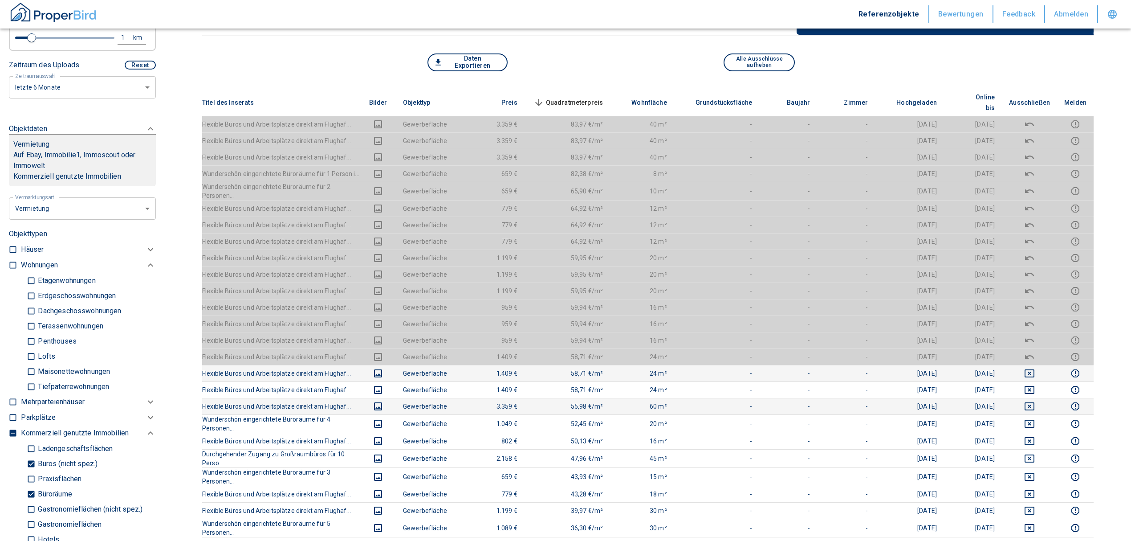
click at [1037, 398] on td at bounding box center [1029, 406] width 55 height 16
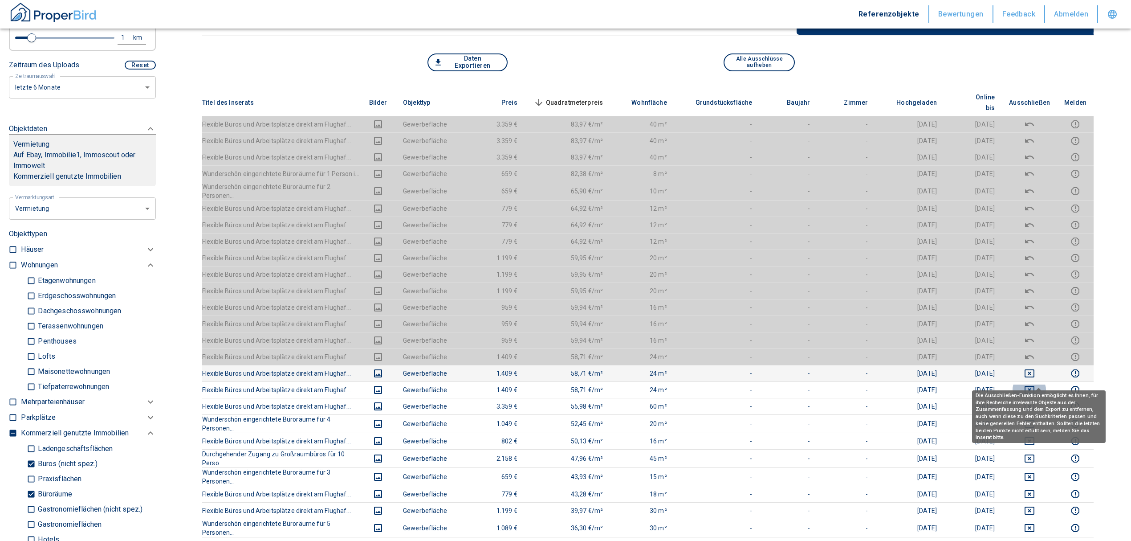
click at [1035, 384] on icon "deselect this listing" at bounding box center [1029, 389] width 11 height 11
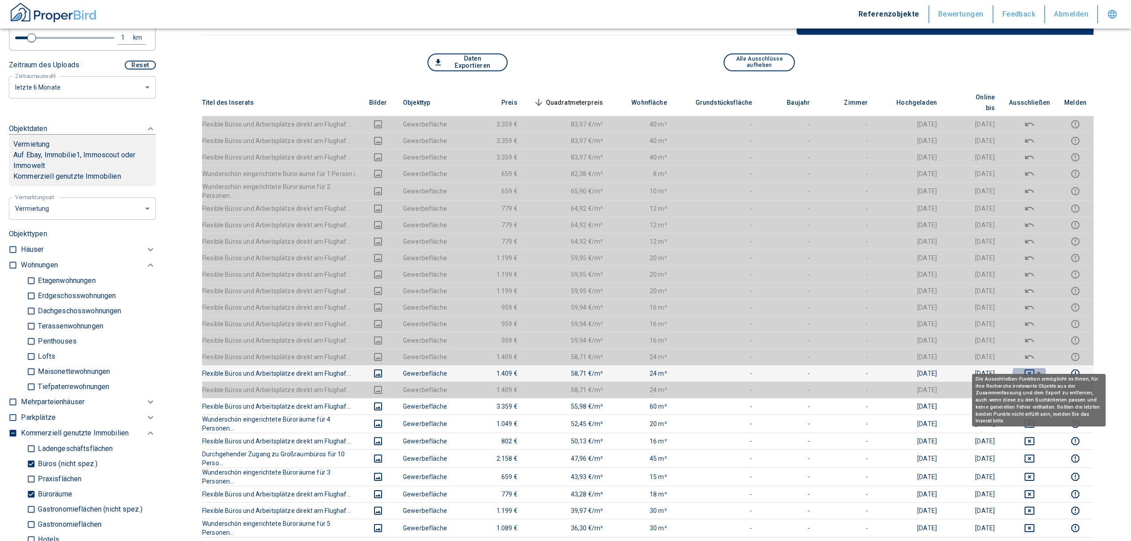
click at [1035, 368] on icon "deselect this listing" at bounding box center [1029, 373] width 11 height 11
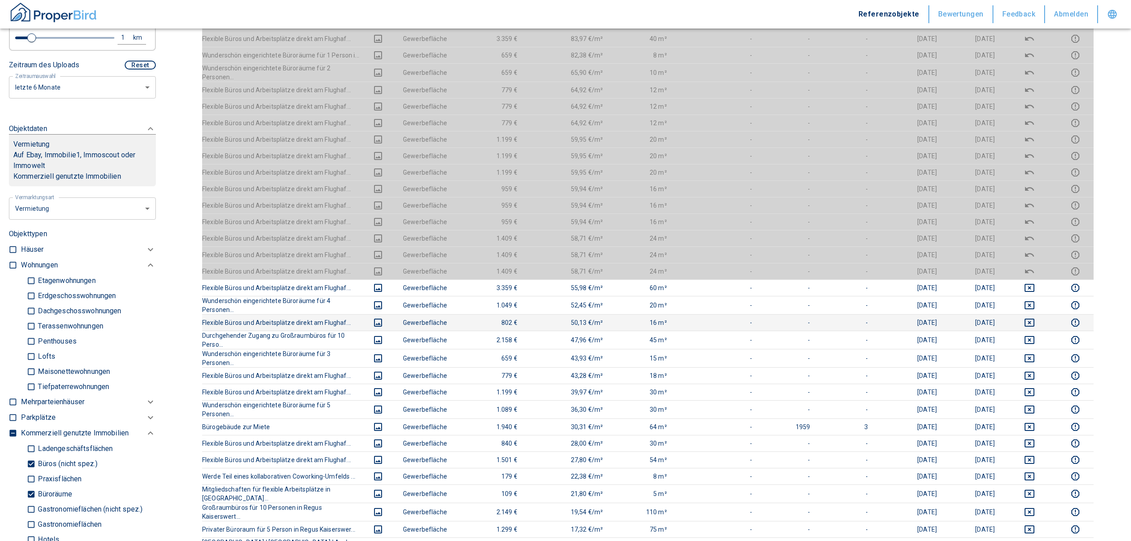
scroll to position [237, 0]
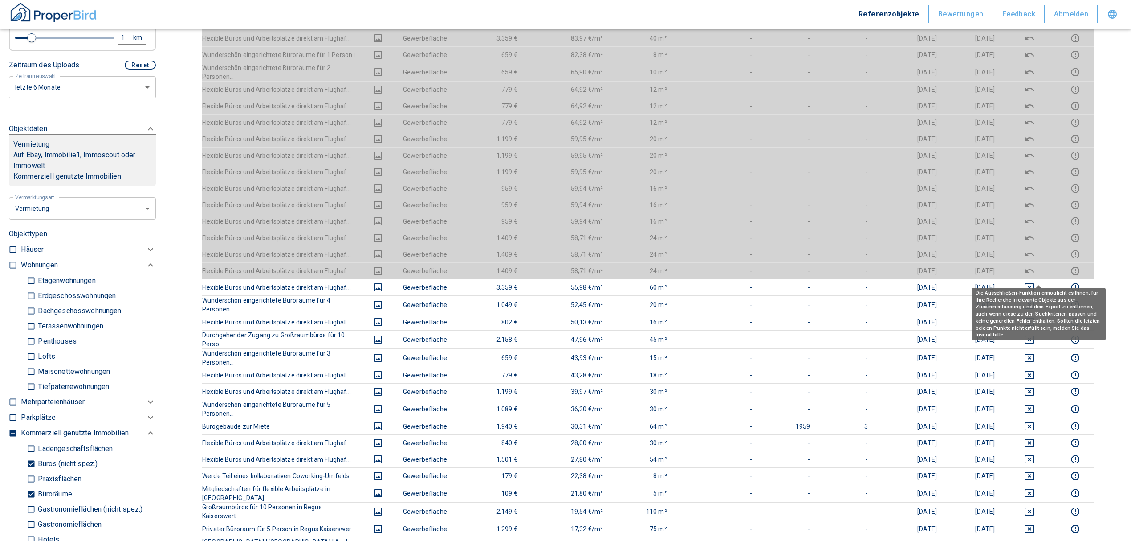
click at [1034, 283] on icon "deselect this listing" at bounding box center [1030, 287] width 10 height 8
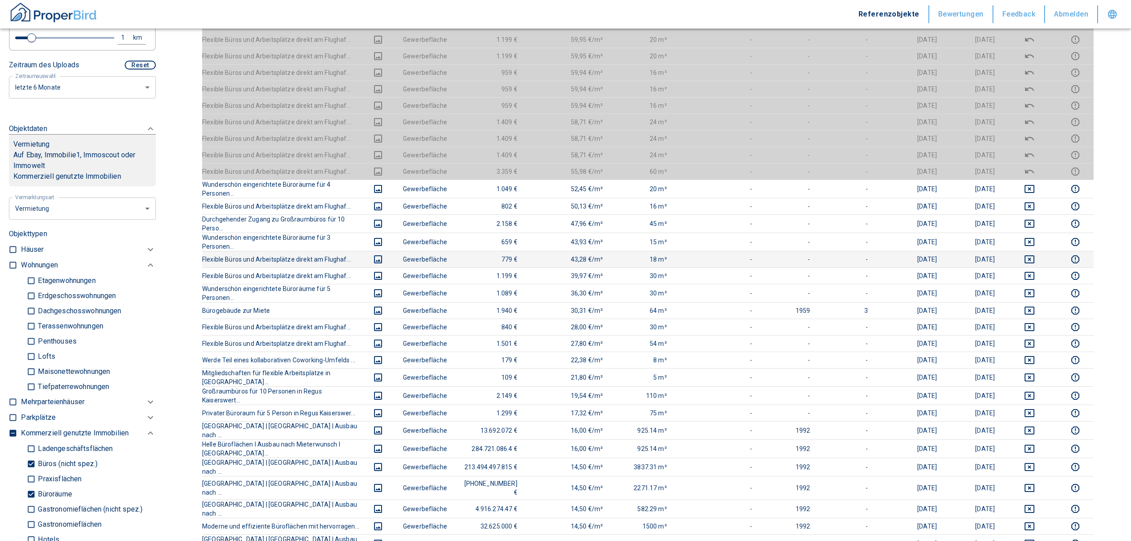
scroll to position [356, 0]
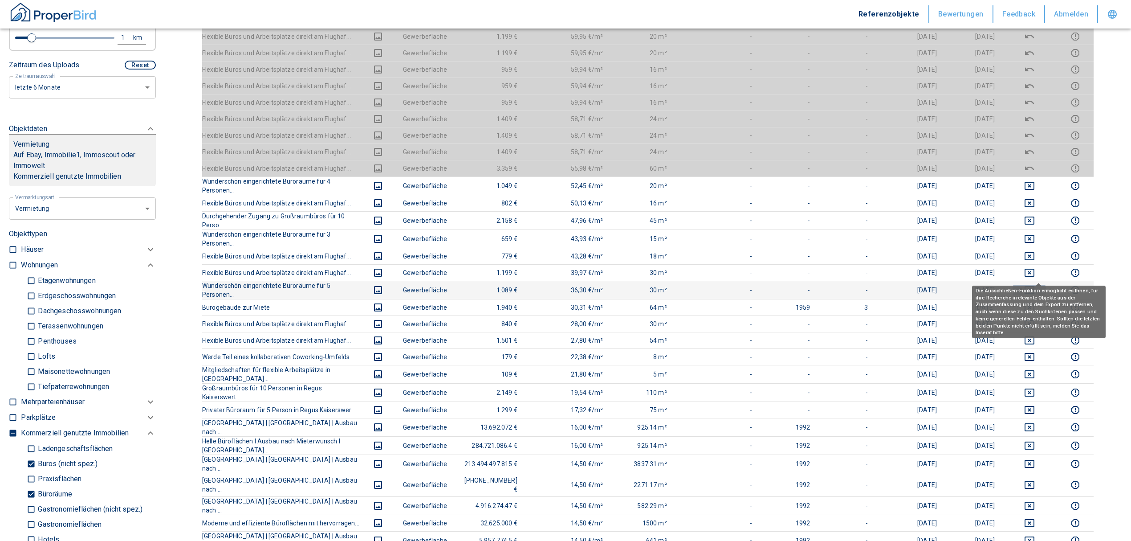
click at [1035, 285] on icon "deselect this listing" at bounding box center [1029, 290] width 11 height 11
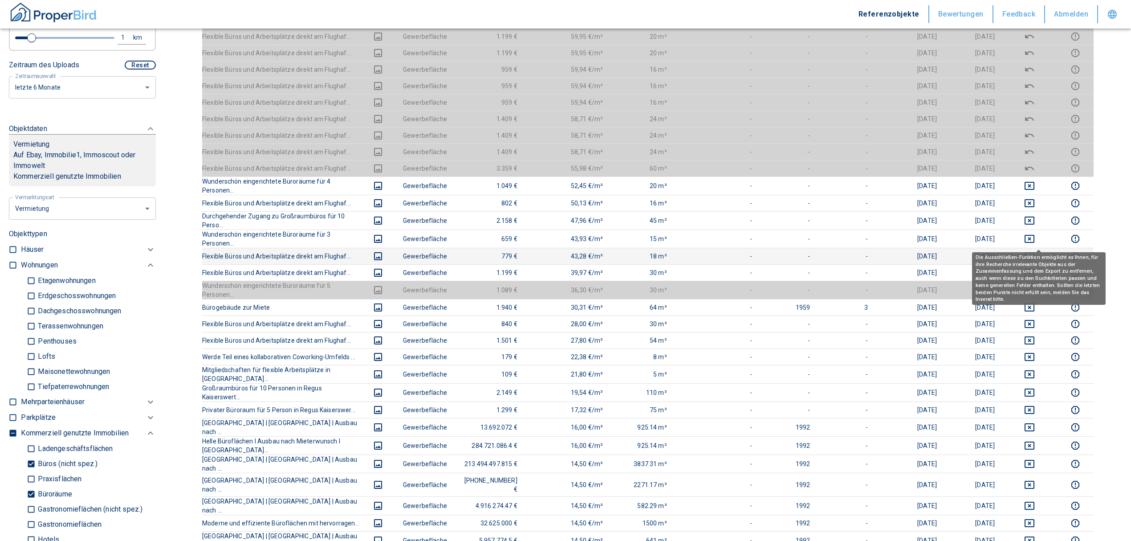
click at [1046, 251] on button "deselect this listing" at bounding box center [1029, 256] width 41 height 11
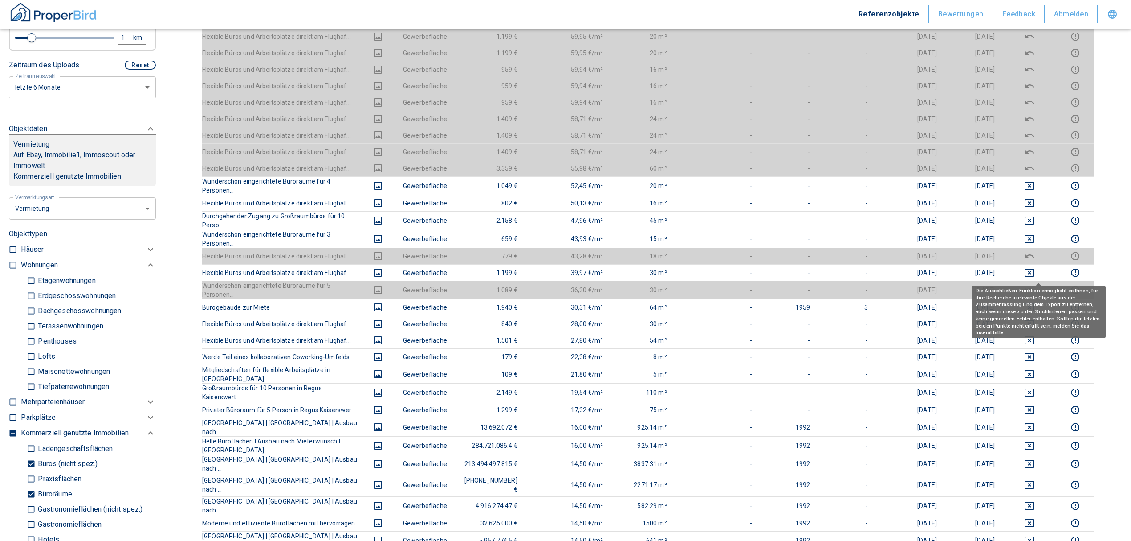
click at [1035, 285] on icon "deselect this listing" at bounding box center [1029, 290] width 11 height 11
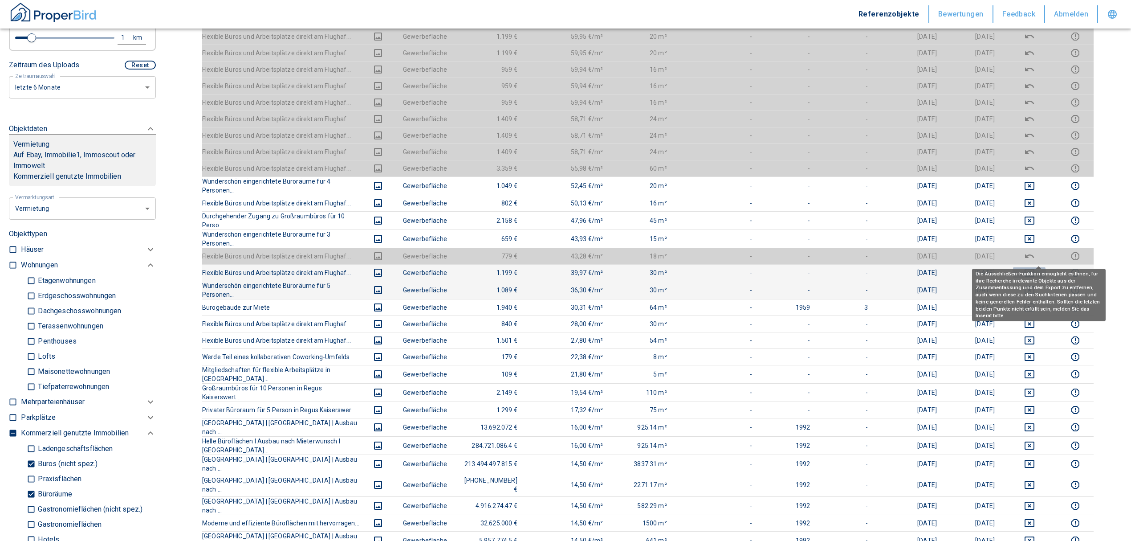
click at [1035, 267] on icon "deselect this listing" at bounding box center [1029, 272] width 11 height 11
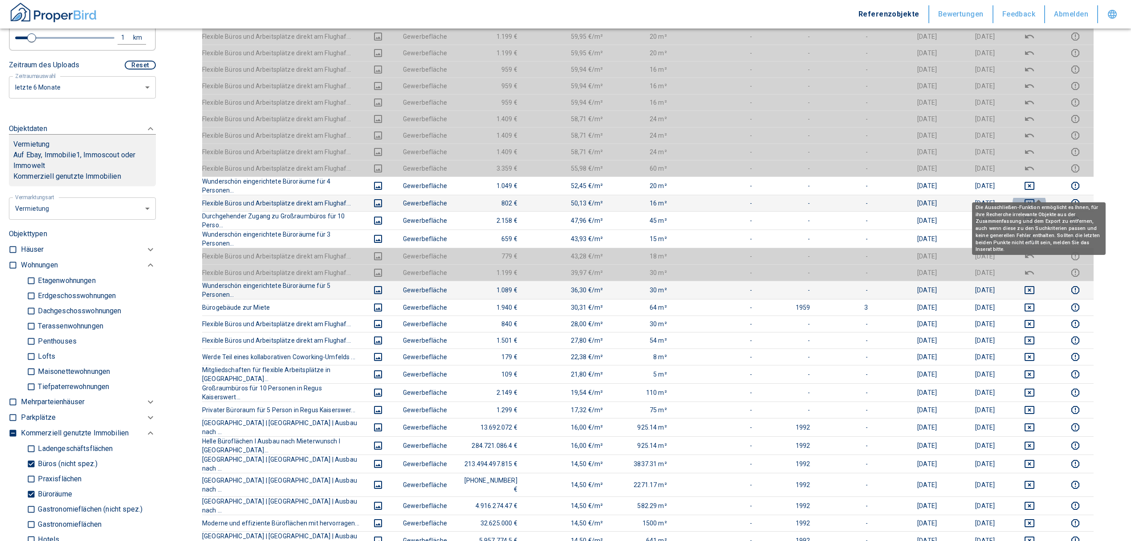
click at [1034, 199] on icon "deselect this listing" at bounding box center [1030, 203] width 10 height 8
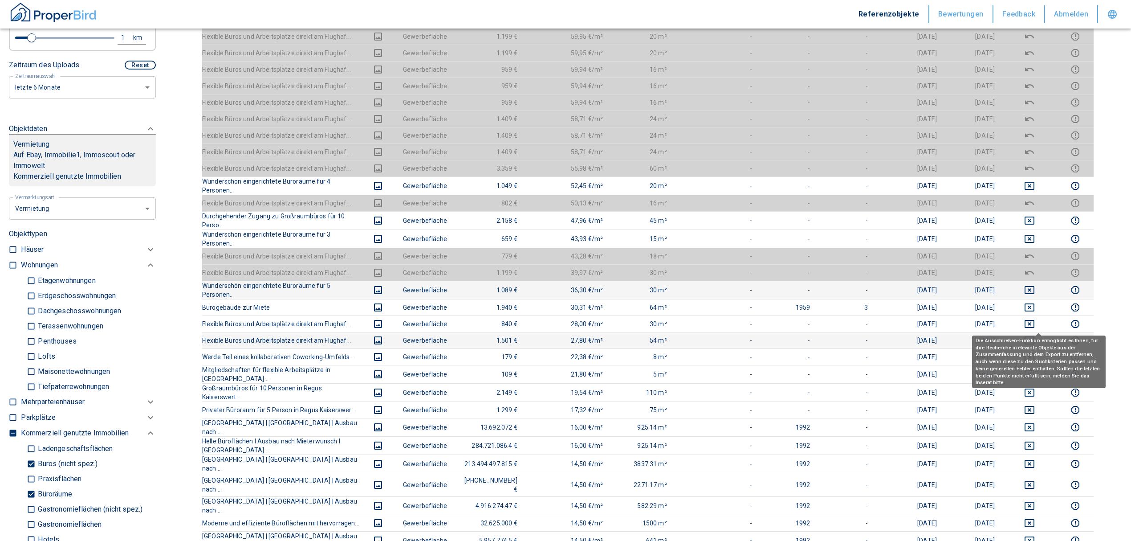
click at [1034, 336] on icon "deselect this listing" at bounding box center [1030, 340] width 10 height 8
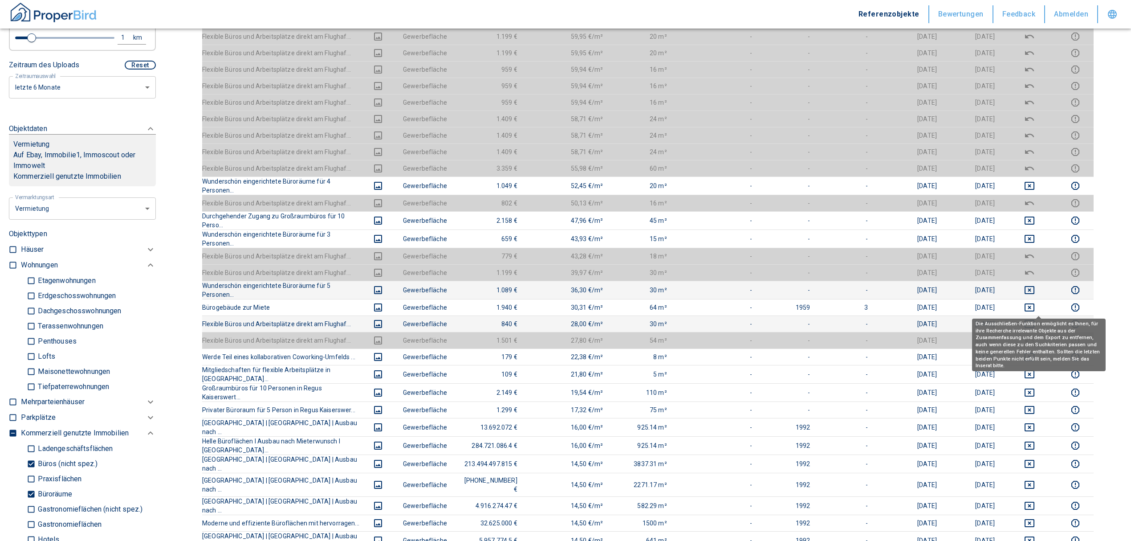
click at [1034, 320] on icon "deselect this listing" at bounding box center [1030, 324] width 10 height 8
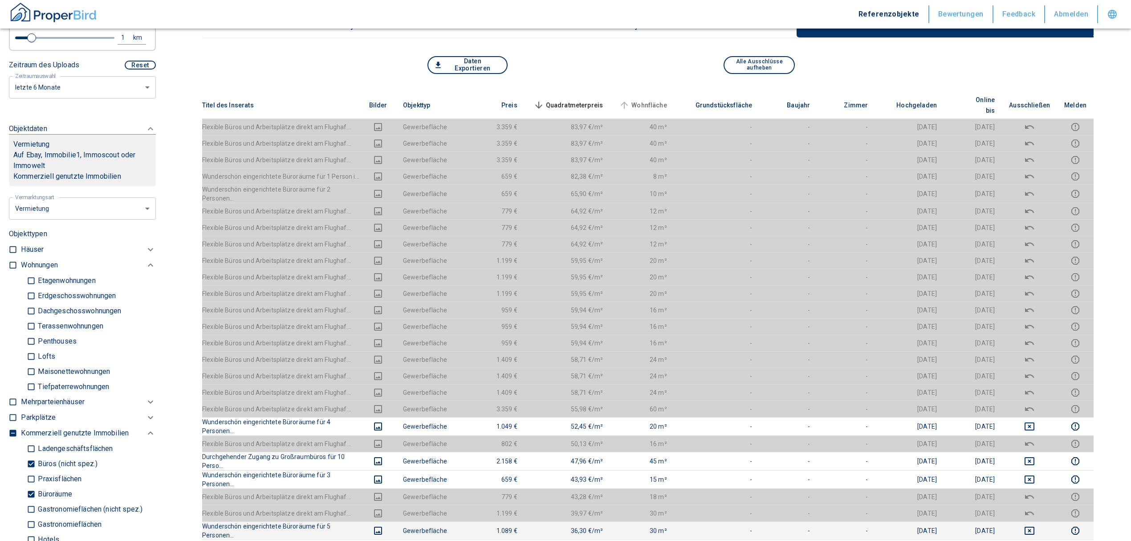
scroll to position [0, 0]
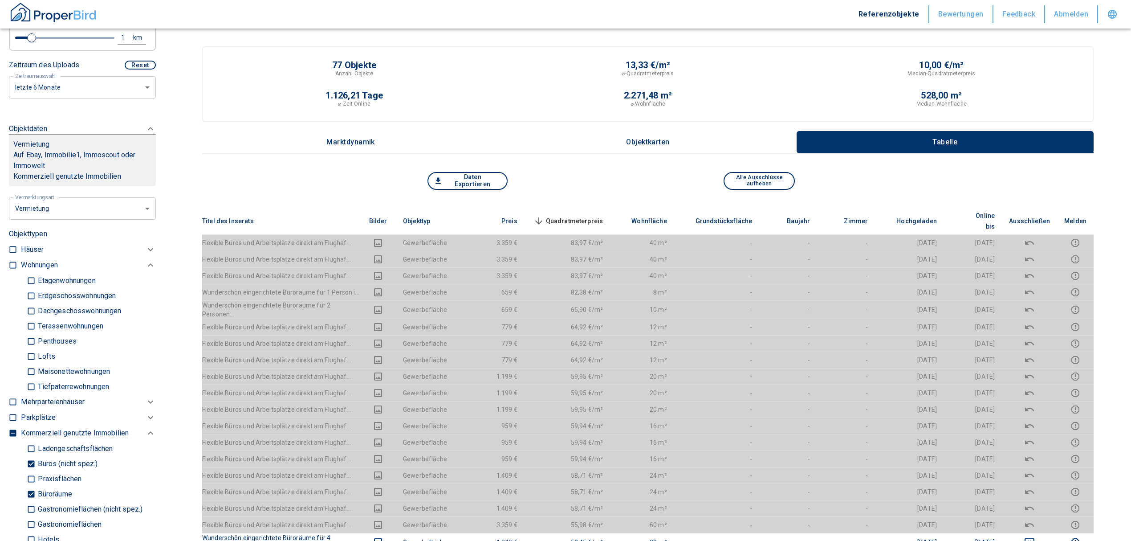
click at [603, 216] on span "Quadratmeterpreis sorted descending" at bounding box center [568, 221] width 72 height 11
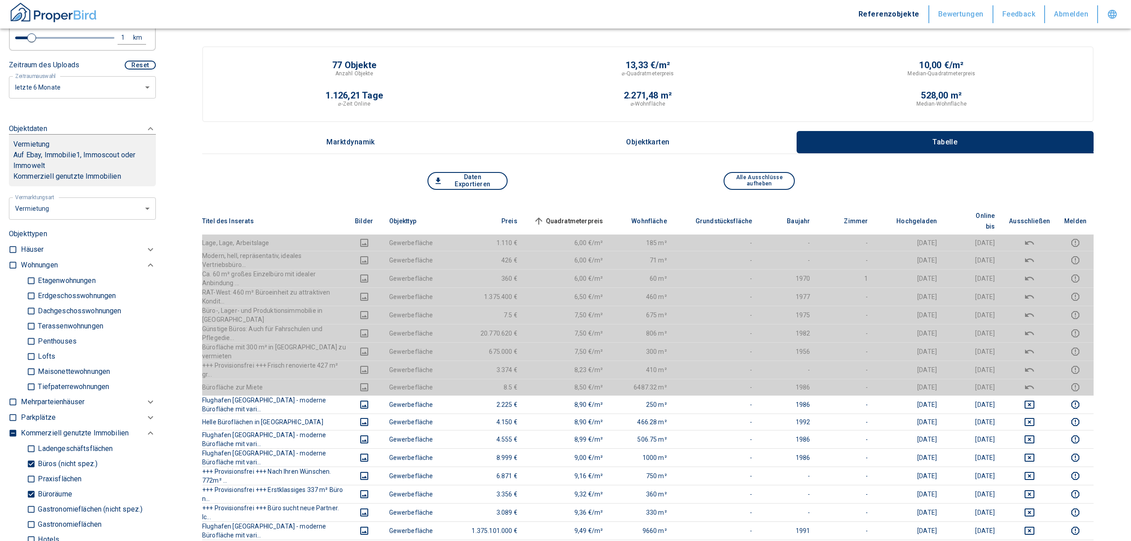
click at [598, 216] on span "Quadratmeterpreis sorted ascending" at bounding box center [568, 221] width 72 height 11
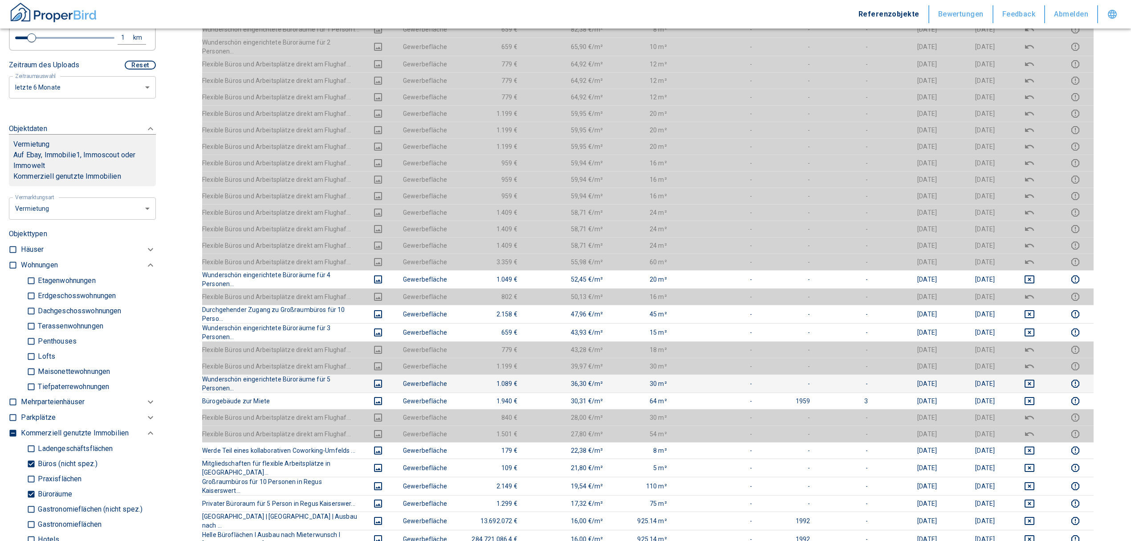
scroll to position [356, 0]
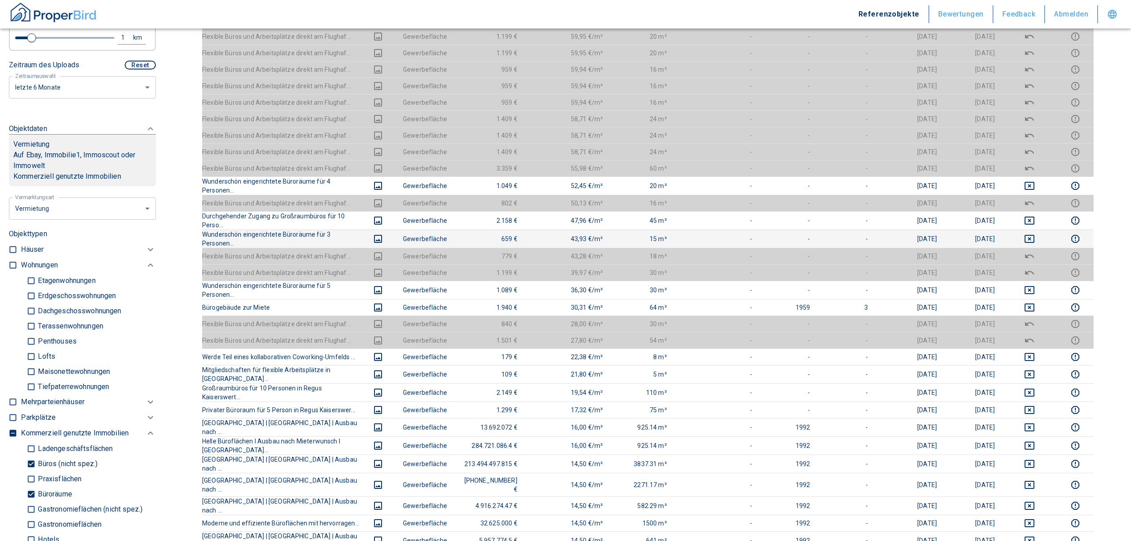
click at [1034, 235] on icon "deselect this listing" at bounding box center [1030, 239] width 10 height 8
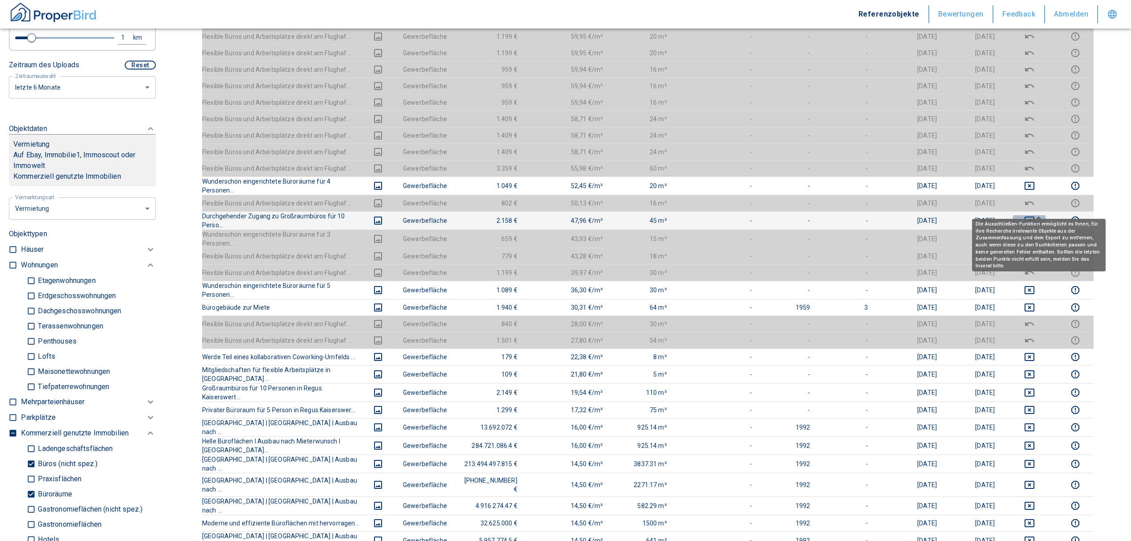
click at [1035, 215] on icon "deselect this listing" at bounding box center [1029, 220] width 11 height 11
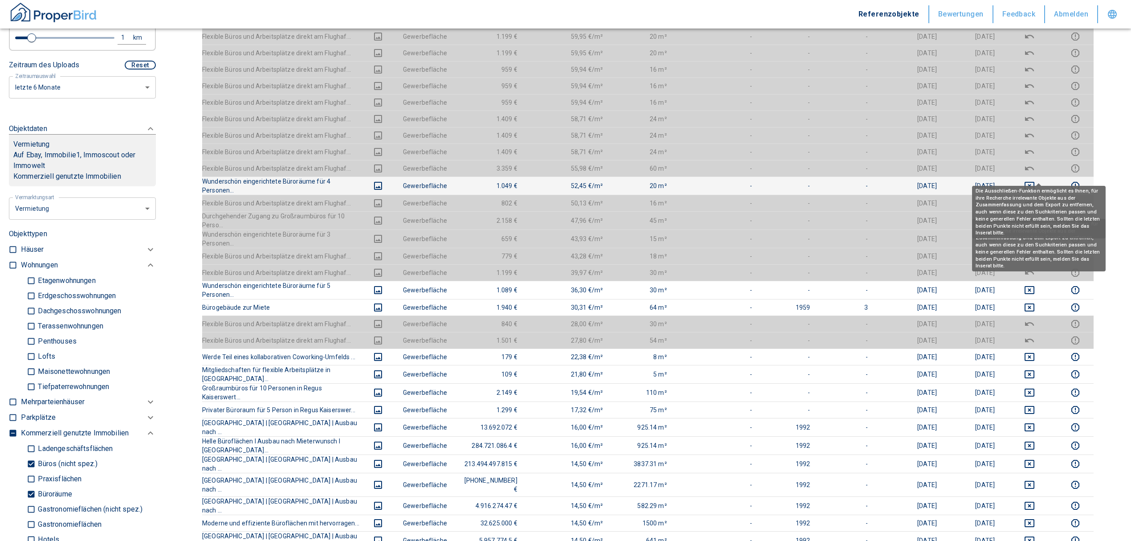
click at [1034, 182] on icon "deselect this listing" at bounding box center [1030, 186] width 10 height 8
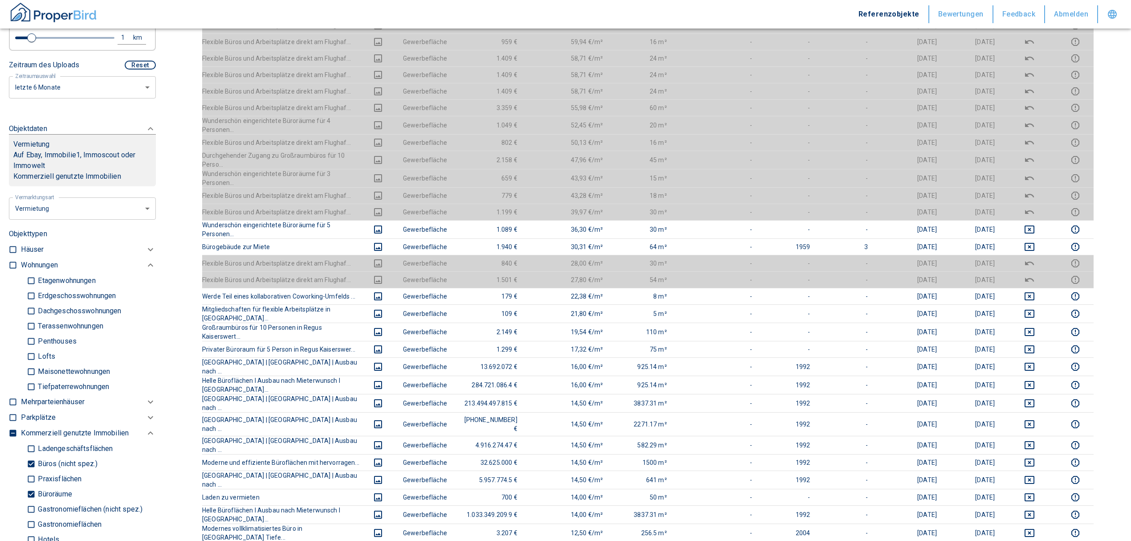
scroll to position [415, 0]
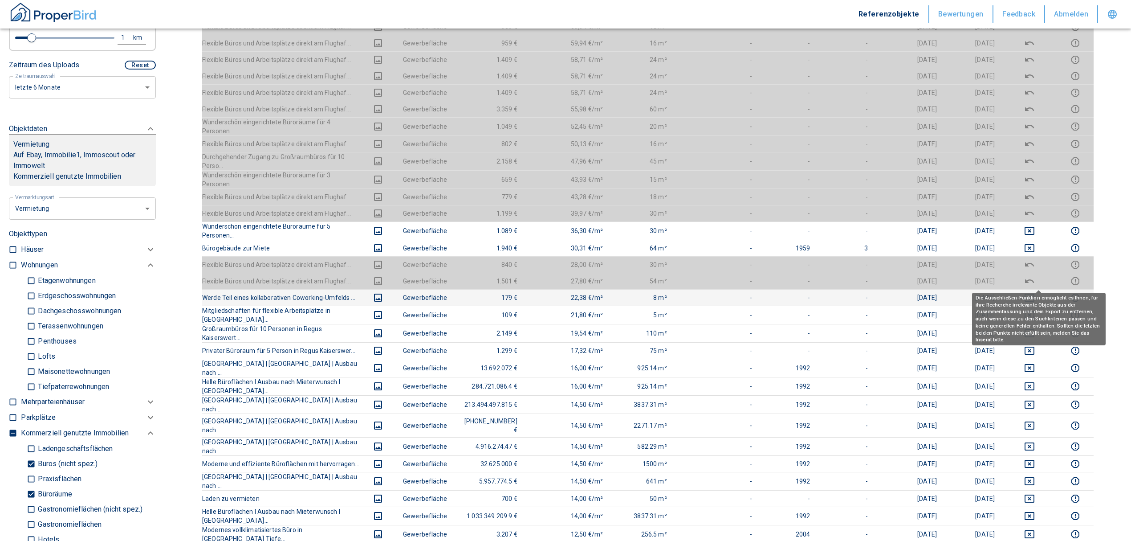
click at [1035, 292] on icon "deselect this listing" at bounding box center [1029, 297] width 11 height 11
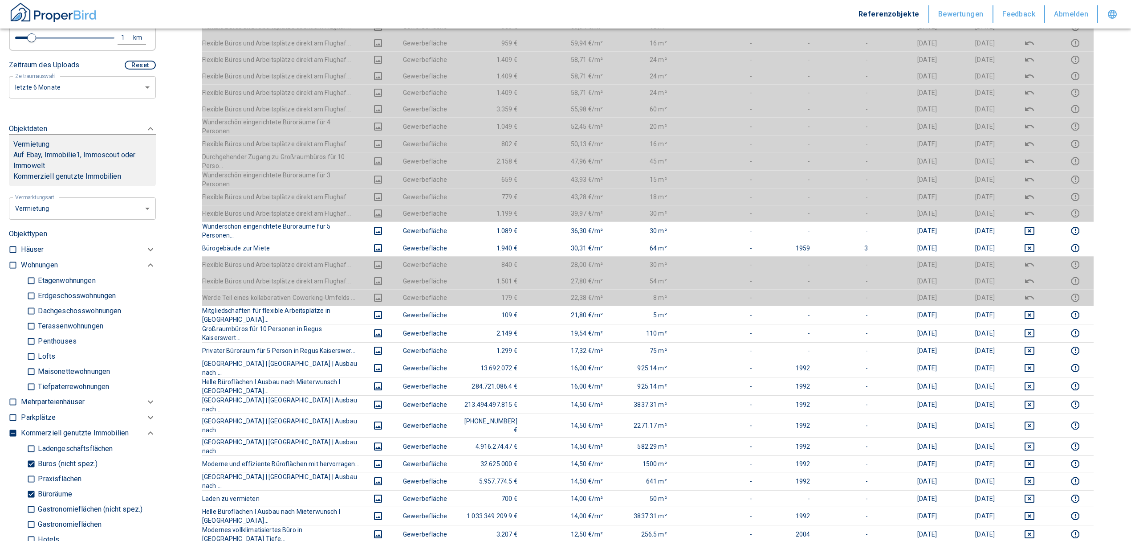
click at [1035, 276] on icon "deselect this listing" at bounding box center [1029, 281] width 11 height 11
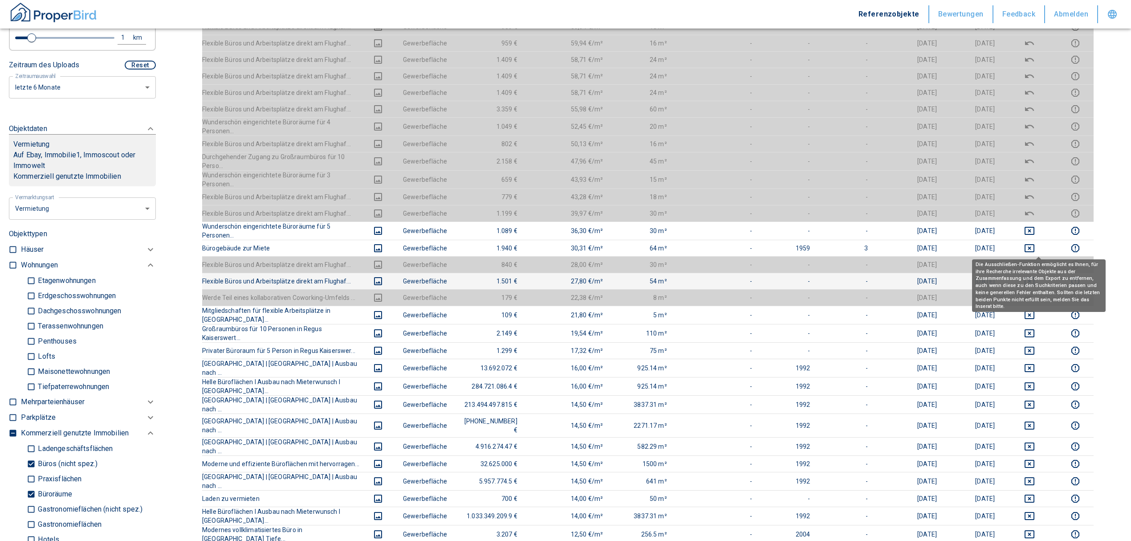
click at [1035, 259] on icon "deselect this listing" at bounding box center [1029, 264] width 11 height 11
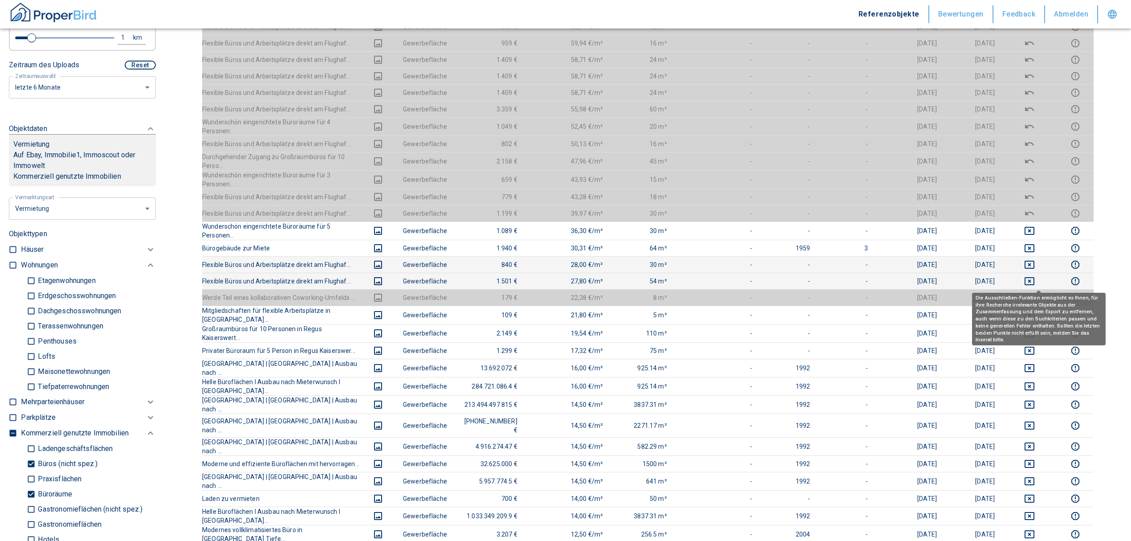
click at [1035, 292] on icon "deselect this listing" at bounding box center [1029, 297] width 11 height 11
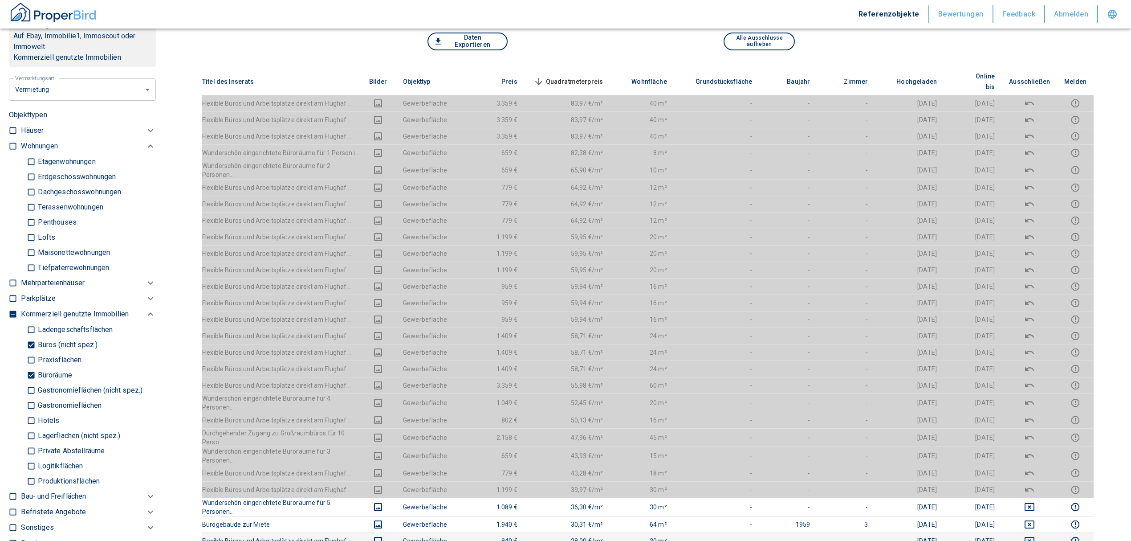
scroll to position [118, 0]
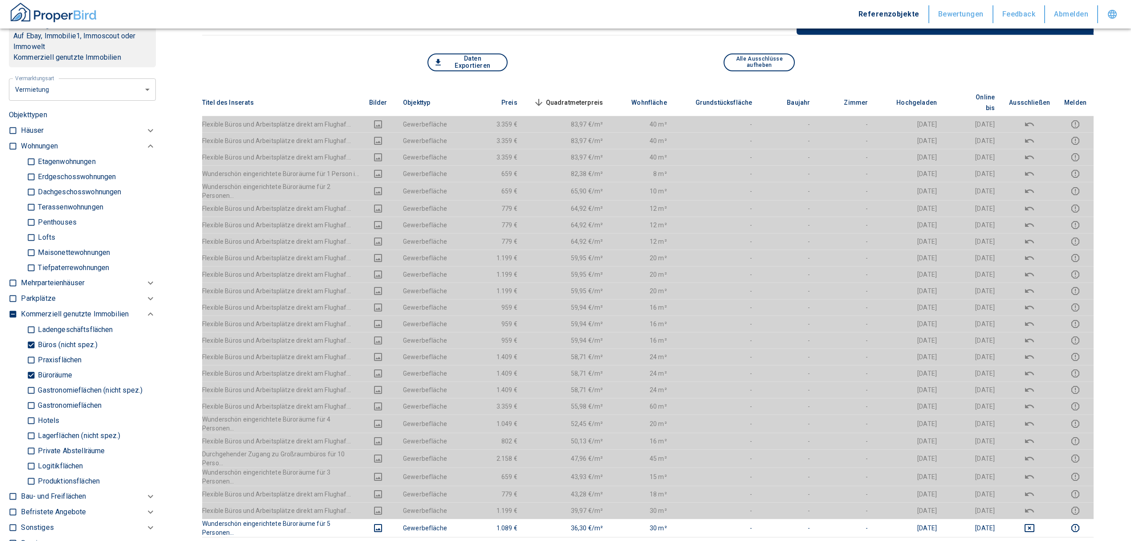
click at [575, 89] on th "Quadratmeterpreis sorted descending" at bounding box center [568, 102] width 86 height 27
click at [573, 97] on span "Quadratmeterpreis sorted descending" at bounding box center [568, 102] width 72 height 11
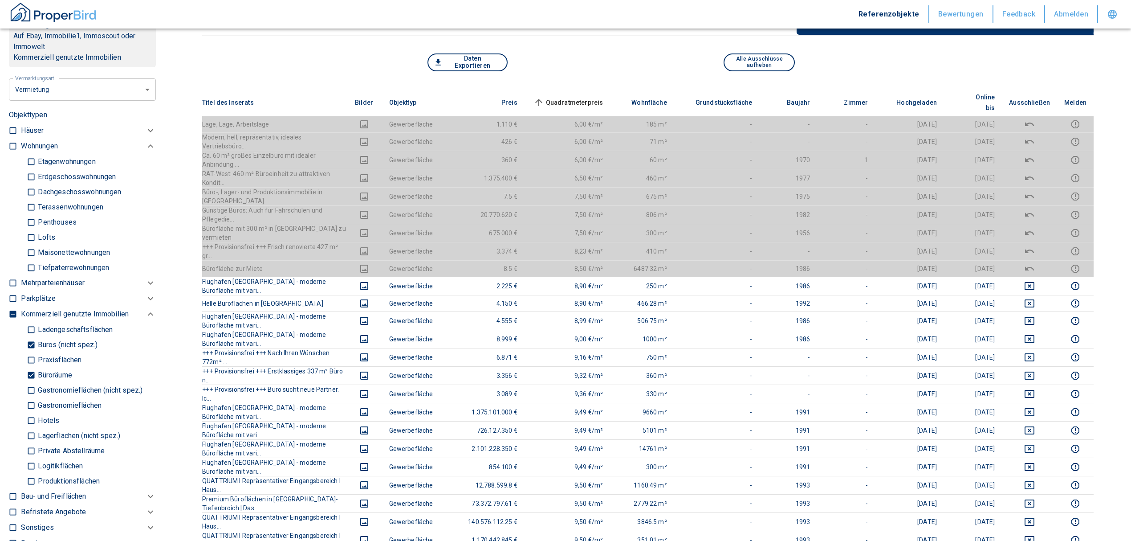
click at [581, 97] on span "Quadratmeterpreis sorted ascending" at bounding box center [568, 102] width 72 height 11
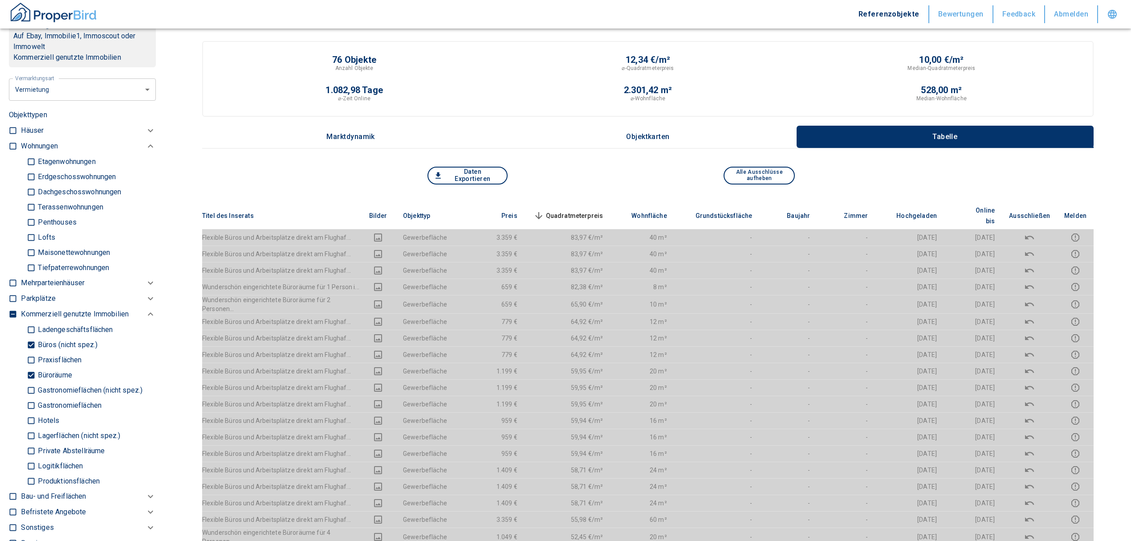
scroll to position [0, 0]
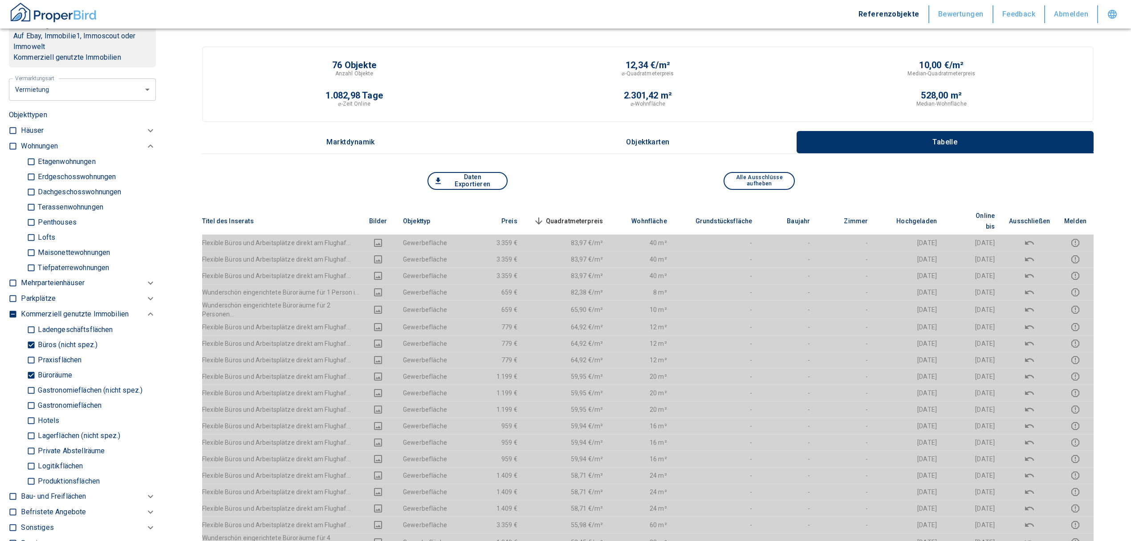
click at [570, 216] on span "Quadratmeterpreis sorted descending" at bounding box center [568, 221] width 72 height 11
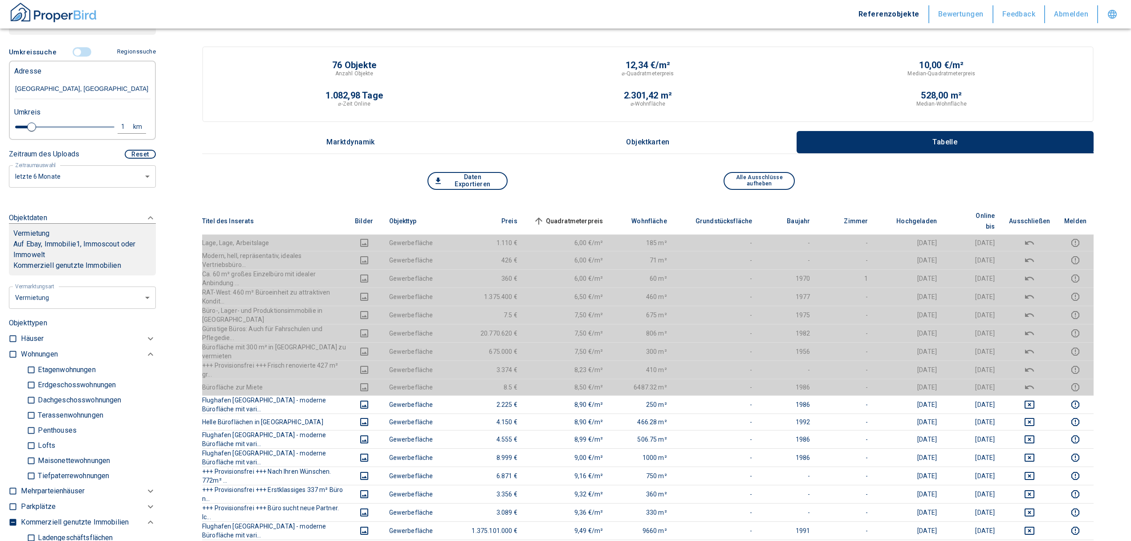
scroll to position [178, 0]
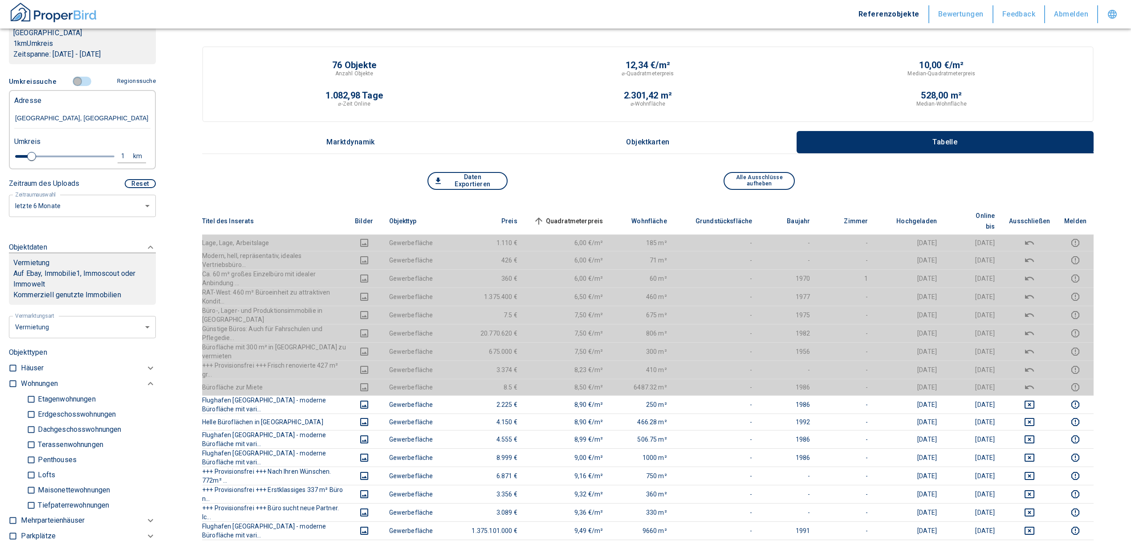
click at [68, 77] on input "controlled" at bounding box center [77, 82] width 27 height 10
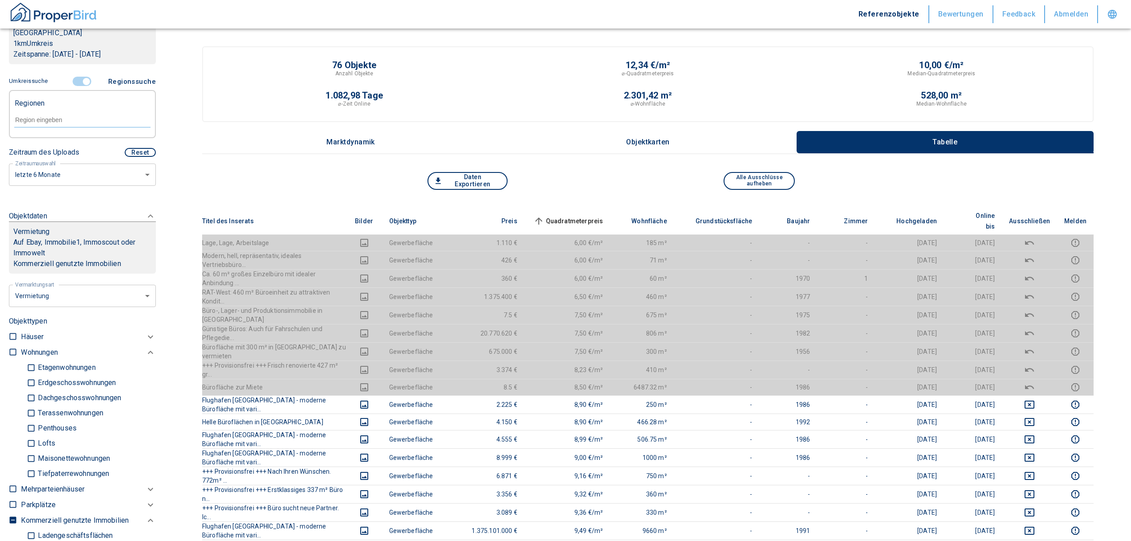
click at [56, 116] on input "text" at bounding box center [82, 120] width 136 height 8
click at [64, 126] on li "40880 [GEOGRAPHIC_DATA]" at bounding box center [78, 130] width 128 height 16
type input "40880"
type input "2020"
type input "40880 [GEOGRAPHIC_DATA]"
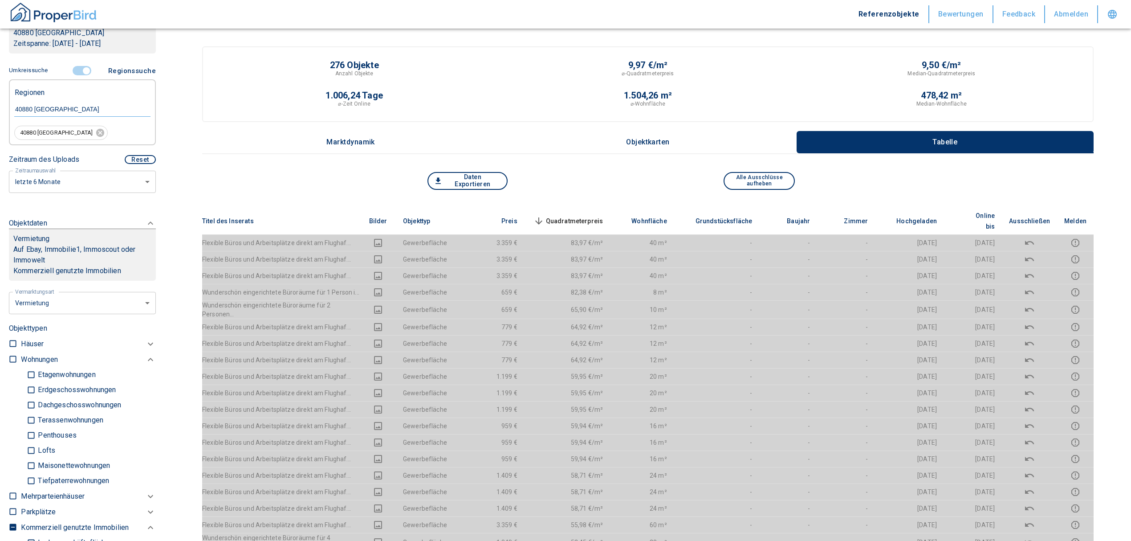
click at [574, 216] on span "Quadratmeterpreis sorted descending" at bounding box center [568, 221] width 72 height 11
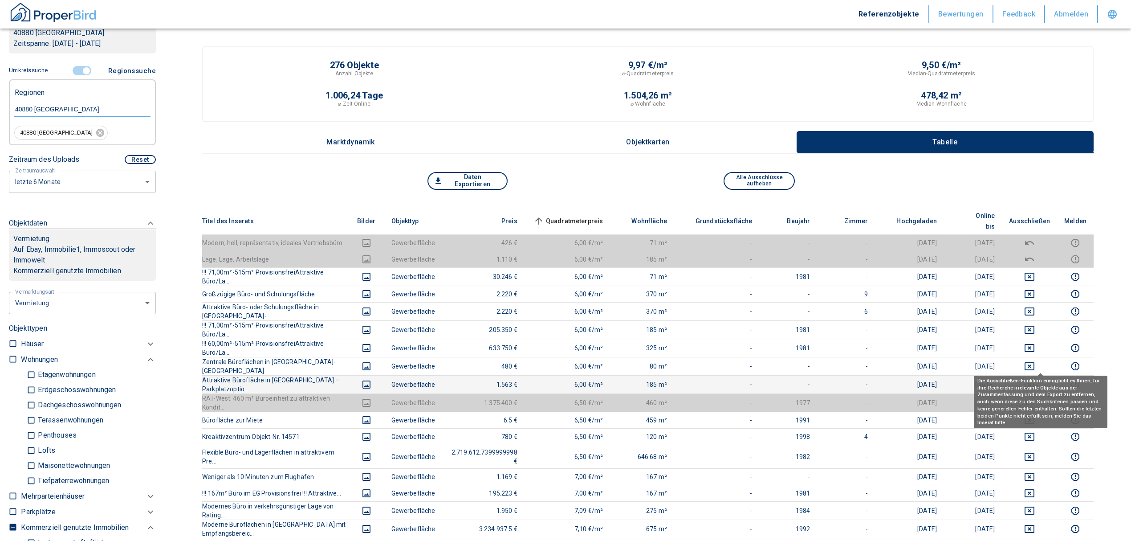
click at [1035, 379] on icon "deselect this listing" at bounding box center [1029, 384] width 11 height 11
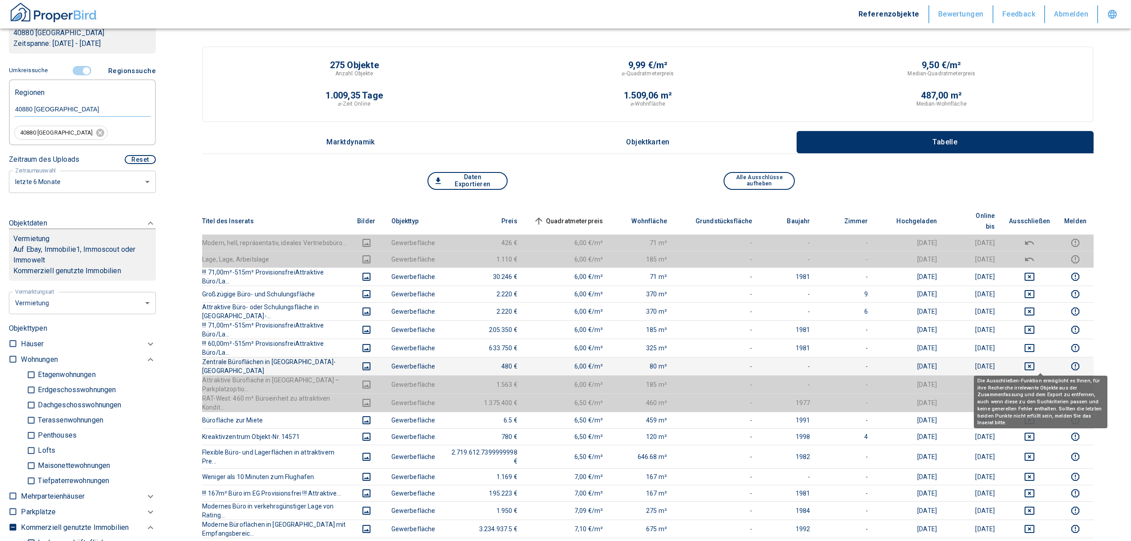
click at [1034, 362] on icon "deselect this listing" at bounding box center [1030, 366] width 10 height 8
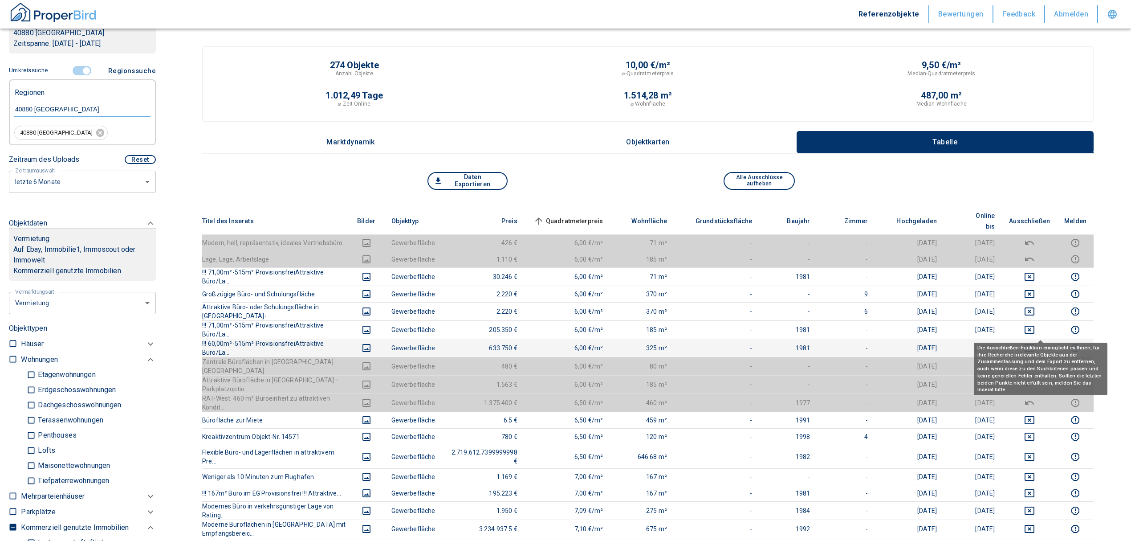
click at [1034, 344] on icon "deselect this listing" at bounding box center [1030, 348] width 10 height 8
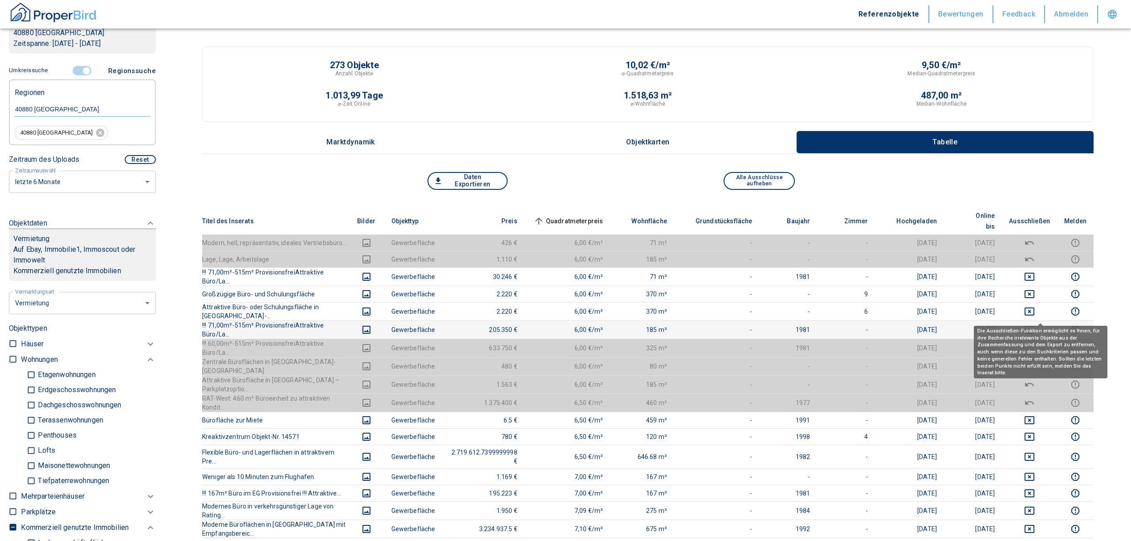
click at [1032, 324] on button "deselect this listing" at bounding box center [1029, 329] width 41 height 11
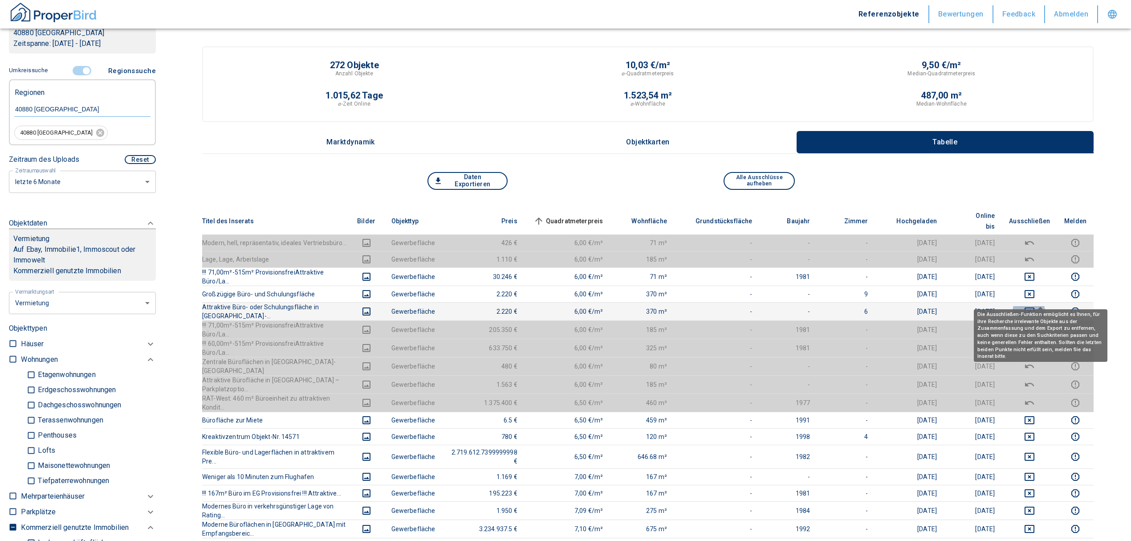
click at [1034, 306] on button "deselect this listing" at bounding box center [1029, 311] width 41 height 11
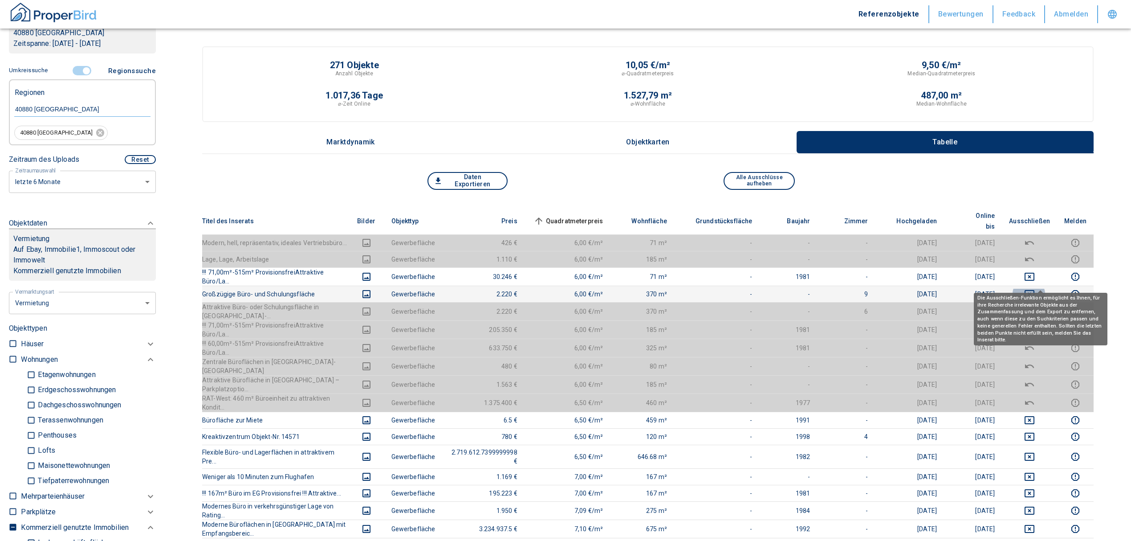
click at [1035, 289] on icon "deselect this listing" at bounding box center [1029, 294] width 11 height 11
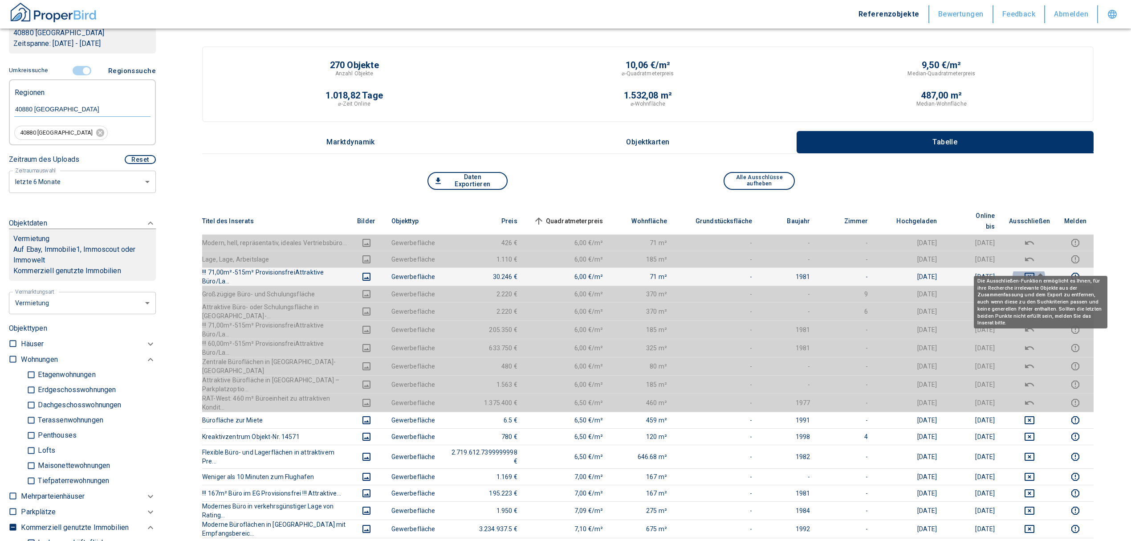
click at [1034, 272] on icon "deselect this listing" at bounding box center [1030, 276] width 10 height 8
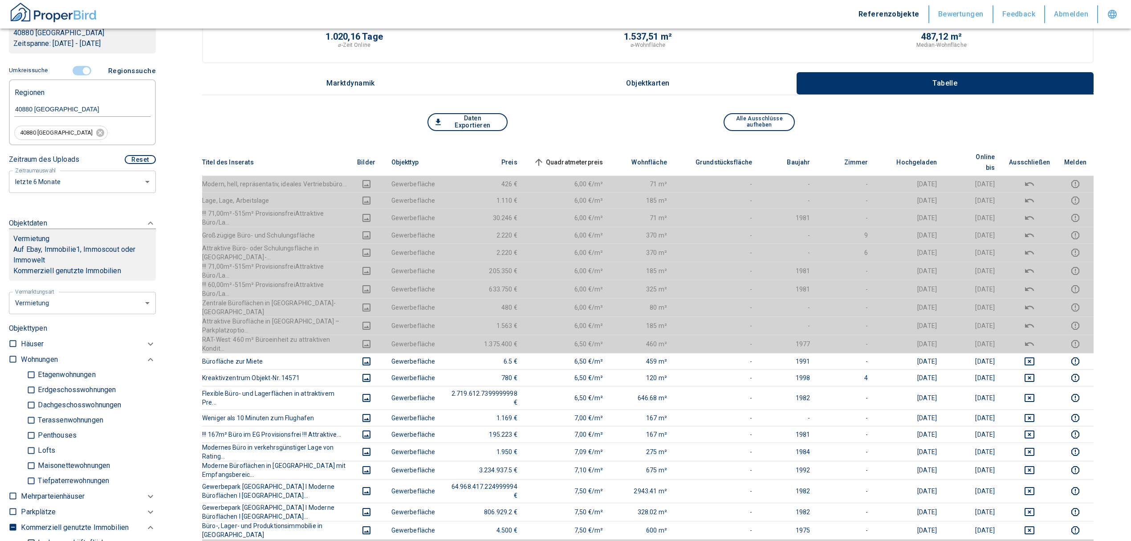
scroll to position [178, 0]
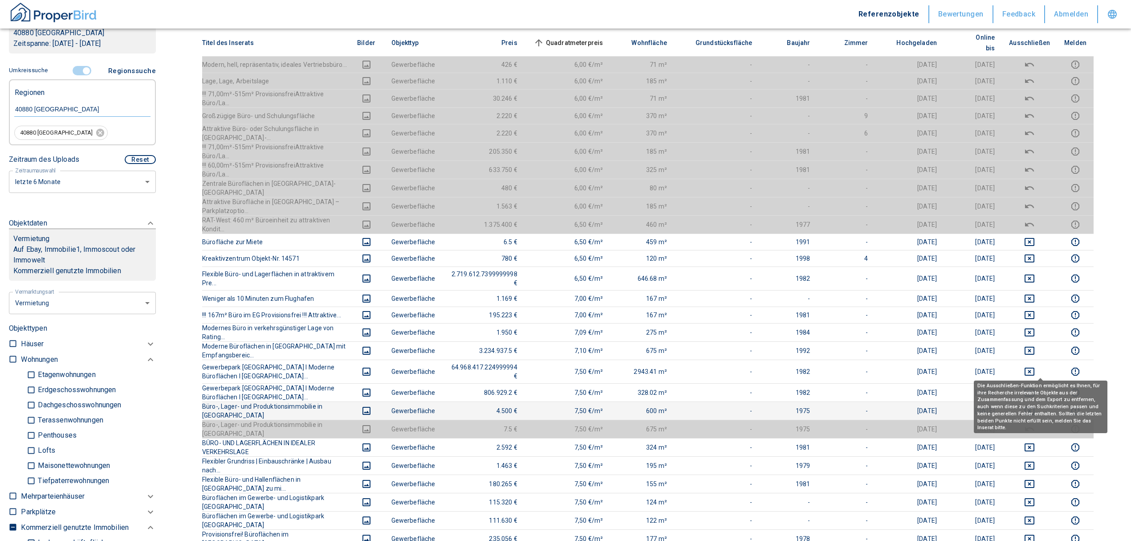
click at [1034, 407] on icon "deselect this listing" at bounding box center [1030, 411] width 10 height 8
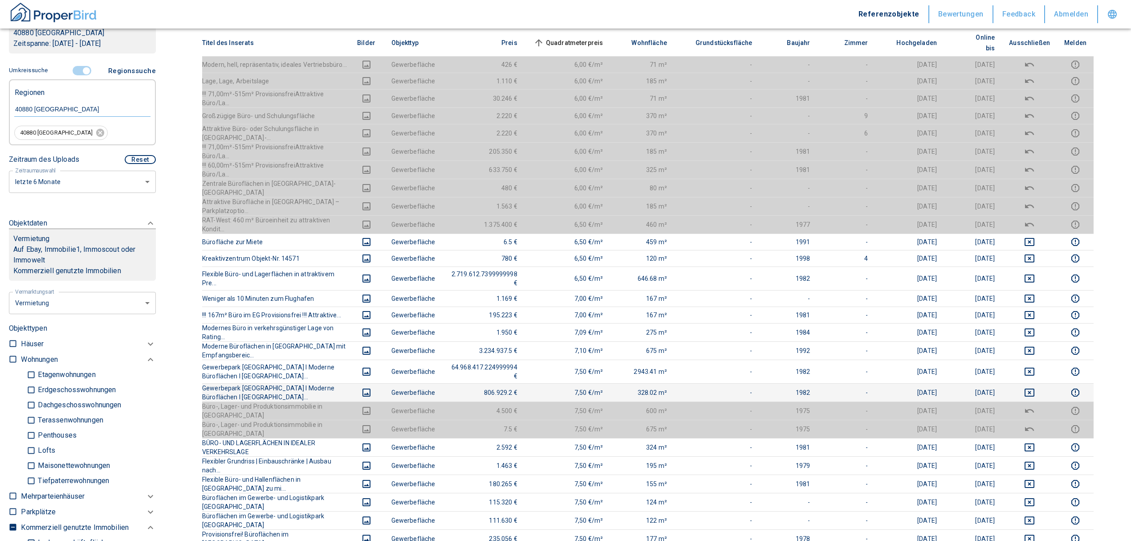
click at [1039, 383] on td at bounding box center [1029, 392] width 55 height 18
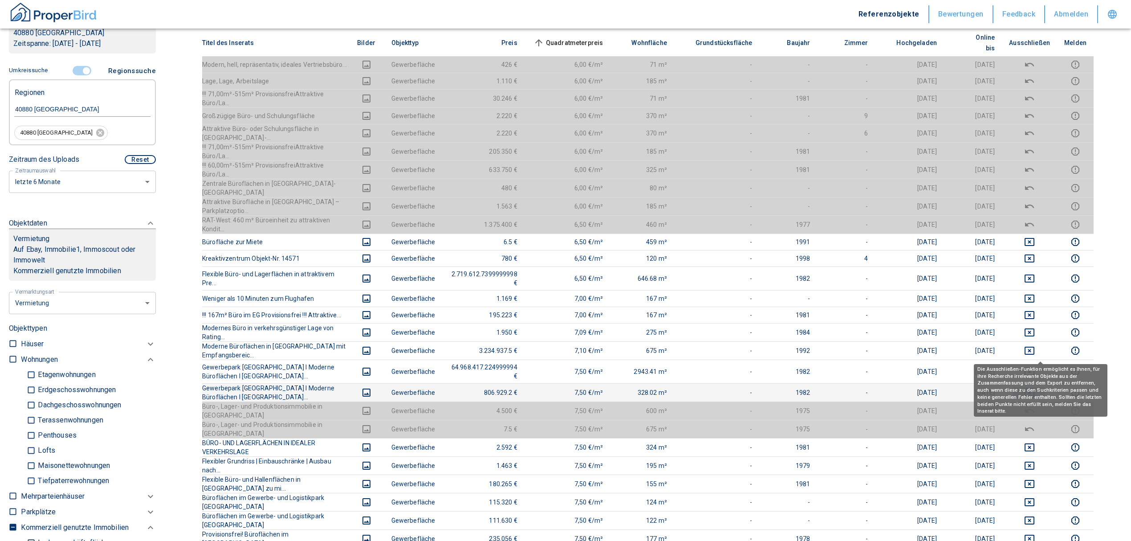
click at [1034, 388] on icon "deselect this listing" at bounding box center [1030, 392] width 10 height 8
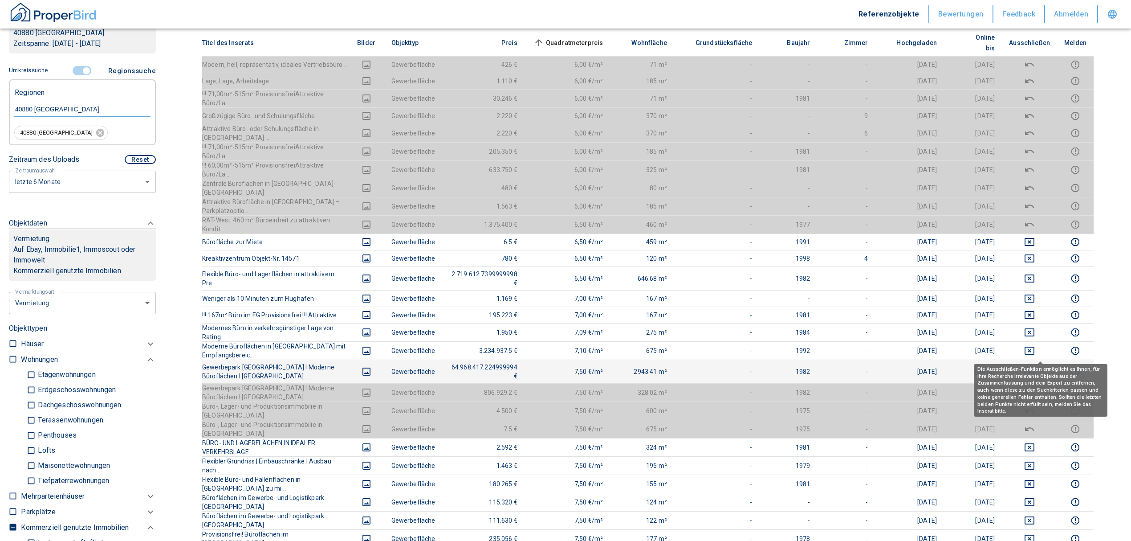
click at [1035, 359] on td at bounding box center [1029, 371] width 55 height 24
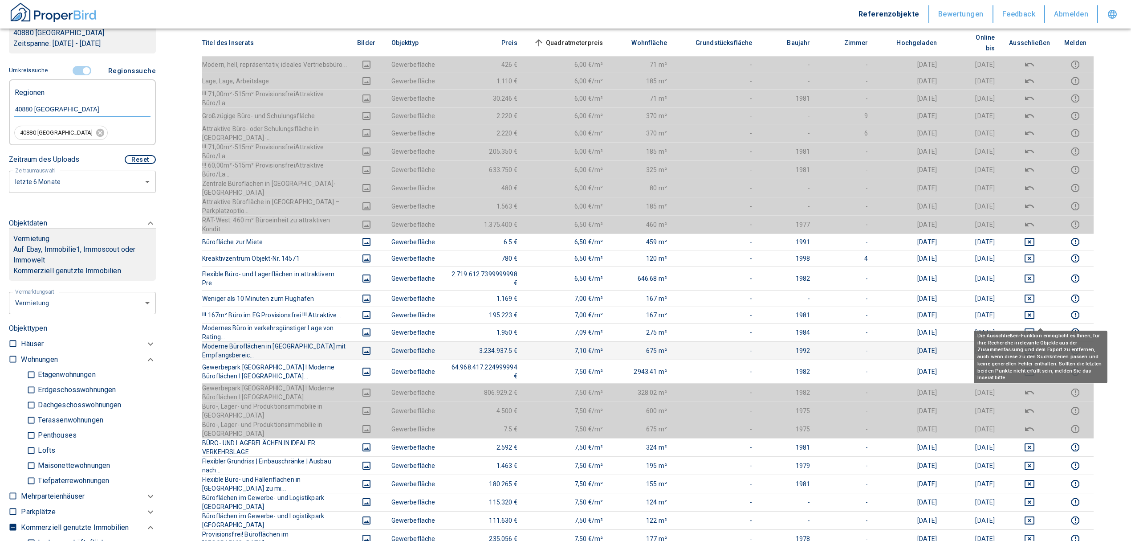
click at [1035, 345] on icon "deselect this listing" at bounding box center [1029, 350] width 11 height 11
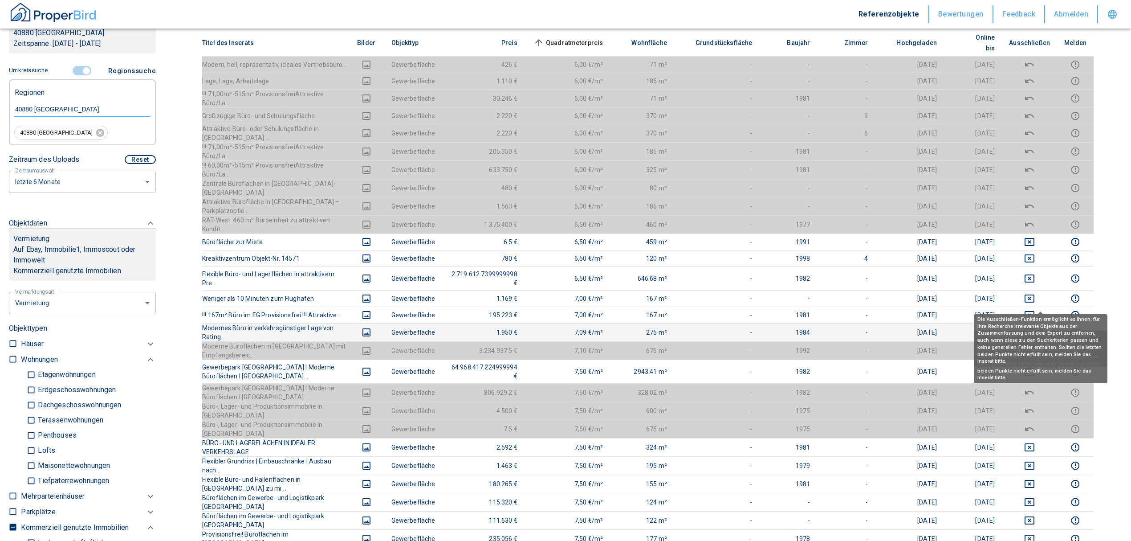
click at [1034, 328] on icon "deselect this listing" at bounding box center [1030, 332] width 10 height 8
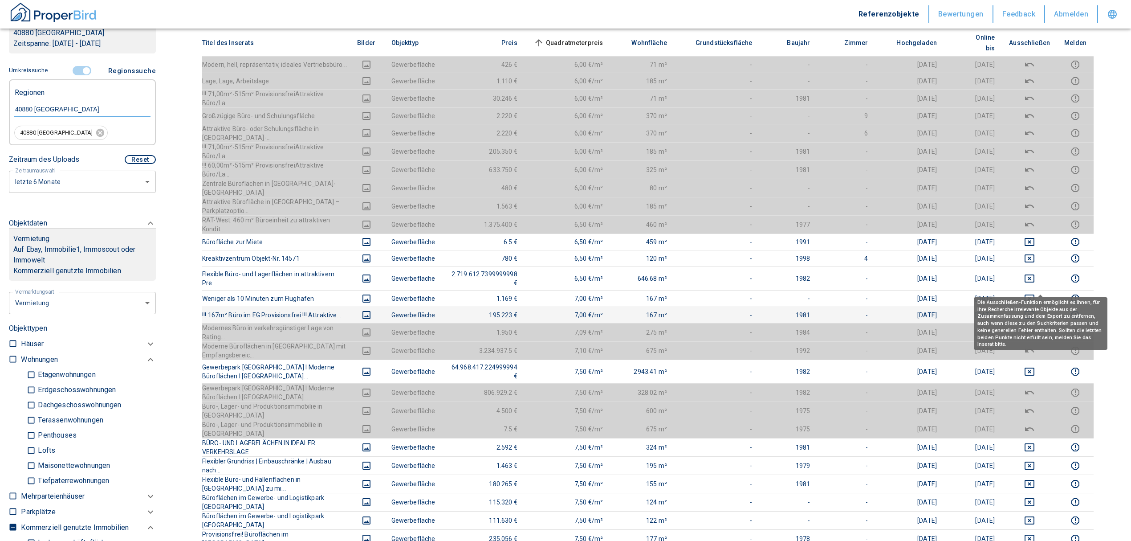
click at [1034, 311] on icon "deselect this listing" at bounding box center [1030, 315] width 10 height 8
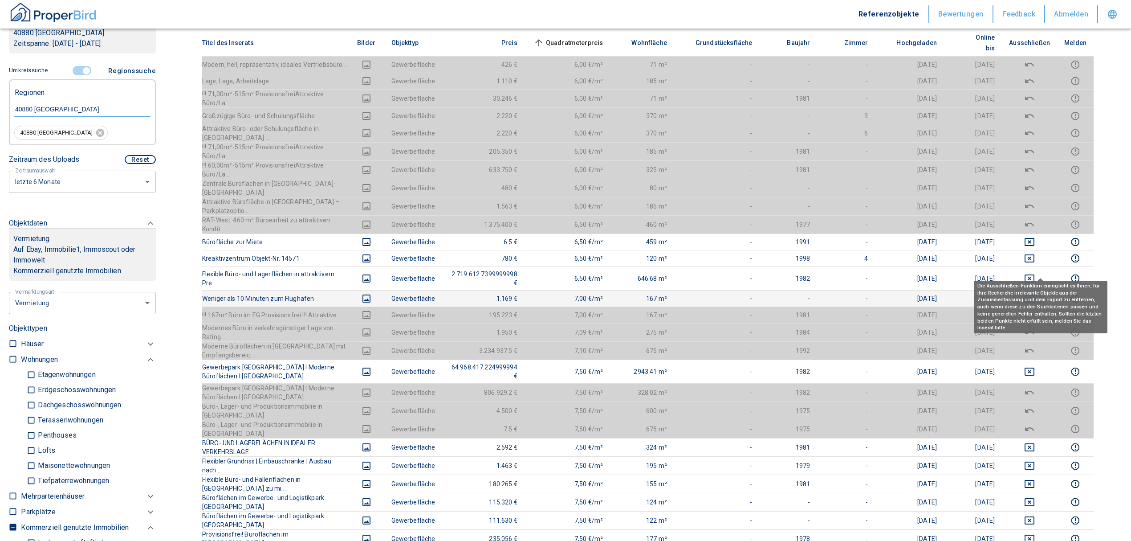
click at [1035, 293] on icon "deselect this listing" at bounding box center [1029, 298] width 11 height 11
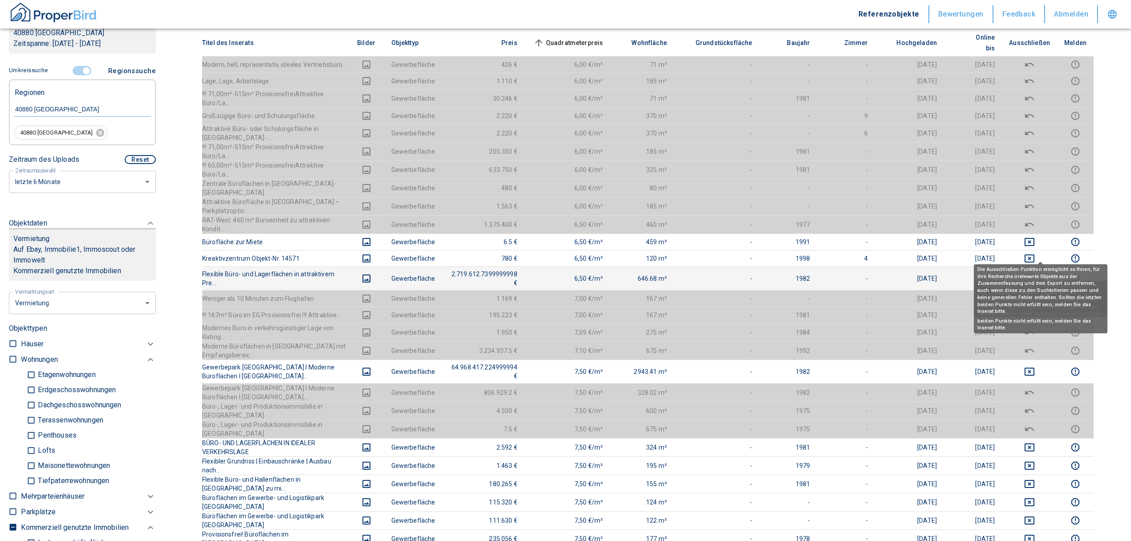
click at [1035, 273] on icon "deselect this listing" at bounding box center [1029, 278] width 11 height 11
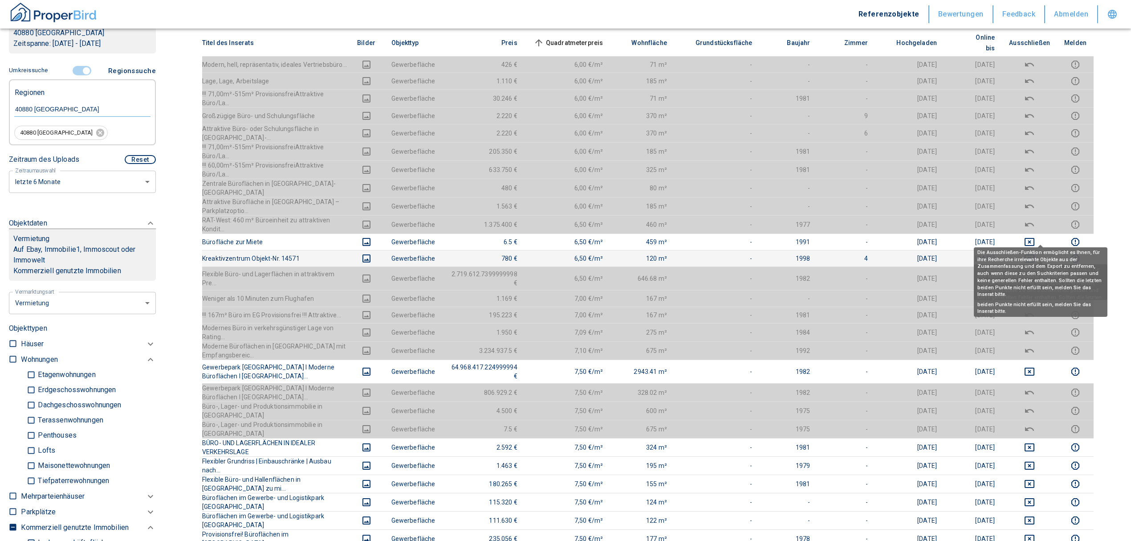
click at [1035, 253] on icon "deselect this listing" at bounding box center [1029, 258] width 11 height 11
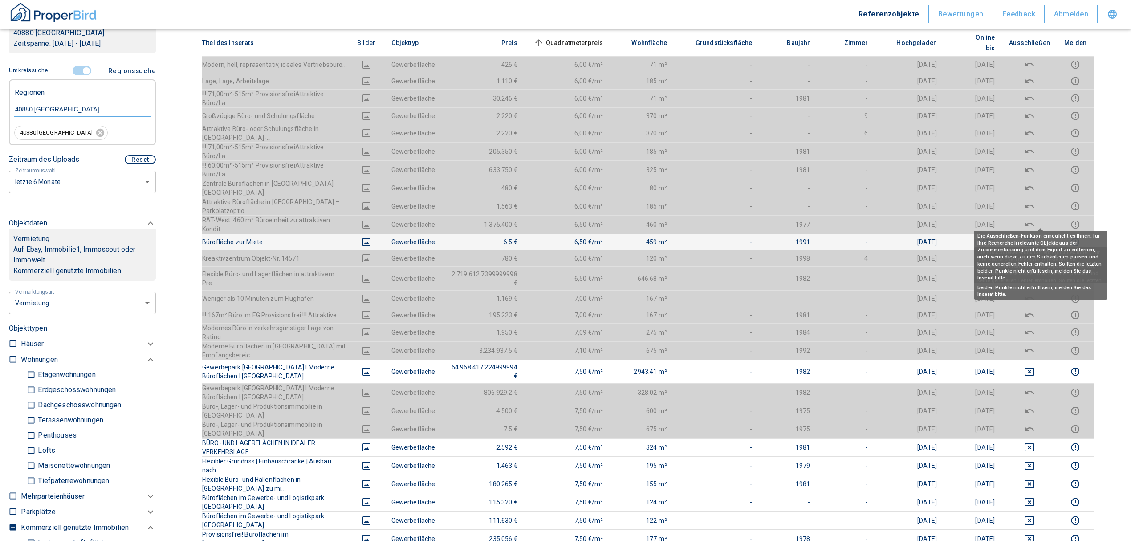
click at [1035, 236] on icon "deselect this listing" at bounding box center [1029, 241] width 11 height 11
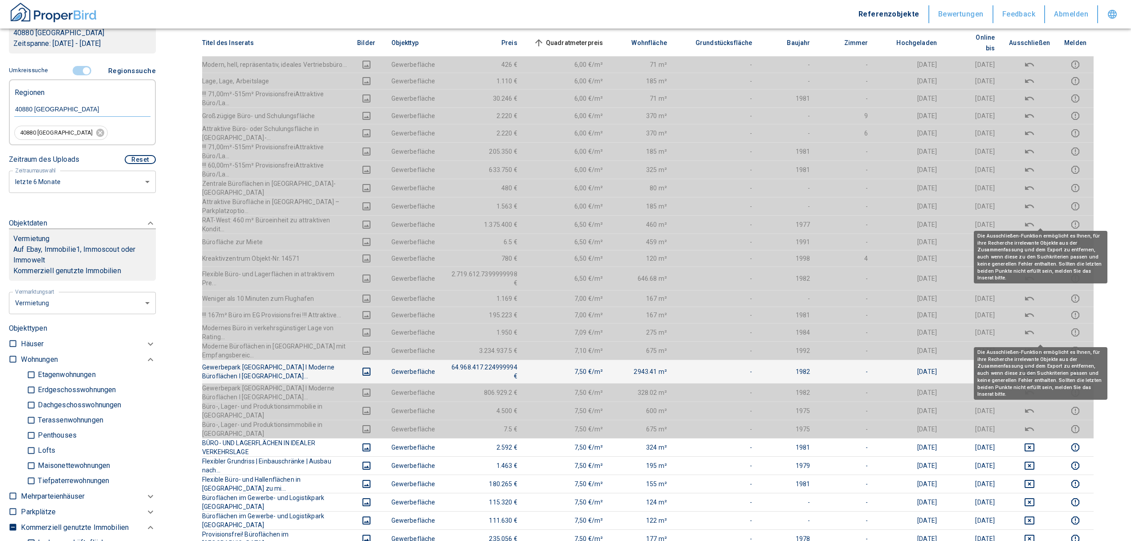
click at [1034, 367] on icon "deselect this listing" at bounding box center [1030, 371] width 10 height 8
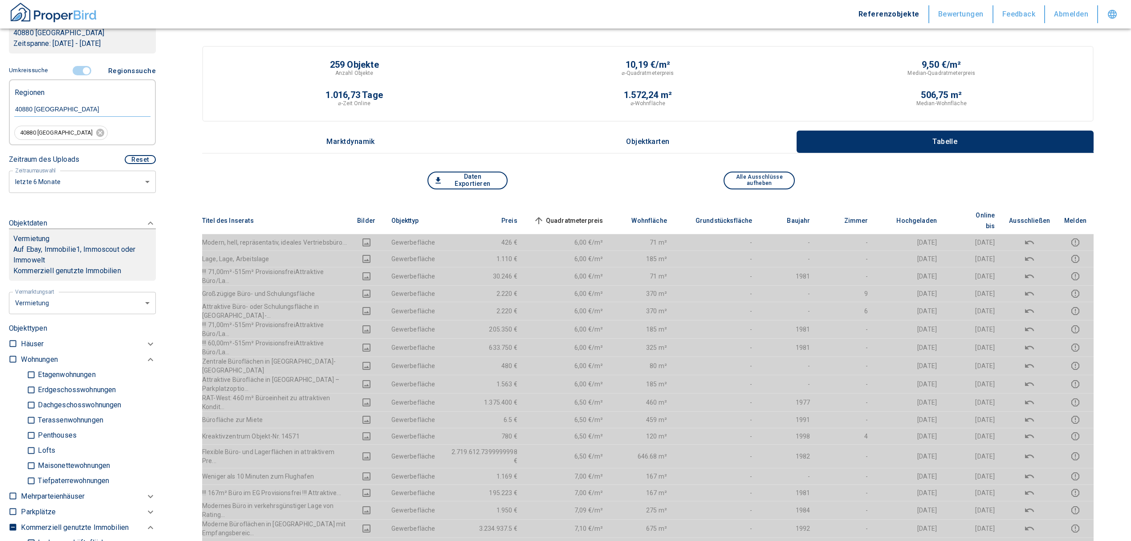
scroll to position [0, 0]
click at [595, 207] on th "Quadratmeterpreis sorted ascending" at bounding box center [568, 220] width 86 height 27
click at [592, 216] on span "Quadratmeterpreis sorted ascending" at bounding box center [568, 221] width 72 height 11
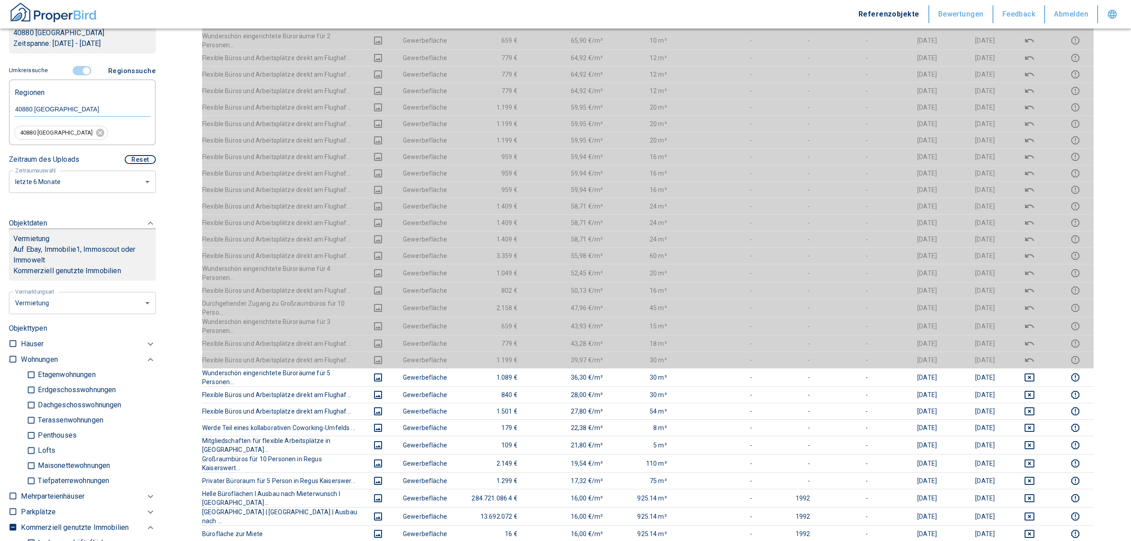
scroll to position [178, 0]
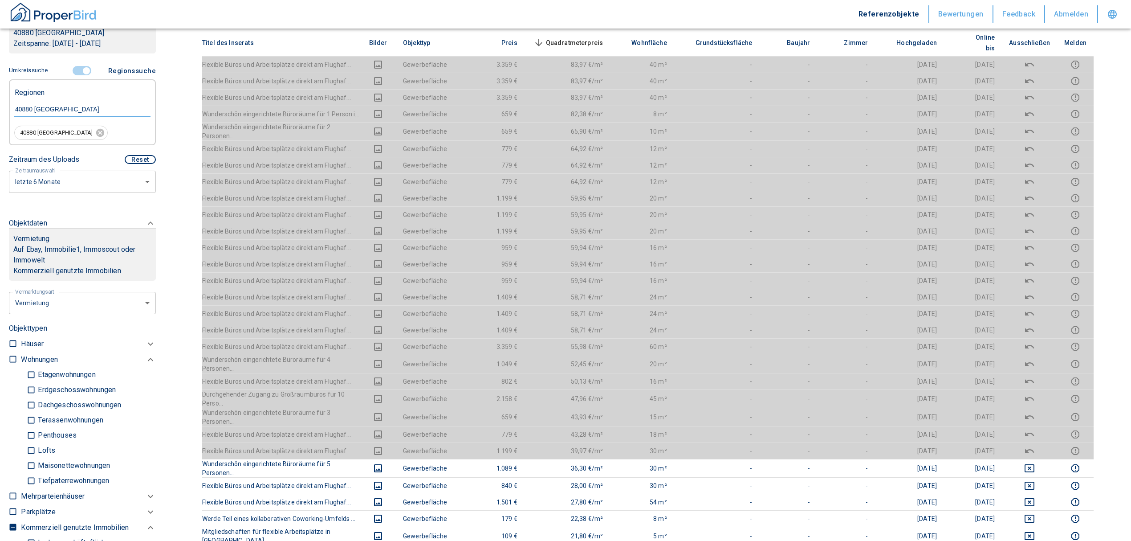
click at [601, 37] on span "Quadratmeterpreis sorted descending" at bounding box center [568, 42] width 72 height 11
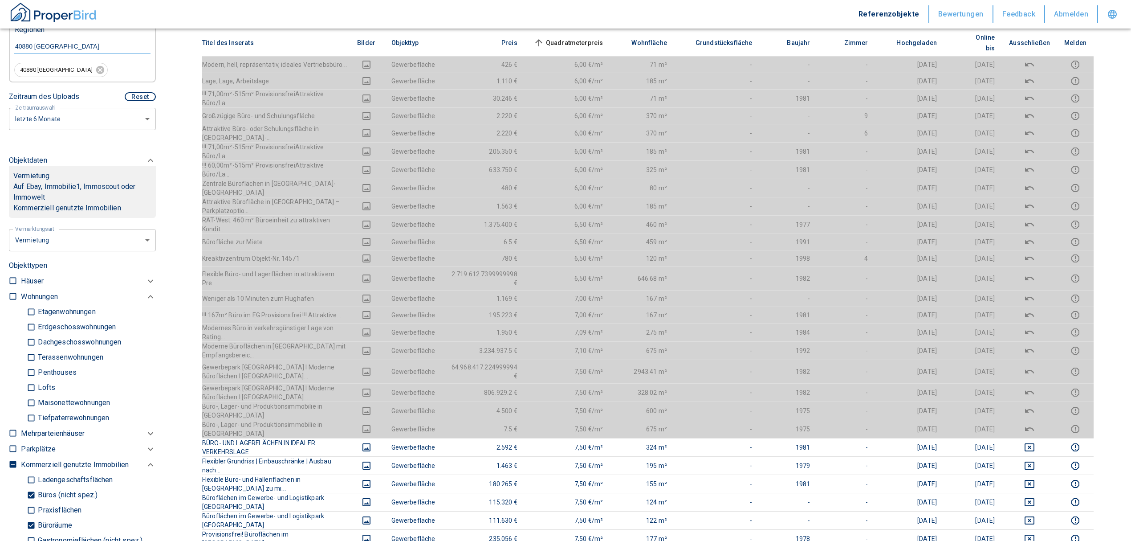
scroll to position [297, 0]
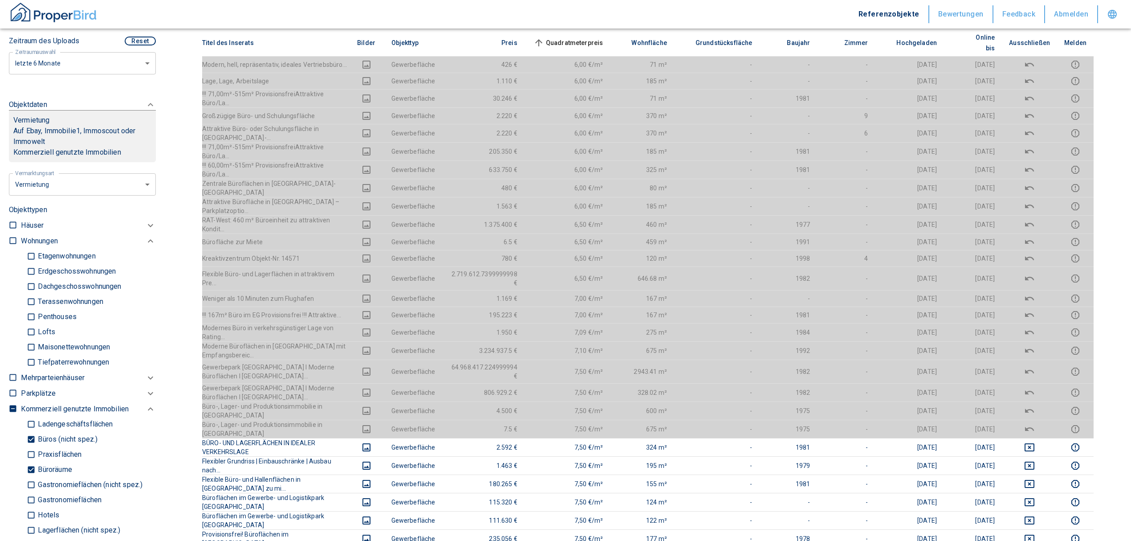
click at [28, 467] on input "Büroräume" at bounding box center [31, 470] width 9 height 16
checkbox input "false"
type input "2020"
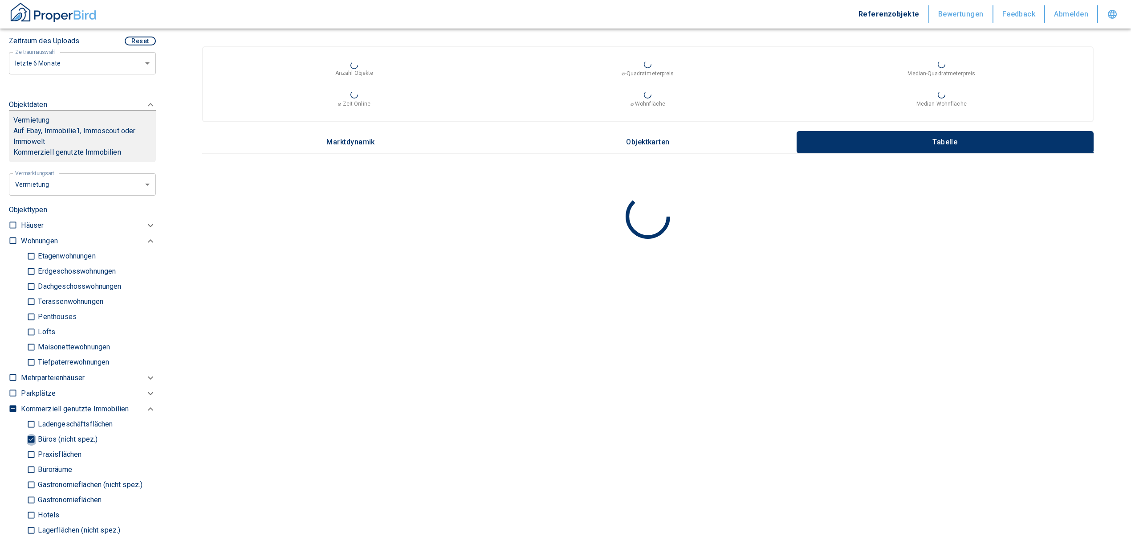
click at [30, 437] on input "Büros (nicht spez.)" at bounding box center [31, 439] width 9 height 16
checkbox input "false"
type input "2020"
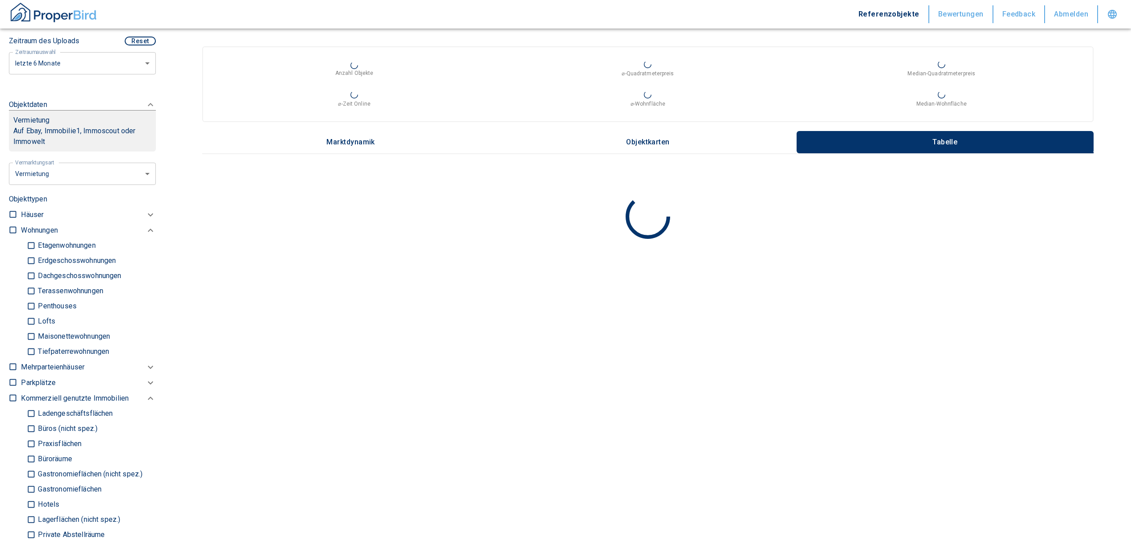
drag, startPoint x: 28, startPoint y: 415, endPoint x: 437, endPoint y: 390, distance: 409.5
click at [28, 415] on input "Ladengeschäftsflächen" at bounding box center [31, 414] width 9 height 16
checkbox input "true"
type input "2020"
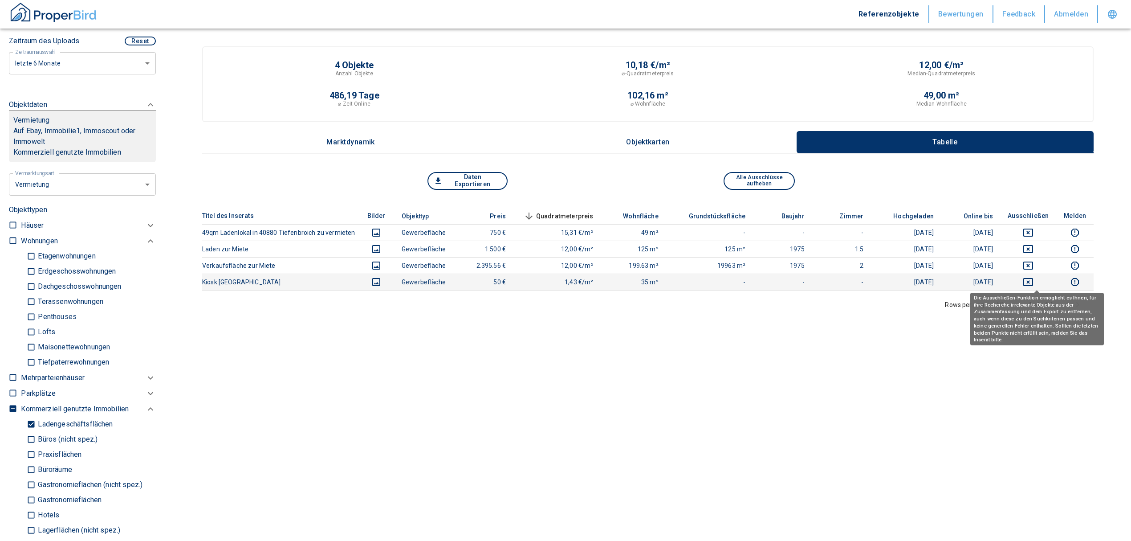
click at [1029, 279] on button "deselect this listing" at bounding box center [1028, 282] width 42 height 11
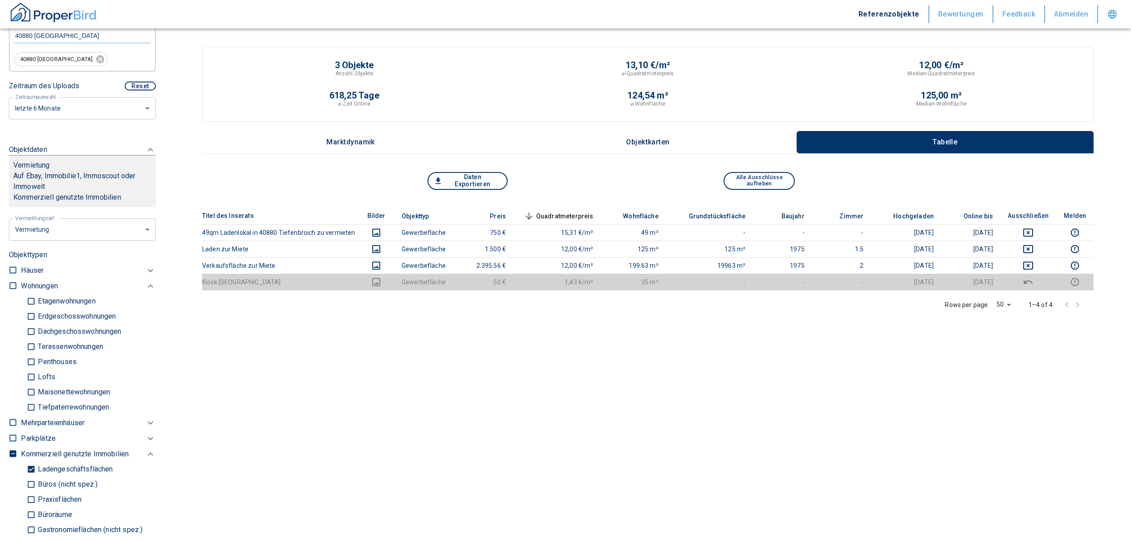
scroll to position [118, 0]
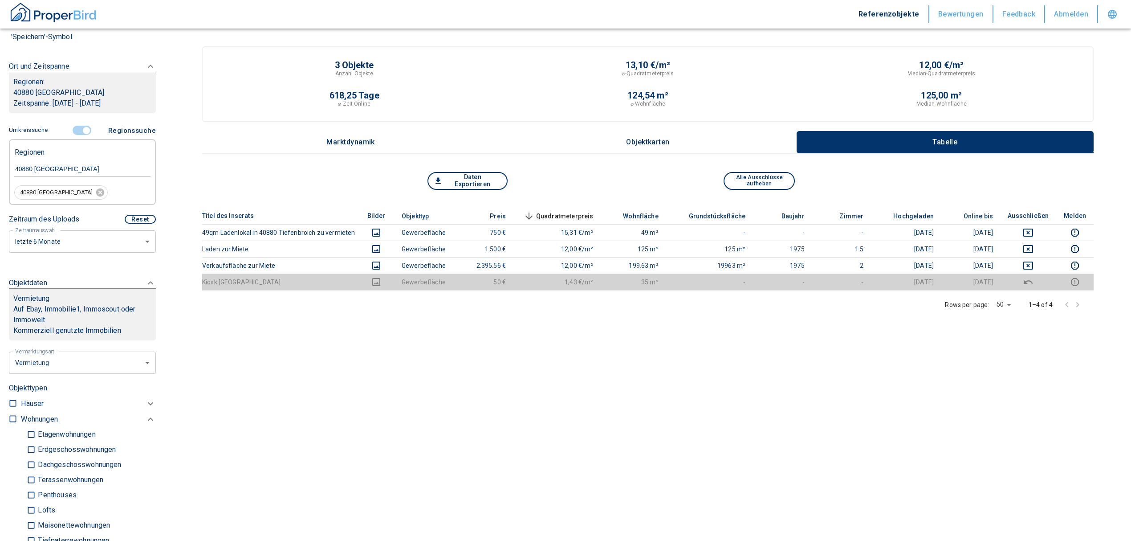
click at [85, 128] on input "controlled" at bounding box center [86, 131] width 27 height 10
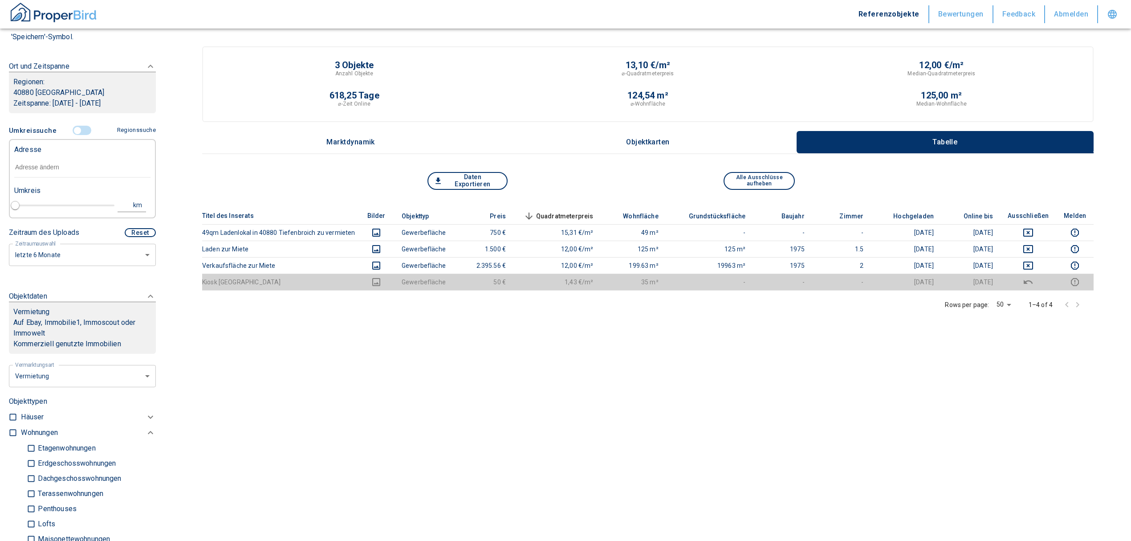
click at [24, 171] on input "text" at bounding box center [82, 167] width 136 height 20
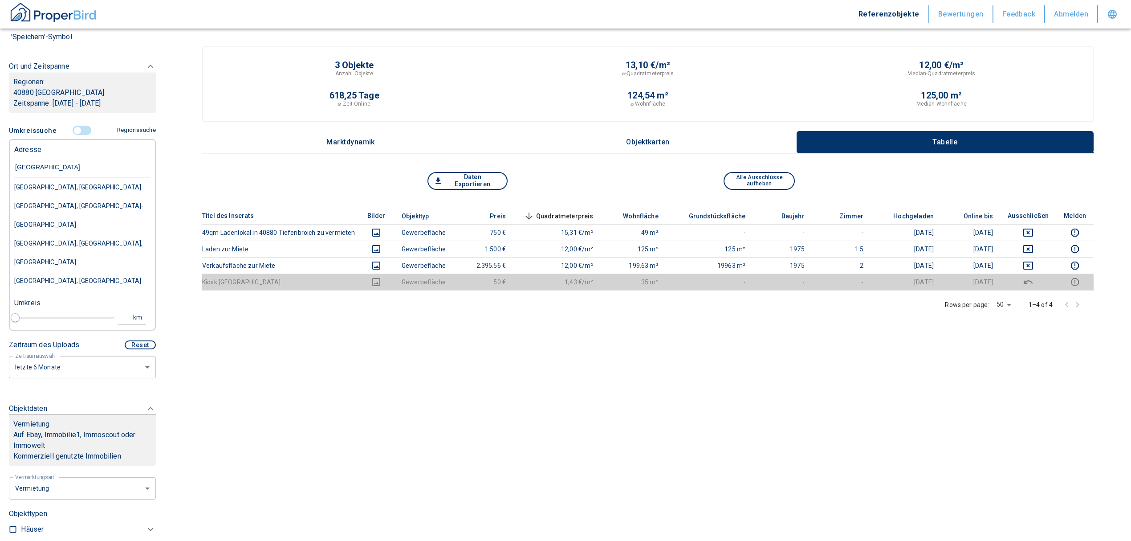
type input "[GEOGRAPHIC_DATA]"
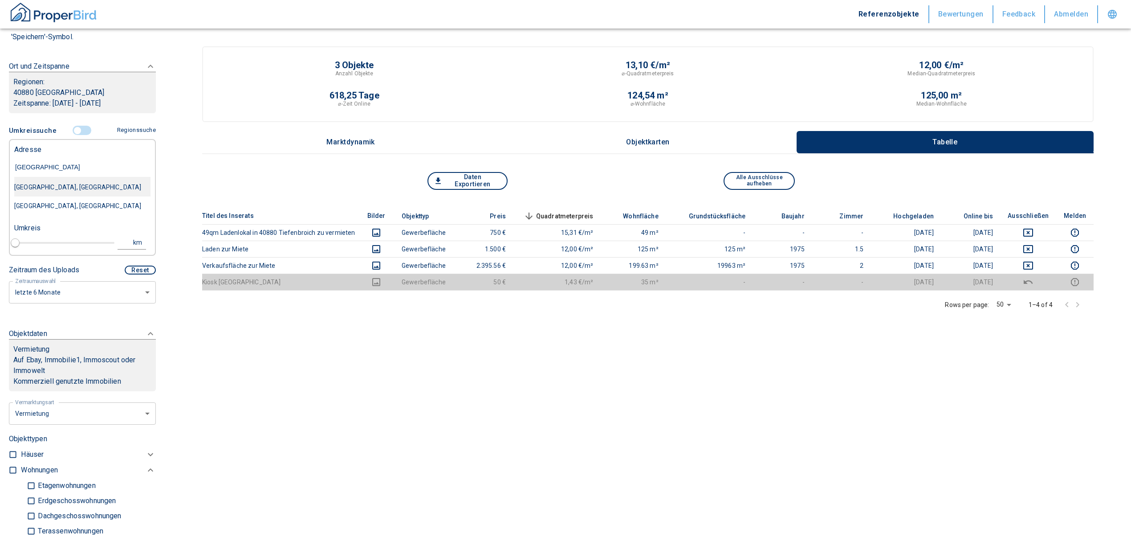
click at [40, 182] on div "[GEOGRAPHIC_DATA], [GEOGRAPHIC_DATA]" at bounding box center [82, 187] width 136 height 19
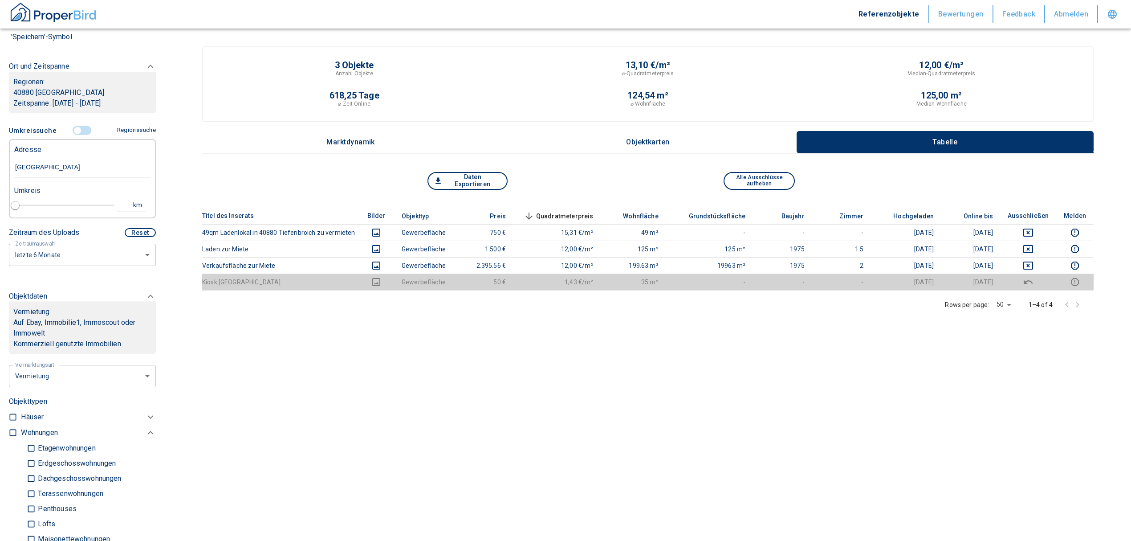
type input "2020"
type input "[GEOGRAPHIC_DATA], [GEOGRAPHIC_DATA]"
type input "1"
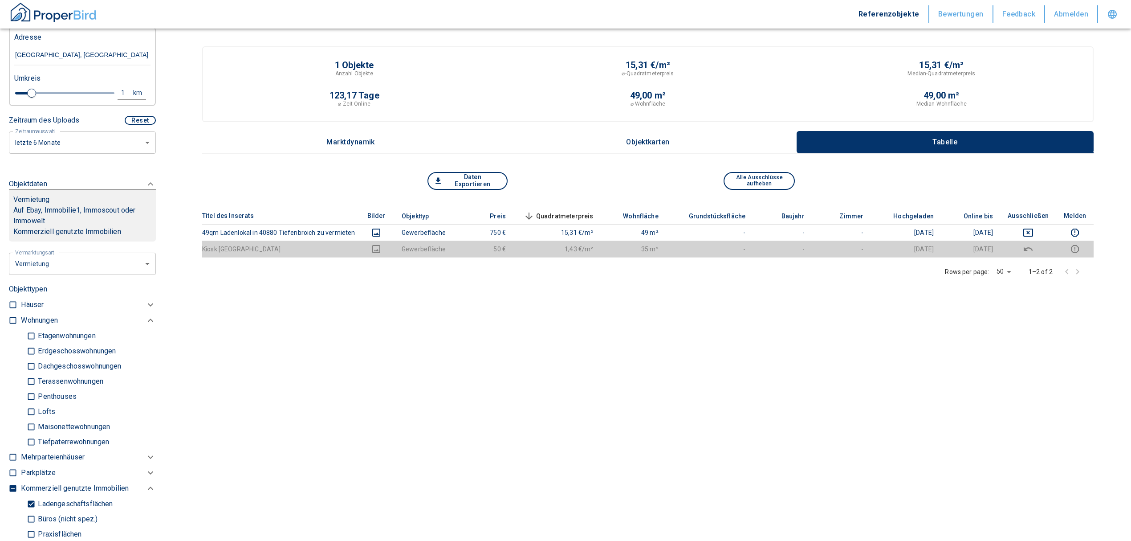
scroll to position [118, 0]
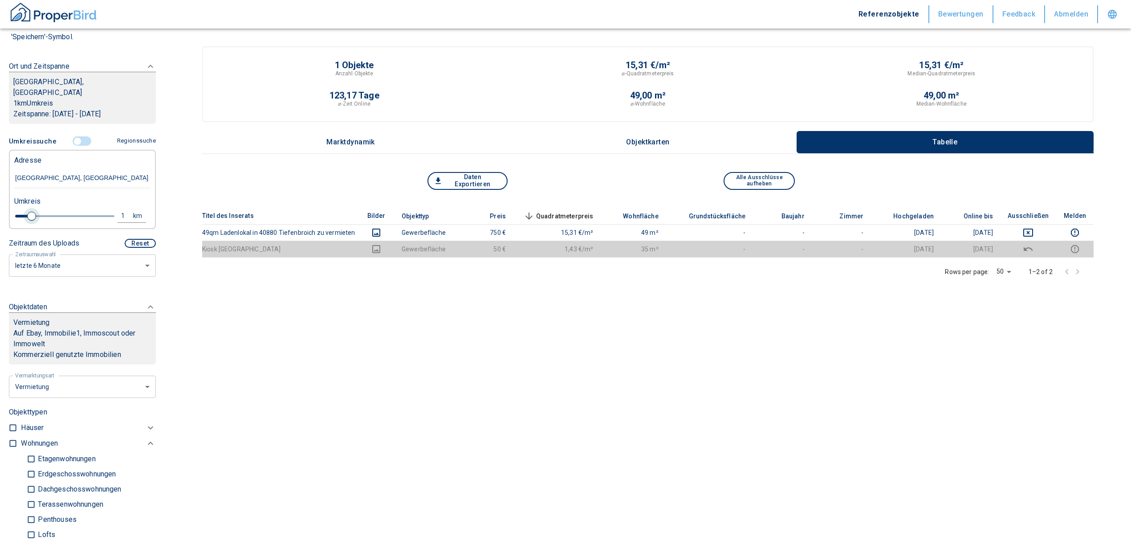
type input "[GEOGRAPHIC_DATA], [GEOGRAPHIC_DATA]"
type input "2020"
type input "0.8"
drag, startPoint x: 25, startPoint y: 203, endPoint x: 68, endPoint y: 204, distance: 42.7
click at [69, 211] on span at bounding box center [73, 215] width 9 height 9
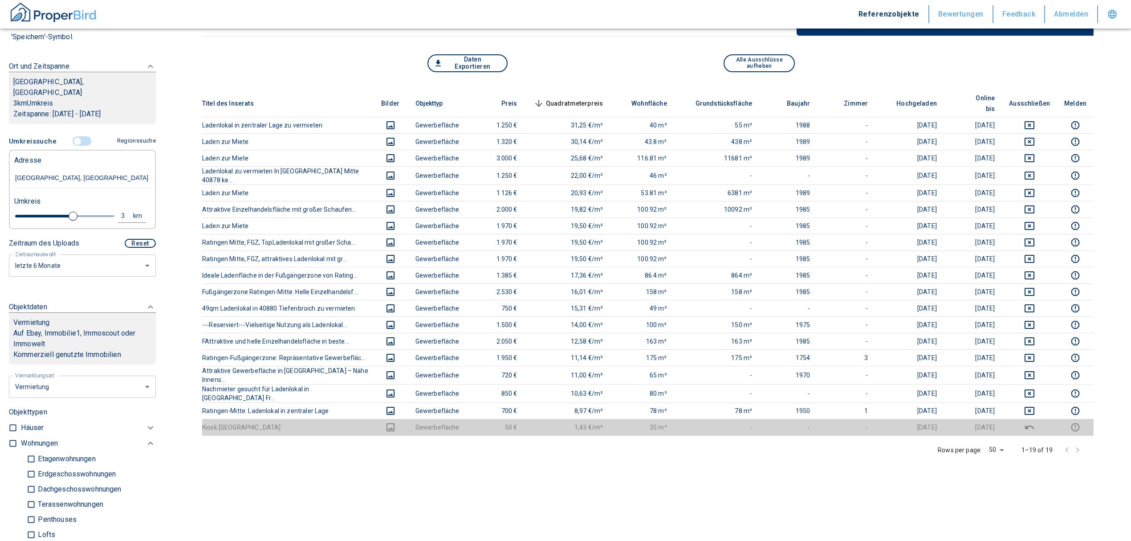
scroll to position [118, 0]
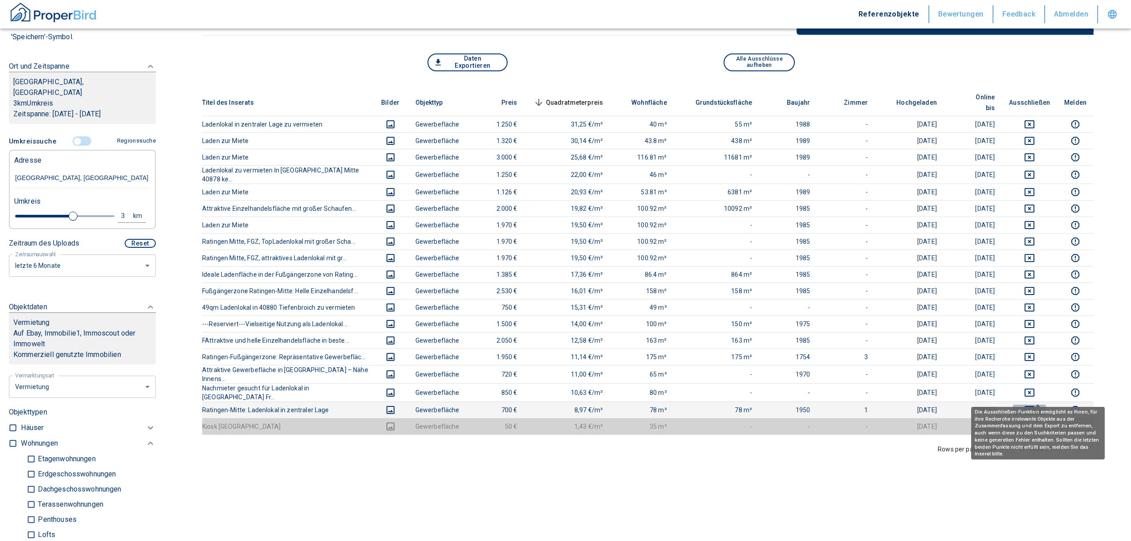
click at [1033, 406] on icon "deselect this listing" at bounding box center [1030, 410] width 10 height 8
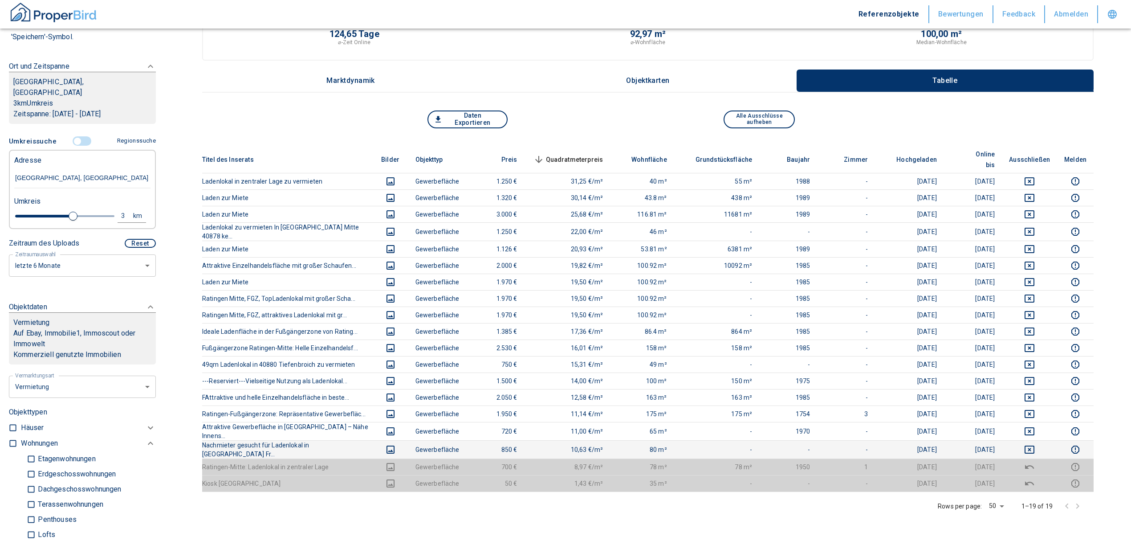
scroll to position [0, 0]
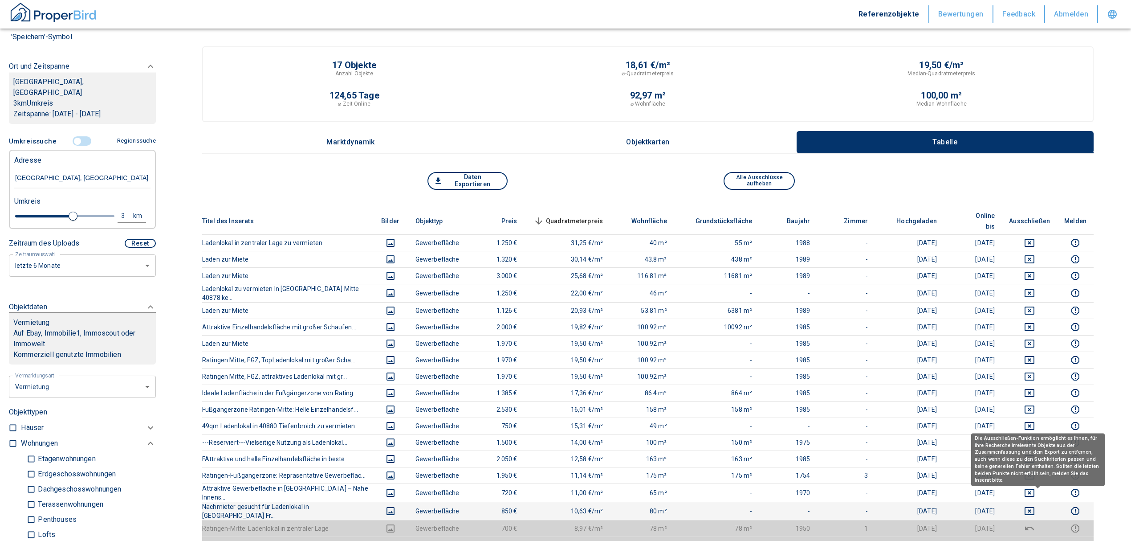
click at [1035, 505] on icon "deselect this listing" at bounding box center [1029, 510] width 11 height 11
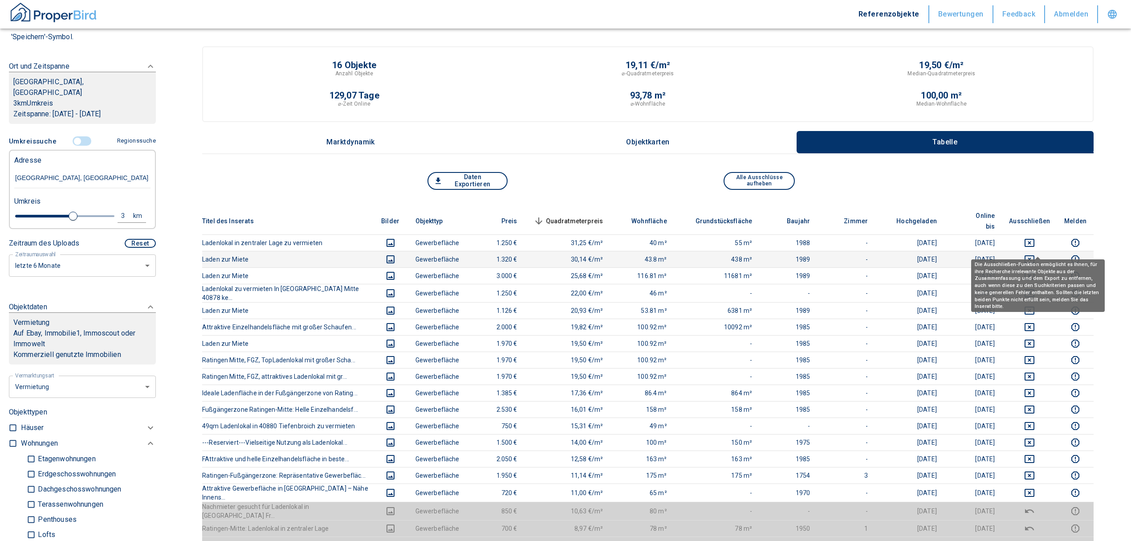
click at [1034, 255] on icon "deselect this listing" at bounding box center [1030, 259] width 10 height 8
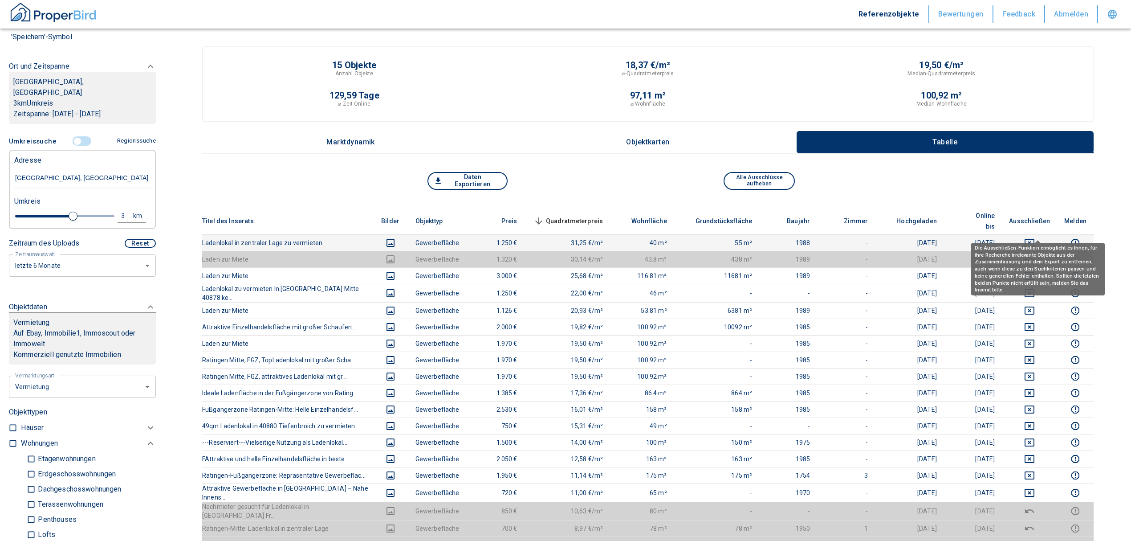
click at [1035, 237] on icon "deselect this listing" at bounding box center [1029, 242] width 11 height 11
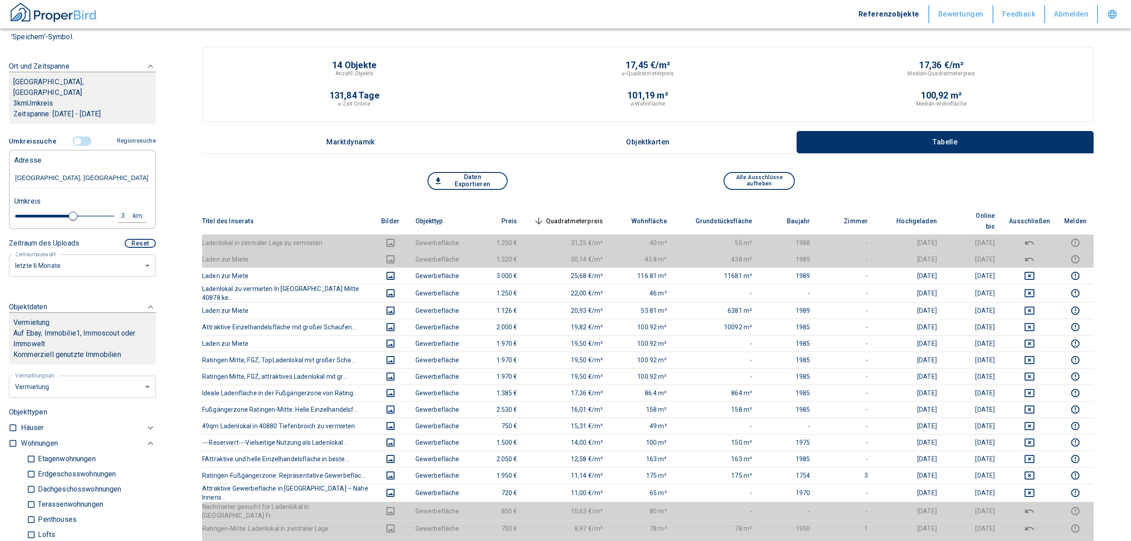
click at [72, 136] on input "controlled" at bounding box center [77, 141] width 27 height 10
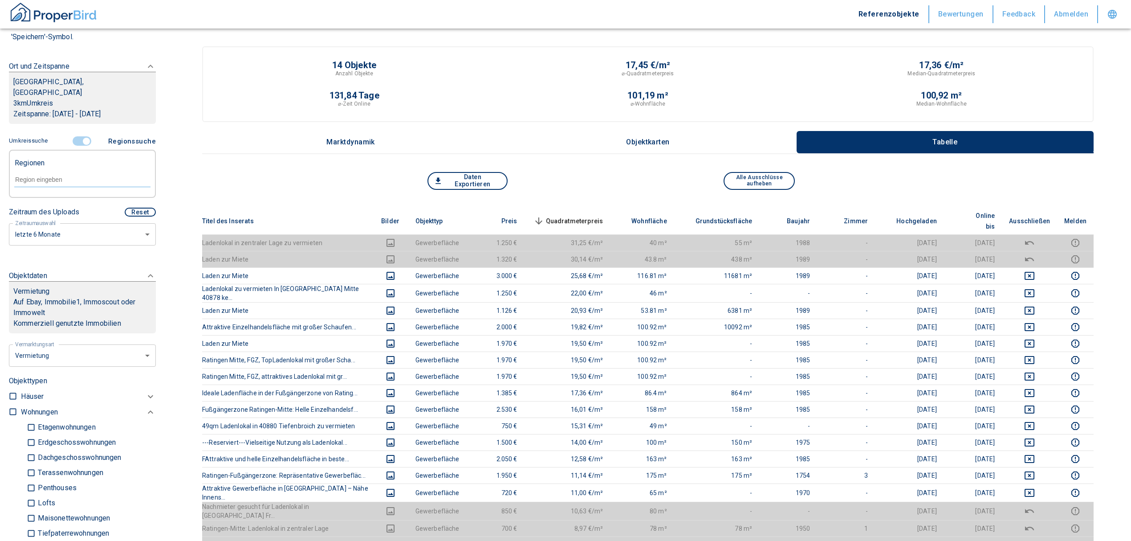
click at [77, 136] on input "controlled" at bounding box center [86, 141] width 27 height 10
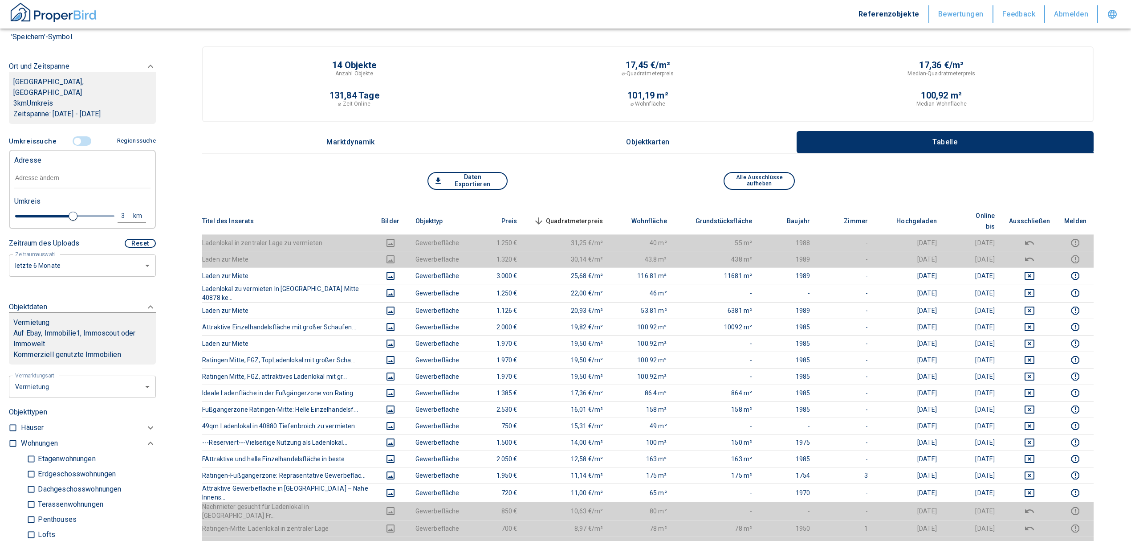
click at [59, 168] on input "text" at bounding box center [82, 178] width 136 height 20
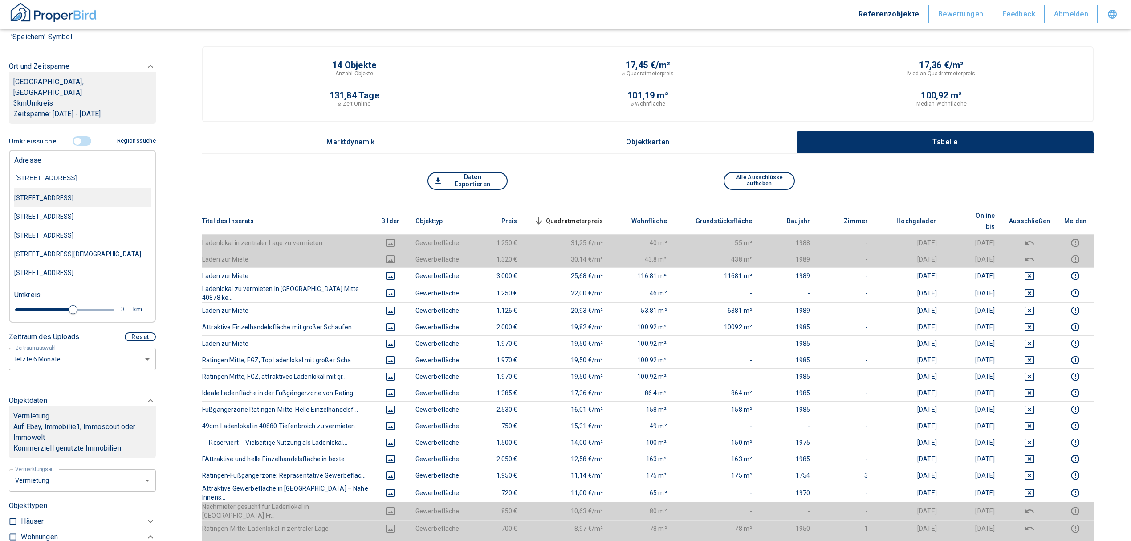
click at [71, 188] on div "[STREET_ADDRESS]" at bounding box center [82, 197] width 136 height 19
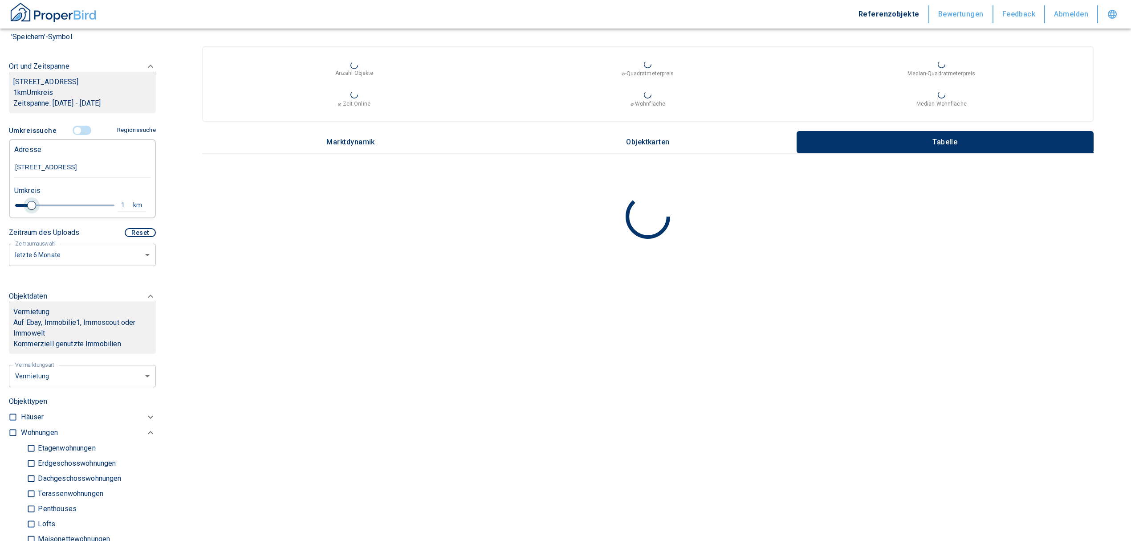
drag, startPoint x: 68, startPoint y: 218, endPoint x: 31, endPoint y: 220, distance: 36.6
click at [31, 210] on span at bounding box center [31, 205] width 9 height 9
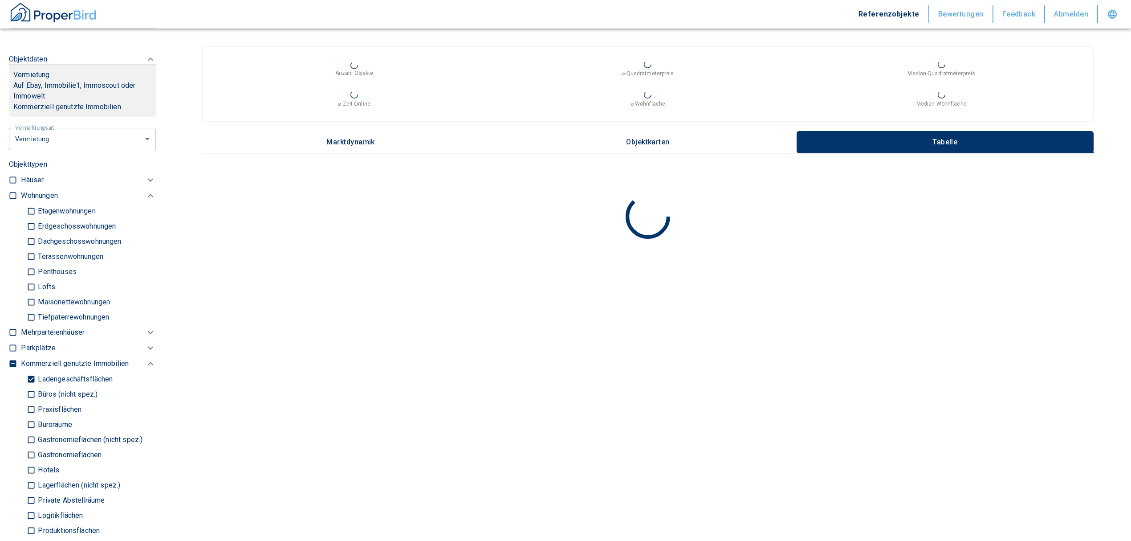
scroll to position [356, 0]
click at [30, 386] on input "Ladengeschäftsflächen" at bounding box center [31, 378] width 9 height 16
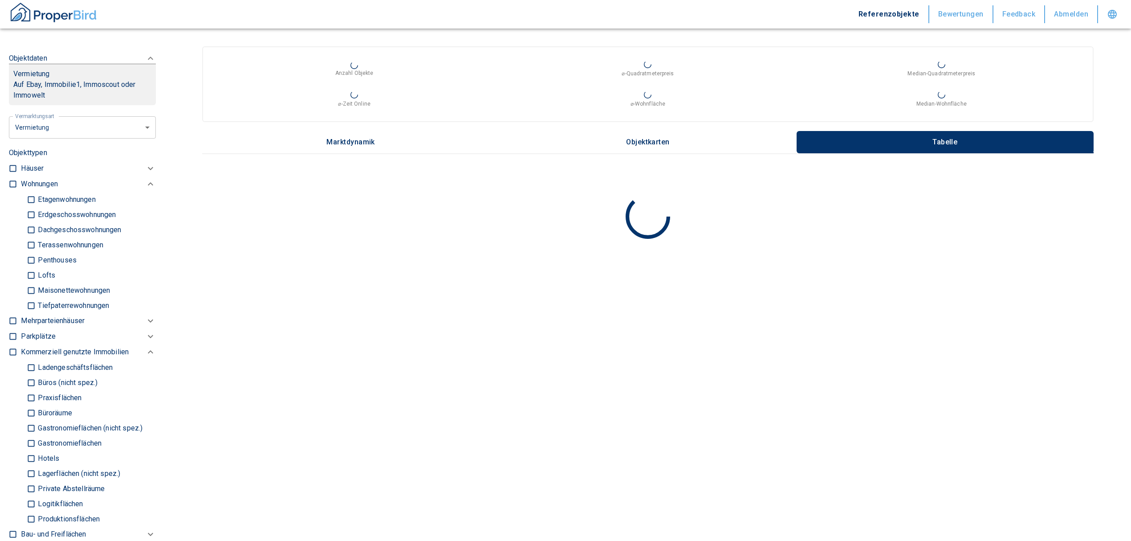
click at [12, 188] on input "checkbox" at bounding box center [12, 183] width 9 height 9
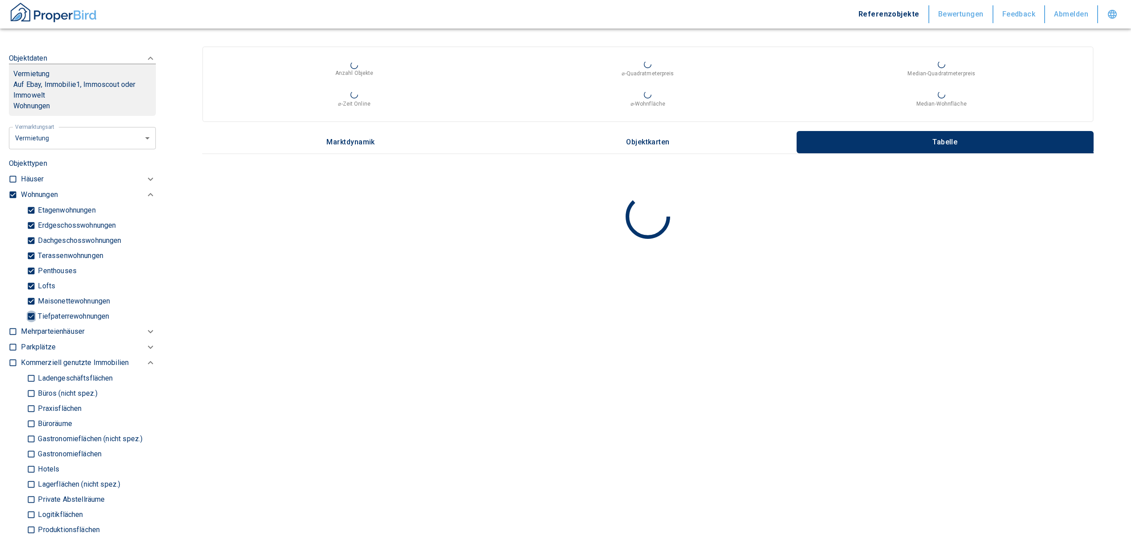
click at [27, 324] on input "Tiefpaterrewohnungen" at bounding box center [31, 316] width 9 height 16
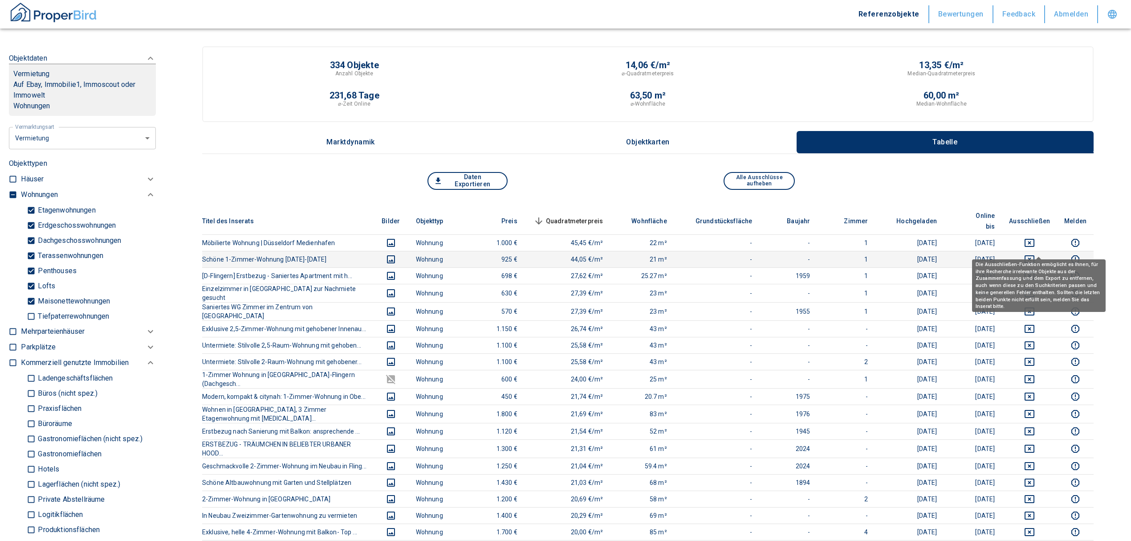
click at [1034, 255] on icon "deselect this listing" at bounding box center [1030, 259] width 10 height 8
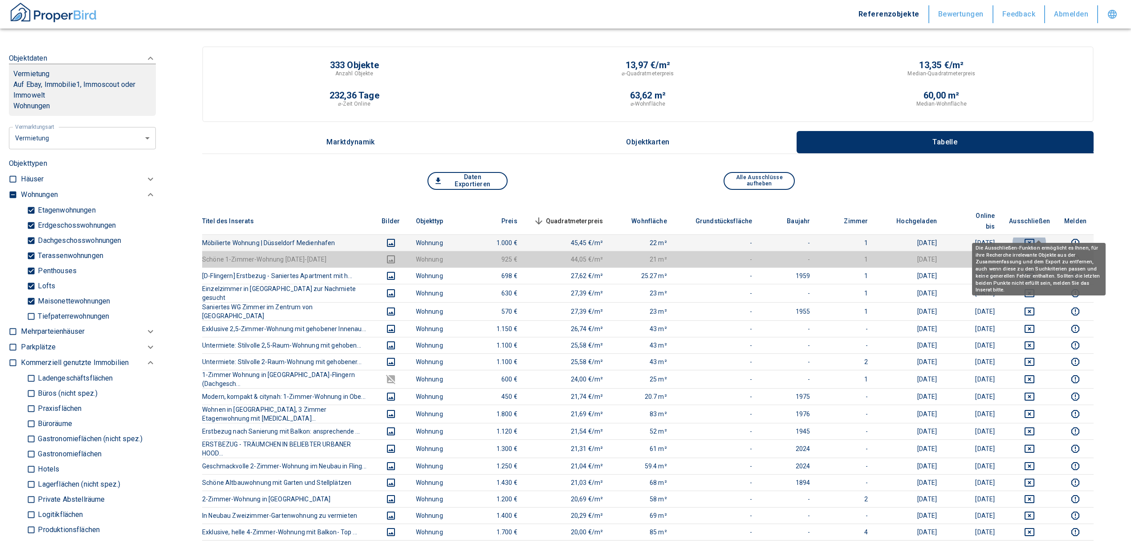
click at [1035, 237] on icon "deselect this listing" at bounding box center [1029, 242] width 11 height 11
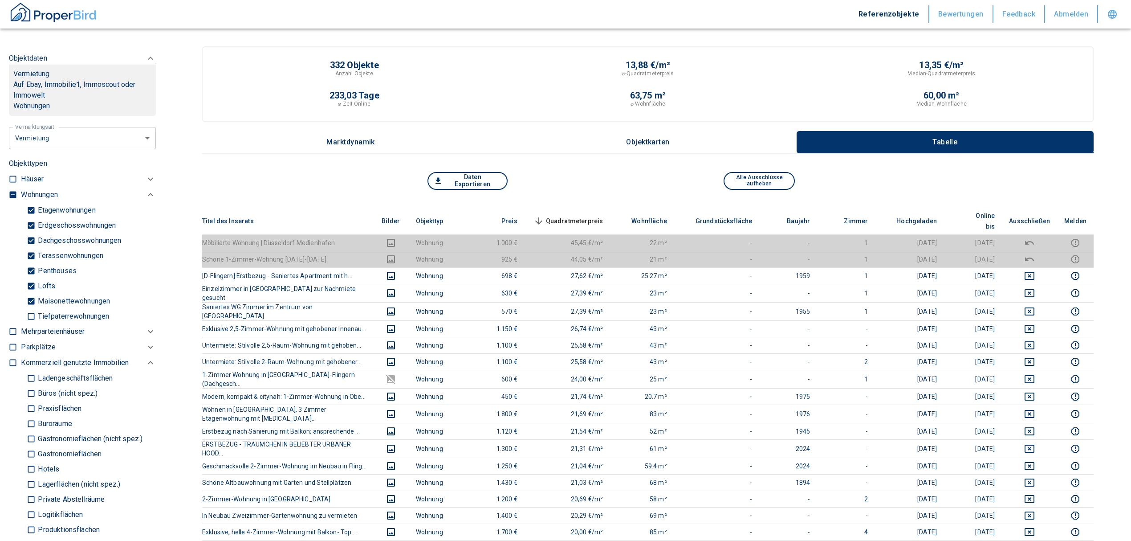
click at [595, 216] on span "Quadratmeterpreis sorted descending" at bounding box center [568, 221] width 72 height 11
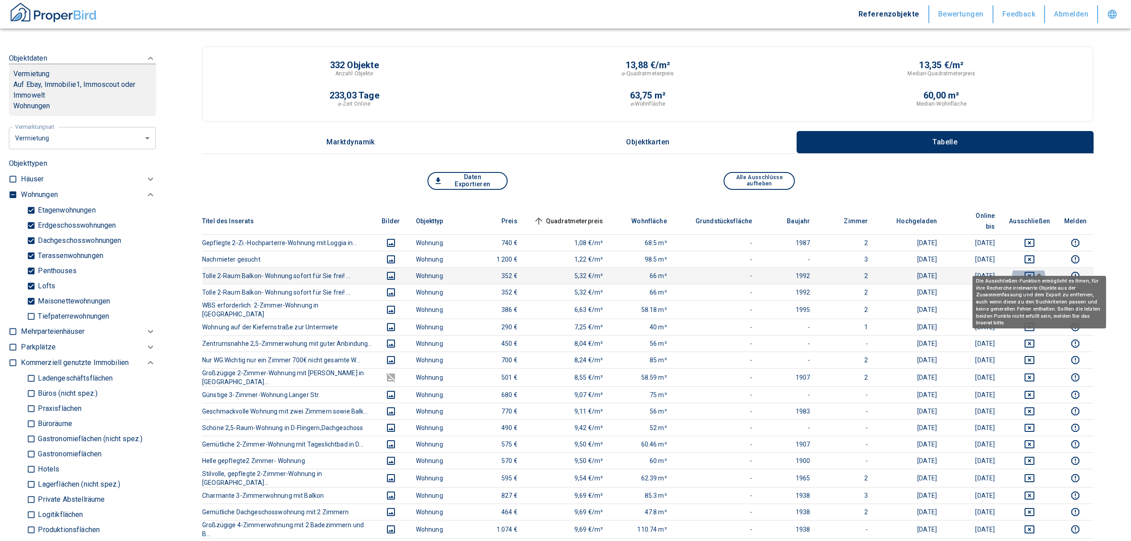
click at [1035, 270] on icon "deselect this listing" at bounding box center [1029, 275] width 11 height 11
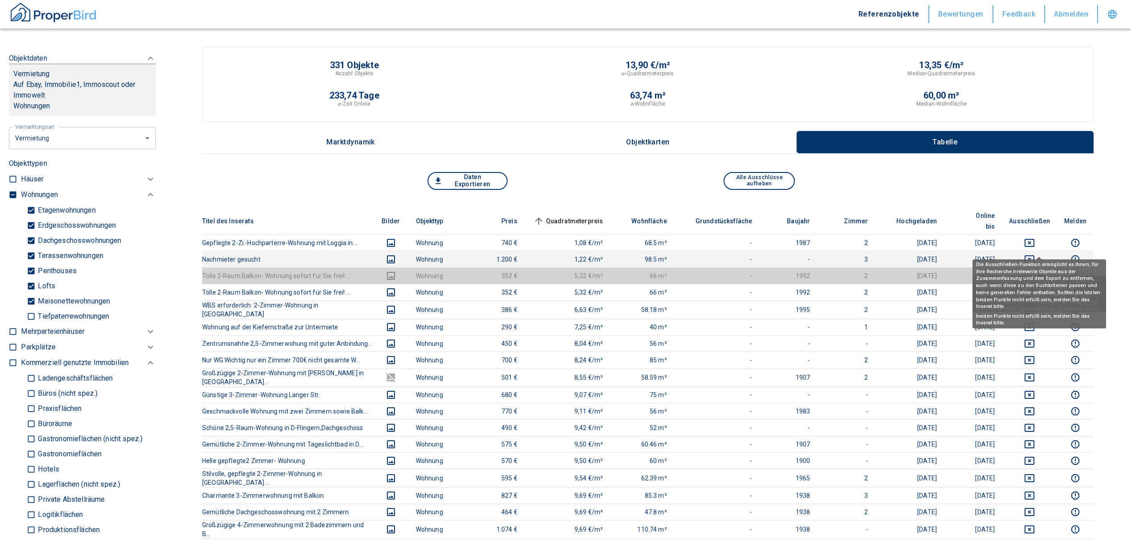
click at [1035, 254] on icon "deselect this listing" at bounding box center [1029, 259] width 11 height 11
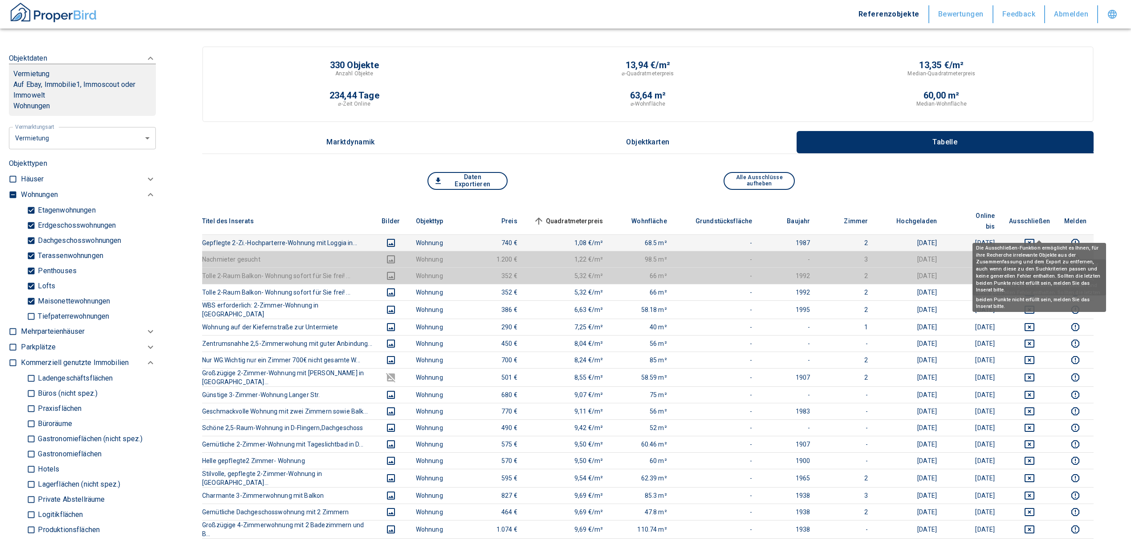
click at [1033, 237] on icon "deselect this listing" at bounding box center [1029, 242] width 11 height 11
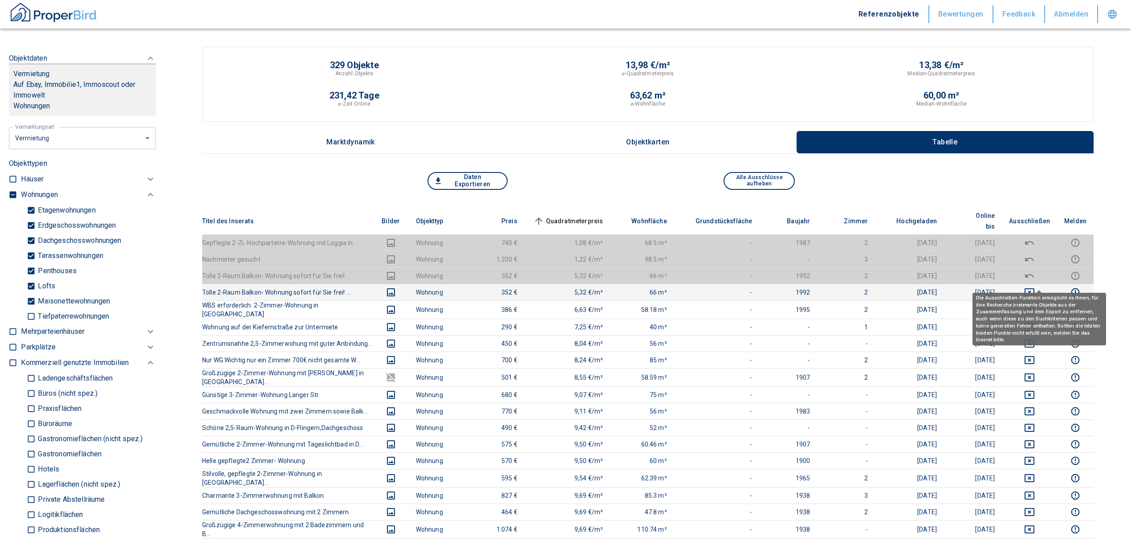
click at [1035, 287] on icon "deselect this listing" at bounding box center [1029, 292] width 11 height 11
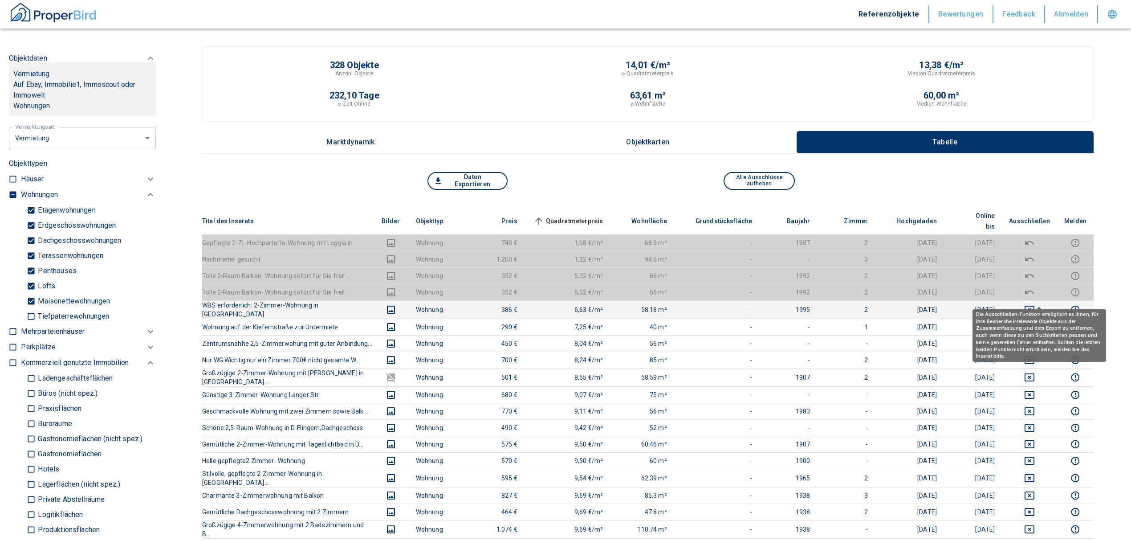
click at [1034, 305] on icon "deselect this listing" at bounding box center [1030, 309] width 10 height 8
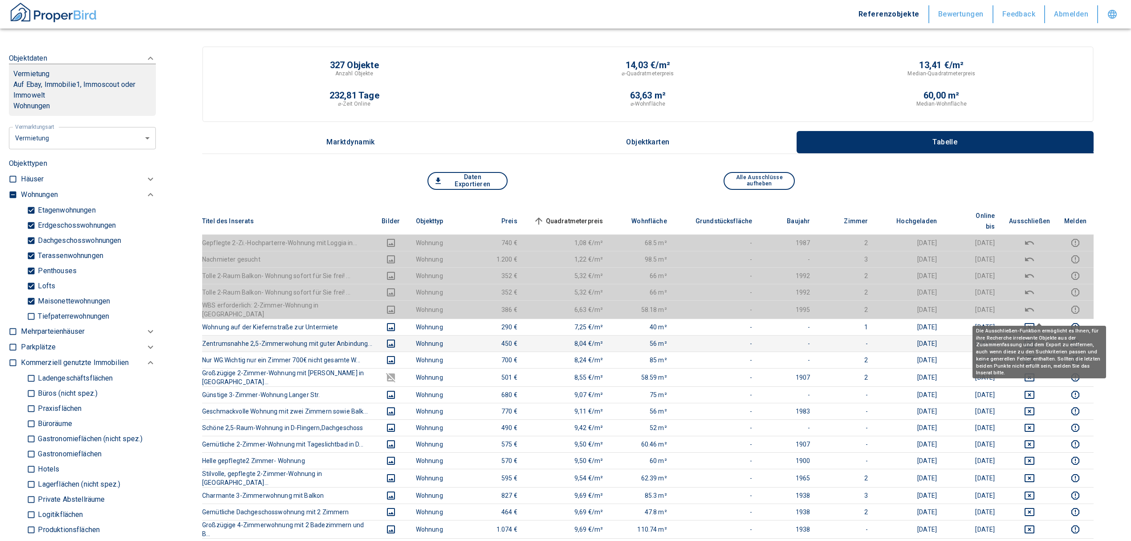
click at [1034, 323] on icon "deselect this listing" at bounding box center [1030, 327] width 10 height 8
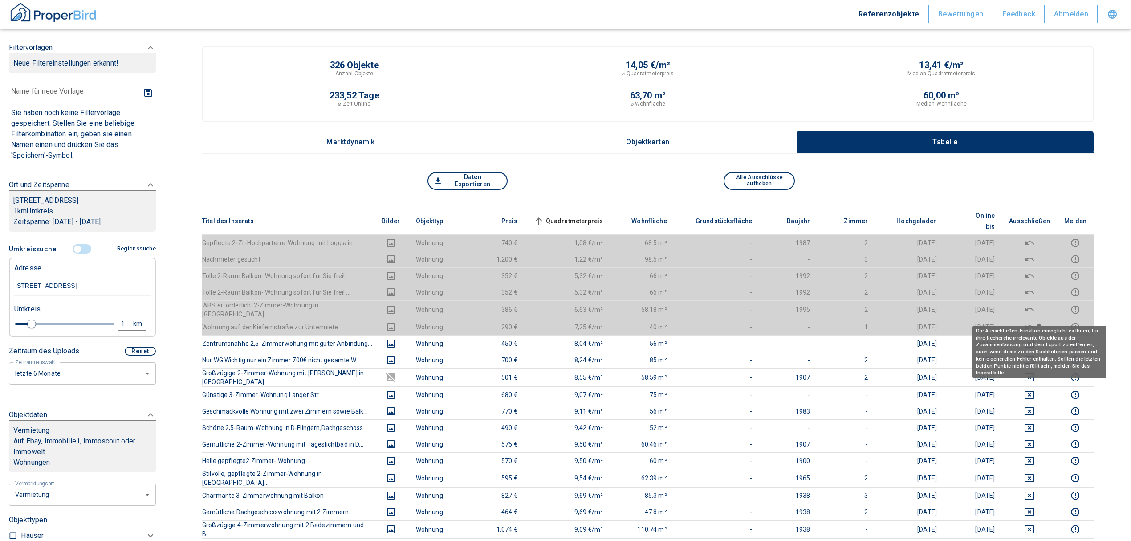
click at [120, 329] on div "1" at bounding box center [128, 323] width 16 height 11
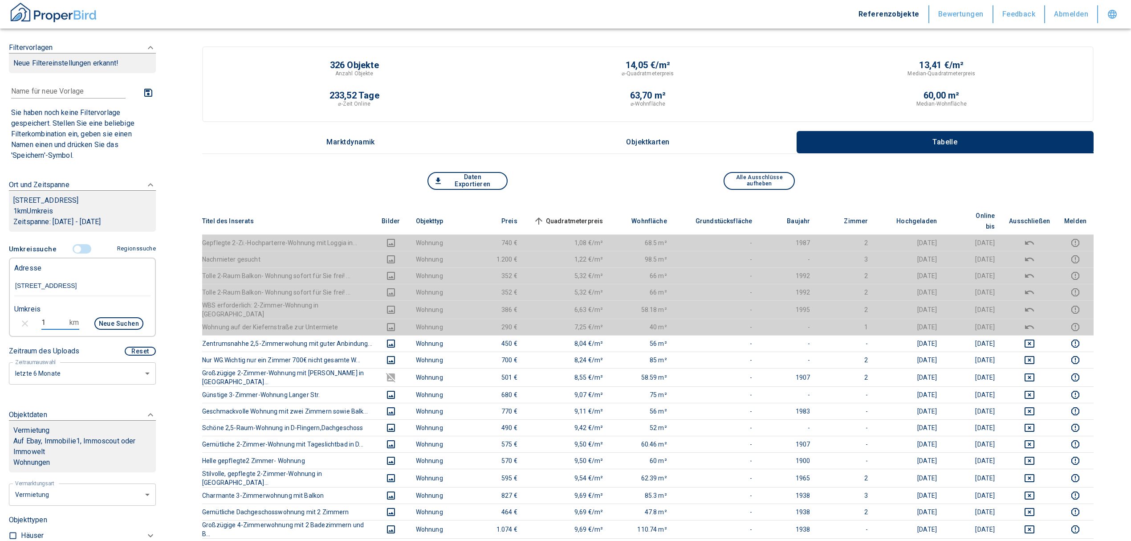
drag, startPoint x: 56, startPoint y: 333, endPoint x: 15, endPoint y: 337, distance: 41.1
click at [19, 335] on div "1 km Neue Suchen" at bounding box center [75, 323] width 136 height 21
click at [110, 329] on button "Neue Suchen" at bounding box center [118, 323] width 49 height 12
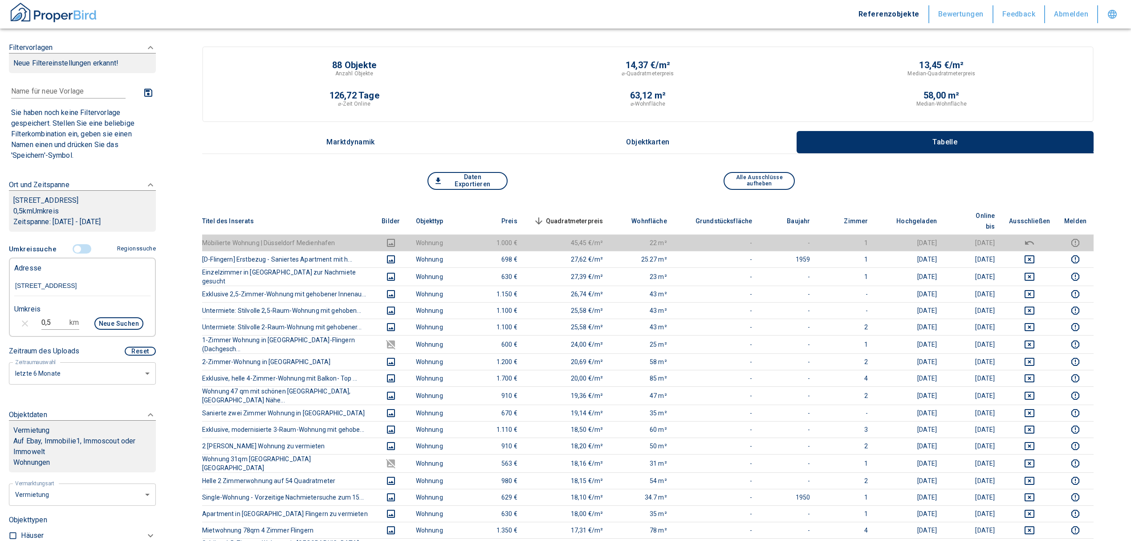
click at [583, 216] on span "Quadratmeterpreis sorted descending" at bounding box center [568, 221] width 72 height 11
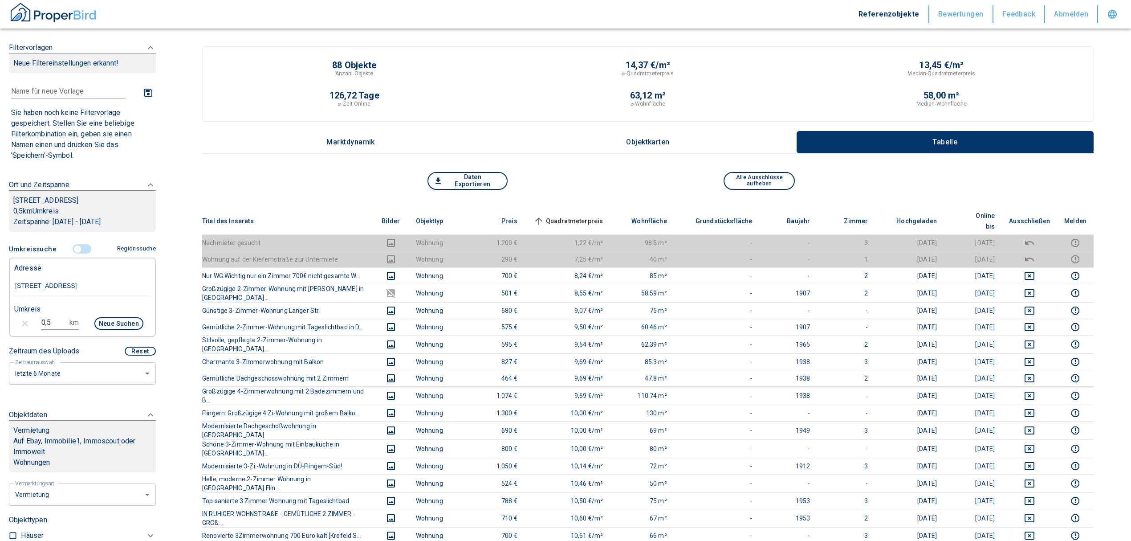
click at [599, 216] on span "Quadratmeterpreis sorted ascending" at bounding box center [568, 221] width 72 height 11
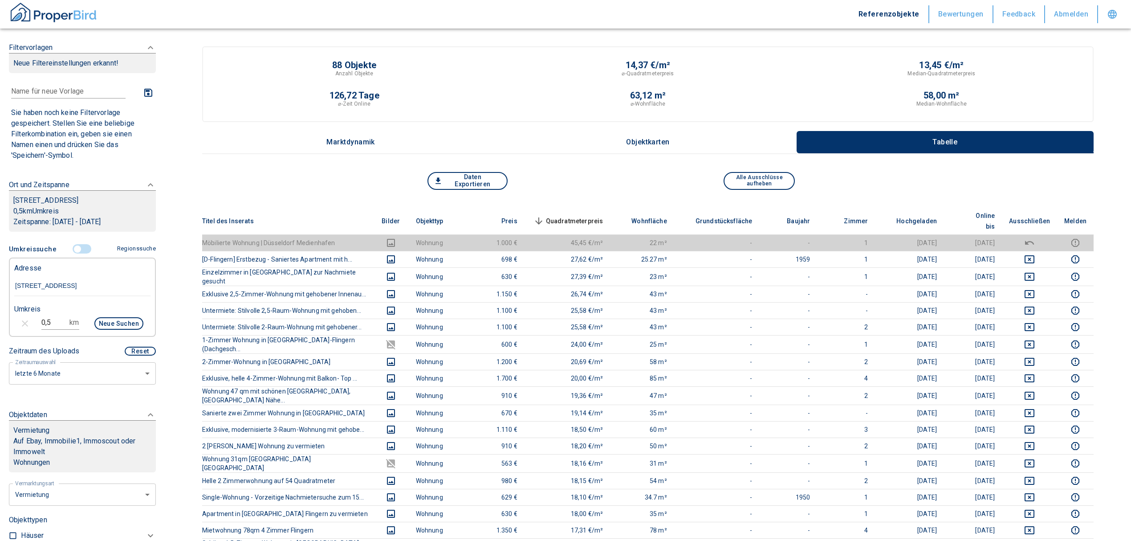
click at [560, 216] on span "Quadratmeterpreis sorted descending" at bounding box center [568, 221] width 72 height 11
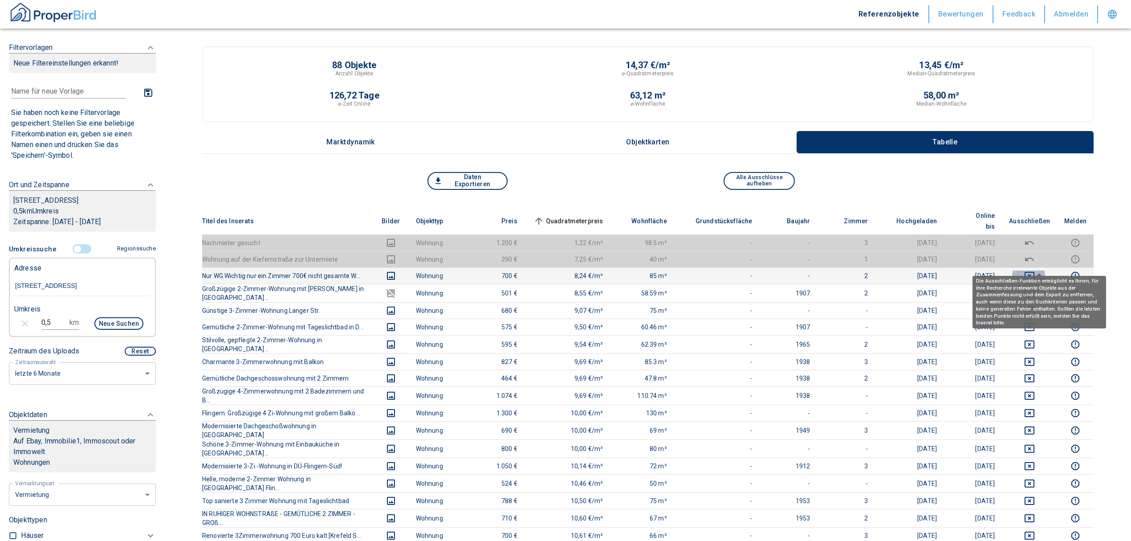
click at [1035, 270] on icon "deselect this listing" at bounding box center [1029, 275] width 11 height 11
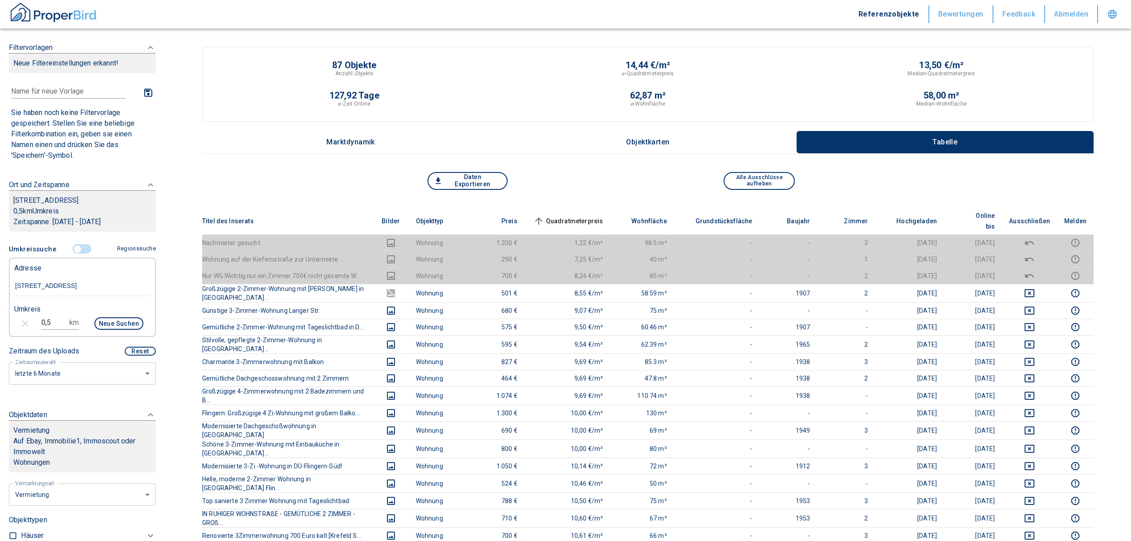
click at [586, 216] on span "Quadratmeterpreis sorted ascending" at bounding box center [568, 221] width 72 height 11
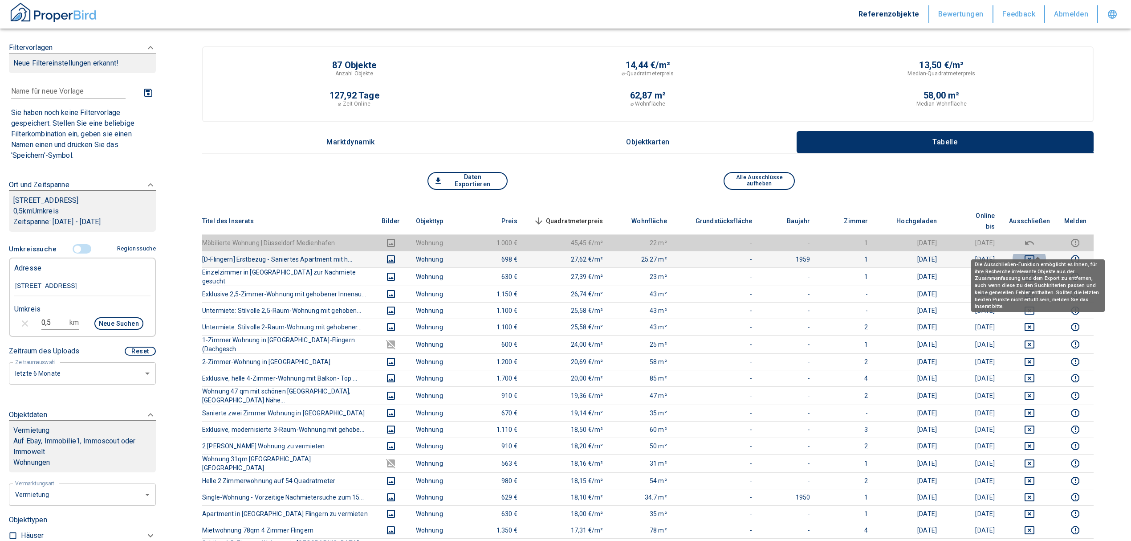
click at [1034, 255] on icon "deselect this listing" at bounding box center [1030, 259] width 10 height 8
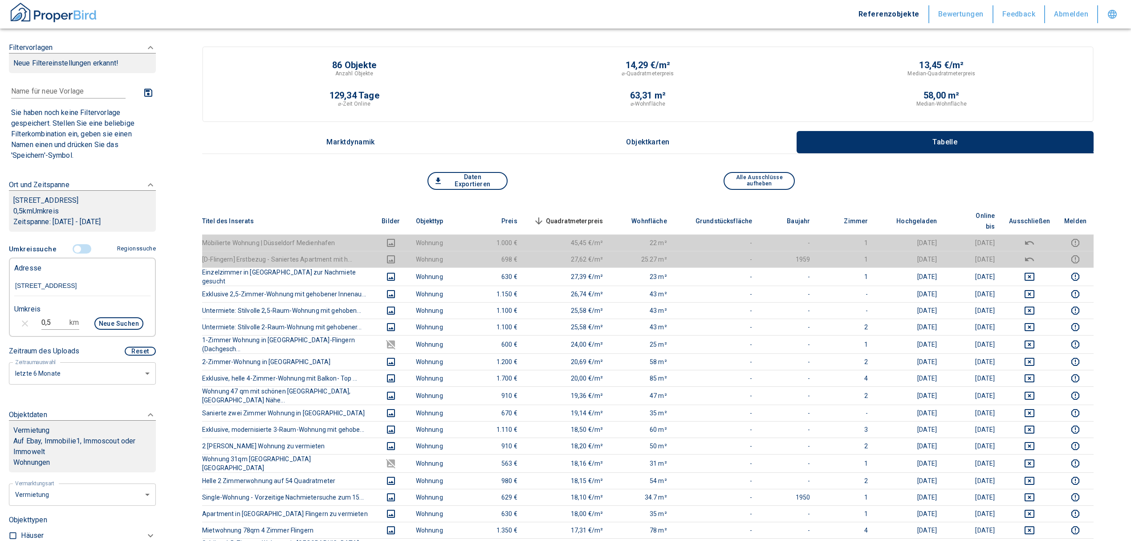
click at [576, 216] on span "Quadratmeterpreis sorted descending" at bounding box center [568, 221] width 72 height 11
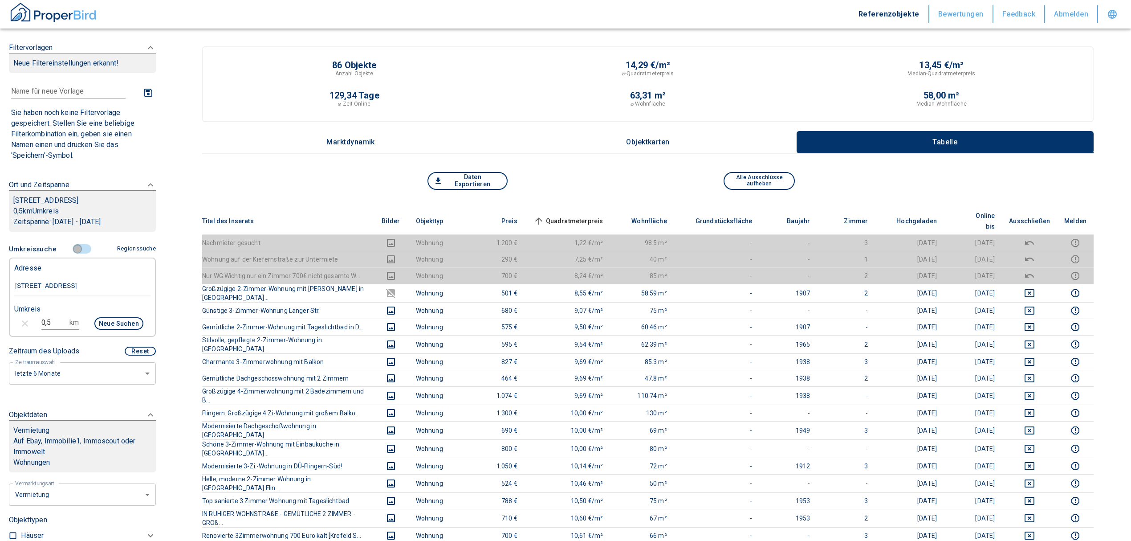
click at [75, 254] on input "controlled" at bounding box center [77, 249] width 27 height 10
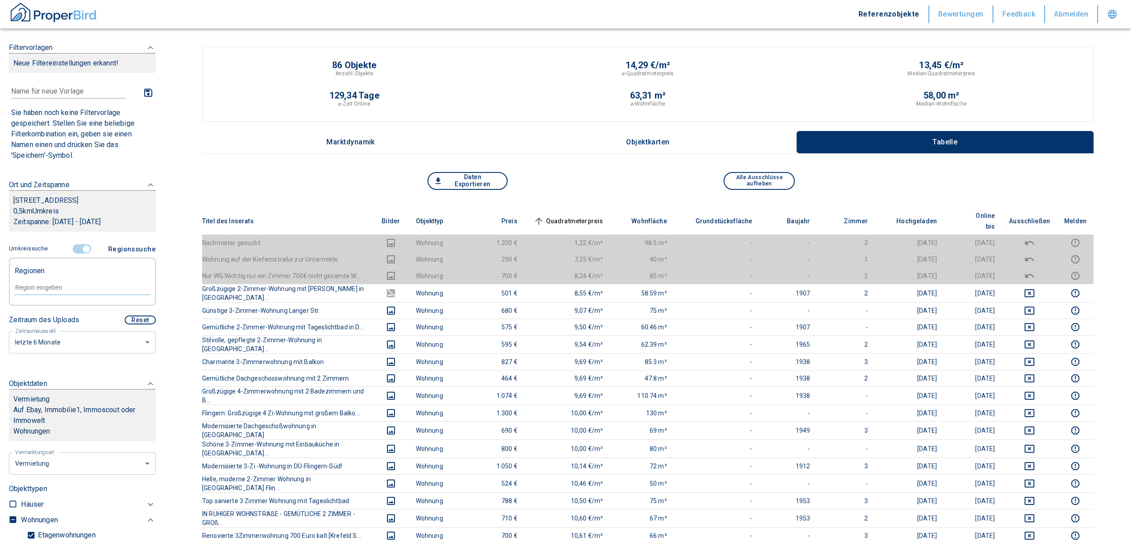
click at [63, 292] on div at bounding box center [82, 287] width 136 height 16
click at [61, 316] on li "40233 [GEOGRAPHIC_DATA]" at bounding box center [78, 318] width 128 height 16
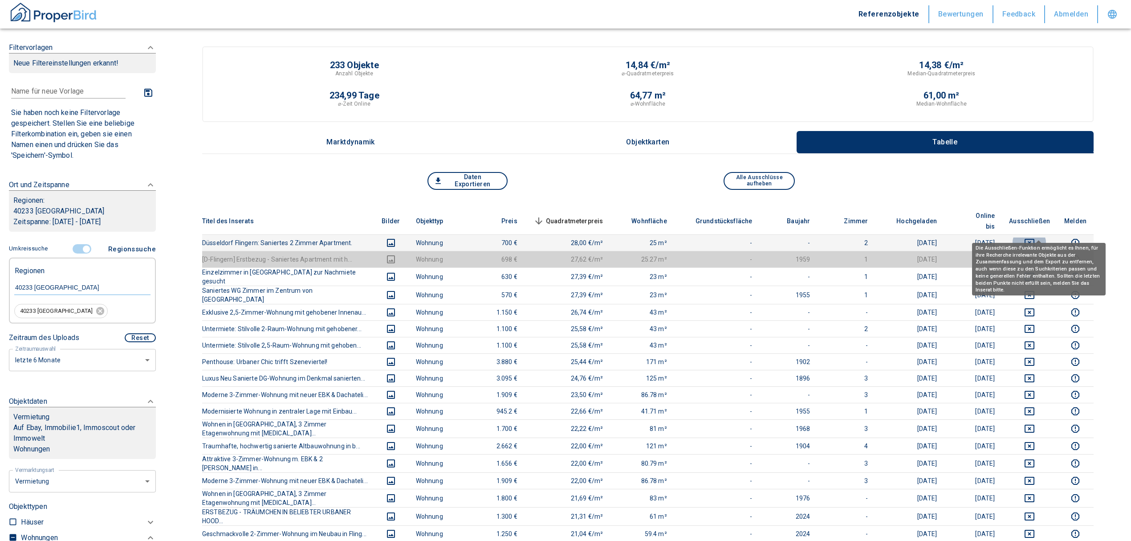
click at [1034, 239] on icon "deselect this listing" at bounding box center [1030, 243] width 10 height 8
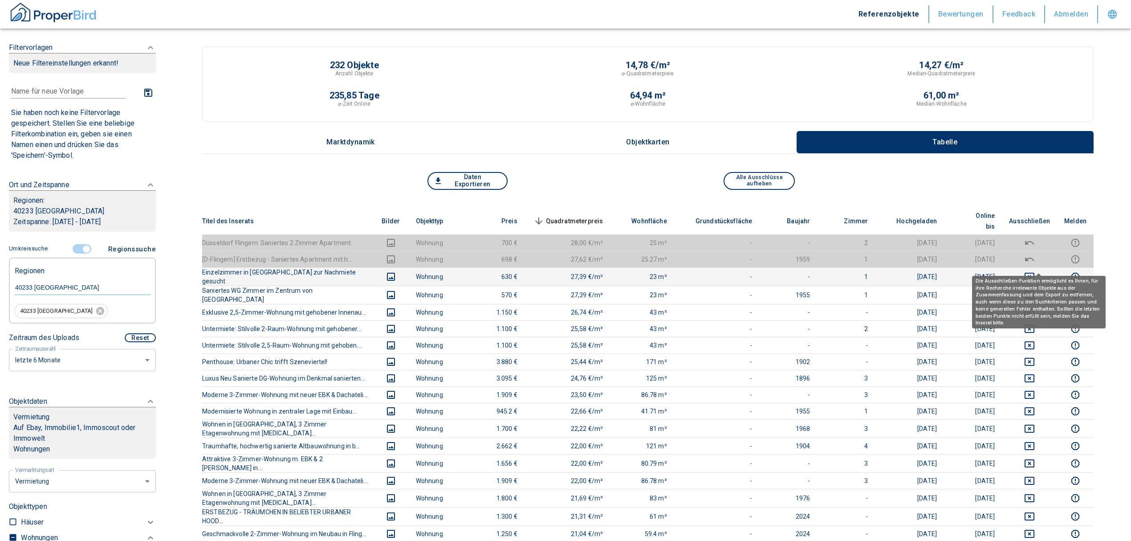
click at [1034, 272] on icon "deselect this listing" at bounding box center [1030, 276] width 10 height 8
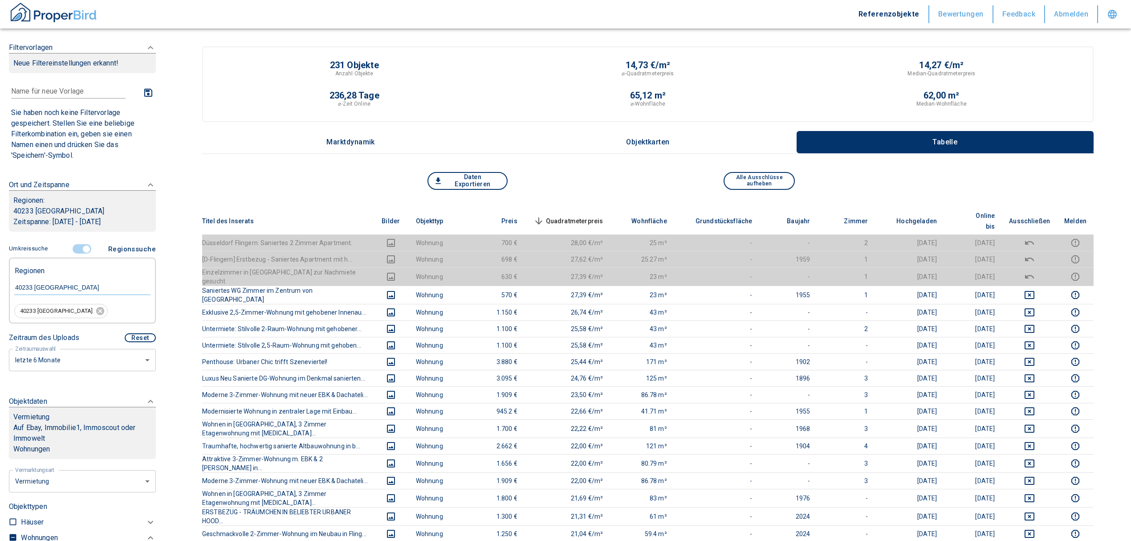
click at [587, 216] on span "Quadratmeterpreis sorted descending" at bounding box center [568, 221] width 72 height 11
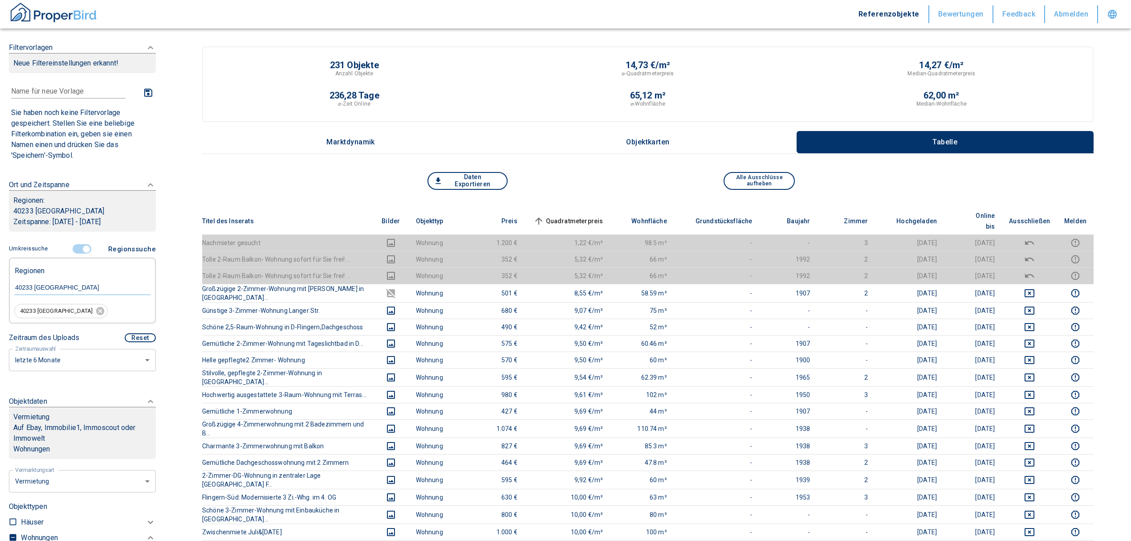
click at [588, 216] on span "Quadratmeterpreis sorted ascending" at bounding box center [568, 221] width 72 height 11
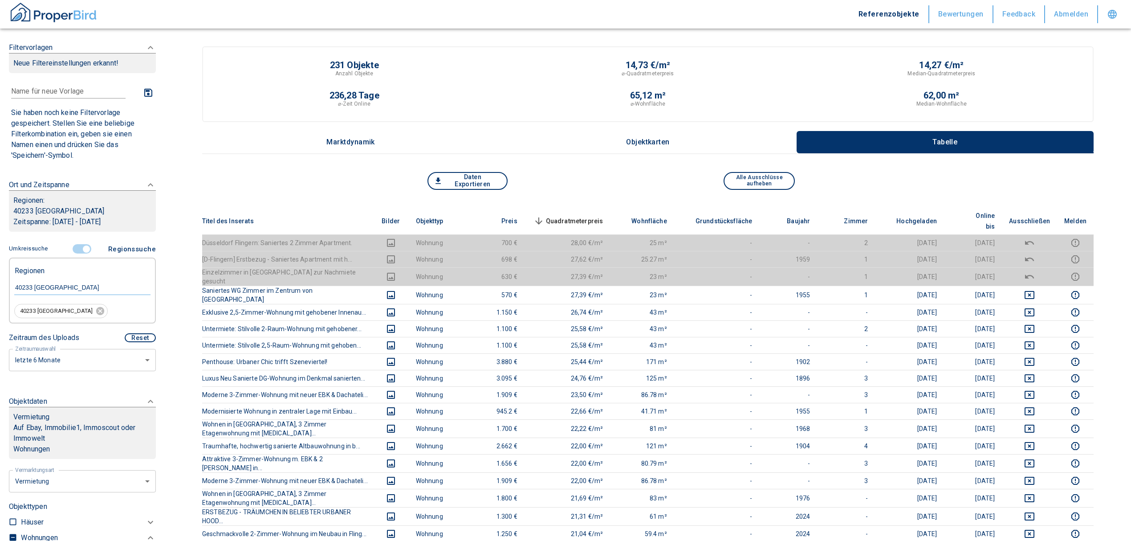
click at [82, 245] on input "controlled" at bounding box center [86, 249] width 27 height 10
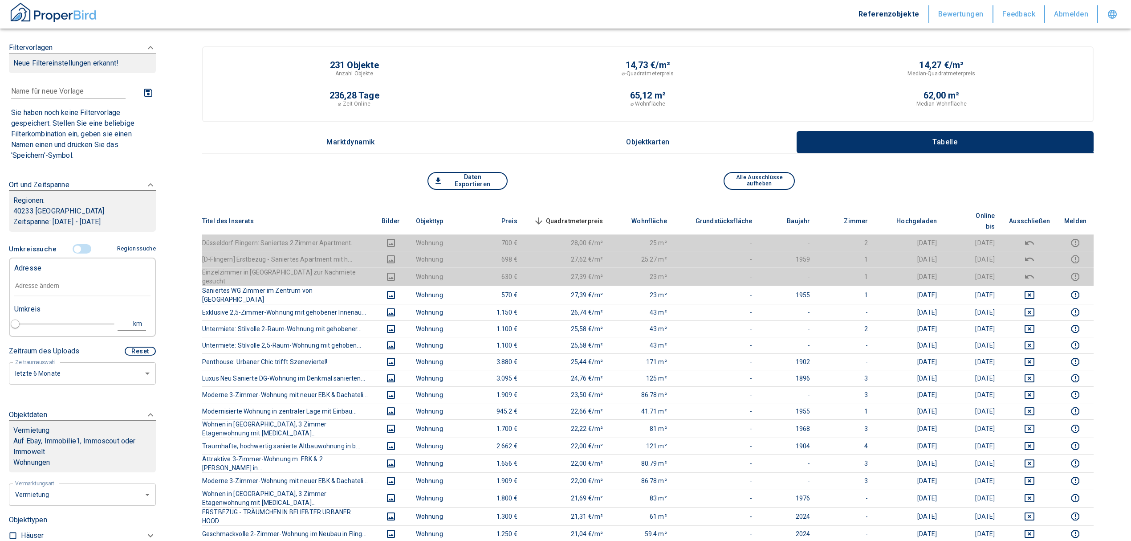
click at [63, 285] on input "text" at bounding box center [82, 286] width 136 height 20
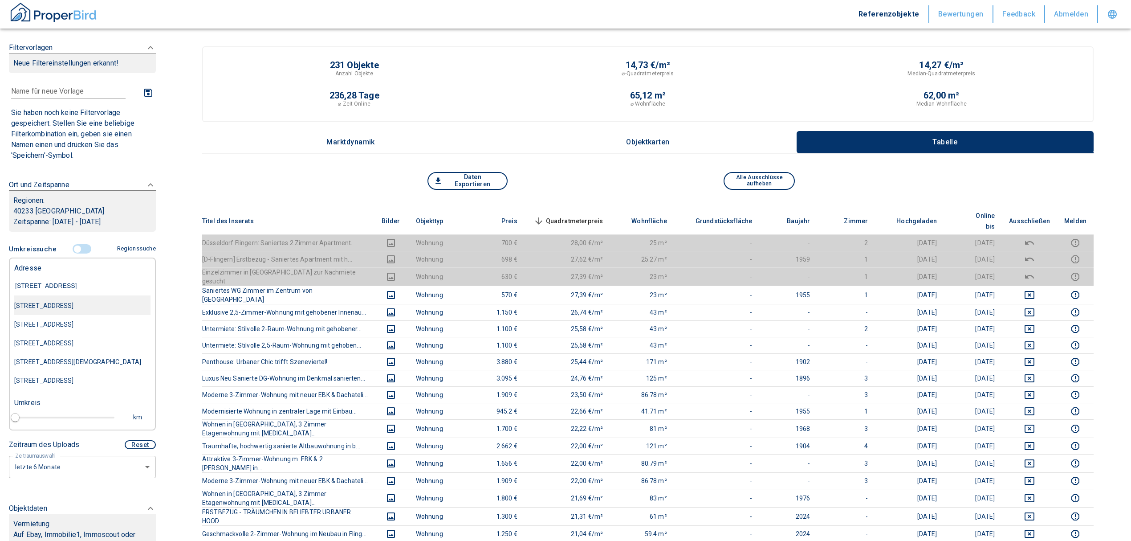
click at [94, 305] on div "[STREET_ADDRESS]" at bounding box center [82, 305] width 136 height 19
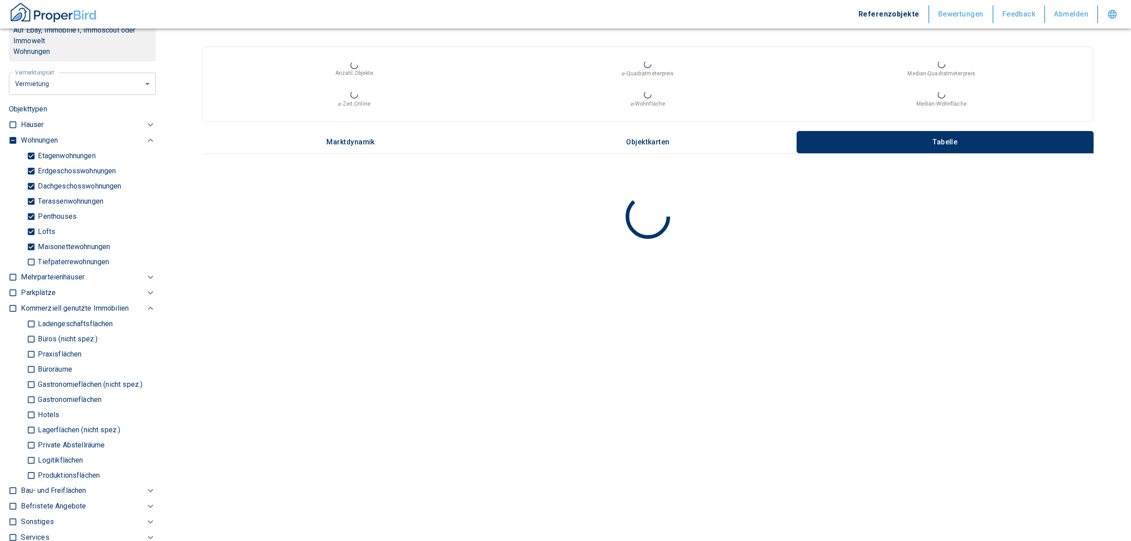
scroll to position [415, 0]
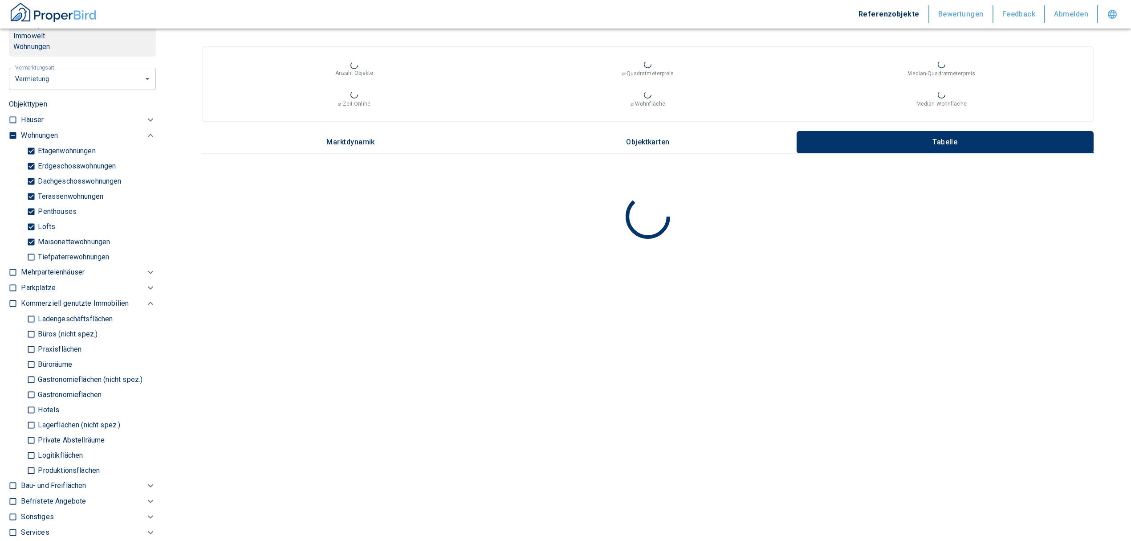
click at [12, 140] on input "checkbox" at bounding box center [12, 135] width 9 height 9
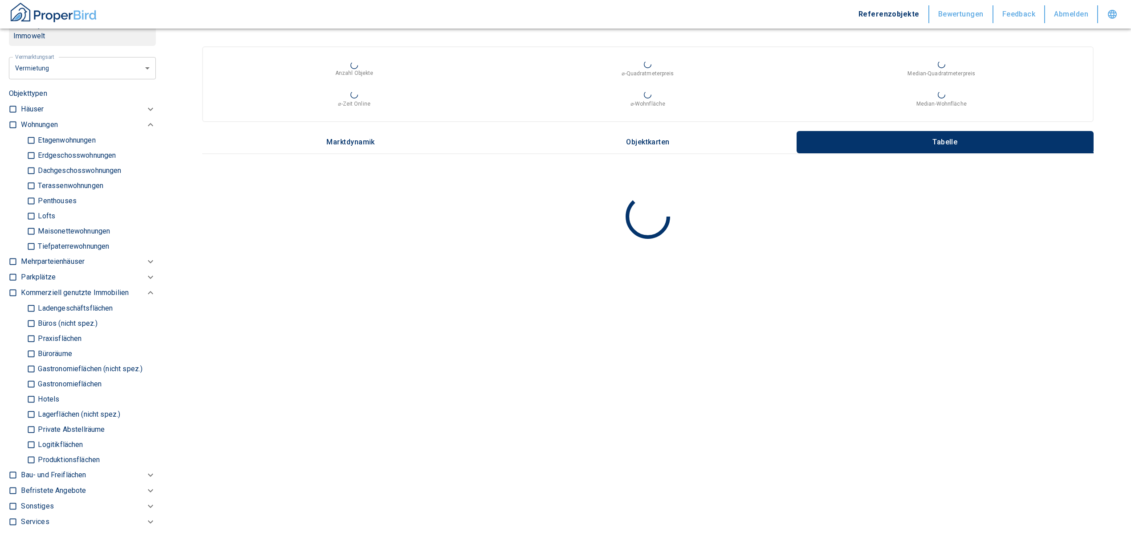
click at [37, 327] on p "Büros (nicht spez.)" at bounding box center [67, 323] width 62 height 7
click at [36, 331] on input "Büros (nicht spez.)" at bounding box center [31, 323] width 9 height 16
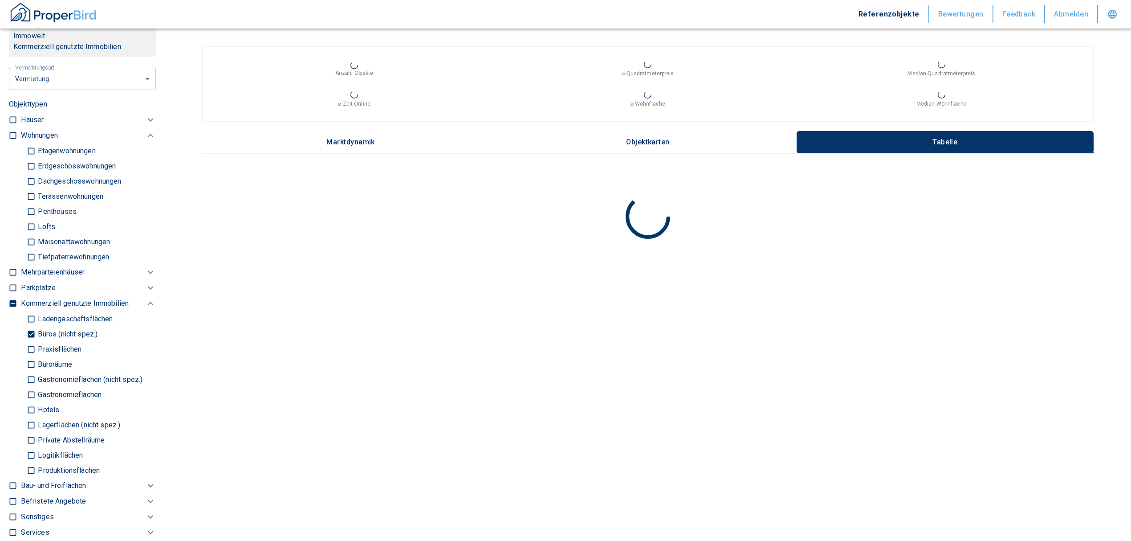
click at [25, 374] on div "Ladengeschäftsflächen Büros (nicht spez.) Praxisflächen Büroräume Gastronomiefl…" at bounding box center [88, 394] width 135 height 167
click at [29, 372] on input "Büroräume" at bounding box center [31, 364] width 9 height 16
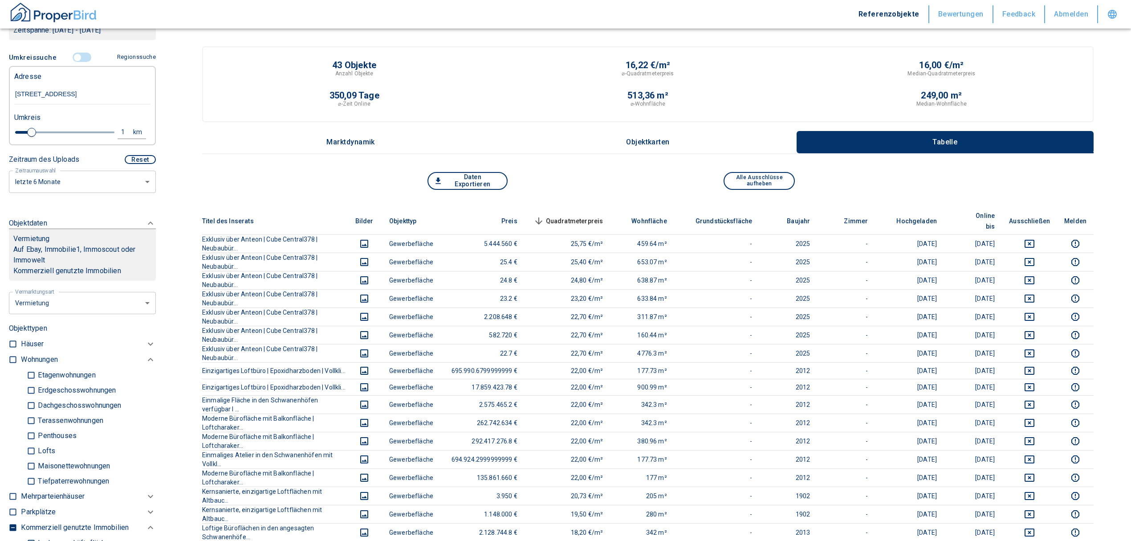
scroll to position [178, 0]
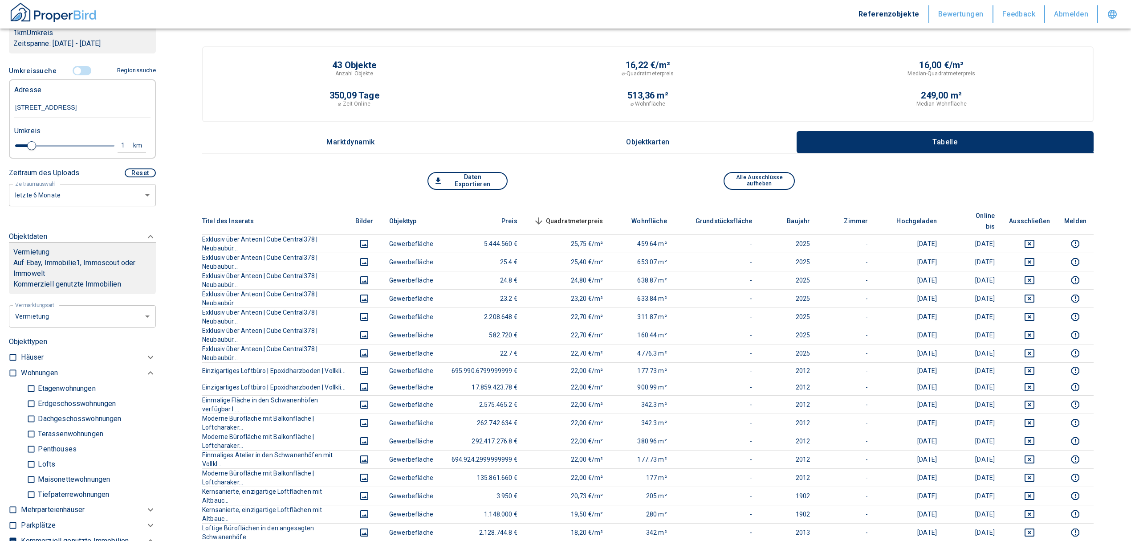
click at [603, 216] on span "Quadratmeterpreis sorted descending" at bounding box center [568, 221] width 72 height 11
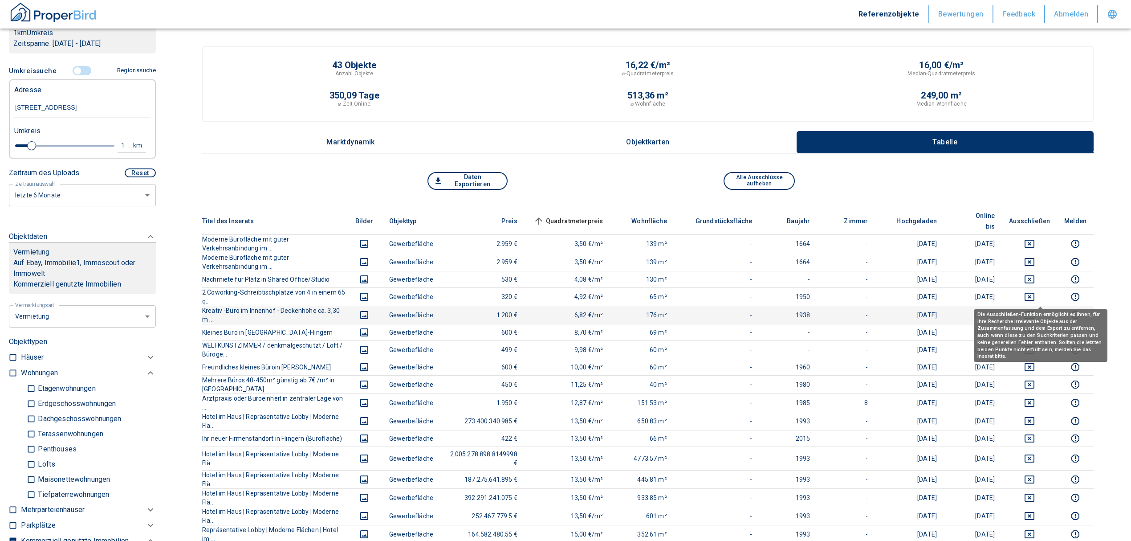
click at [1035, 309] on icon "deselect this listing" at bounding box center [1029, 314] width 11 height 11
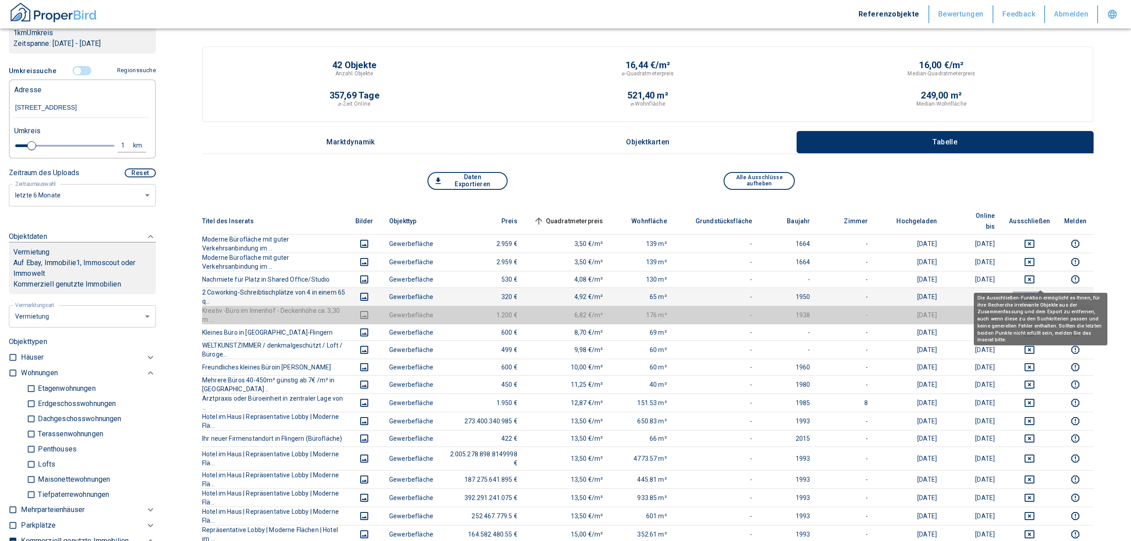
click at [1035, 291] on icon "deselect this listing" at bounding box center [1029, 296] width 11 height 11
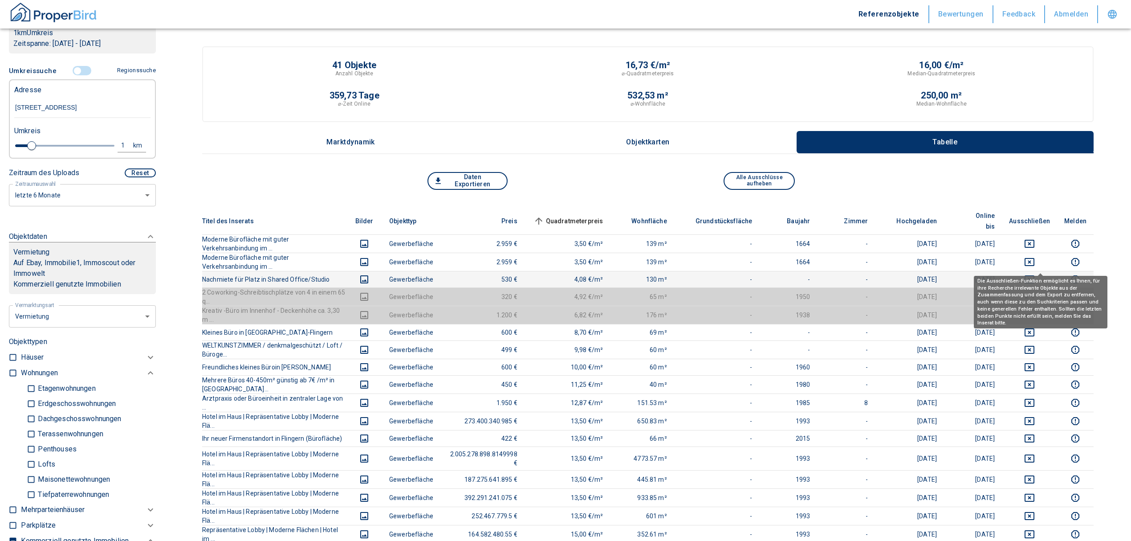
click at [1034, 275] on icon "deselect this listing" at bounding box center [1030, 279] width 10 height 8
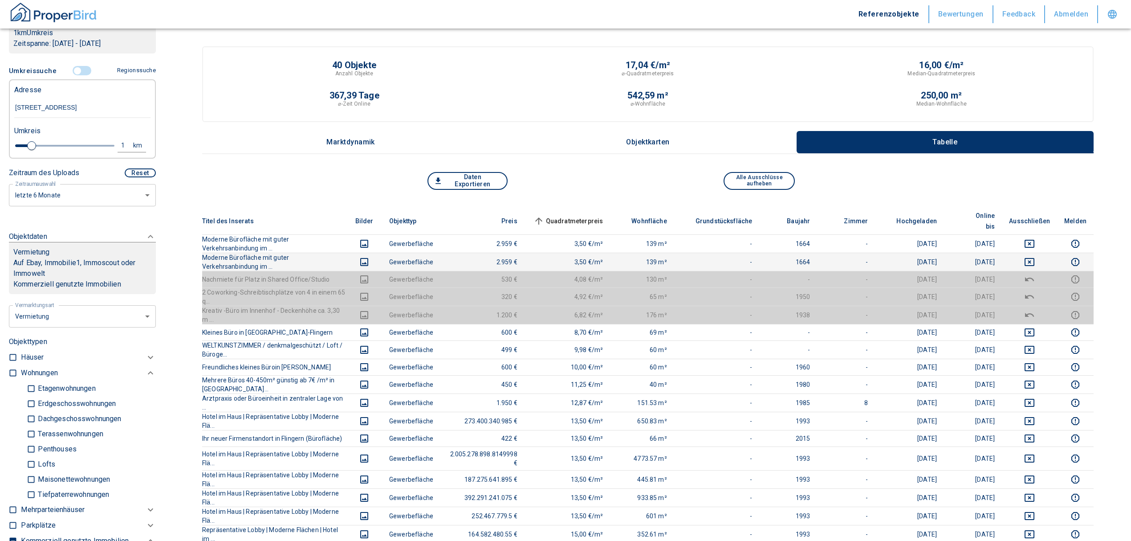
click at [1041, 252] on td at bounding box center [1029, 261] width 55 height 18
click at [1034, 256] on button "deselect this listing" at bounding box center [1029, 261] width 41 height 11
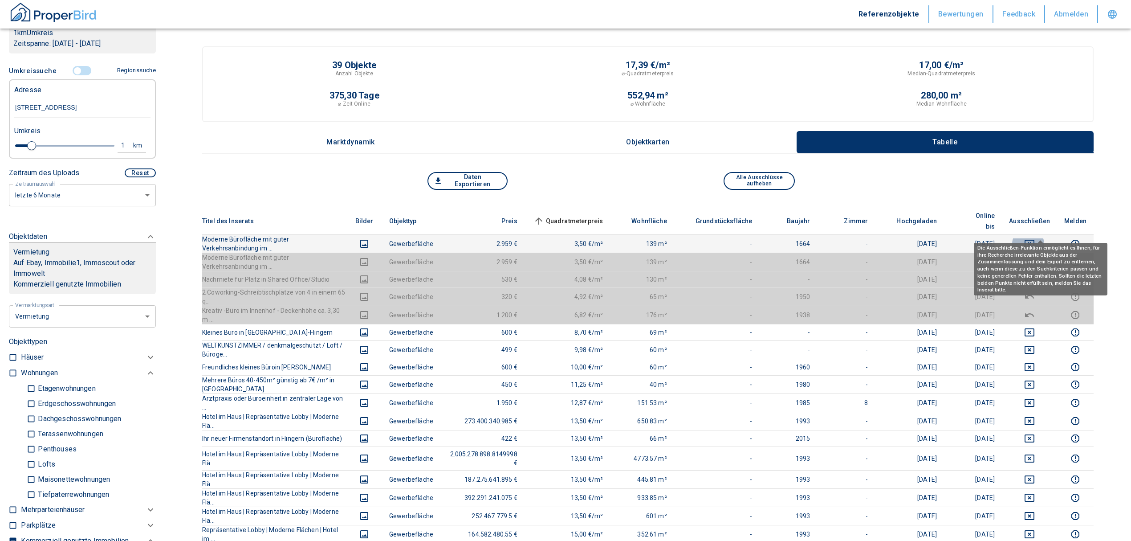
click at [1035, 238] on icon "deselect this listing" at bounding box center [1029, 243] width 11 height 11
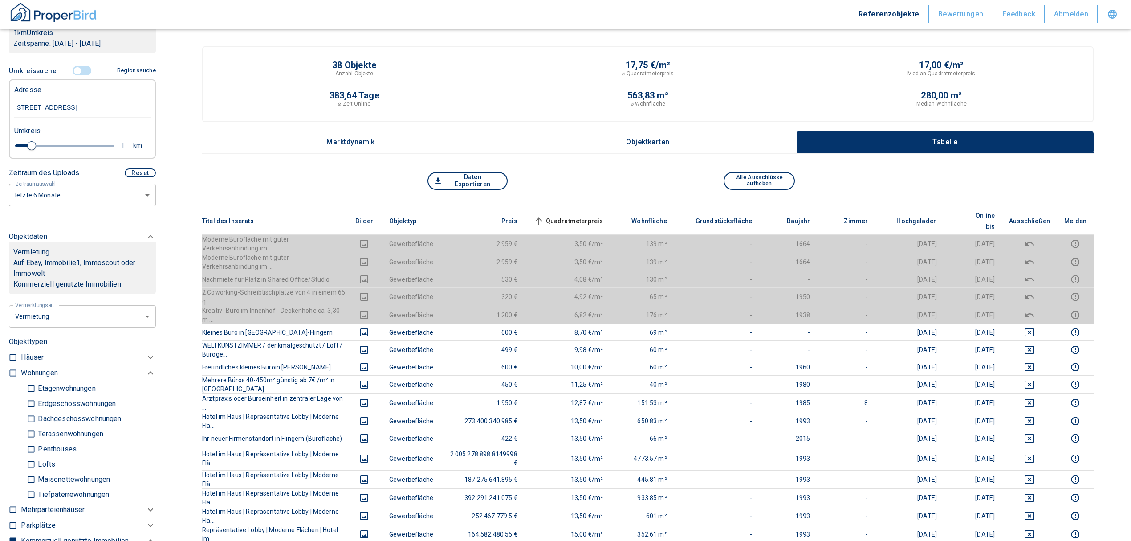
click at [599, 216] on span "Quadratmeterpreis sorted ascending" at bounding box center [568, 221] width 72 height 11
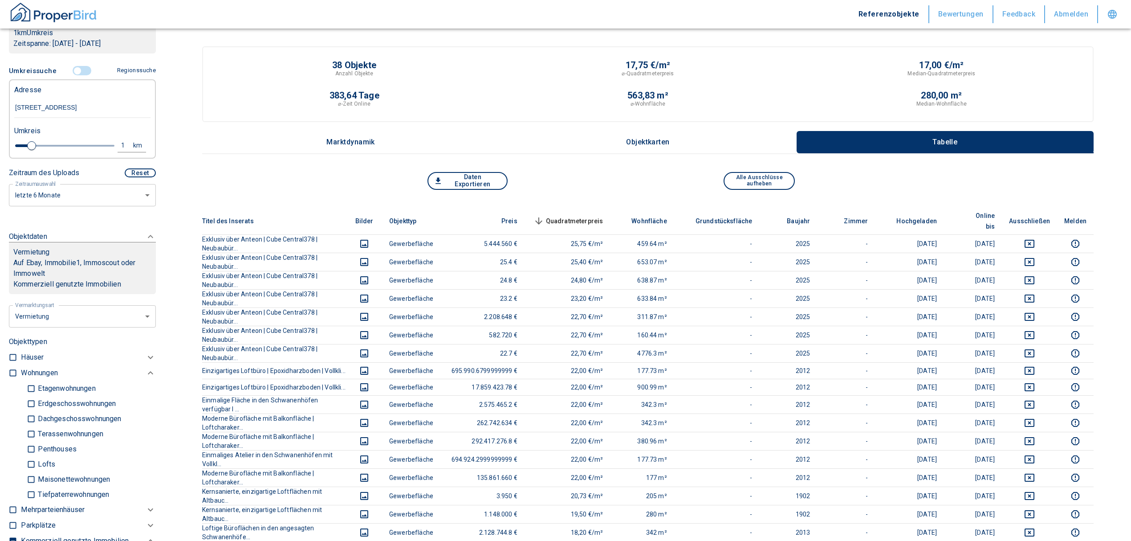
click at [588, 216] on span "Quadratmeterpreis sorted descending" at bounding box center [568, 221] width 72 height 11
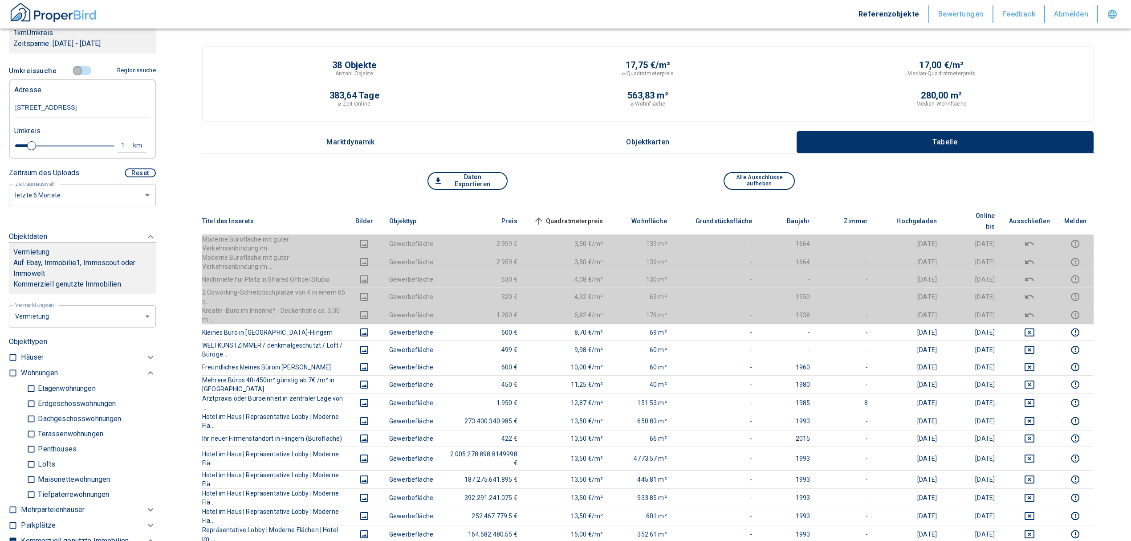
click at [75, 76] on input "controlled" at bounding box center [77, 71] width 27 height 10
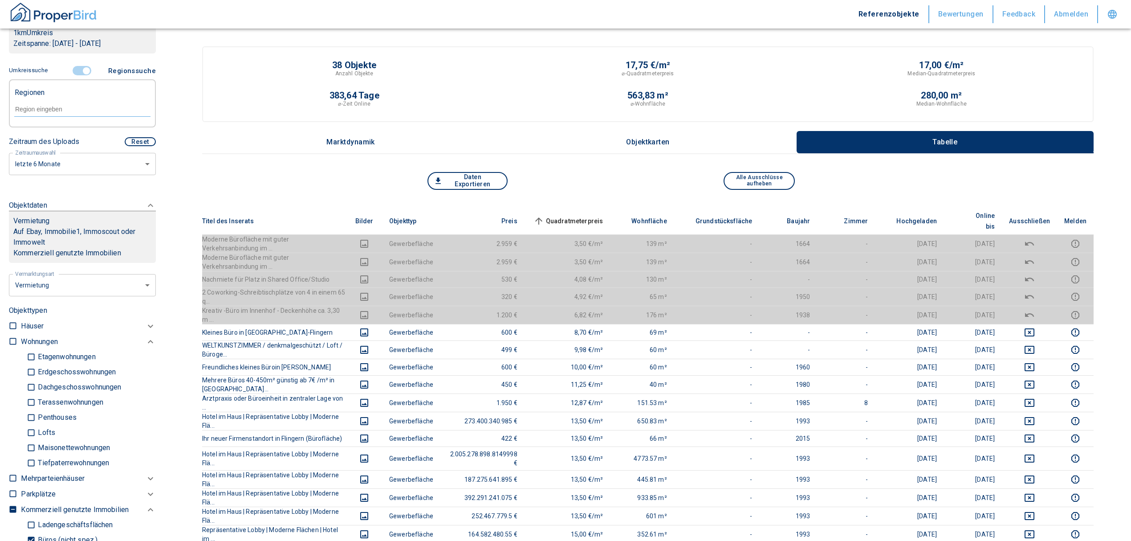
click at [69, 110] on form at bounding box center [82, 109] width 136 height 34
click at [68, 113] on input "text" at bounding box center [82, 109] width 136 height 8
click at [66, 135] on li "40233 [GEOGRAPHIC_DATA]" at bounding box center [78, 140] width 128 height 16
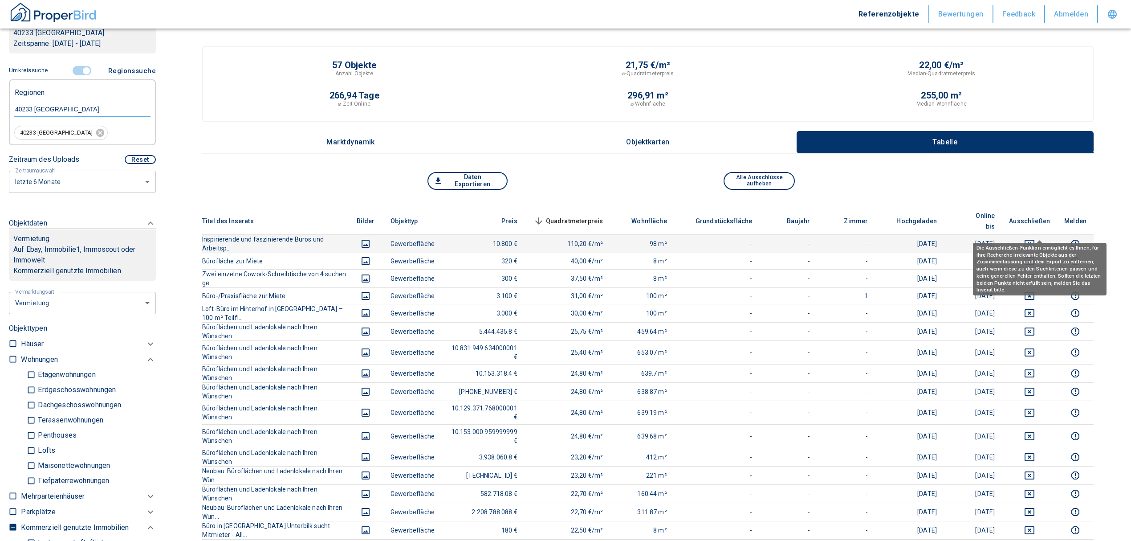
click at [1045, 238] on button "deselect this listing" at bounding box center [1029, 243] width 41 height 11
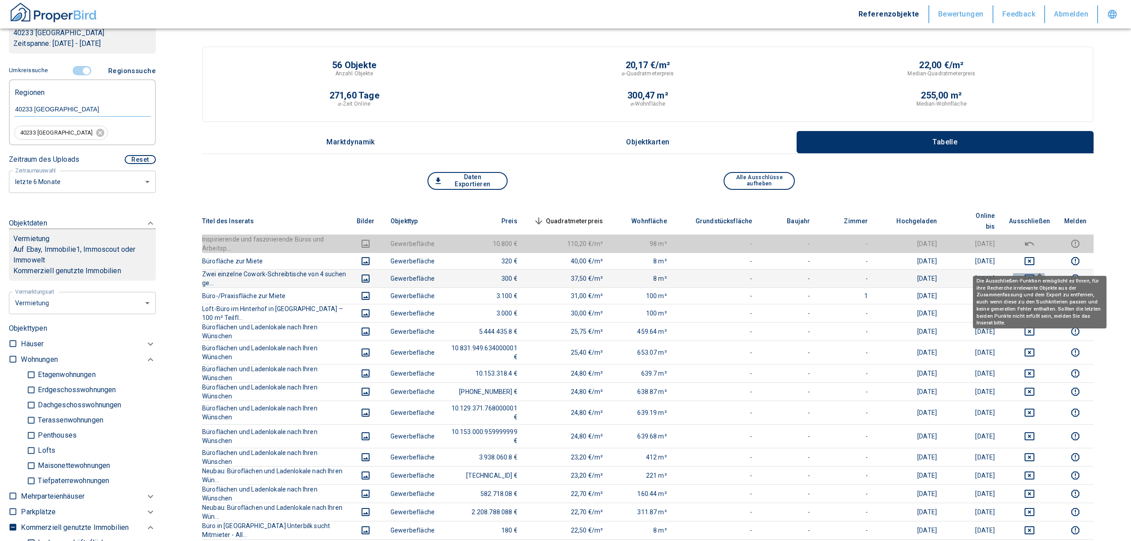
click at [1035, 273] on icon "deselect this listing" at bounding box center [1029, 278] width 11 height 11
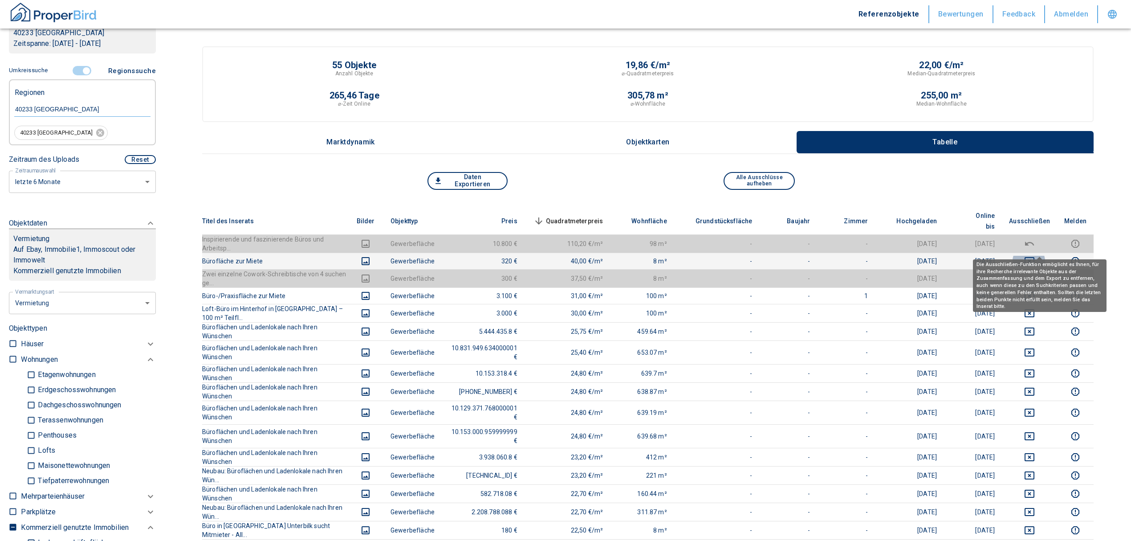
click at [1035, 256] on icon "deselect this listing" at bounding box center [1029, 261] width 11 height 11
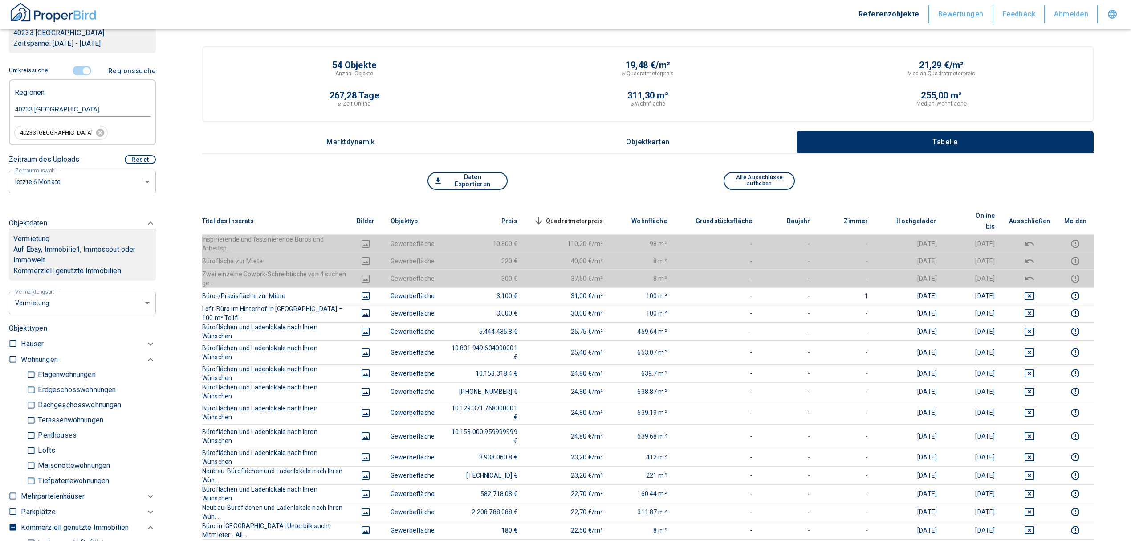
click at [584, 216] on span "Quadratmeterpreis sorted descending" at bounding box center [568, 221] width 72 height 11
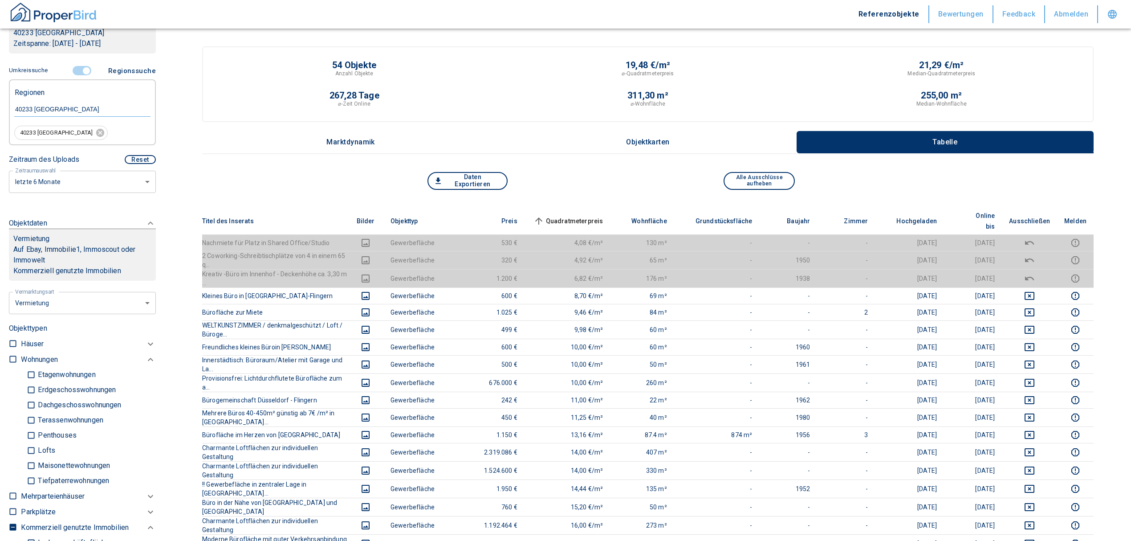
click at [584, 216] on span "Quadratmeterpreis sorted ascending" at bounding box center [568, 221] width 72 height 11
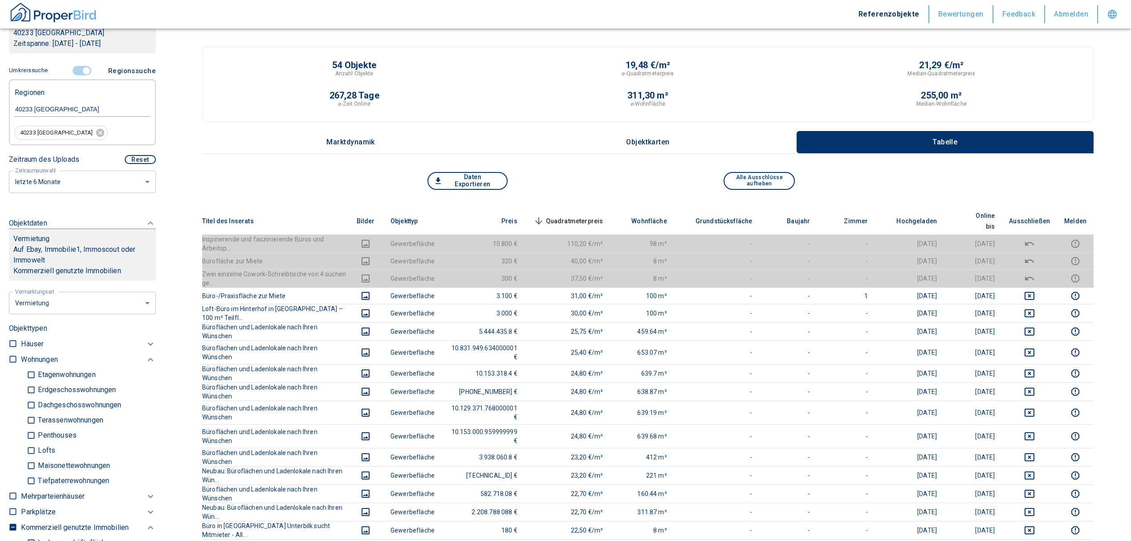
click at [585, 216] on span "Quadratmeterpreis sorted descending" at bounding box center [568, 221] width 72 height 11
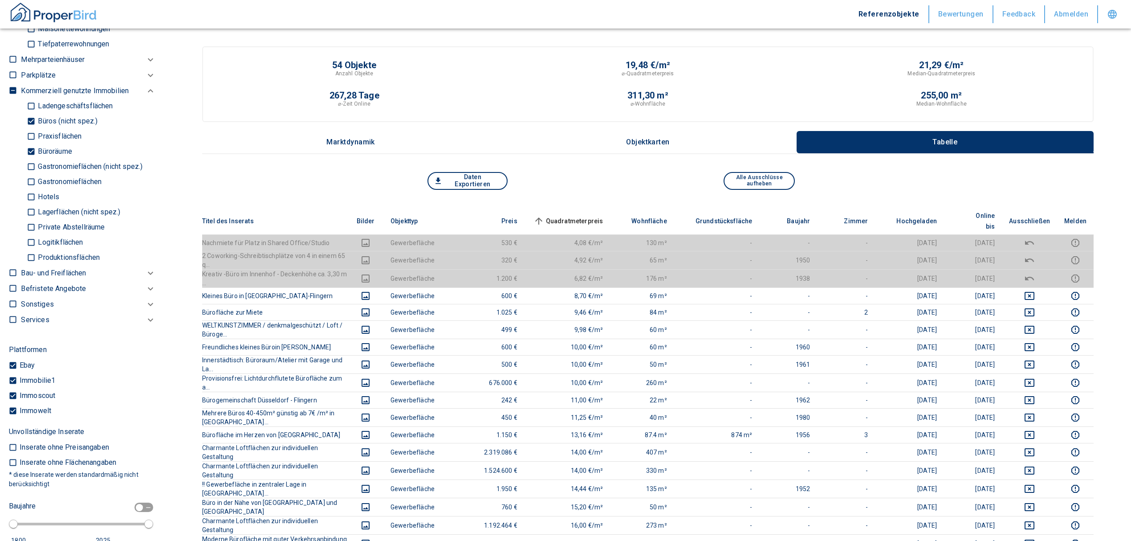
scroll to position [534, 0]
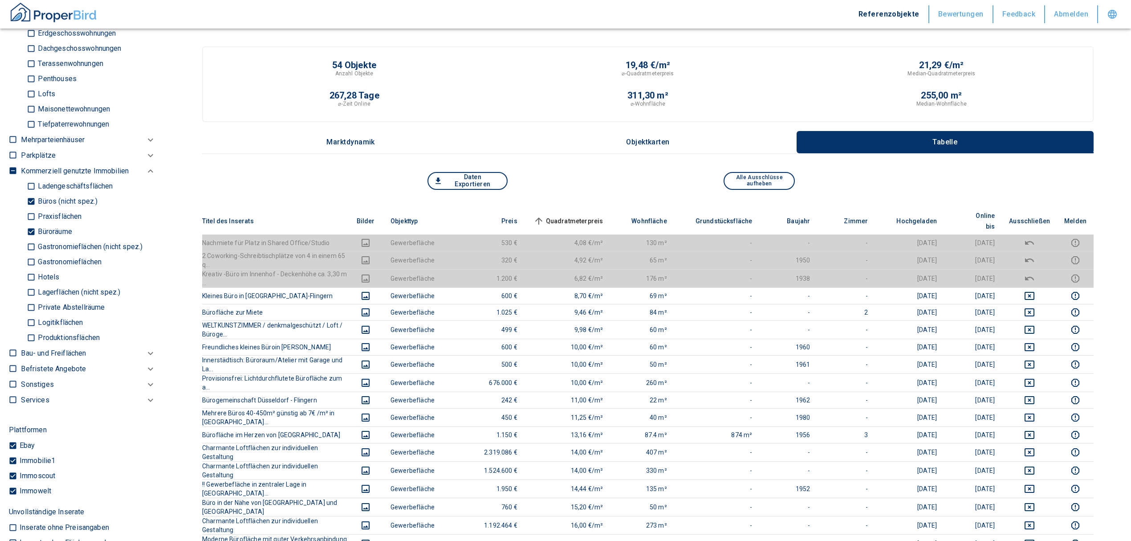
click at [25, 230] on div "Ladengeschäftsflächen Büros (nicht spez.) Praxisflächen Büroräume Gastronomiefl…" at bounding box center [88, 262] width 135 height 167
click at [32, 228] on input "Büroräume" at bounding box center [31, 232] width 9 height 16
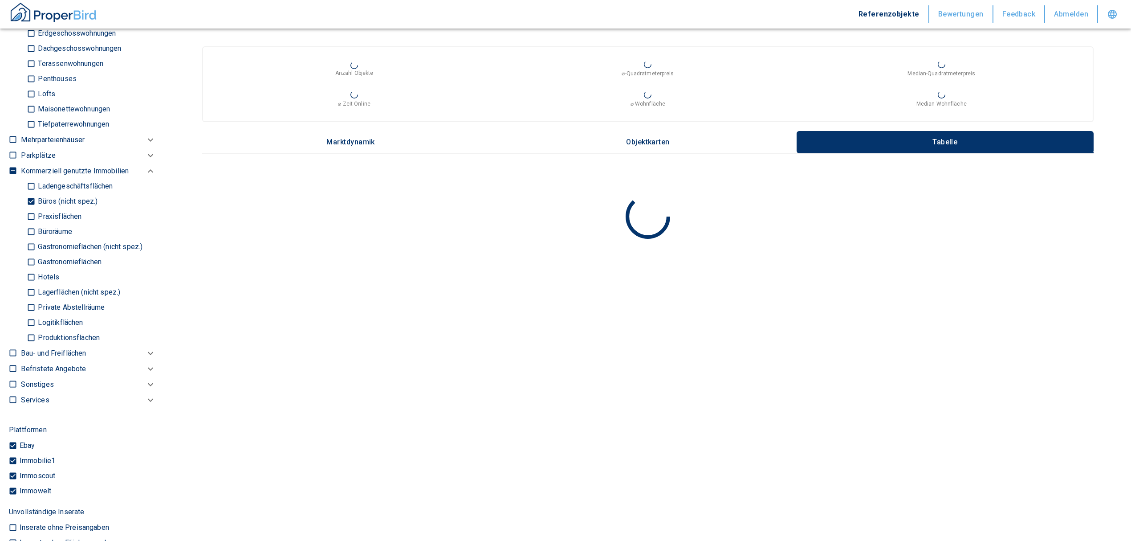
click at [29, 198] on input "Büros (nicht spez.)" at bounding box center [31, 202] width 9 height 16
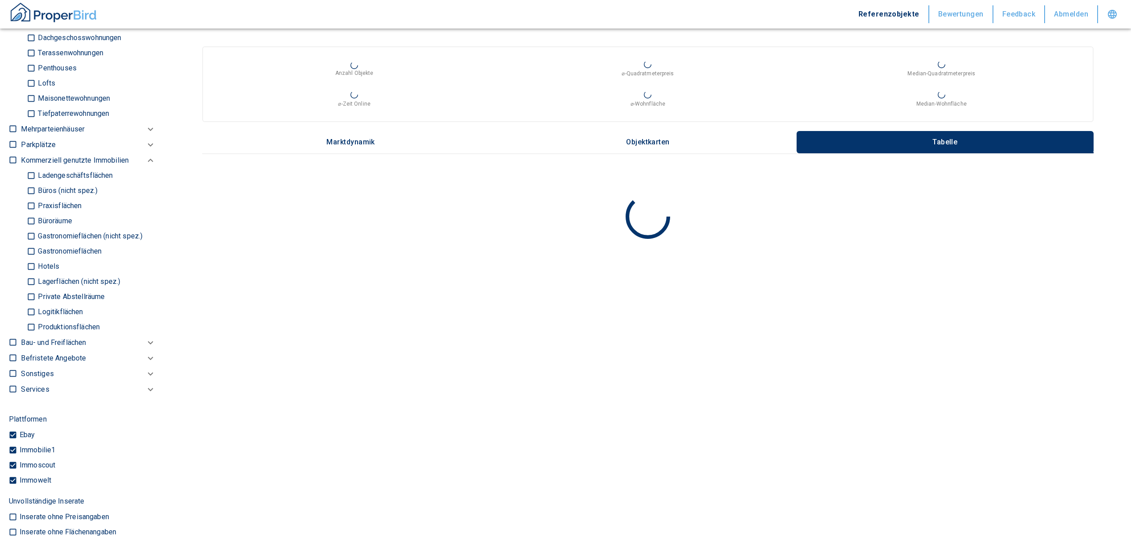
click at [33, 175] on input "Ladengeschäftsflächen" at bounding box center [31, 176] width 9 height 16
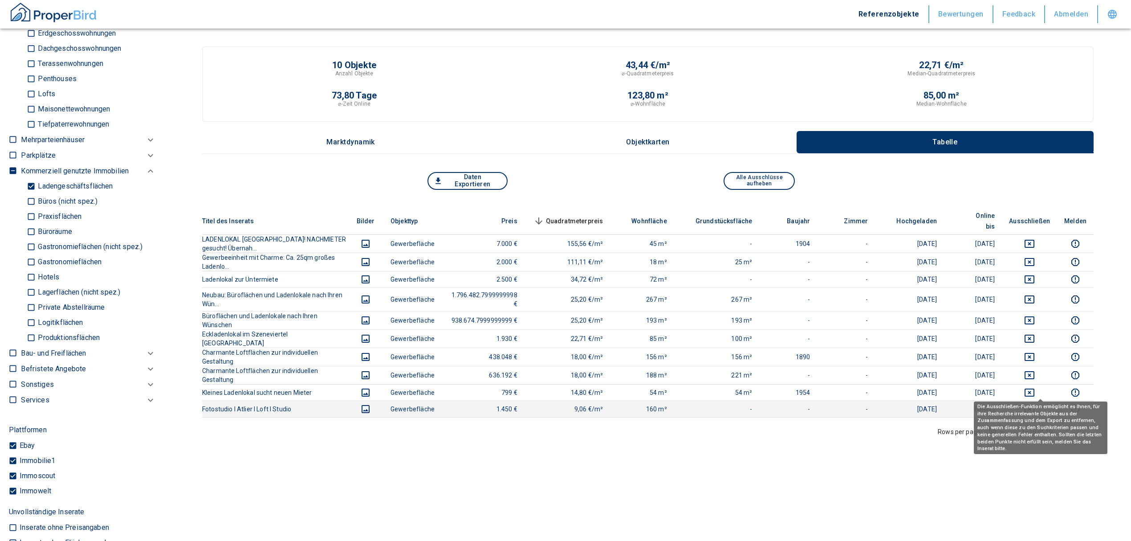
click at [1035, 403] on icon "deselect this listing" at bounding box center [1029, 408] width 11 height 11
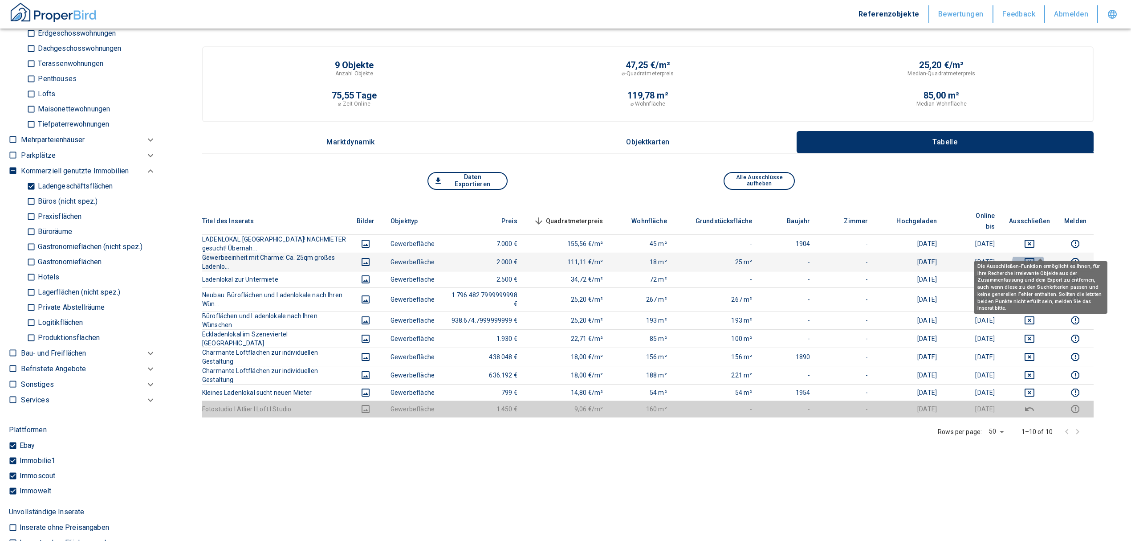
click at [1035, 256] on icon "deselect this listing" at bounding box center [1029, 261] width 11 height 11
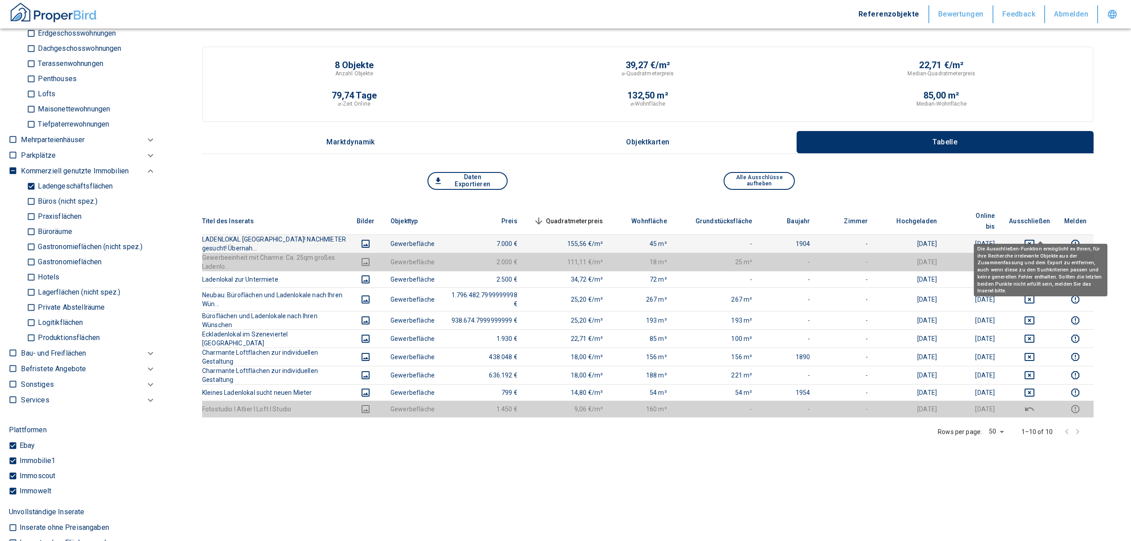
click at [1035, 238] on icon "deselect this listing" at bounding box center [1029, 243] width 11 height 11
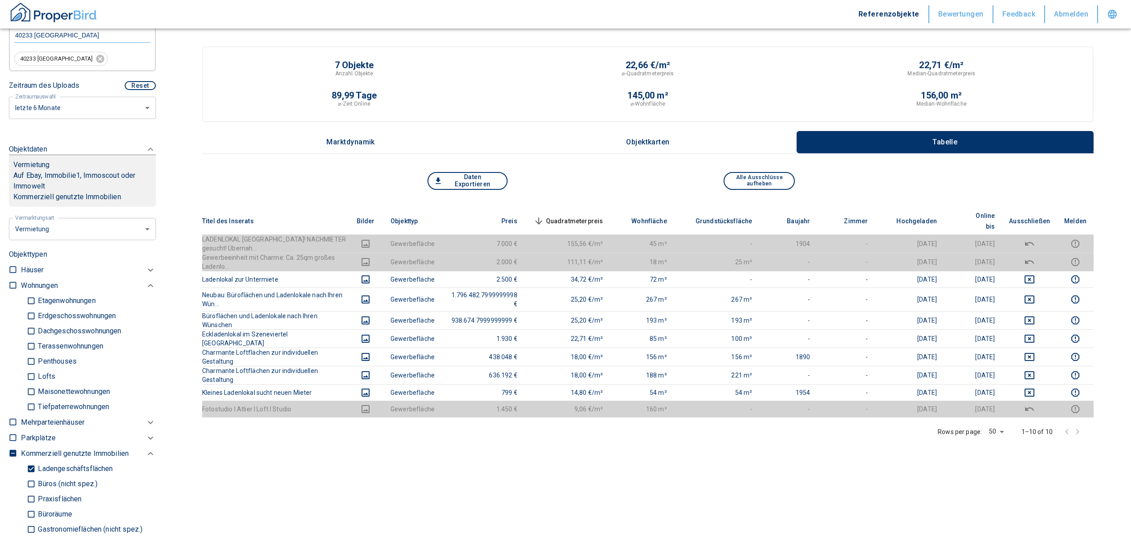
scroll to position [178, 0]
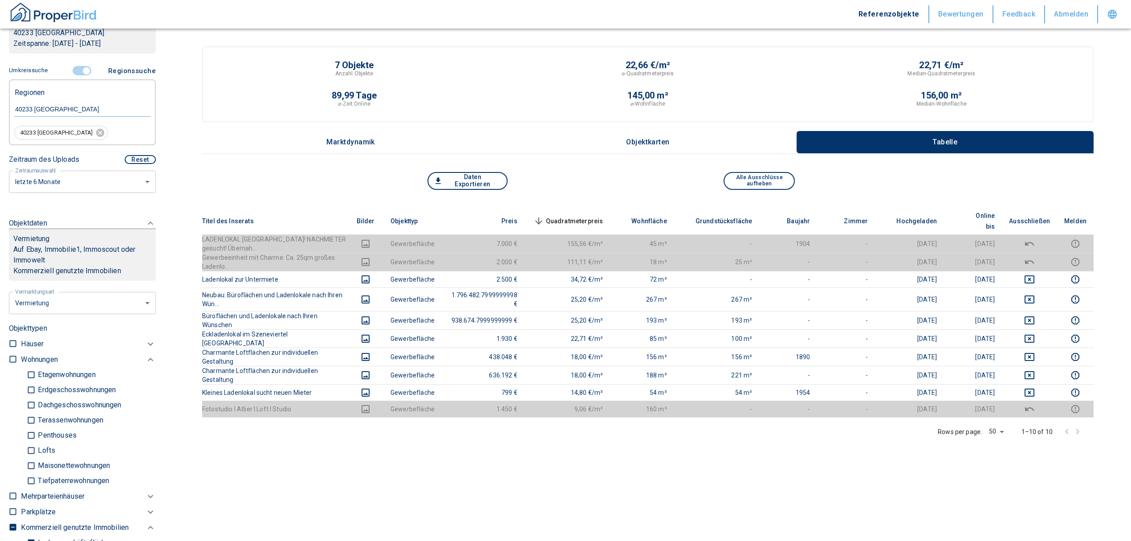
click at [82, 69] on input "controlled" at bounding box center [86, 71] width 27 height 10
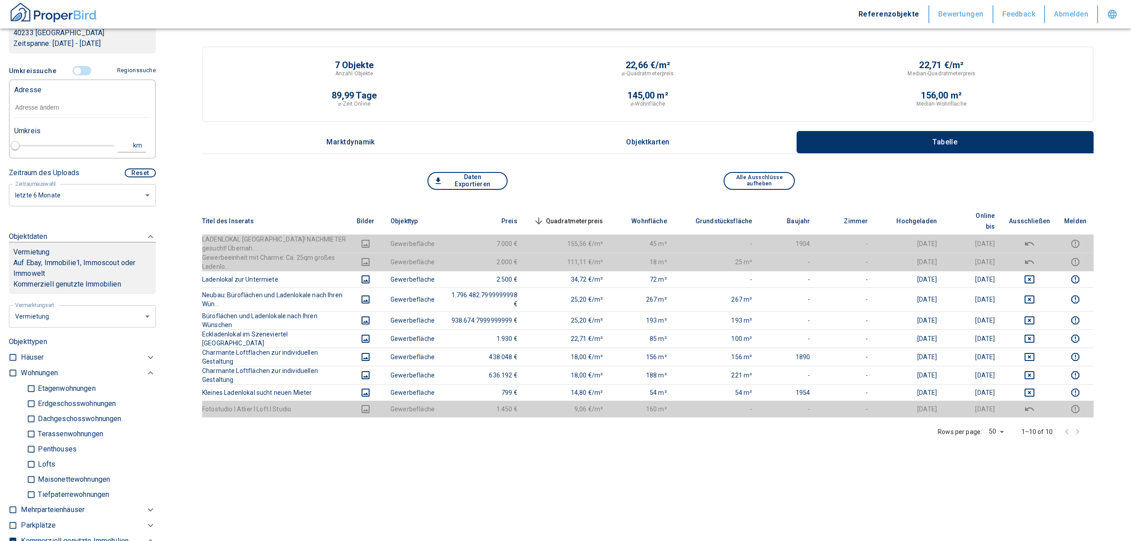
click at [67, 111] on input "text" at bounding box center [82, 108] width 136 height 20
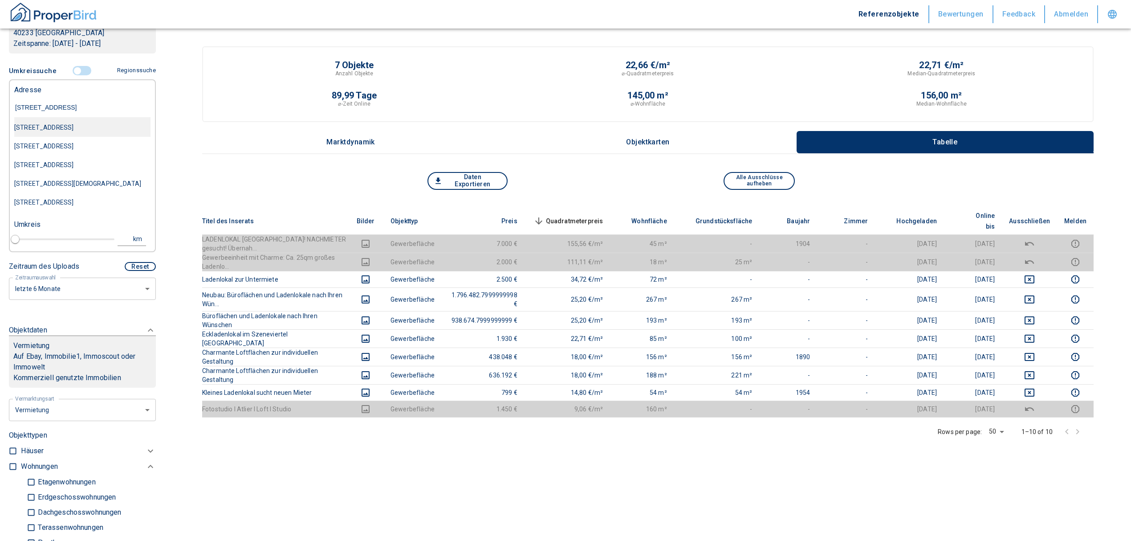
click at [70, 127] on div "[STREET_ADDRESS]" at bounding box center [82, 127] width 136 height 19
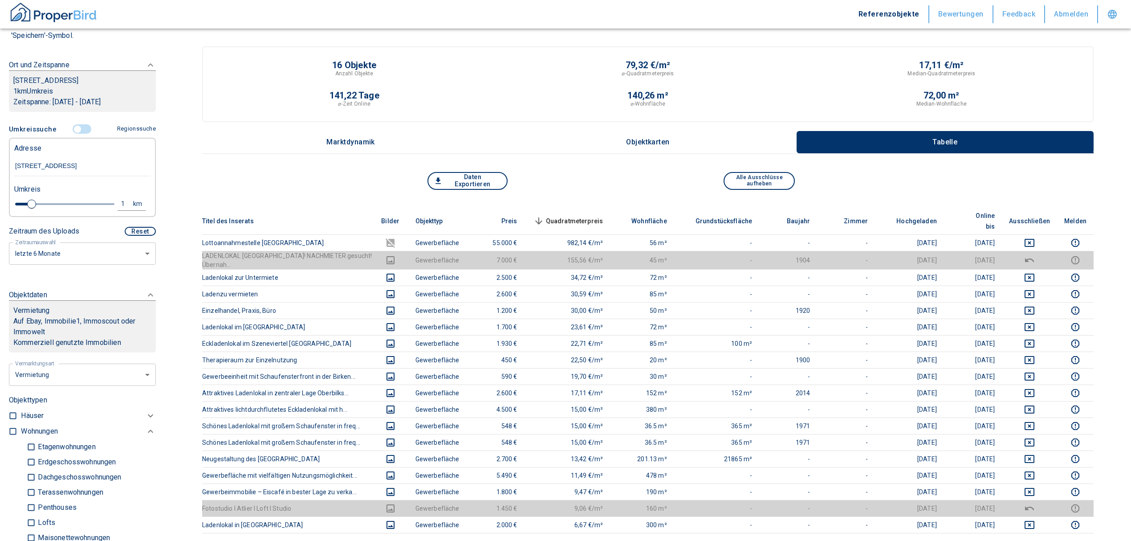
scroll to position [118, 0]
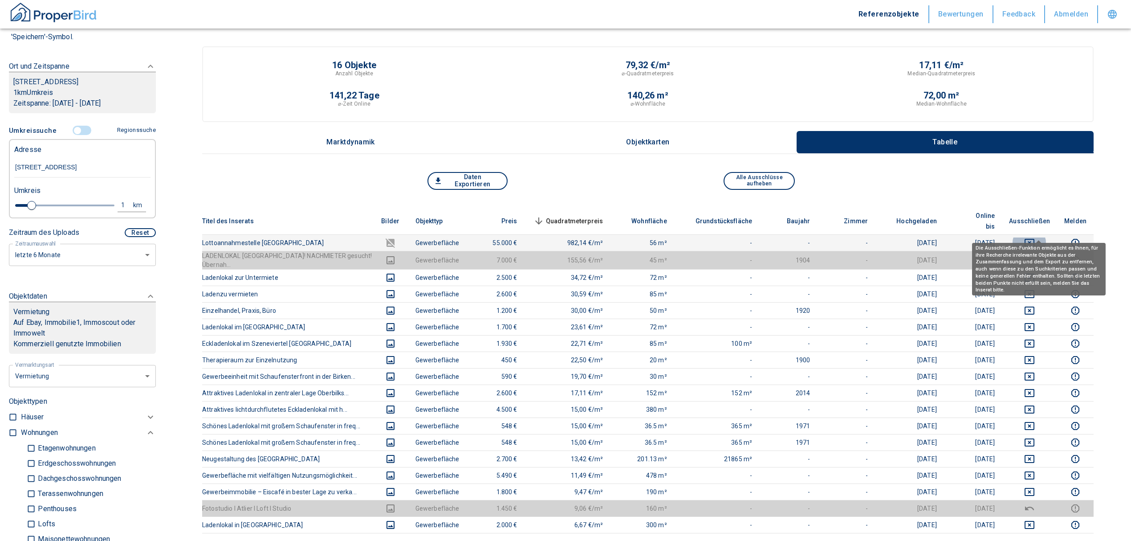
click at [1035, 237] on icon "deselect this listing" at bounding box center [1029, 242] width 11 height 11
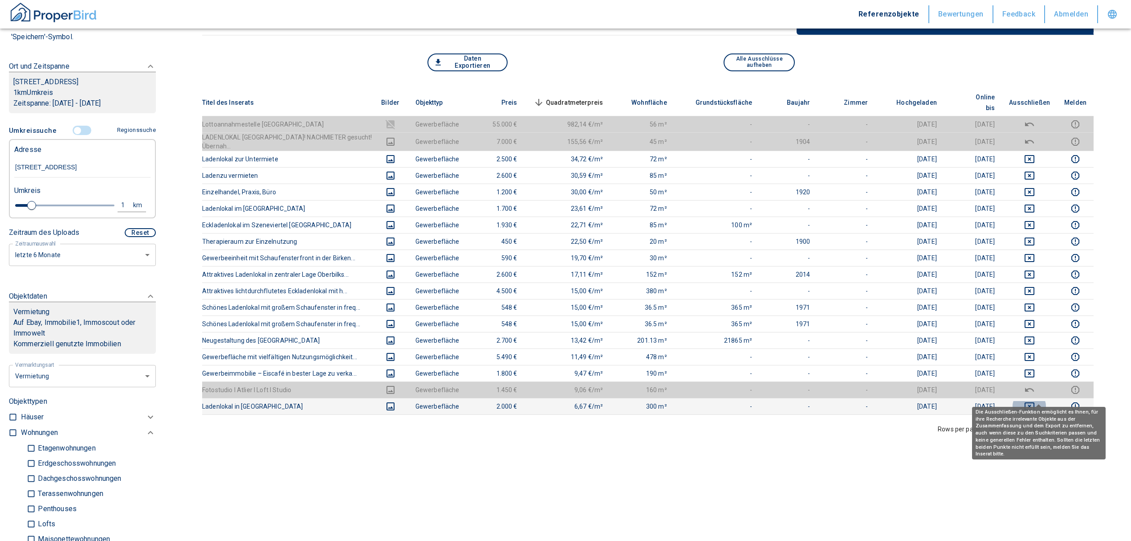
click at [1035, 401] on icon "deselect this listing" at bounding box center [1029, 406] width 11 height 11
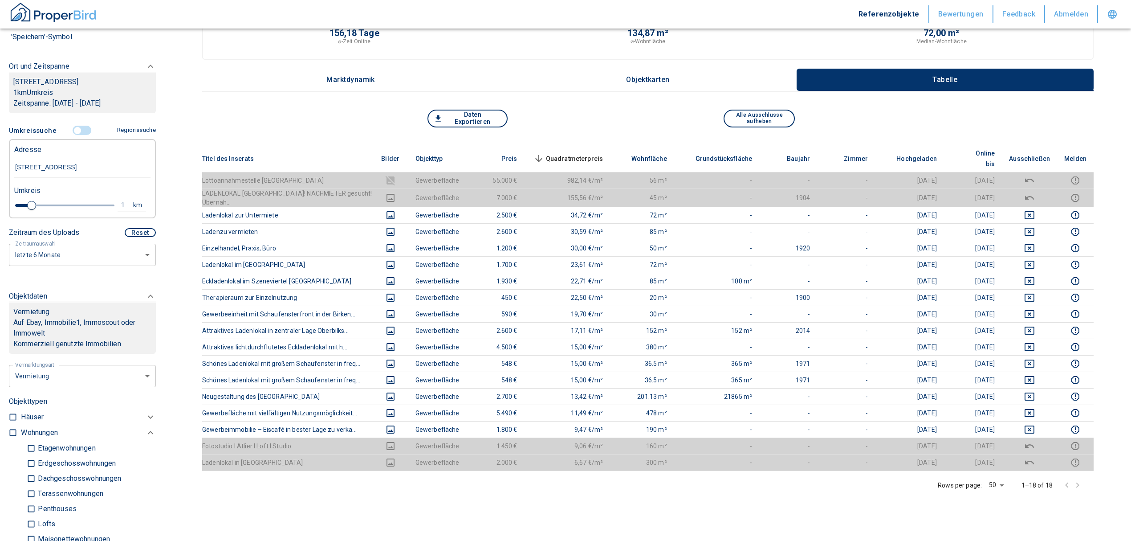
scroll to position [0, 0]
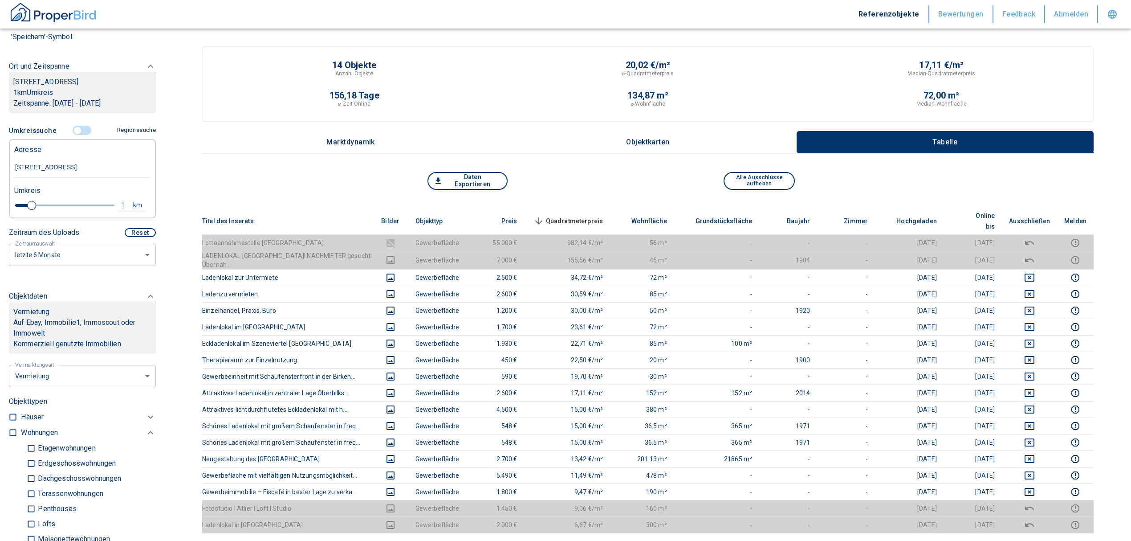
click at [75, 135] on input "controlled" at bounding box center [77, 131] width 27 height 10
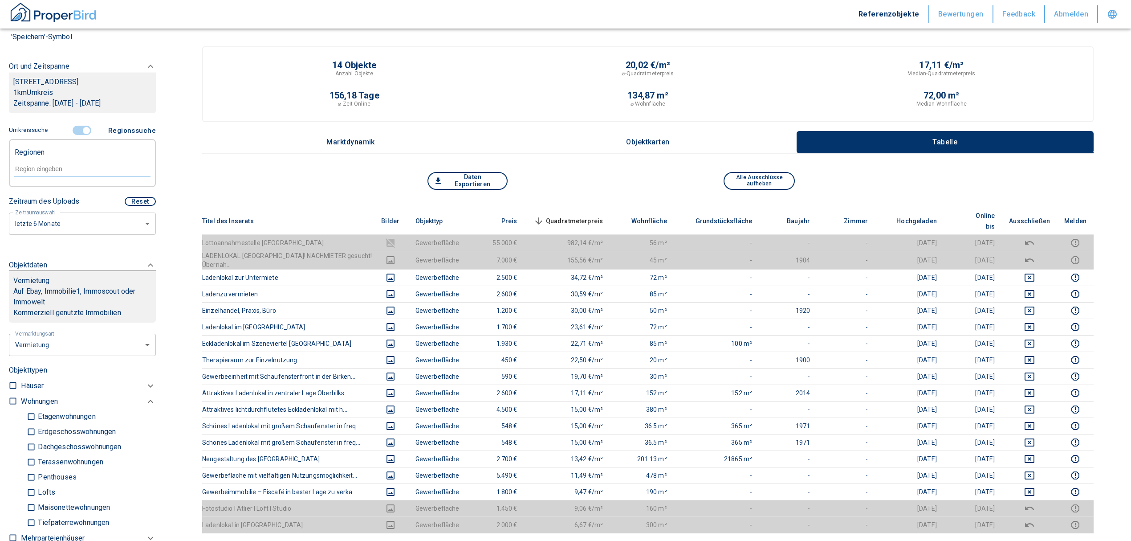
click at [85, 135] on input "controlled" at bounding box center [86, 131] width 27 height 10
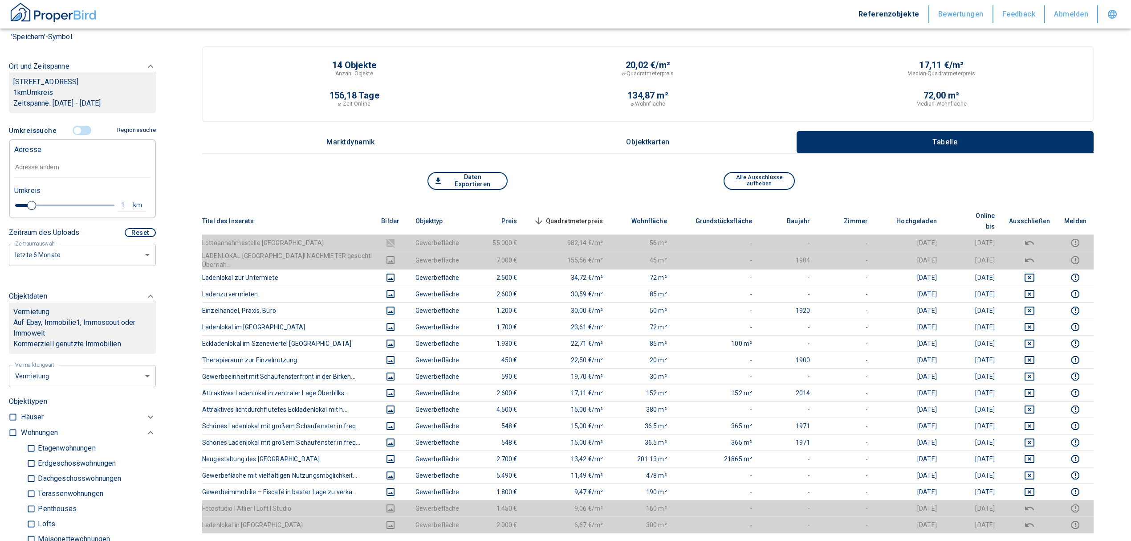
click at [62, 158] on div "Adresse" at bounding box center [82, 149] width 136 height 18
click at [59, 170] on input "text" at bounding box center [82, 167] width 136 height 20
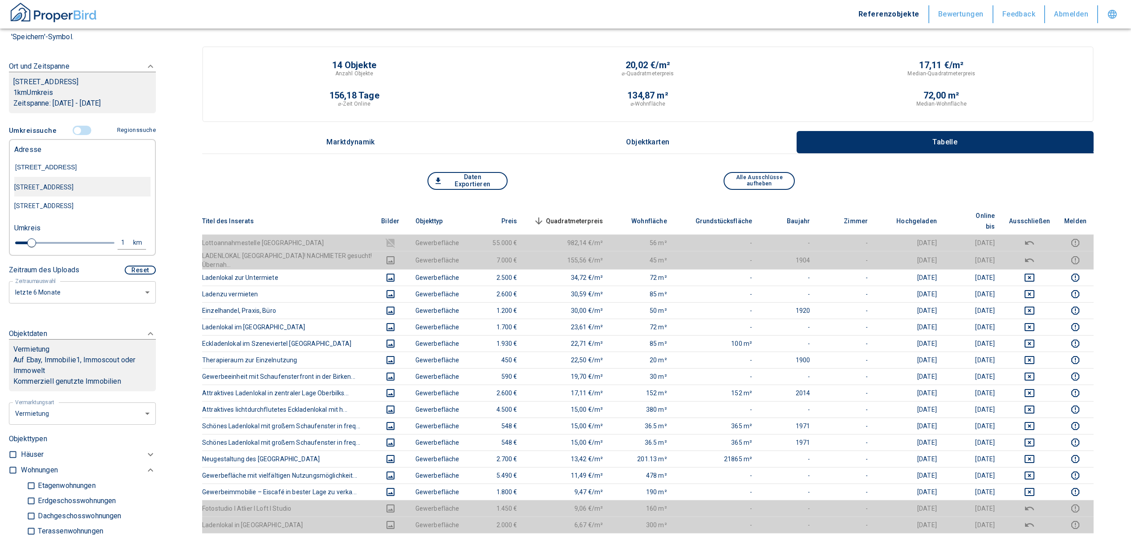
click at [88, 196] on div "[STREET_ADDRESS]" at bounding box center [82, 187] width 136 height 19
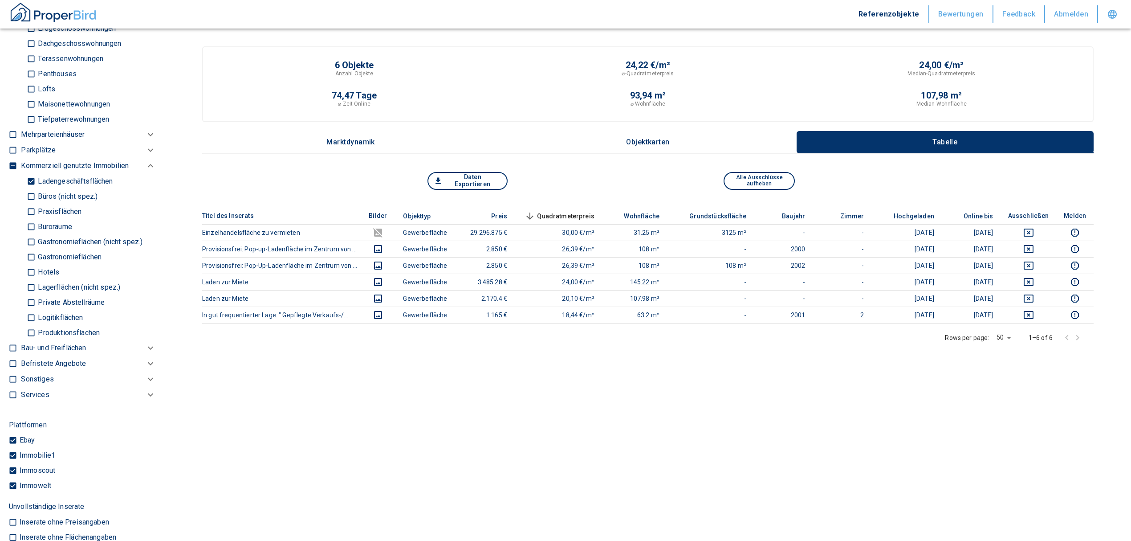
scroll to position [415, 0]
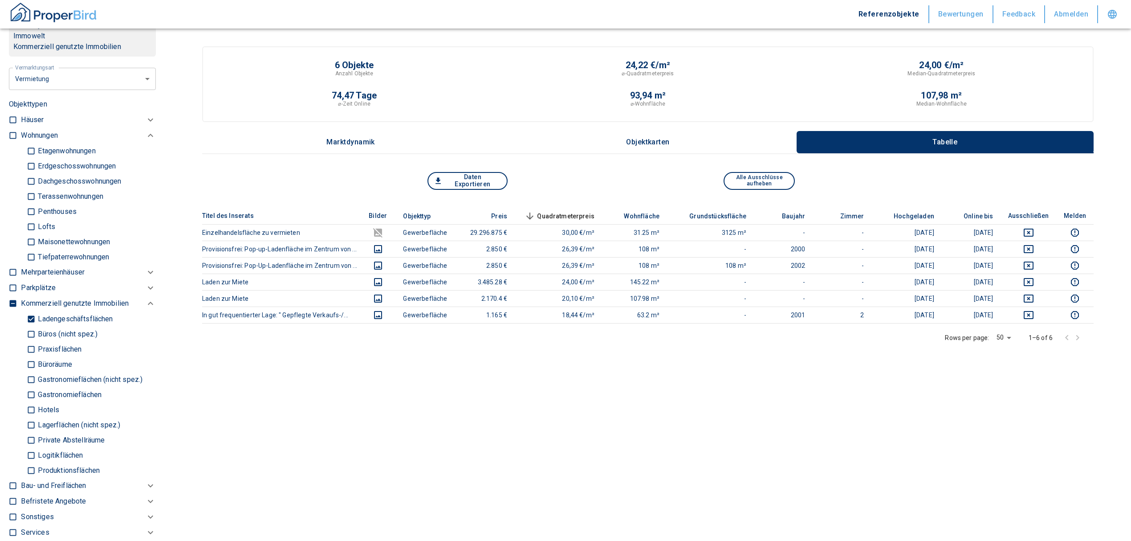
click at [33, 316] on input "Ladengeschäftsflächen" at bounding box center [31, 319] width 9 height 16
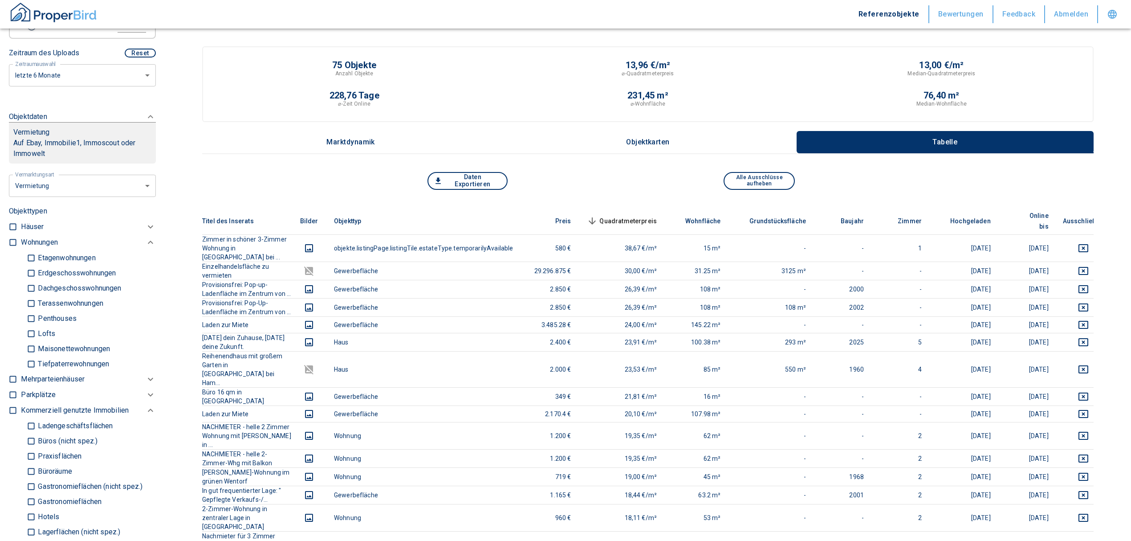
scroll to position [297, 0]
click at [12, 237] on label at bounding box center [10, 242] width 13 height 12
click at [12, 239] on input "checkbox" at bounding box center [12, 243] width 9 height 9
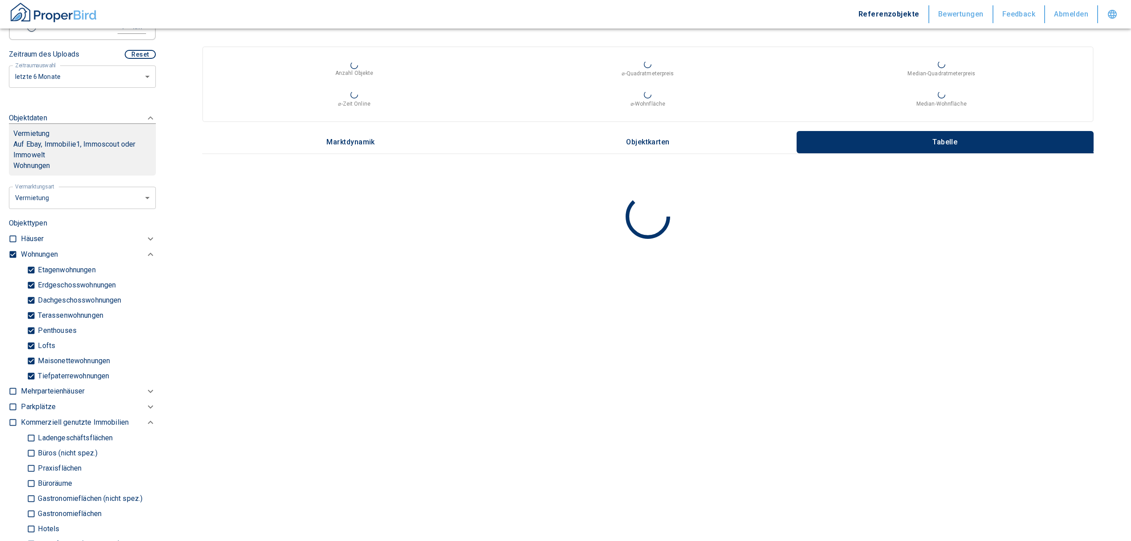
click at [33, 376] on input "Tiefpaterrewohnungen" at bounding box center [31, 376] width 9 height 16
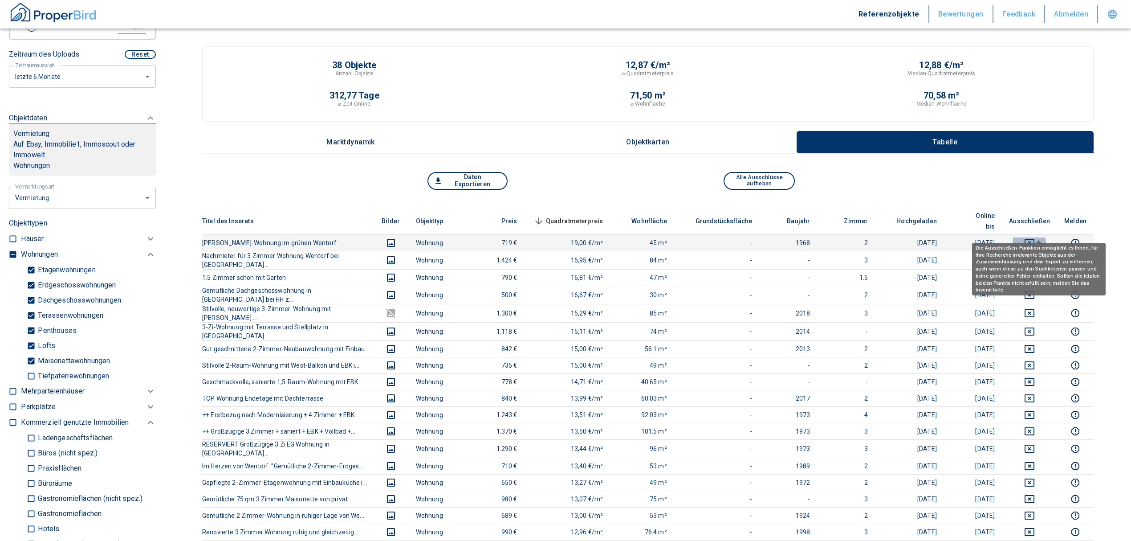
click at [1034, 239] on icon "deselect this listing" at bounding box center [1030, 243] width 10 height 8
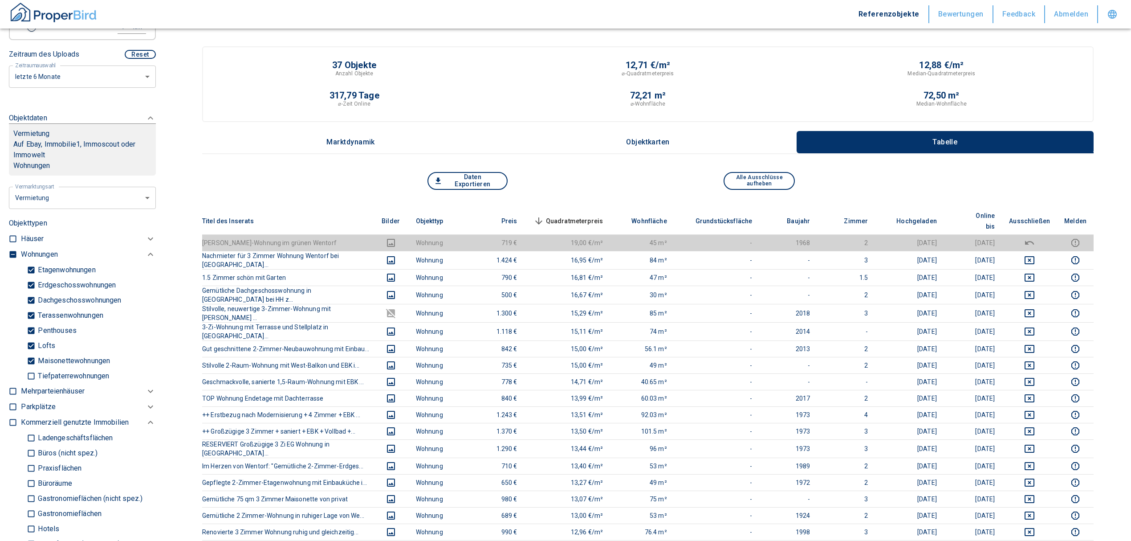
click at [581, 216] on span "Quadratmeterpreis sorted descending" at bounding box center [568, 221] width 72 height 11
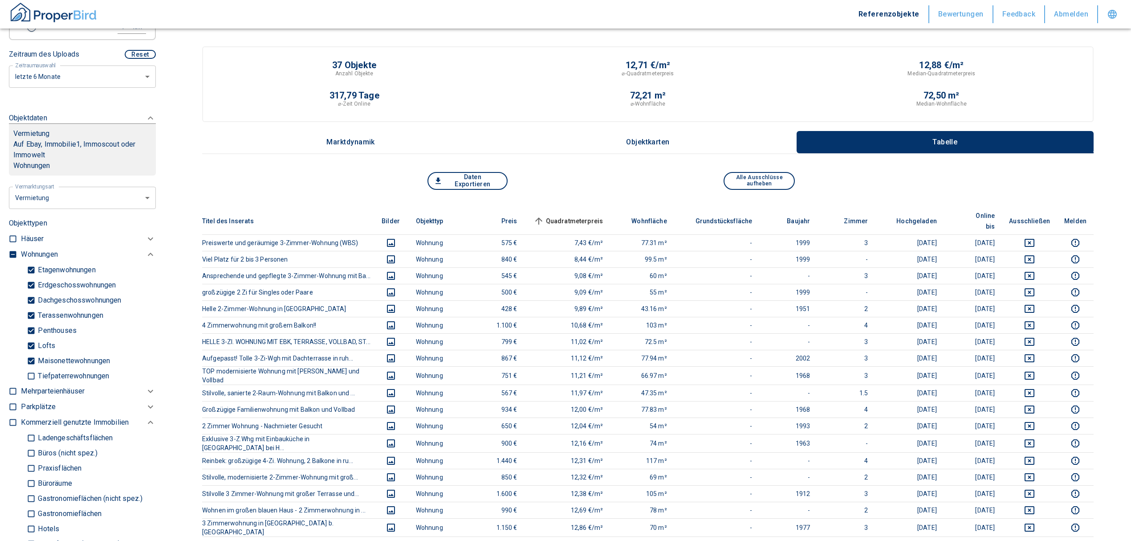
click at [636, 141] on p "Objektkarten" at bounding box center [648, 142] width 45 height 8
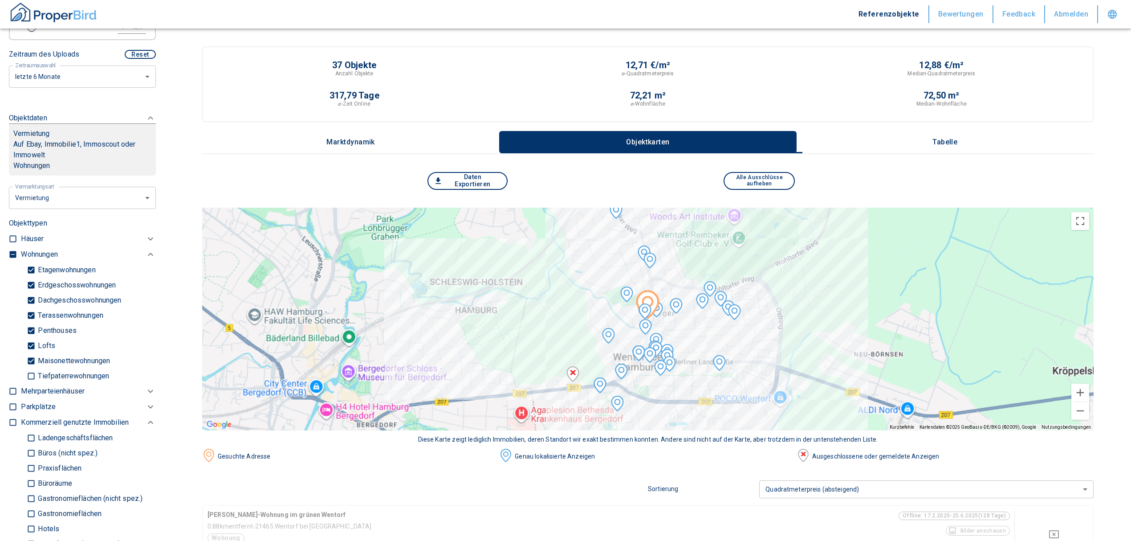
click at [958, 141] on p "Tabelle" at bounding box center [945, 142] width 45 height 8
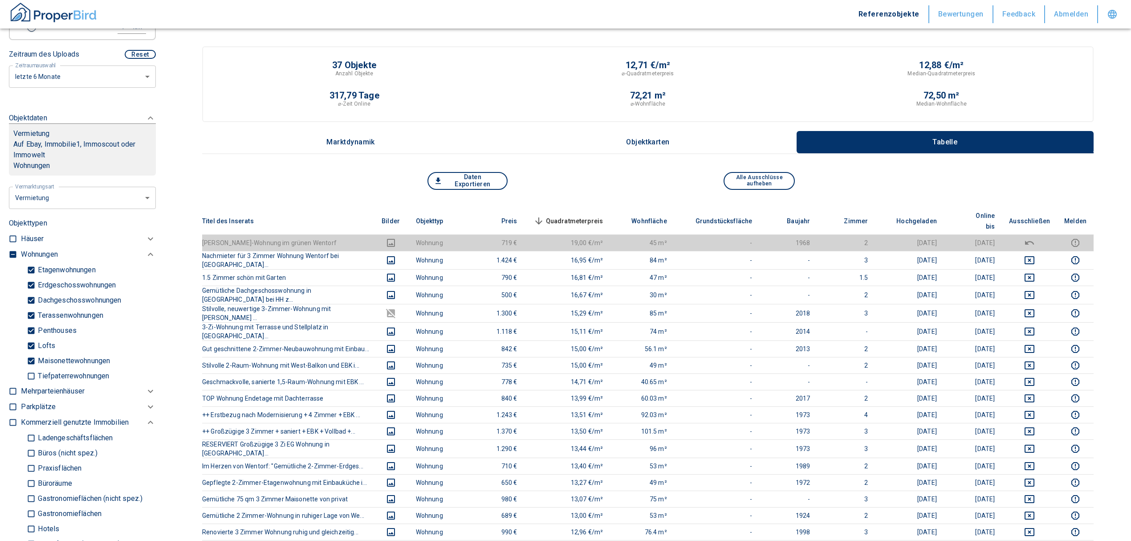
click at [567, 216] on span "Quadratmeterpreis sorted descending" at bounding box center [568, 221] width 72 height 11
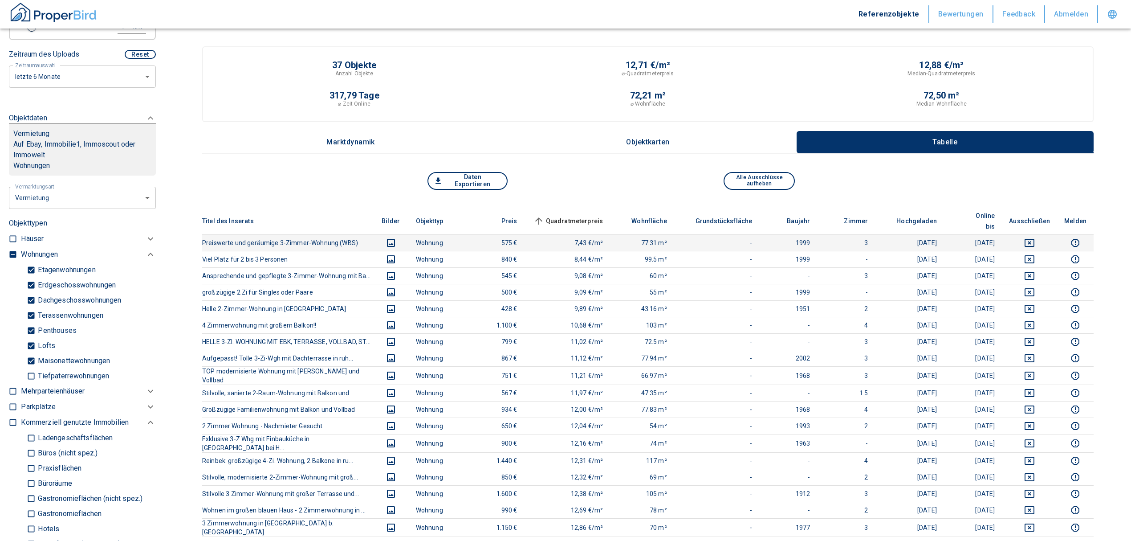
click at [1031, 237] on button "deselect this listing" at bounding box center [1029, 242] width 41 height 11
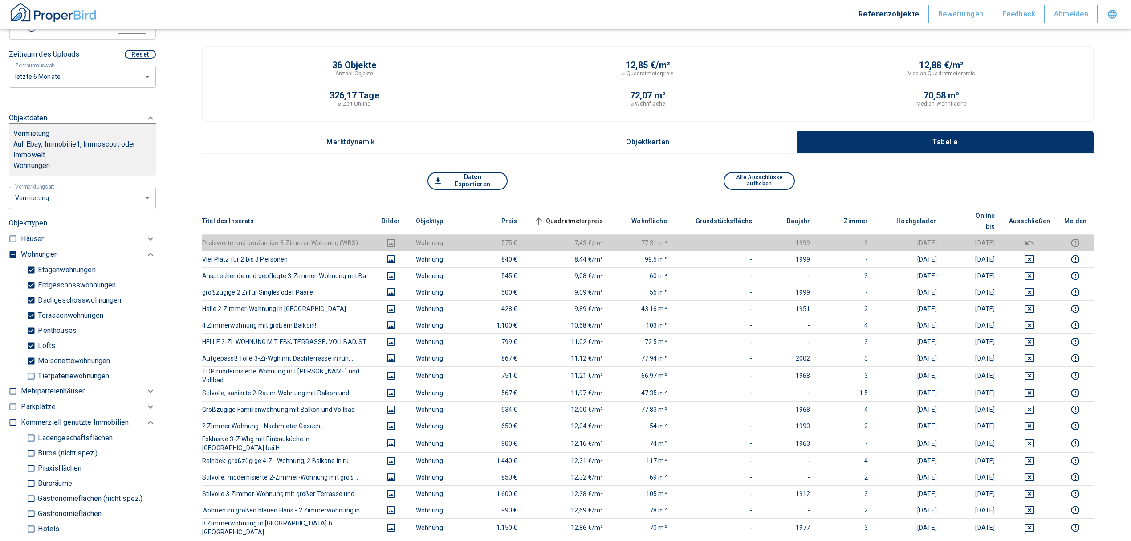
click at [584, 216] on span "Quadratmeterpreis sorted ascending" at bounding box center [568, 221] width 72 height 11
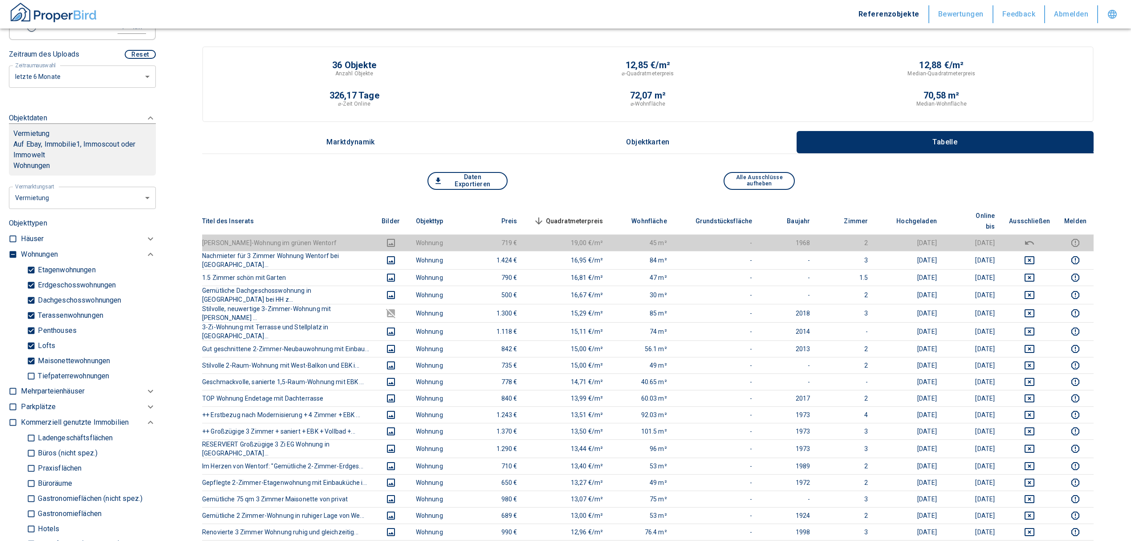
scroll to position [178, 0]
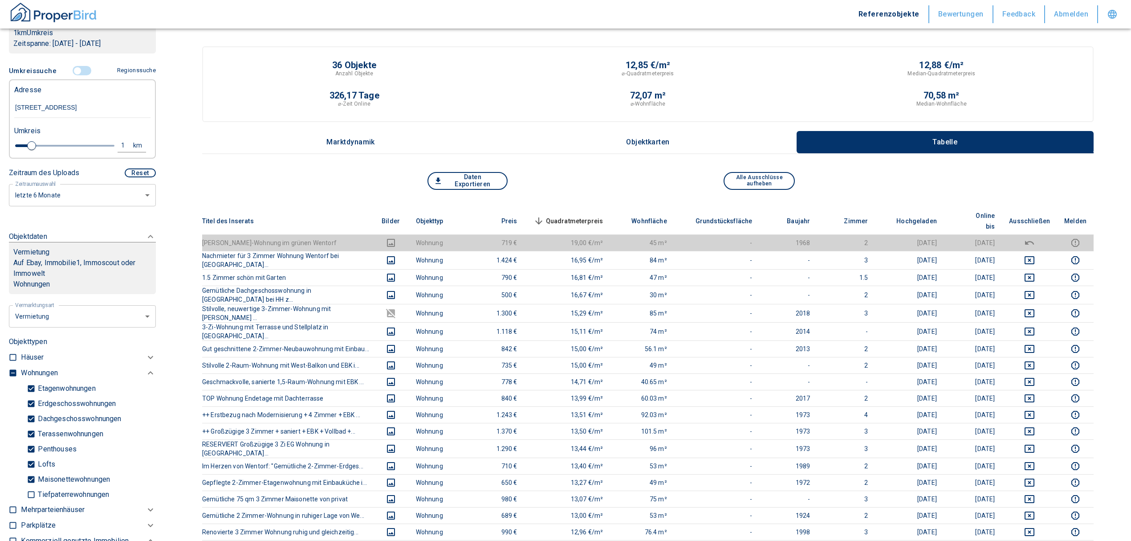
click at [585, 207] on th "Quadratmeterpreis sorted descending" at bounding box center [568, 220] width 86 height 27
click at [582, 216] on span "Quadratmeterpreis sorted descending" at bounding box center [568, 221] width 72 height 11
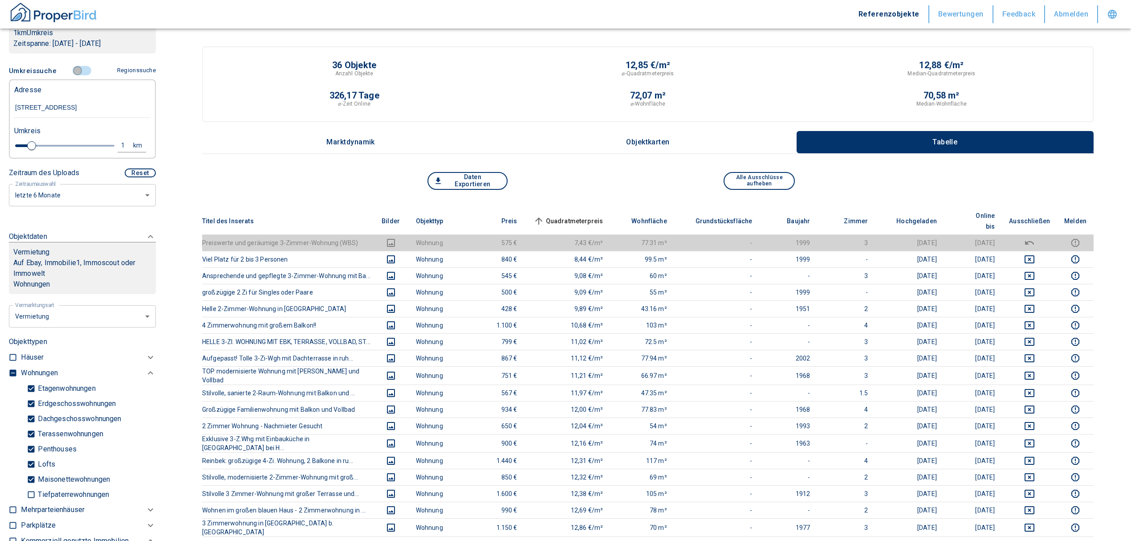
click at [77, 68] on input "controlled" at bounding box center [77, 71] width 27 height 10
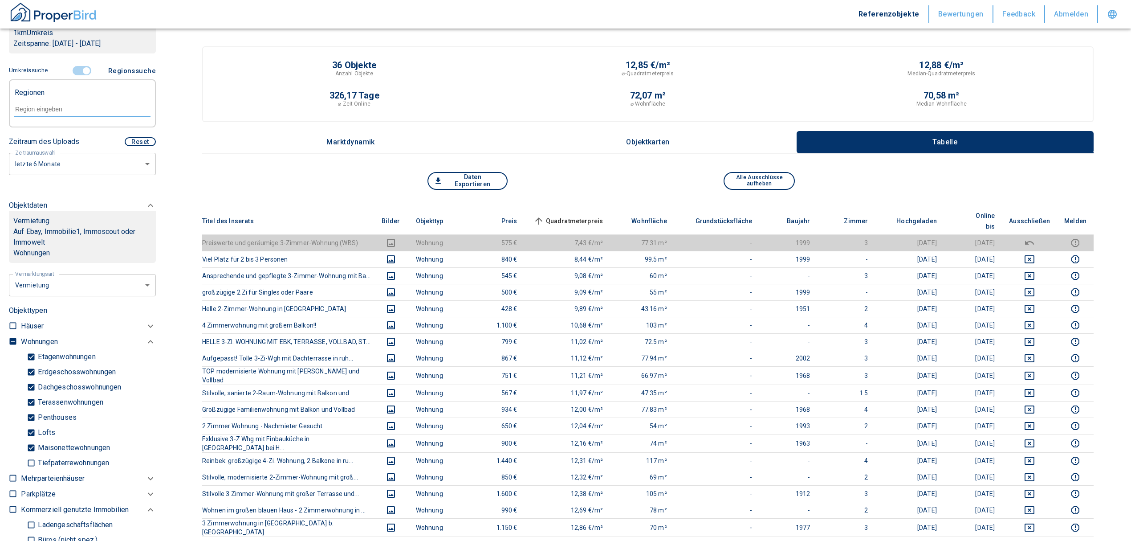
click at [54, 109] on input "text" at bounding box center [82, 109] width 136 height 8
click at [79, 144] on li "21465 Wentorf bei [GEOGRAPHIC_DATA]" at bounding box center [78, 151] width 128 height 27
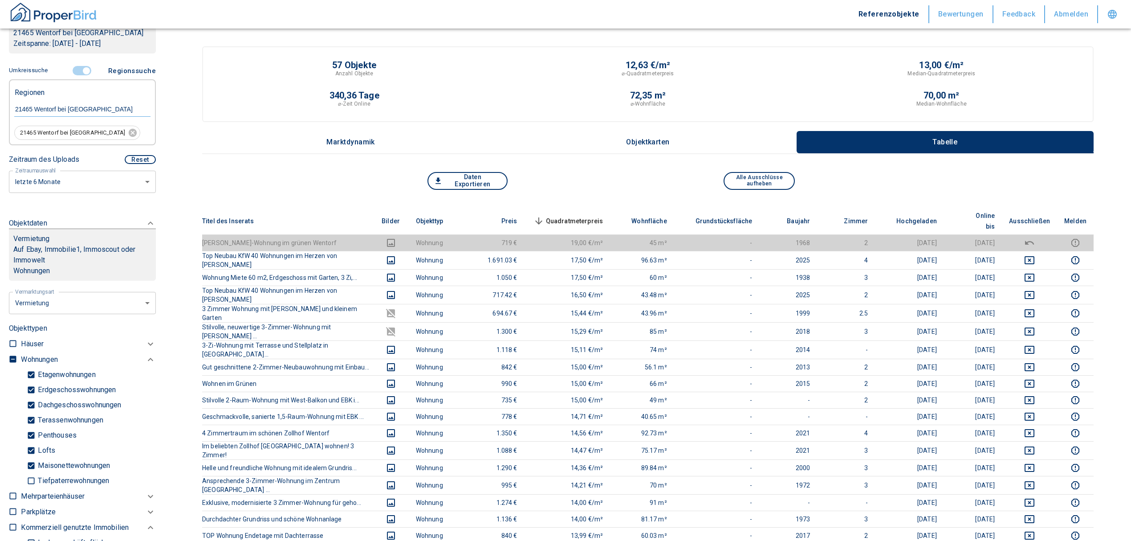
click at [582, 216] on span "Quadratmeterpreis sorted descending" at bounding box center [568, 221] width 72 height 11
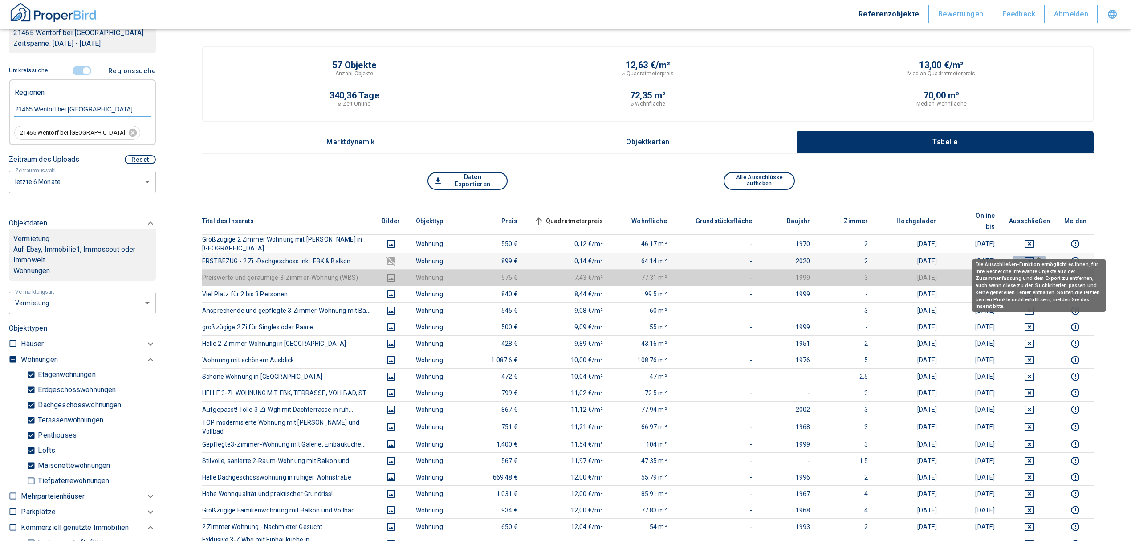
click at [1035, 256] on icon "deselect this listing" at bounding box center [1029, 261] width 11 height 11
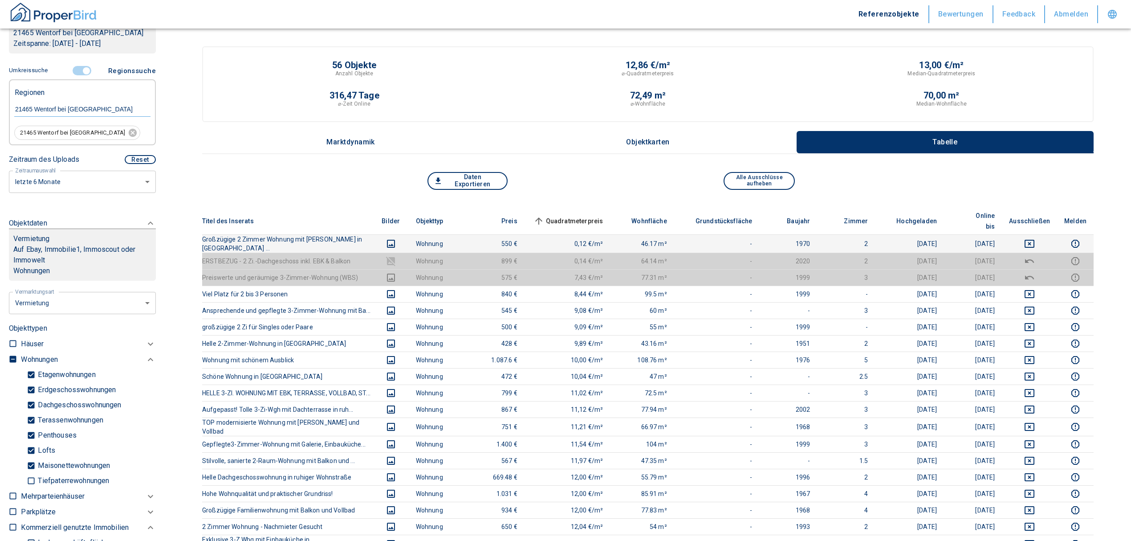
click at [1034, 240] on icon "deselect this listing" at bounding box center [1030, 244] width 10 height 8
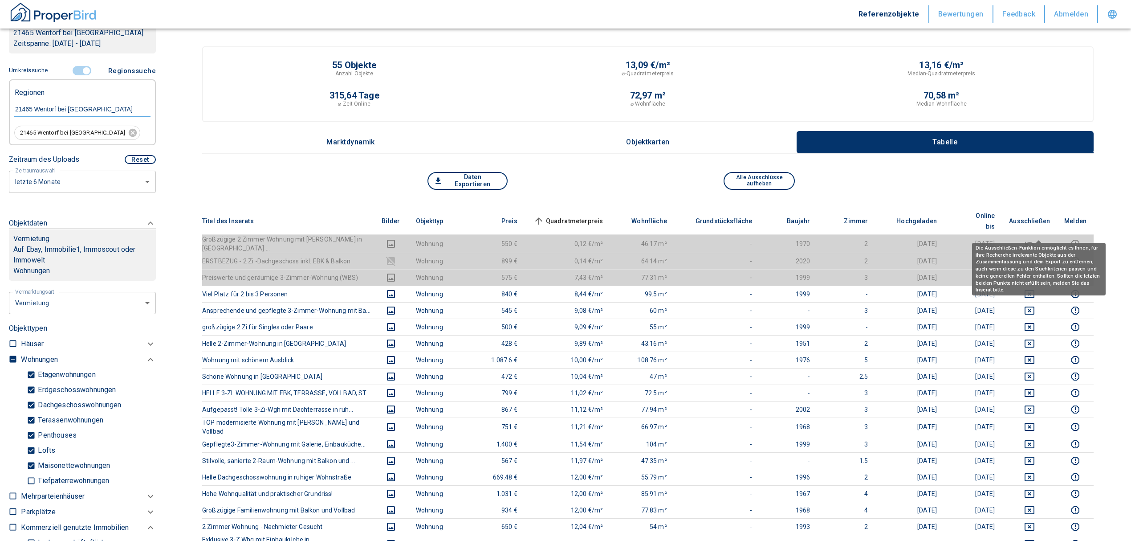
click at [578, 216] on span "Quadratmeterpreis sorted ascending" at bounding box center [568, 221] width 72 height 11
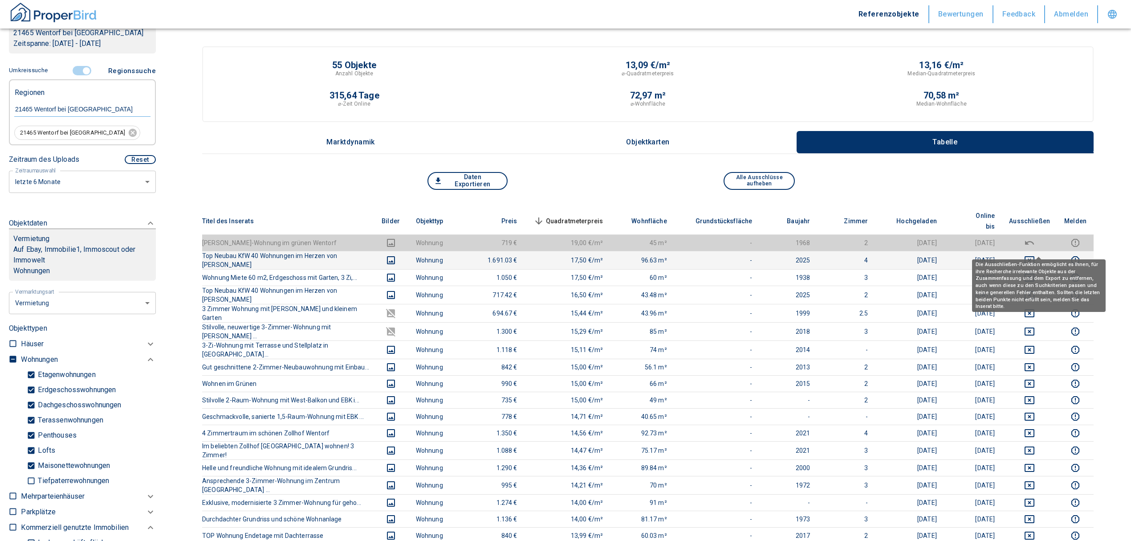
click at [1035, 255] on icon "deselect this listing" at bounding box center [1029, 260] width 11 height 11
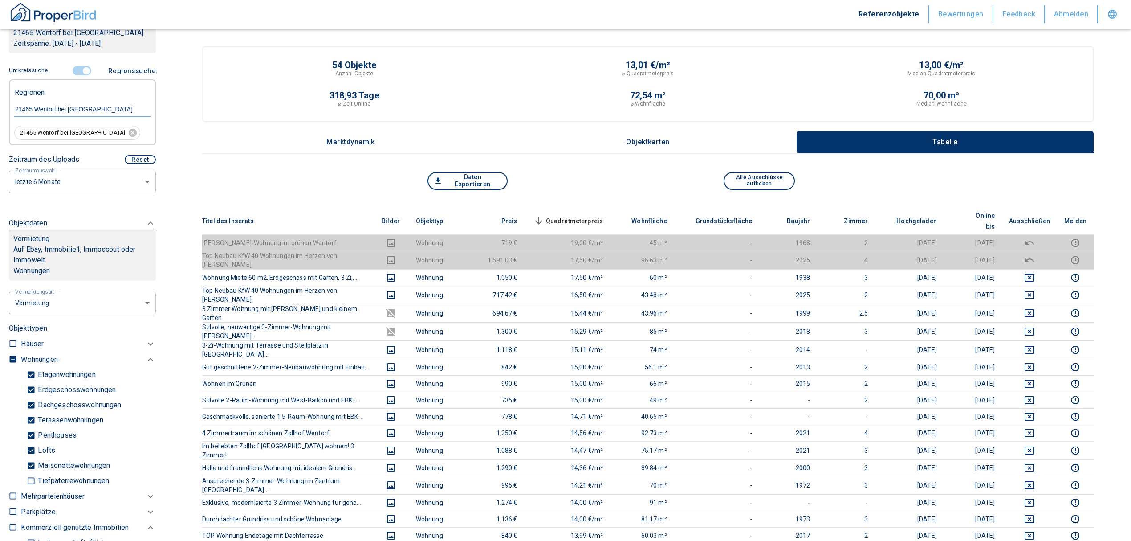
click at [603, 216] on span "Quadratmeterpreis sorted descending" at bounding box center [568, 221] width 72 height 11
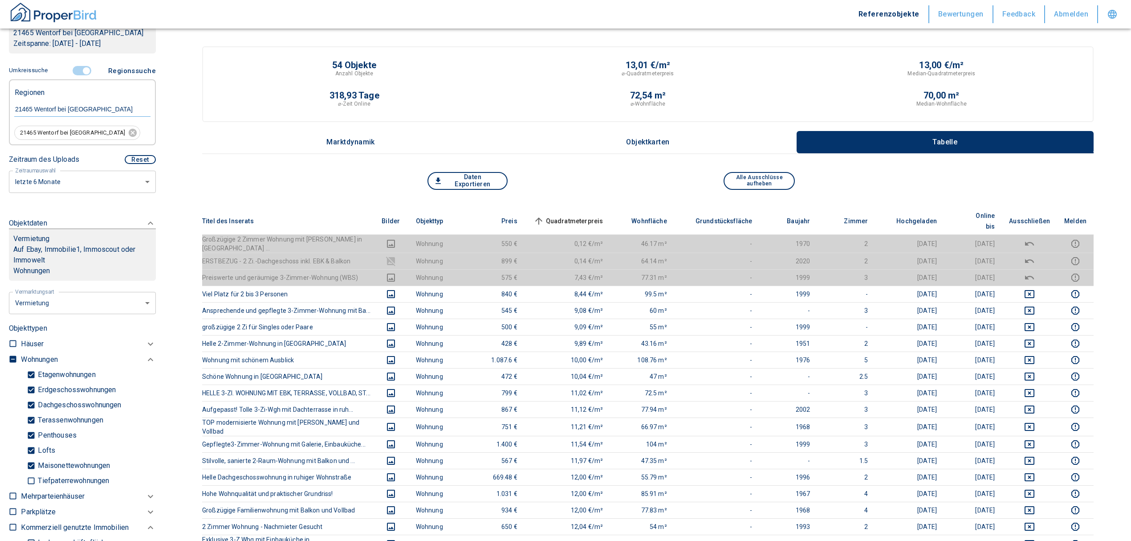
click at [81, 66] on input "controlled" at bounding box center [86, 71] width 27 height 10
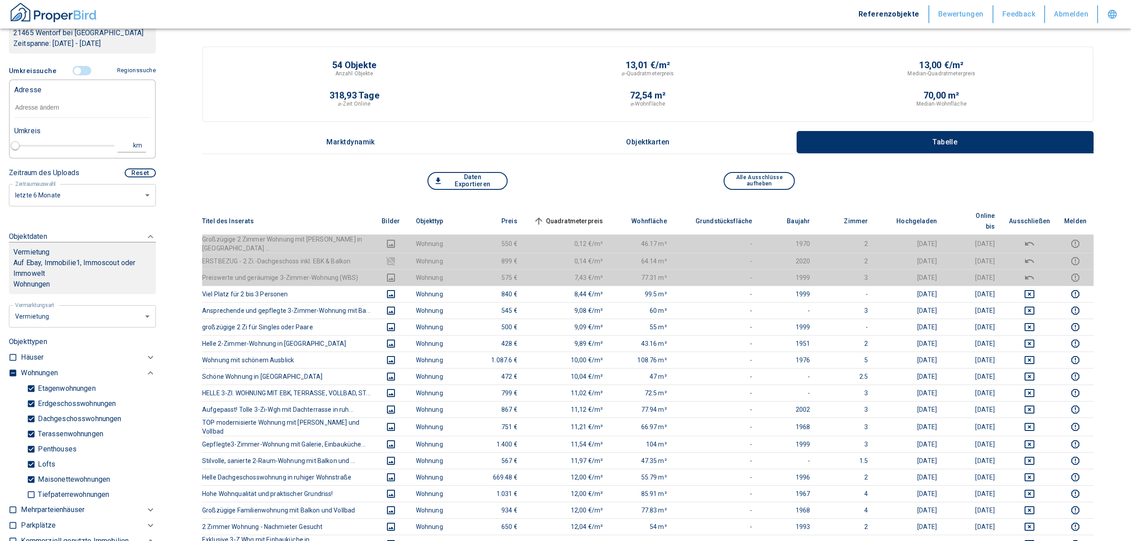
click at [45, 107] on input "text" at bounding box center [82, 108] width 136 height 20
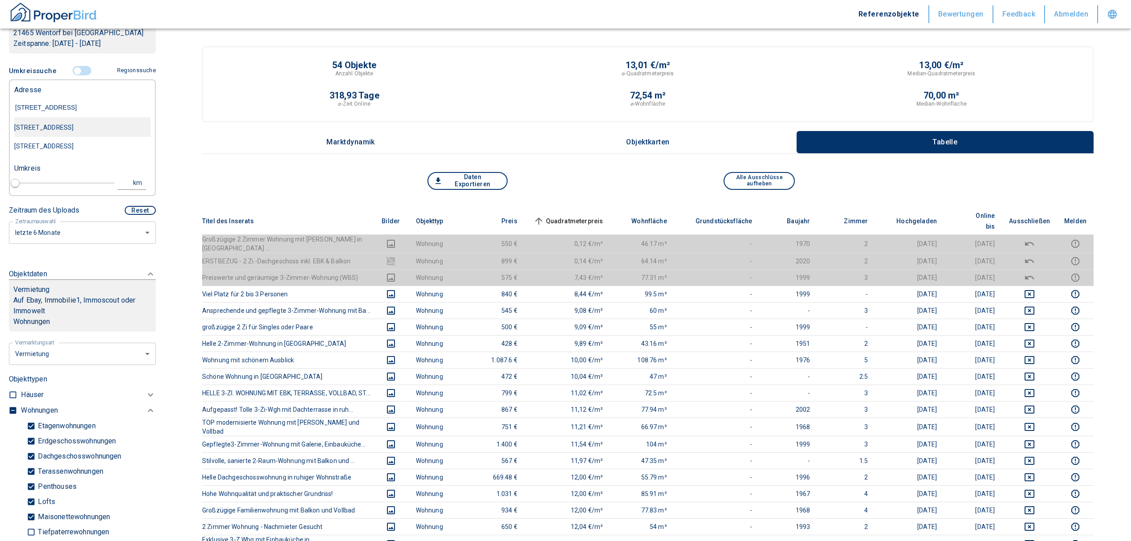
click at [83, 127] on div "[STREET_ADDRESS]" at bounding box center [82, 127] width 136 height 19
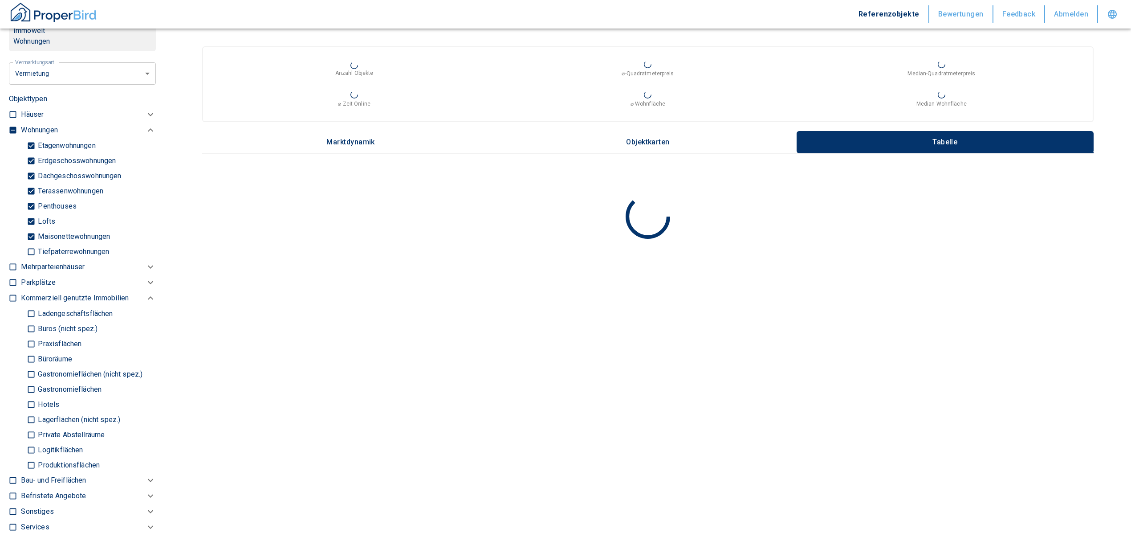
scroll to position [356, 0]
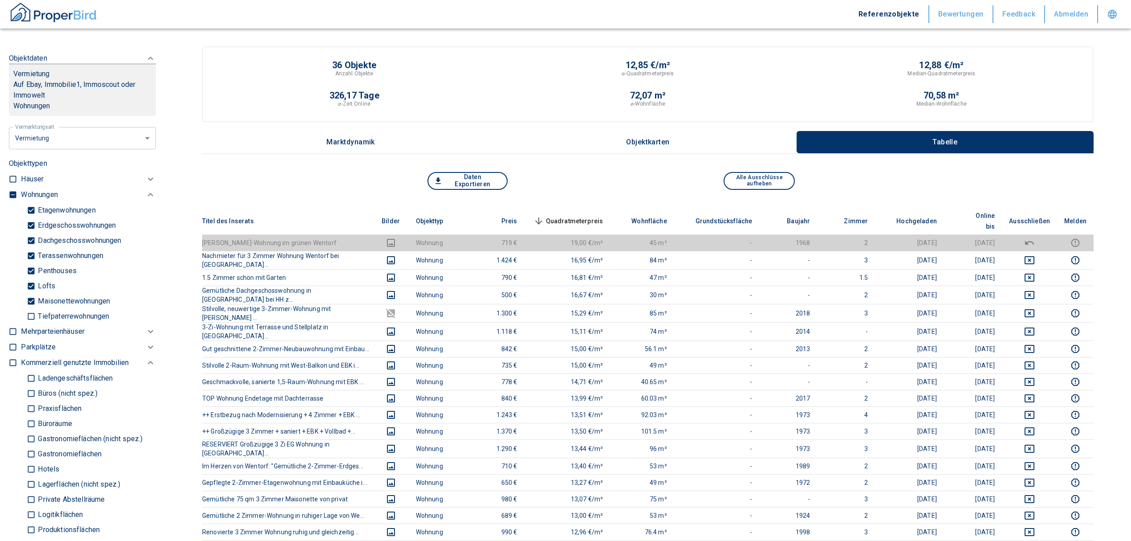
click at [12, 191] on input "checkbox" at bounding box center [12, 194] width 9 height 9
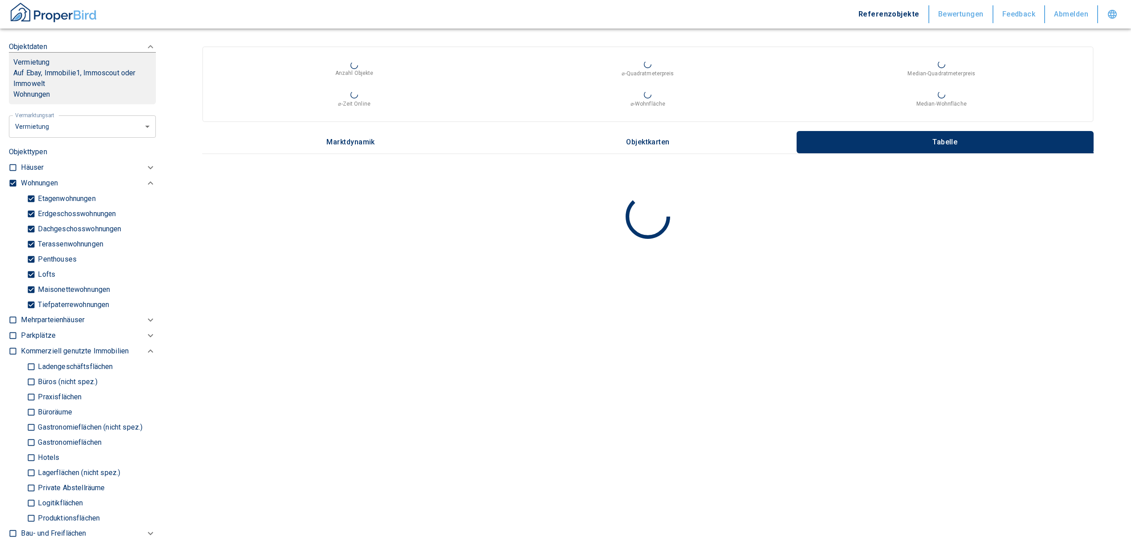
scroll to position [356, 0]
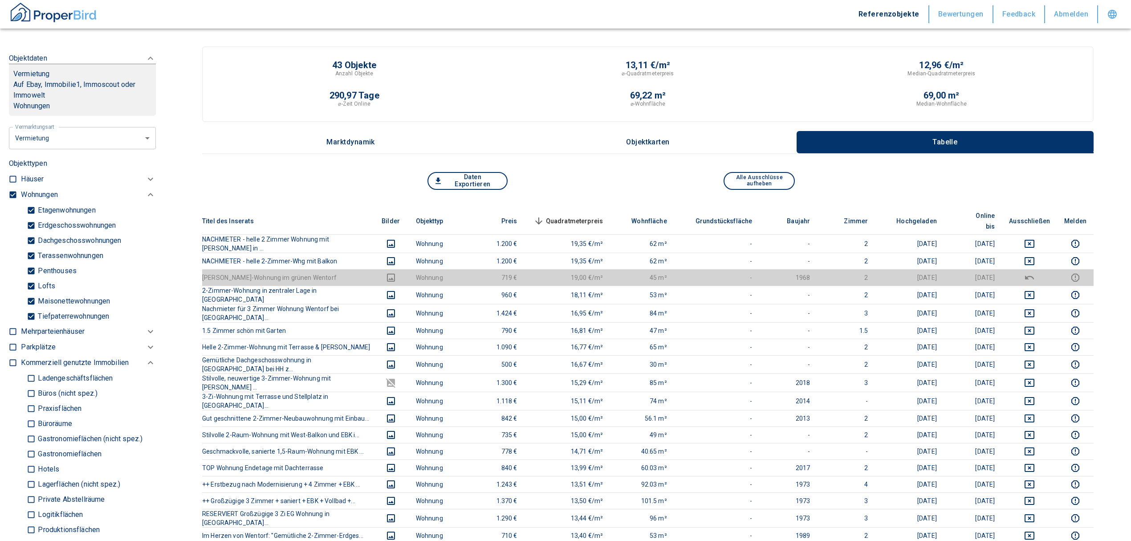
click at [9, 191] on input "checkbox" at bounding box center [12, 194] width 9 height 9
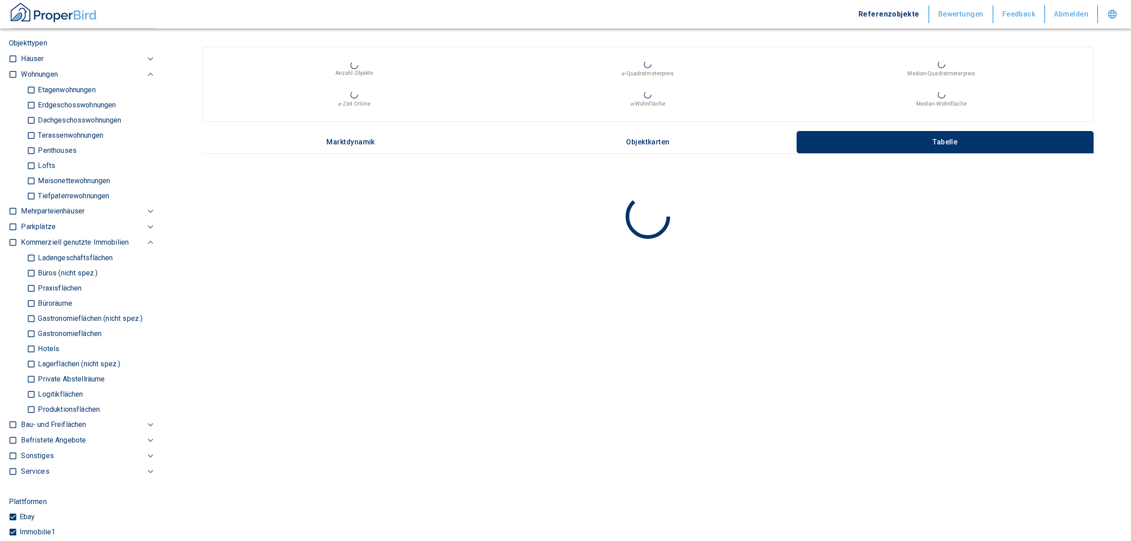
scroll to position [475, 0]
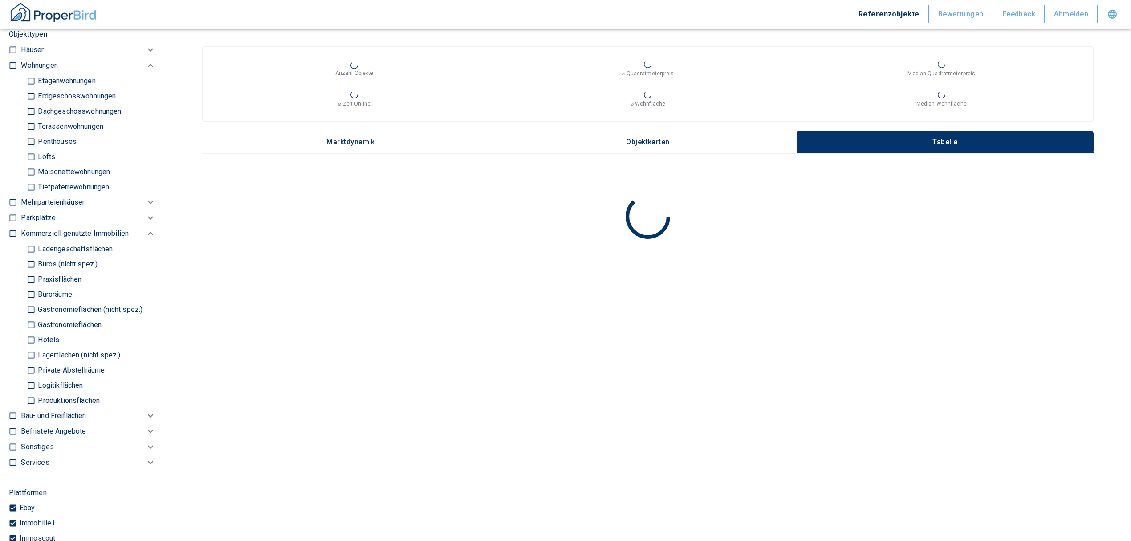
click at [29, 261] on input "Büros (nicht spez.)" at bounding box center [31, 264] width 9 height 16
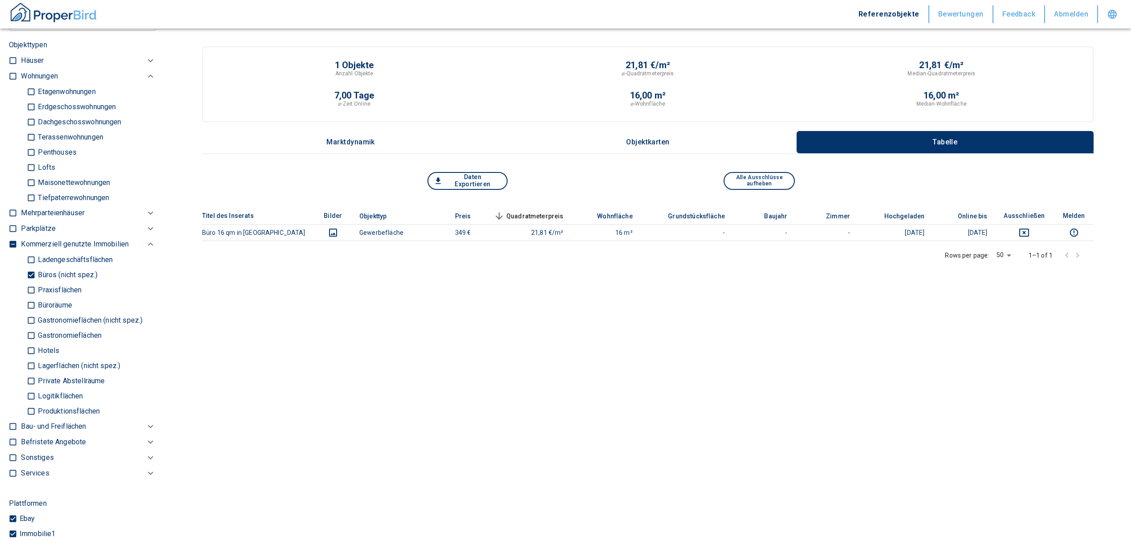
click at [33, 304] on input "Büroräume" at bounding box center [31, 305] width 9 height 16
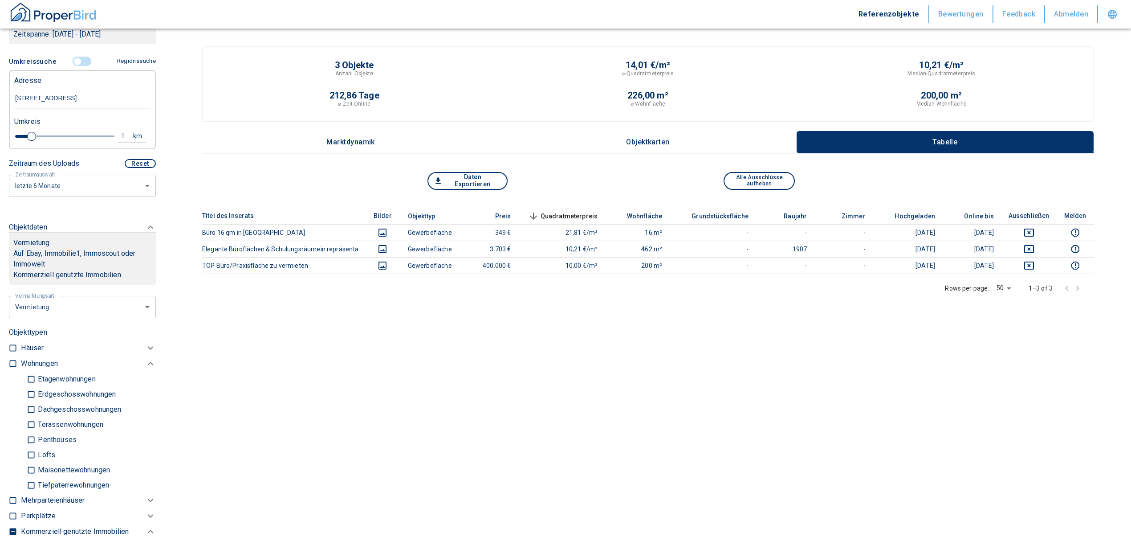
scroll to position [118, 0]
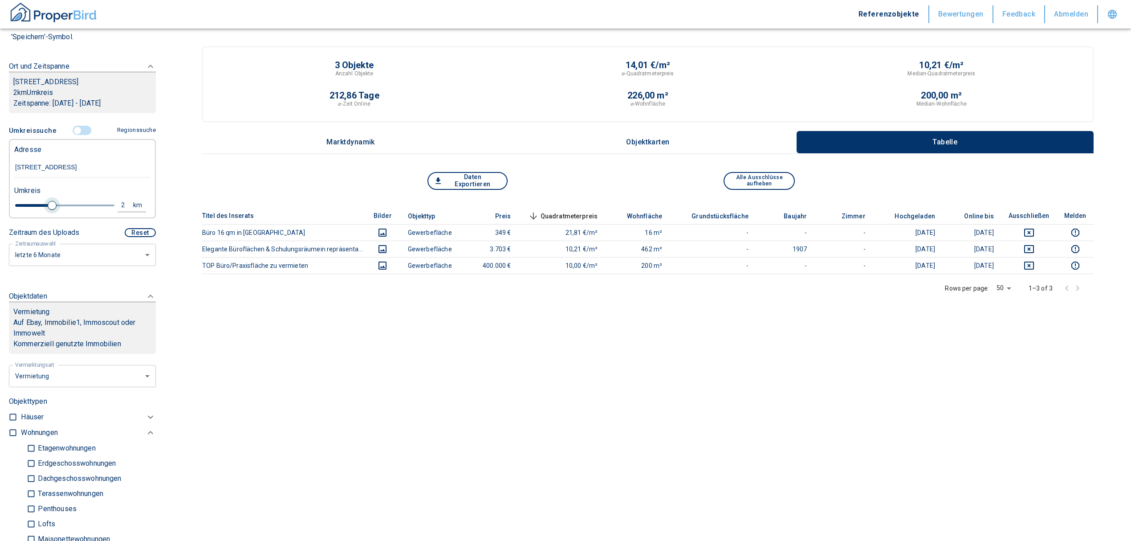
drag, startPoint x: 29, startPoint y: 204, endPoint x: 51, endPoint y: 197, distance: 22.5
click at [51, 201] on span at bounding box center [52, 205] width 9 height 9
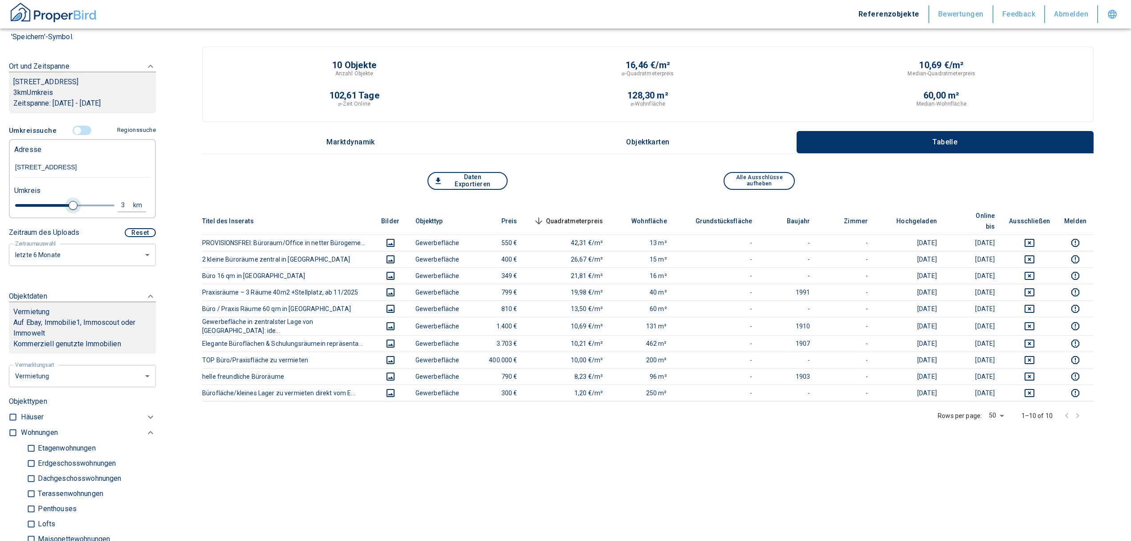
drag, startPoint x: 50, startPoint y: 205, endPoint x: 70, endPoint y: 207, distance: 19.7
click at [70, 207] on span at bounding box center [73, 205] width 9 height 9
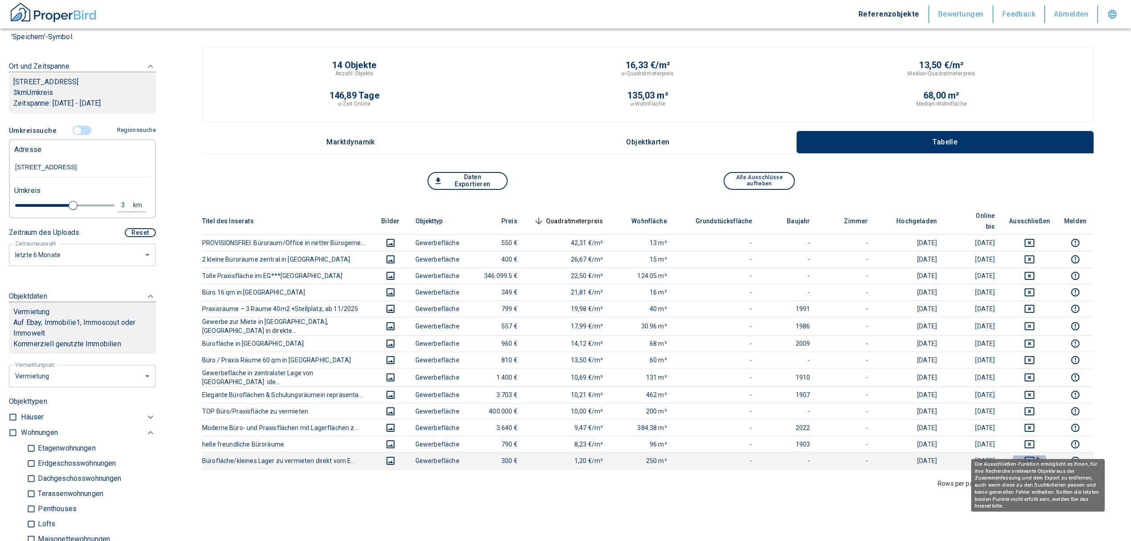
click at [1035, 455] on icon "deselect this listing" at bounding box center [1029, 460] width 11 height 11
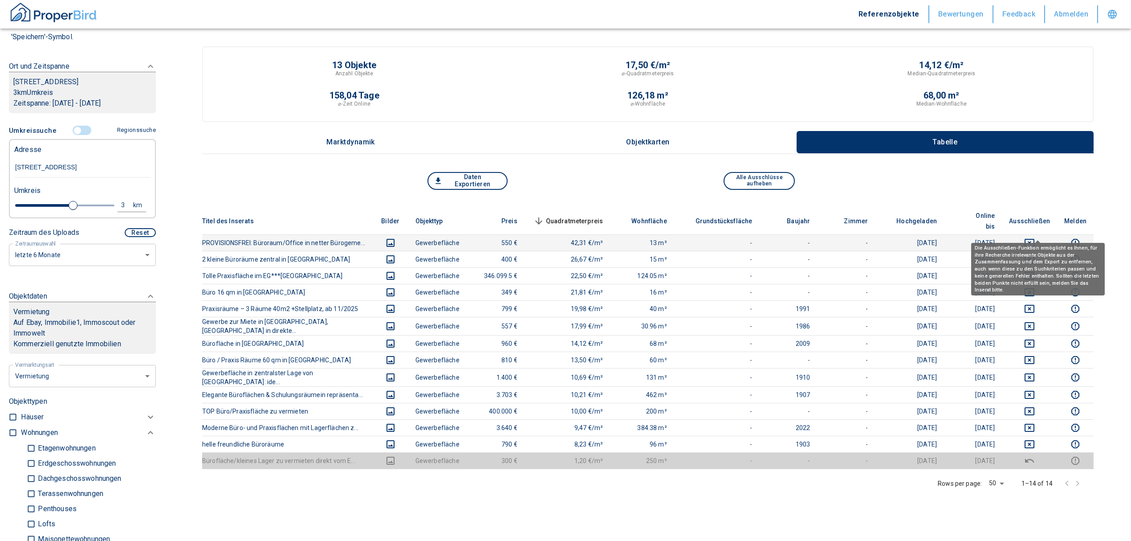
click at [1034, 239] on icon "deselect this listing" at bounding box center [1030, 243] width 10 height 8
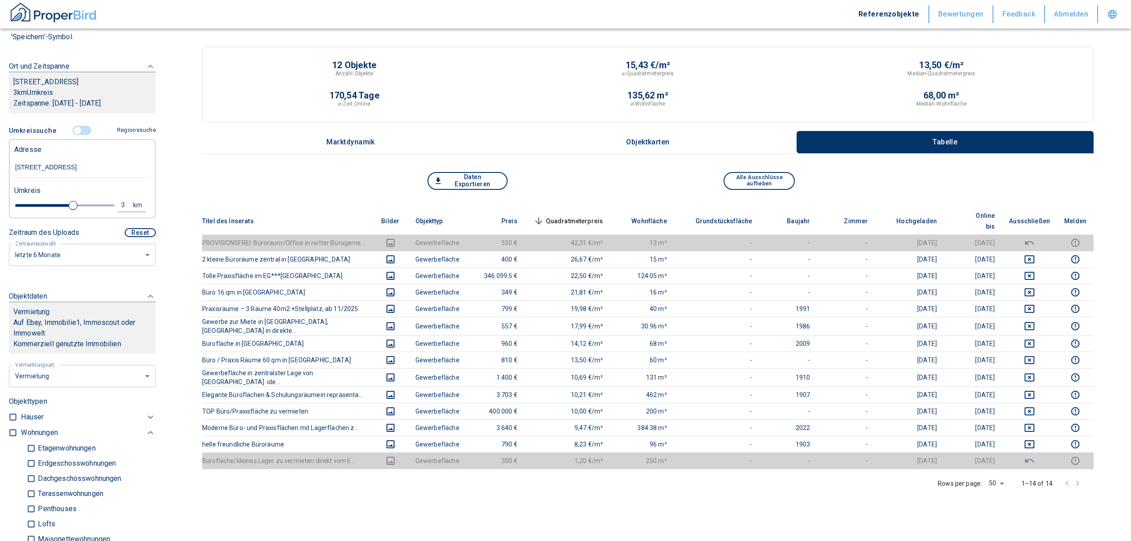
click at [75, 128] on input "controlled" at bounding box center [77, 131] width 27 height 10
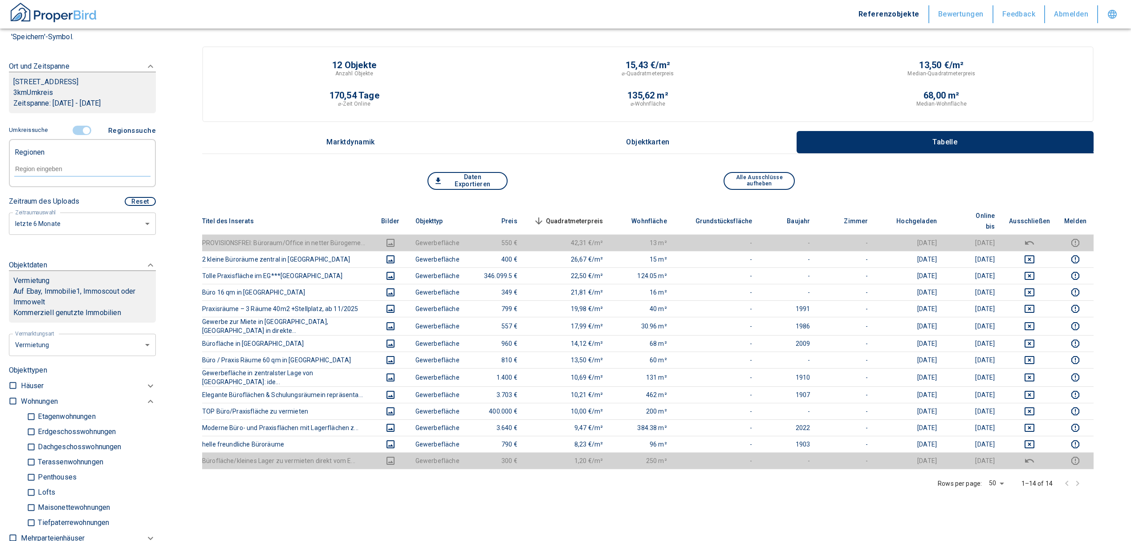
click at [77, 175] on div at bounding box center [82, 168] width 136 height 16
click at [69, 206] on li "21465 Wentorf bei [GEOGRAPHIC_DATA]" at bounding box center [78, 210] width 128 height 27
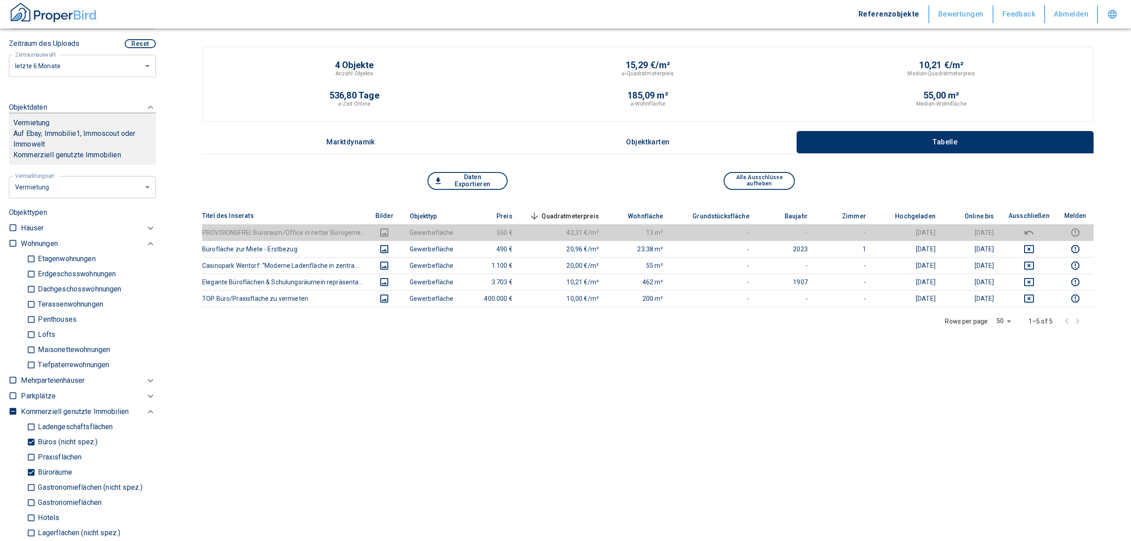
scroll to position [297, 0]
drag, startPoint x: 26, startPoint y: 468, endPoint x: 43, endPoint y: 428, distance: 42.7
click at [27, 468] on input "Büroräume" at bounding box center [31, 470] width 9 height 16
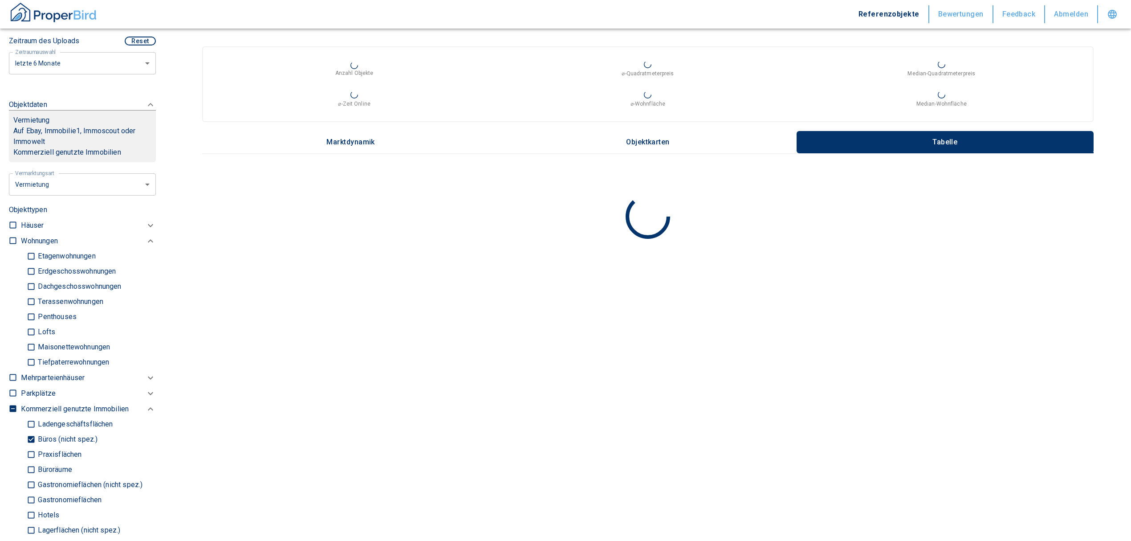
click at [21, 439] on div "Ladengeschäftsflächen Büros (nicht spez.) Praxisflächen Büroräume Gastronomiefl…" at bounding box center [88, 499] width 135 height 167
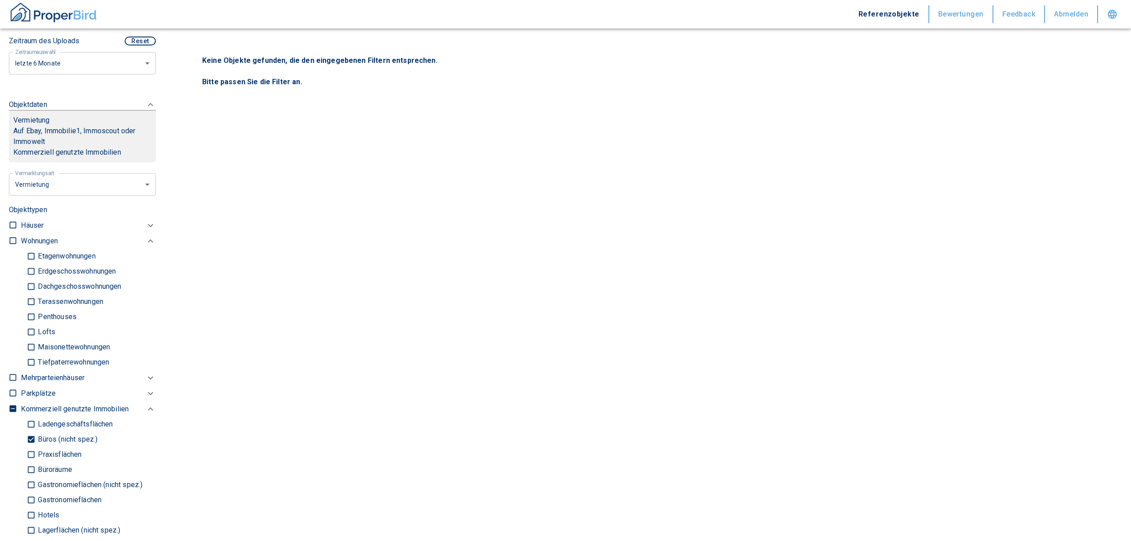
click at [28, 435] on input "Büros (nicht spez.)" at bounding box center [31, 439] width 9 height 16
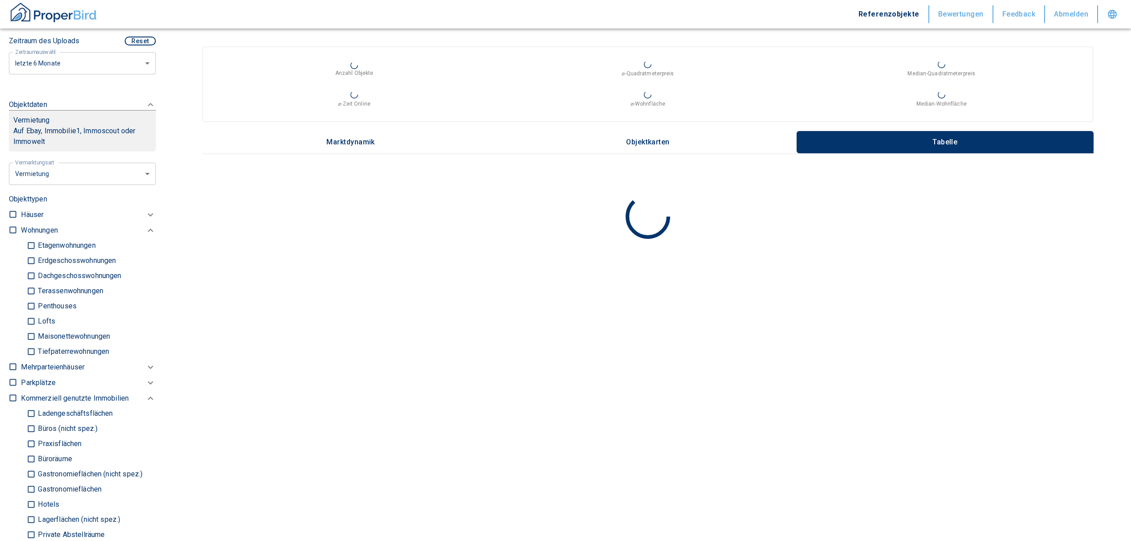
click at [29, 414] on input "Ladengeschäftsflächen" at bounding box center [31, 414] width 9 height 16
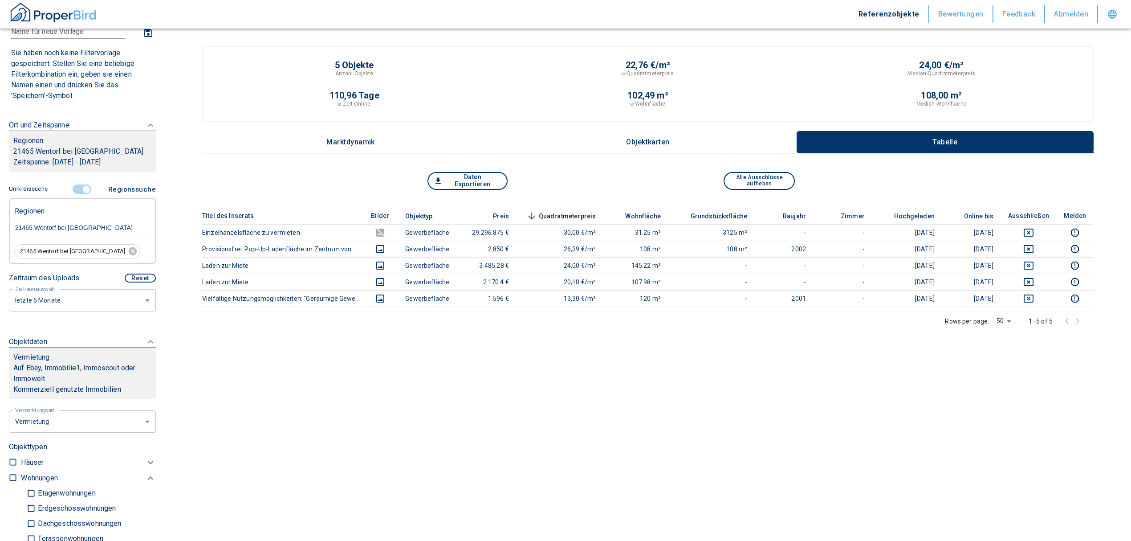
scroll to position [59, 0]
click at [83, 184] on span at bounding box center [82, 189] width 26 height 17
click at [81, 190] on input "controlled" at bounding box center [86, 190] width 27 height 10
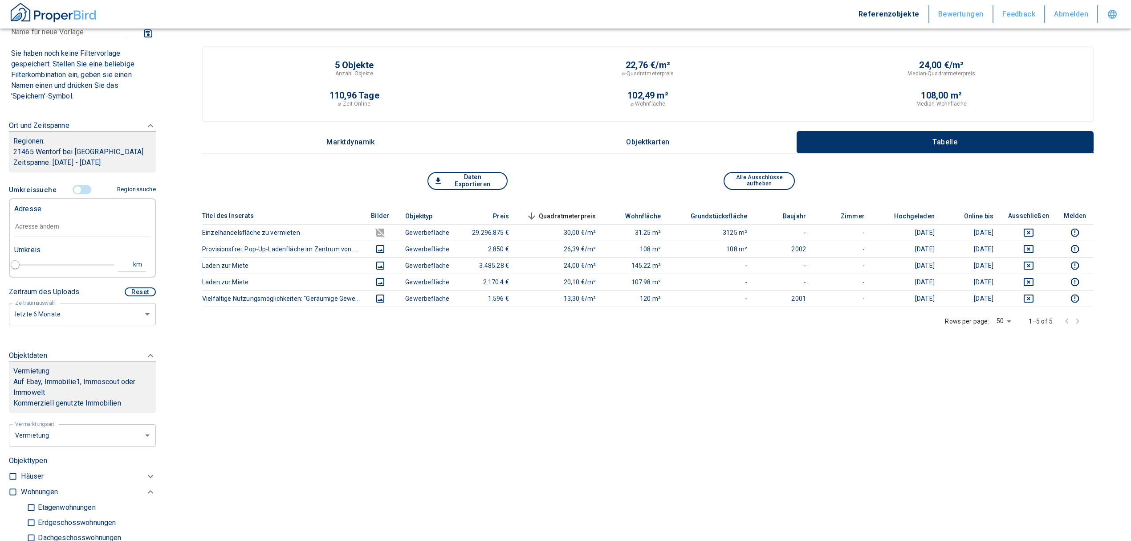
click at [48, 230] on input "text" at bounding box center [82, 226] width 136 height 20
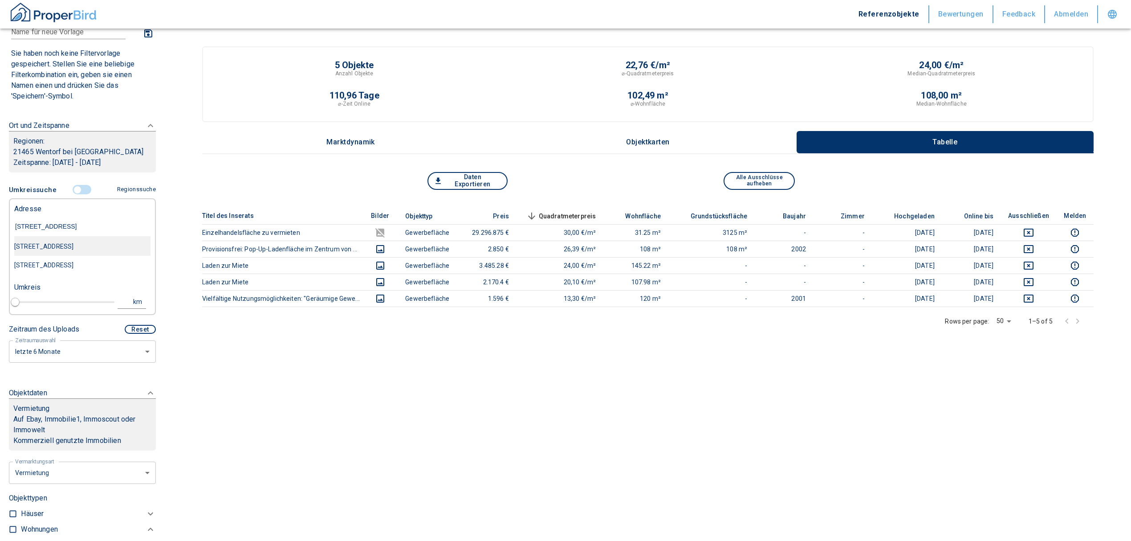
click at [70, 246] on div "[STREET_ADDRESS]" at bounding box center [82, 246] width 136 height 19
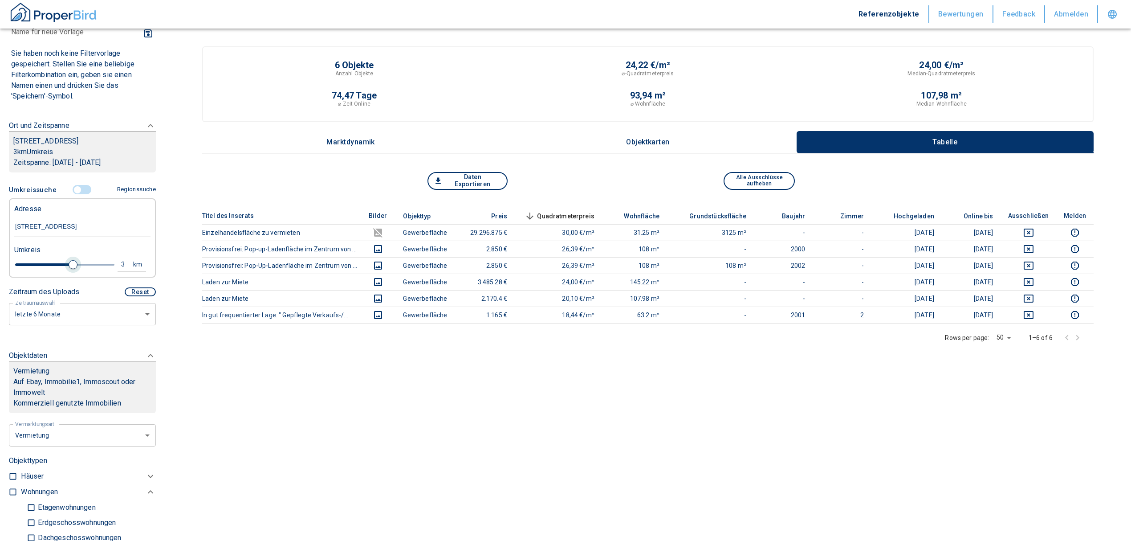
drag, startPoint x: 31, startPoint y: 264, endPoint x: 69, endPoint y: 260, distance: 37.6
click at [69, 260] on span at bounding box center [73, 264] width 9 height 9
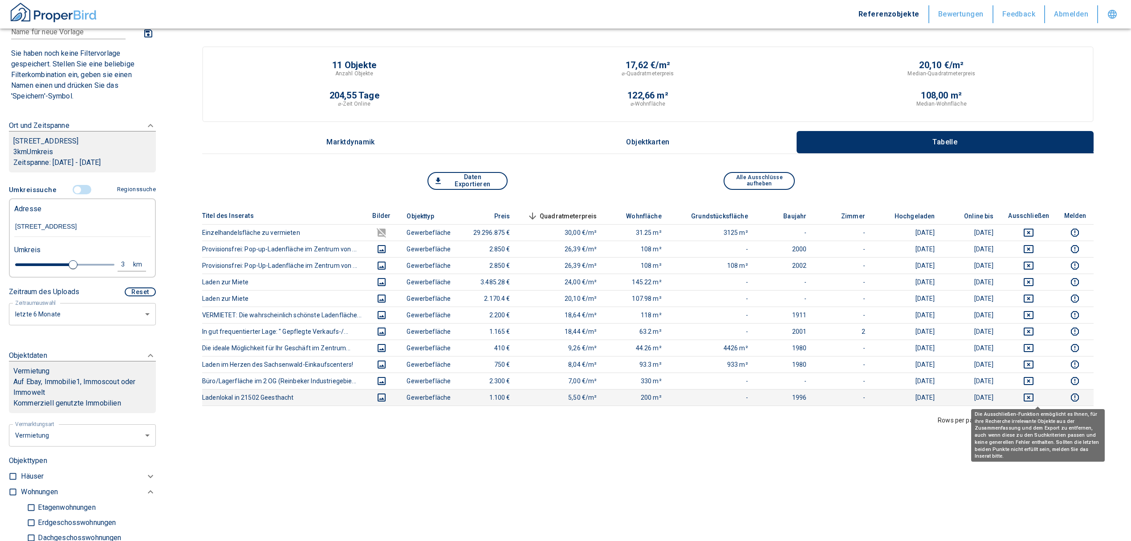
click at [1034, 399] on icon "deselect this listing" at bounding box center [1028, 397] width 11 height 11
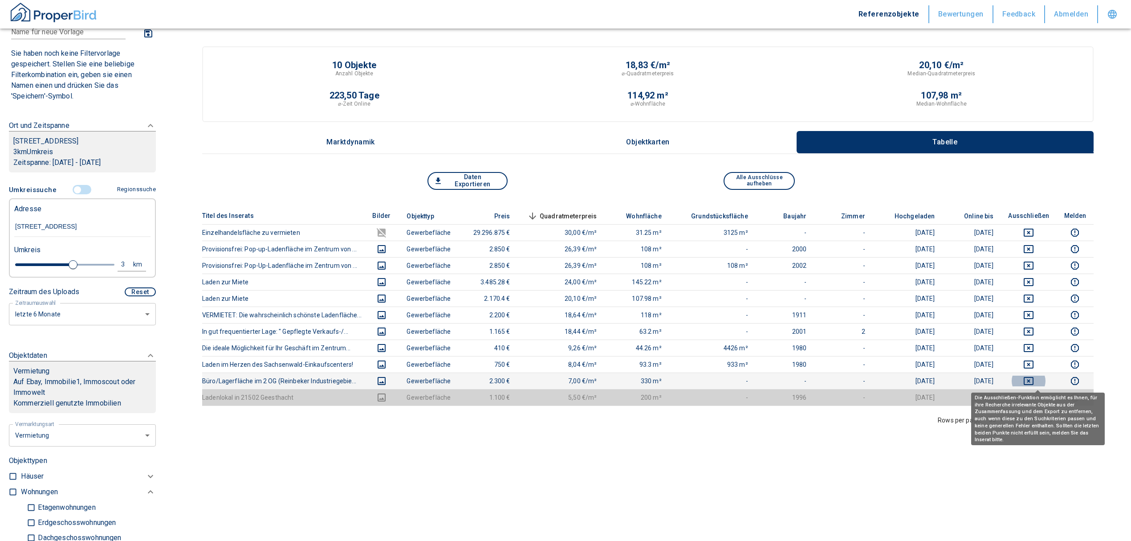
click at [1034, 378] on icon "deselect this listing" at bounding box center [1028, 380] width 11 height 11
